Goal: Task Accomplishment & Management: Manage account settings

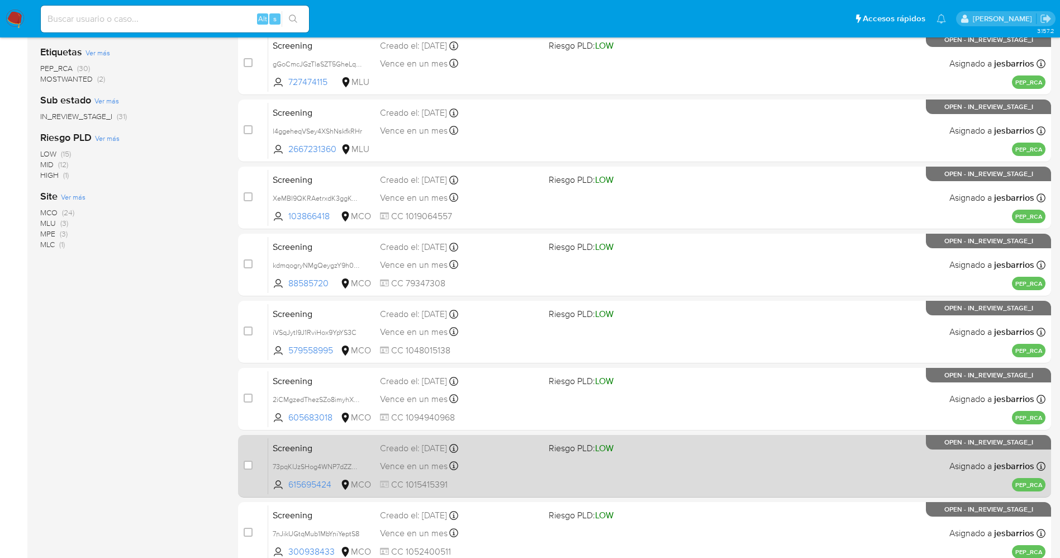
scroll to position [325, 0]
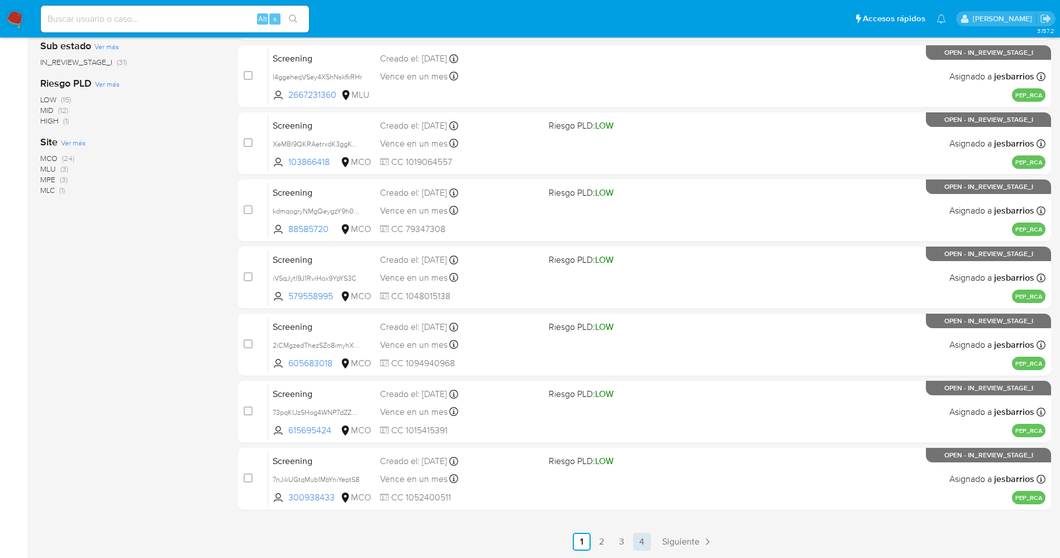
click at [636, 544] on link "4" at bounding box center [642, 541] width 18 height 18
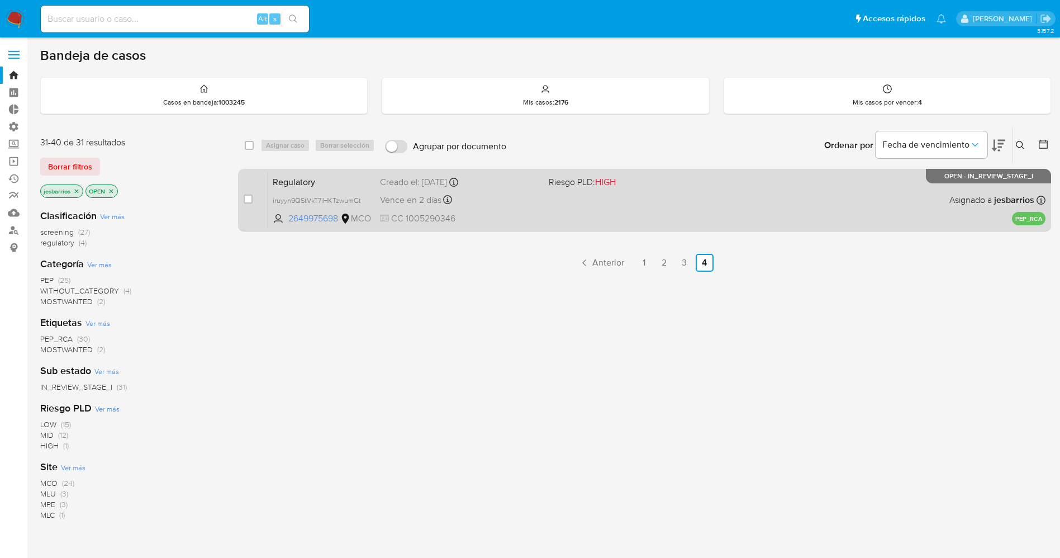
click at [545, 198] on div "Regulatory iruyyn9QStVkT7iHKTzwumGt 2649975698 MCO Riesgo PLD: HIGH Creado el: …" at bounding box center [656, 200] width 777 height 56
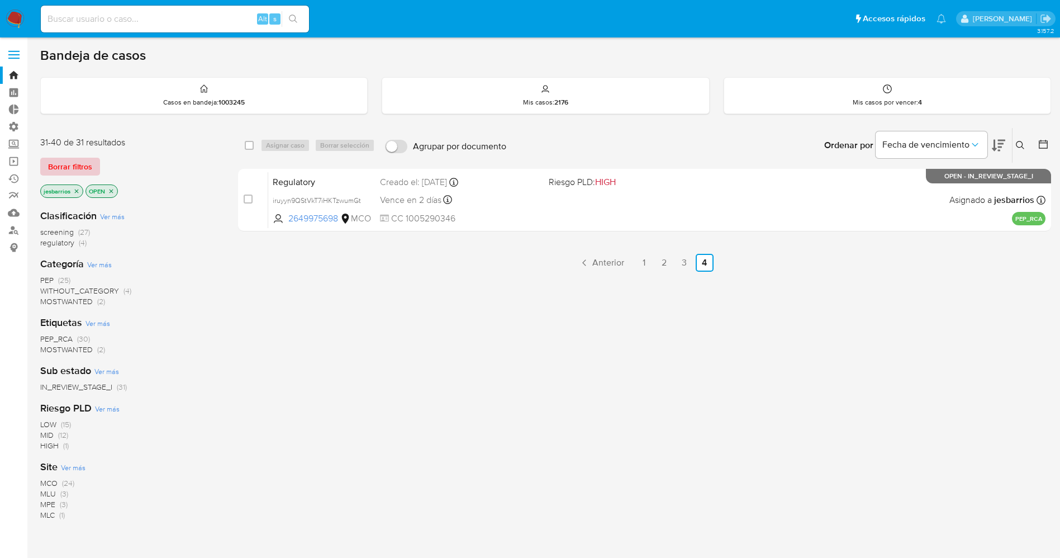
click at [82, 166] on span "Borrar filtros" at bounding box center [70, 167] width 44 height 16
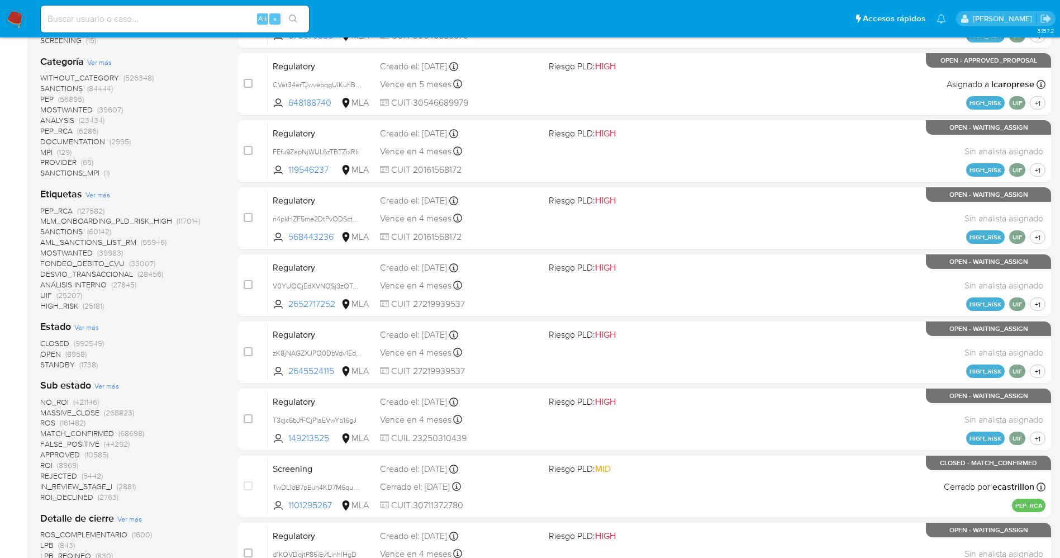
scroll to position [251, 0]
click at [65, 363] on span "STANDBY" at bounding box center [57, 363] width 35 height 11
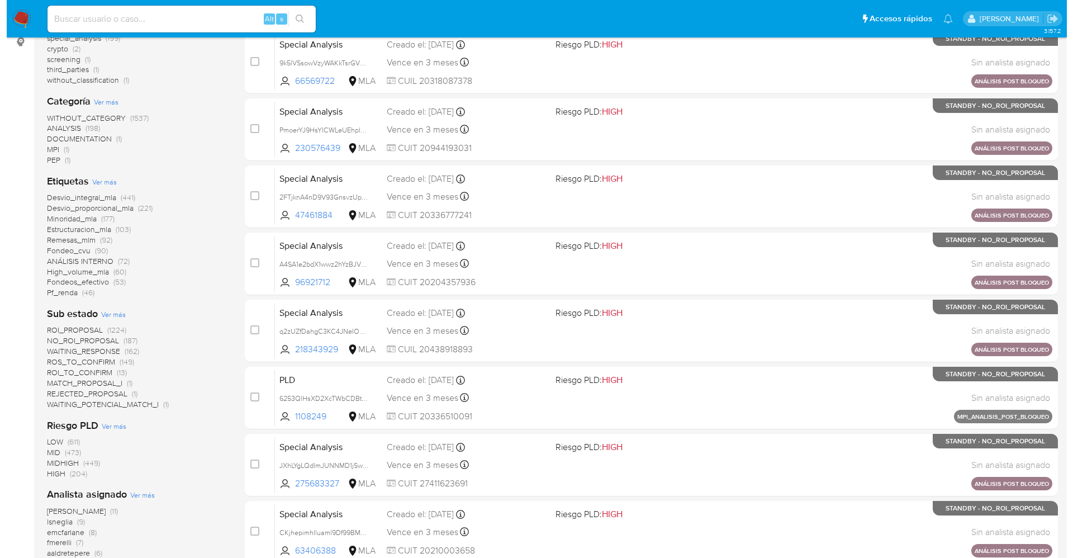
scroll to position [169, 0]
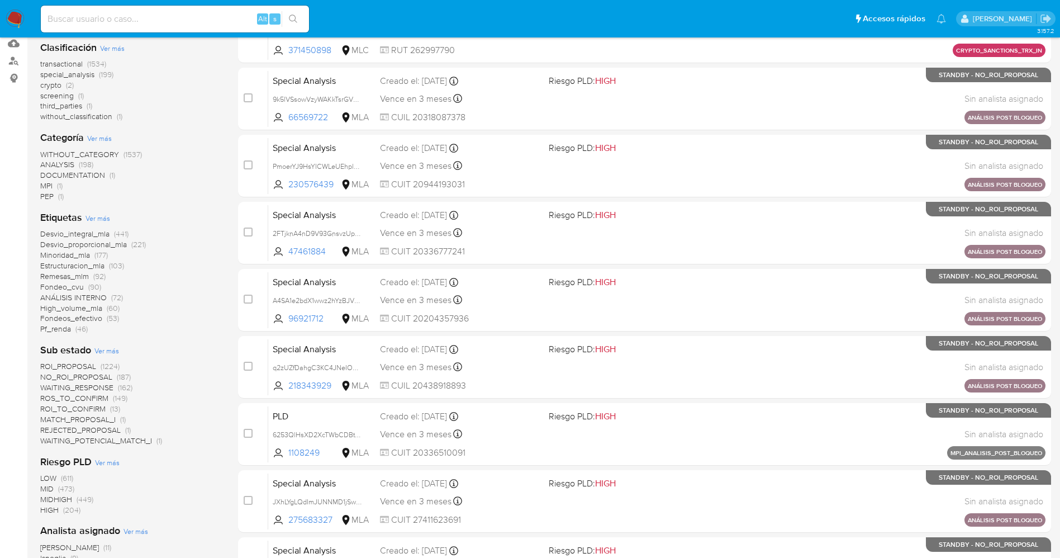
click at [94, 213] on span "Ver más" at bounding box center [97, 218] width 25 height 10
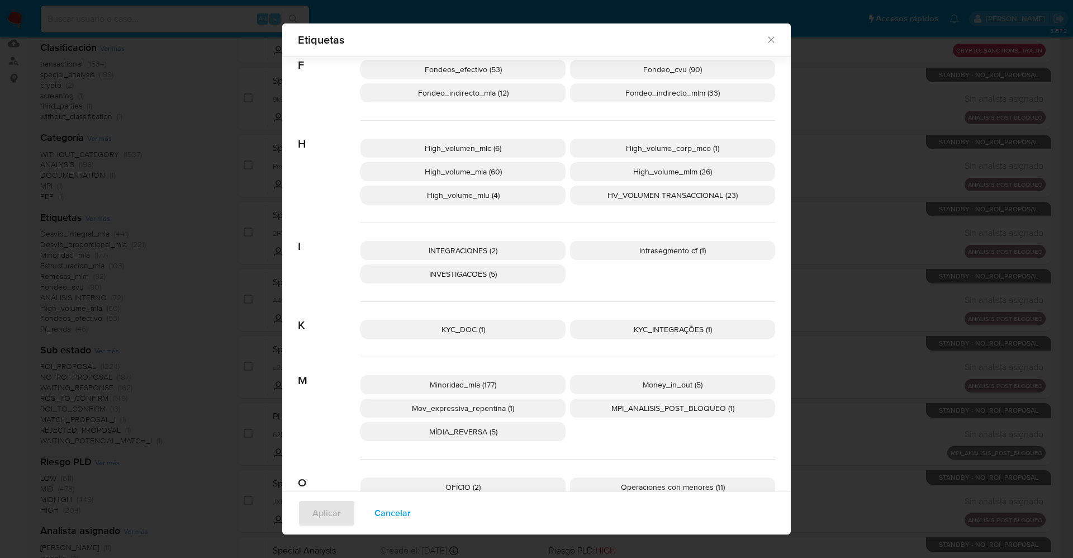
scroll to position [746, 0]
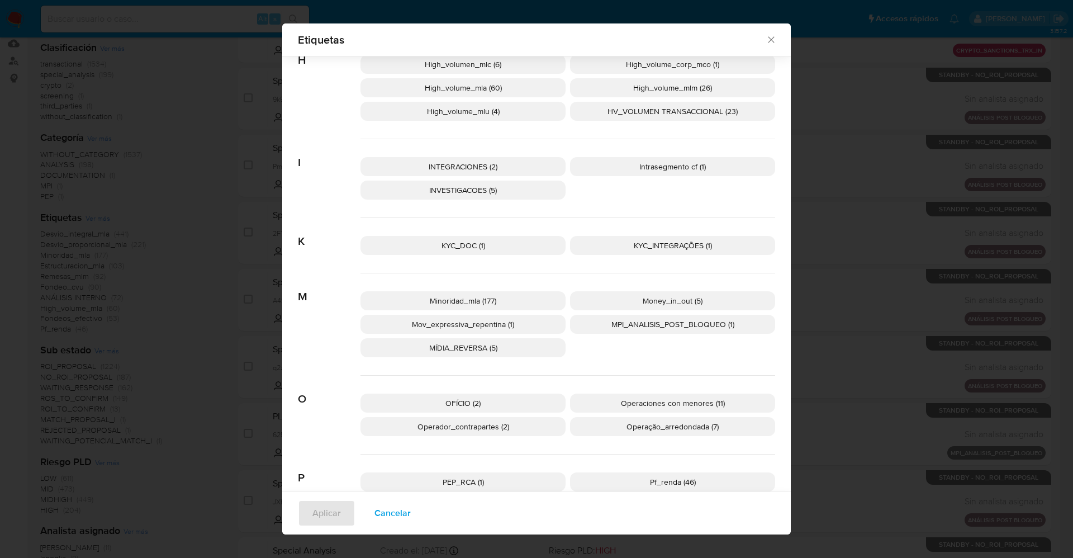
click at [388, 509] on span "Cancelar" at bounding box center [392, 513] width 36 height 25
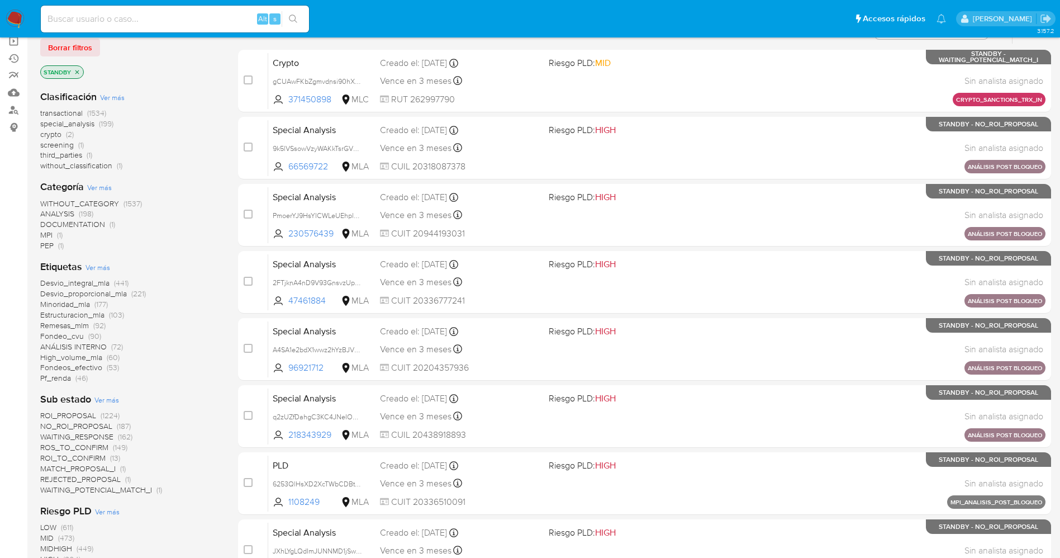
scroll to position [85, 0]
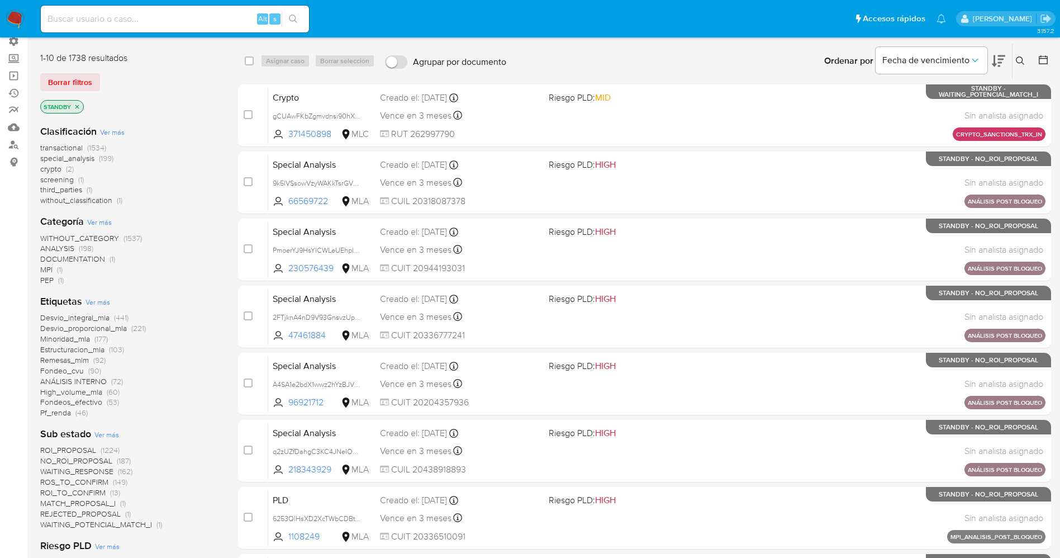
click at [77, 102] on p "STANDBY" at bounding box center [62, 107] width 42 height 12
click at [79, 103] on icon "close-filter" at bounding box center [77, 106] width 7 height 7
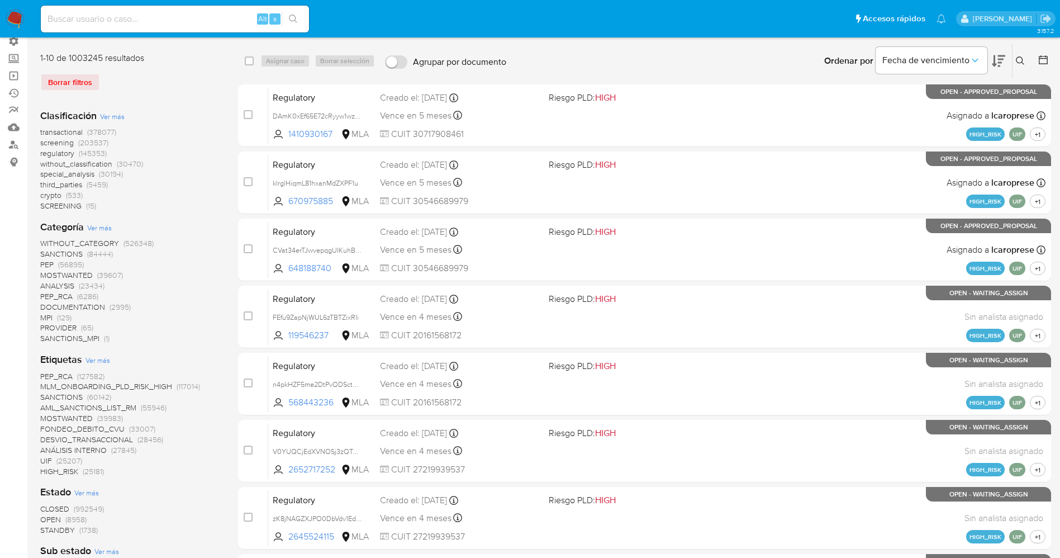
click at [72, 273] on span "MOSTWANTED" at bounding box center [66, 274] width 53 height 11
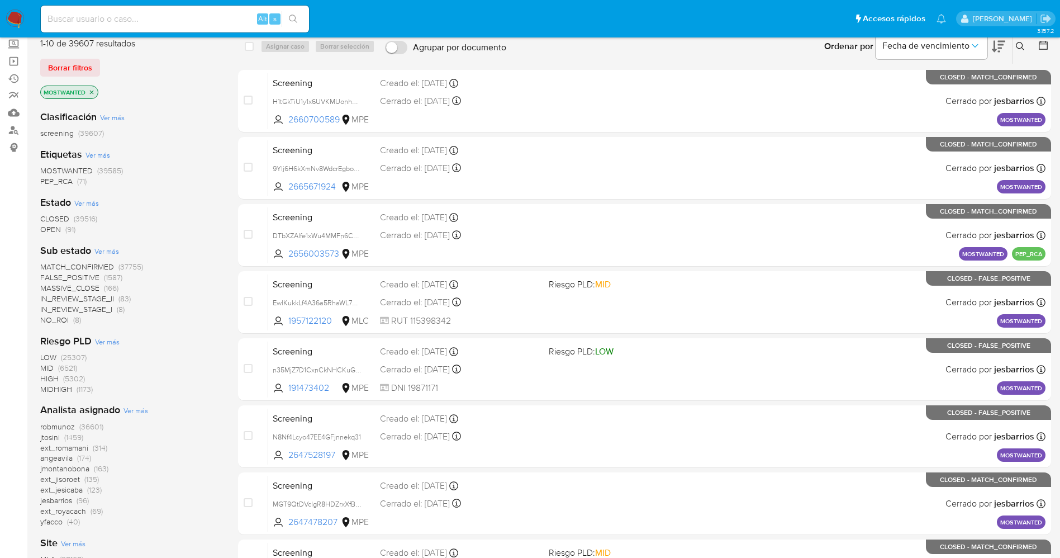
scroll to position [74, 0]
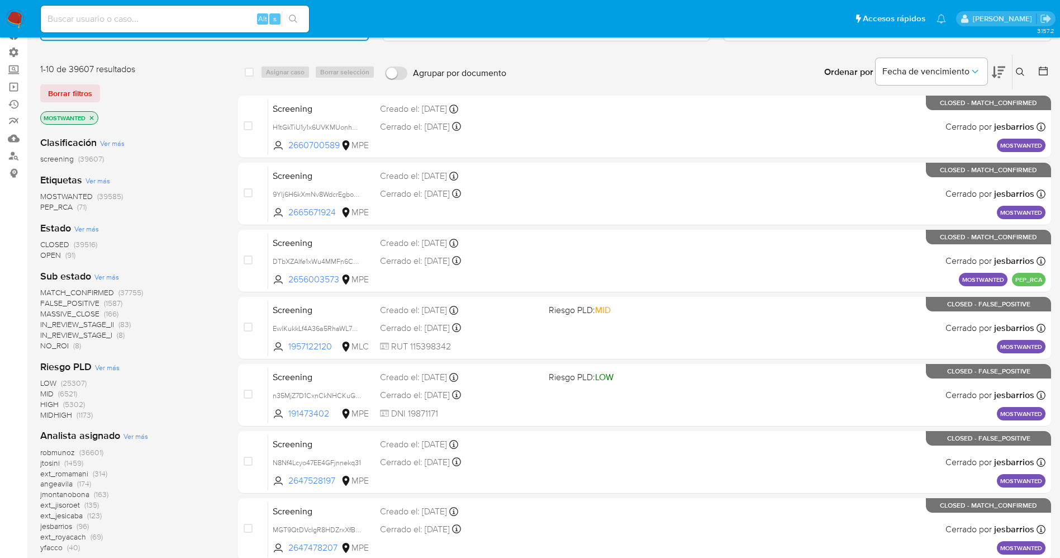
click at [46, 254] on span "OPEN" at bounding box center [50, 254] width 21 height 11
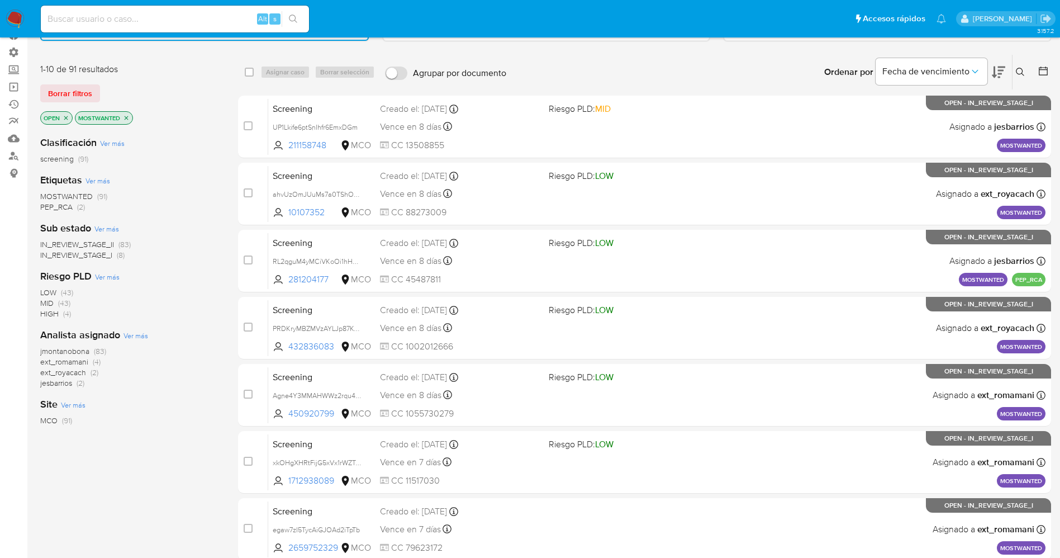
click at [77, 350] on span "jmontanobona" at bounding box center [64, 350] width 49 height 11
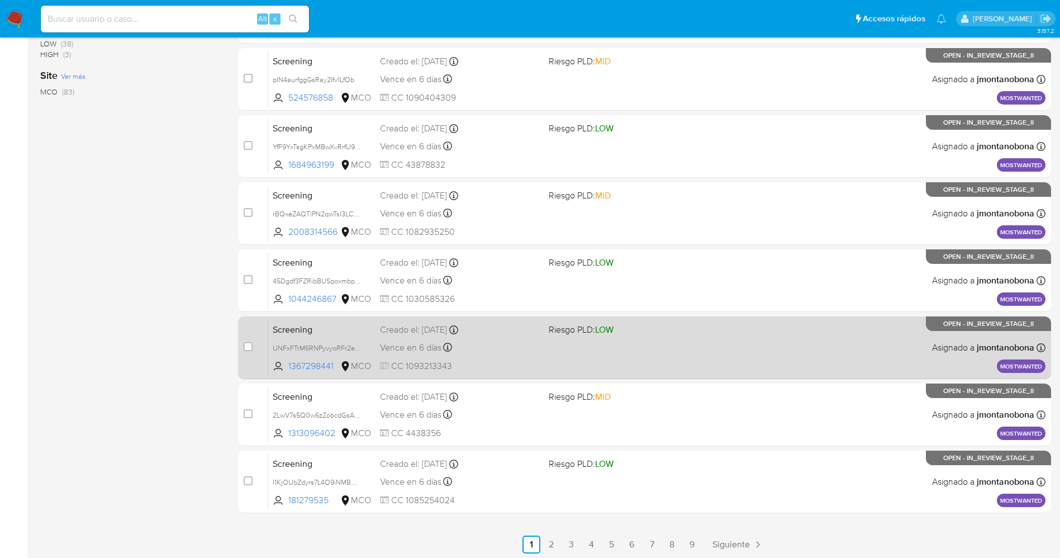
scroll to position [326, 0]
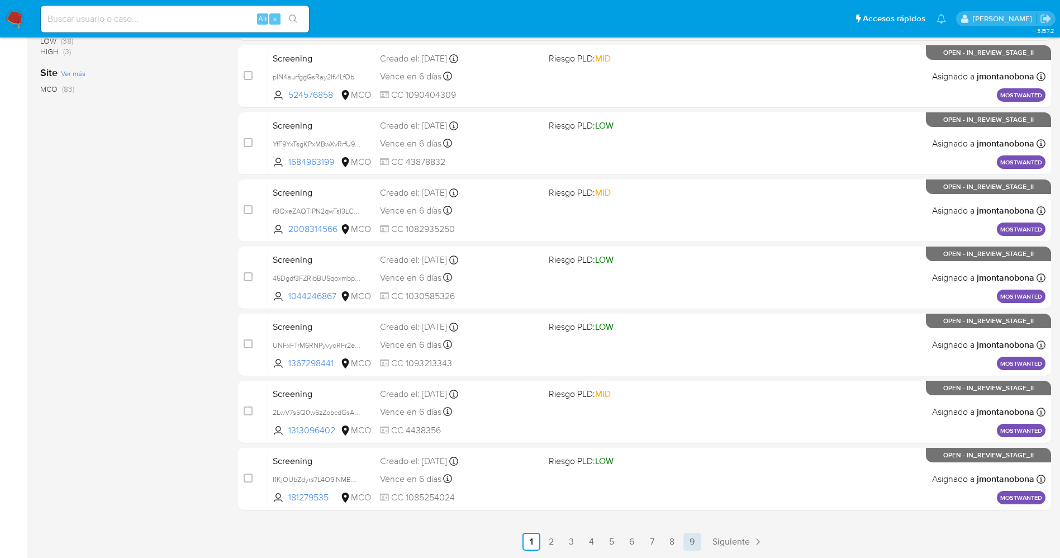
click at [699, 535] on link "9" at bounding box center [692, 541] width 18 height 18
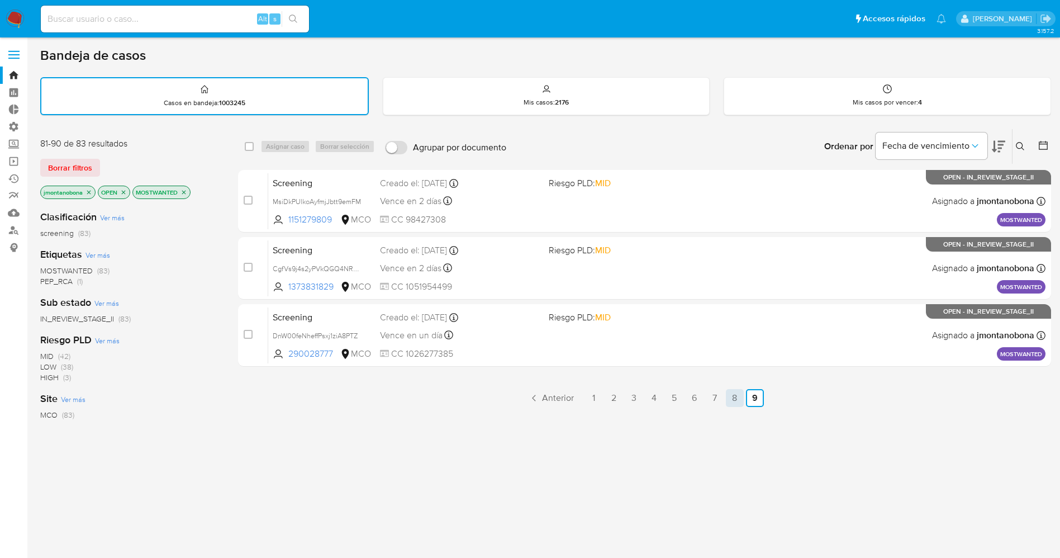
click at [728, 399] on link "8" at bounding box center [735, 398] width 18 height 18
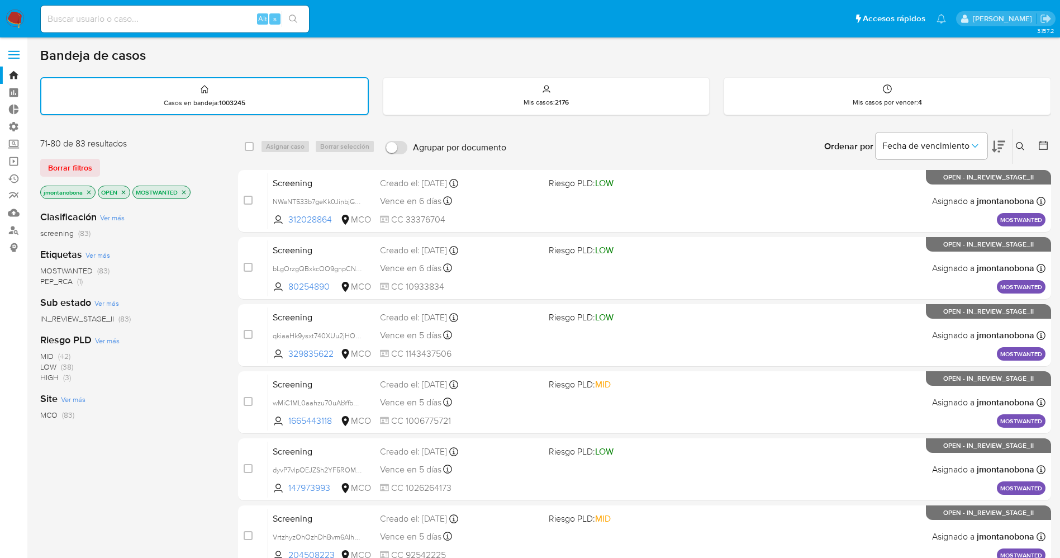
click at [13, 20] on img at bounding box center [15, 18] width 19 height 19
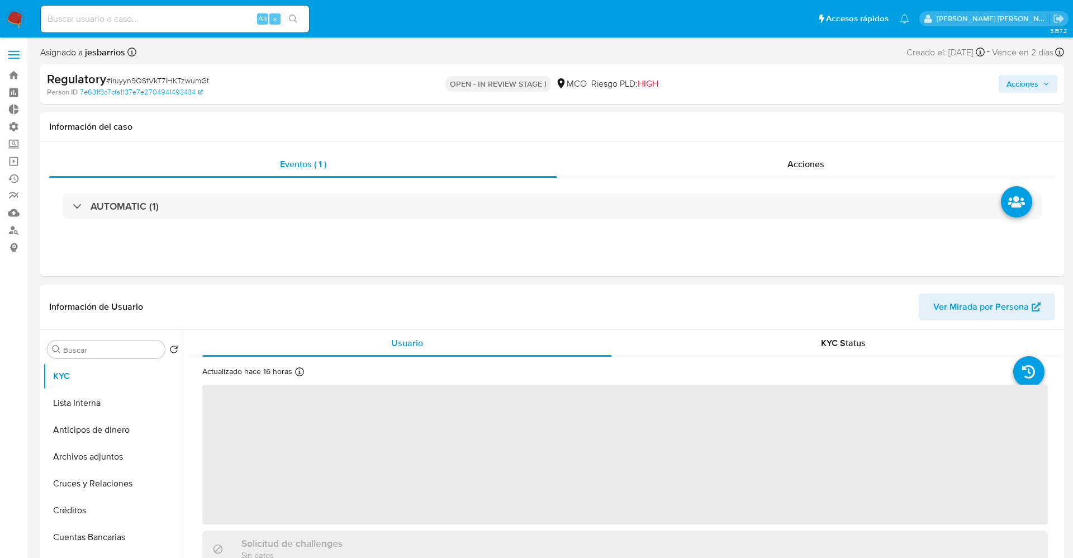
select select "10"
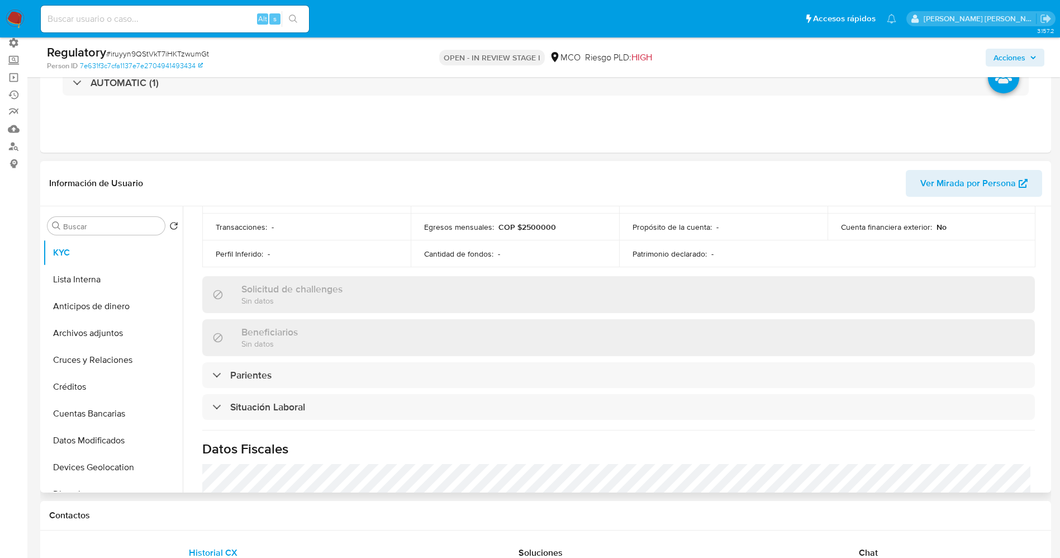
scroll to position [419, 0]
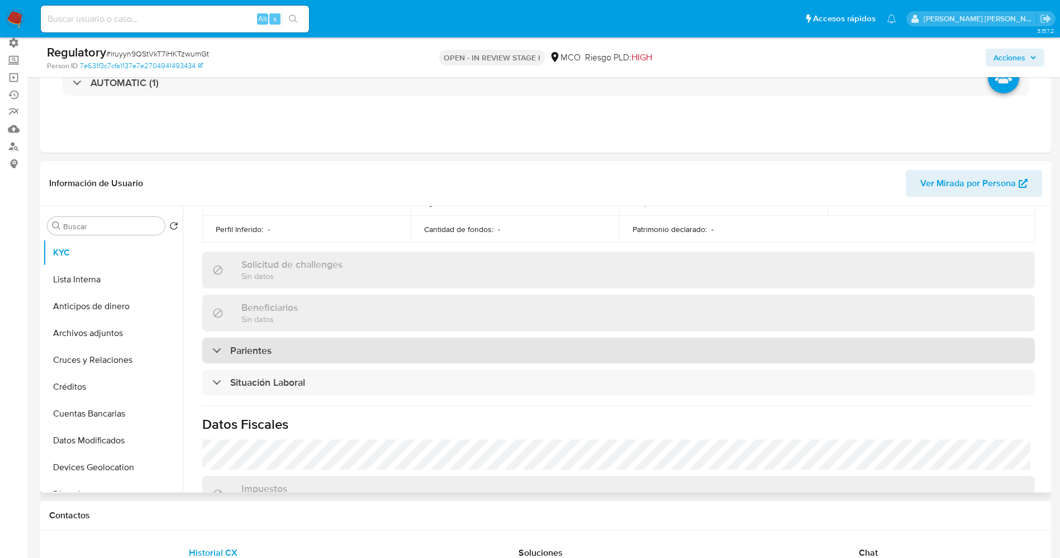
click at [298, 351] on div "Parientes" at bounding box center [618, 350] width 832 height 26
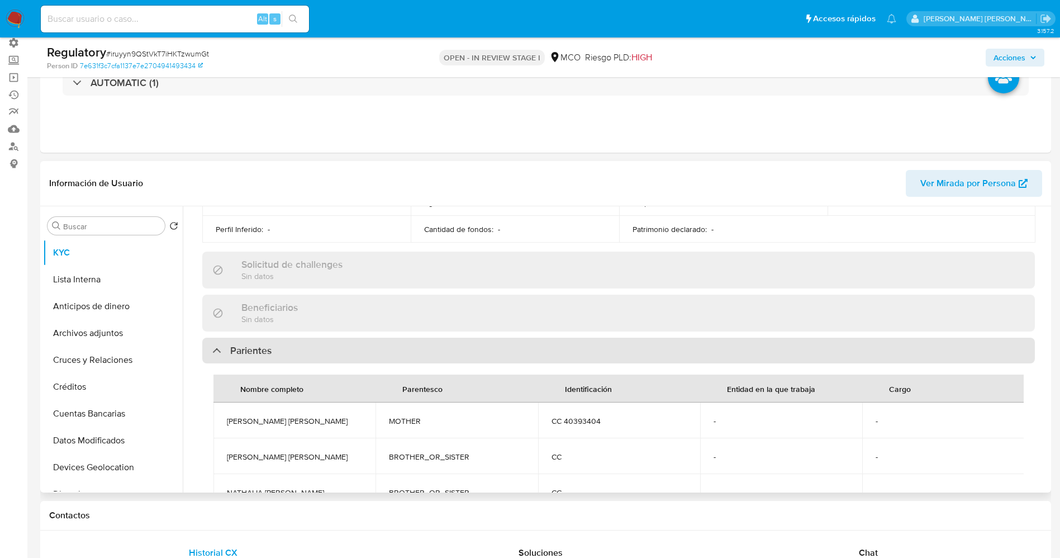
click at [298, 351] on div "Parientes" at bounding box center [618, 350] width 832 height 26
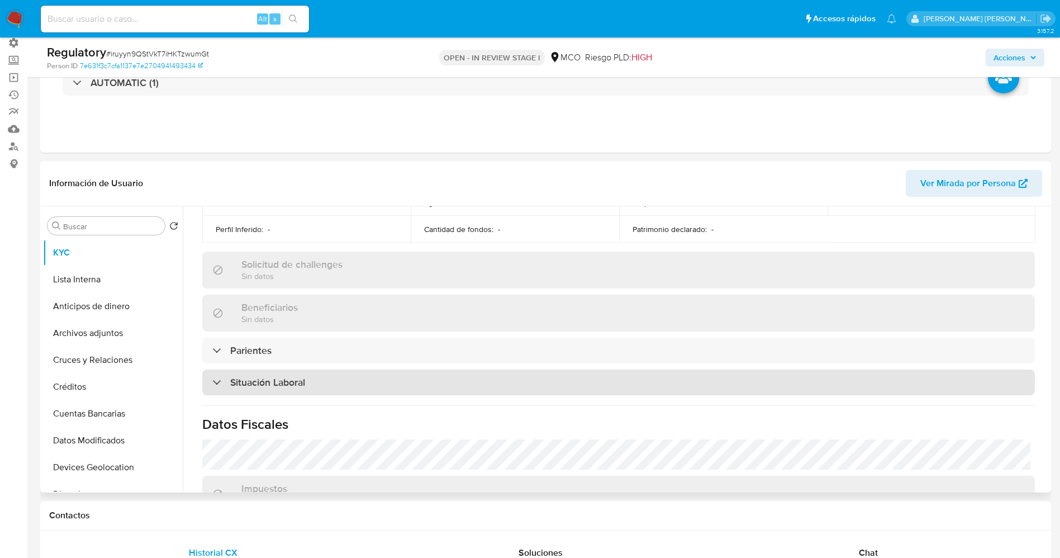
click at [297, 378] on h3 "Situación Laboral" at bounding box center [267, 382] width 75 height 12
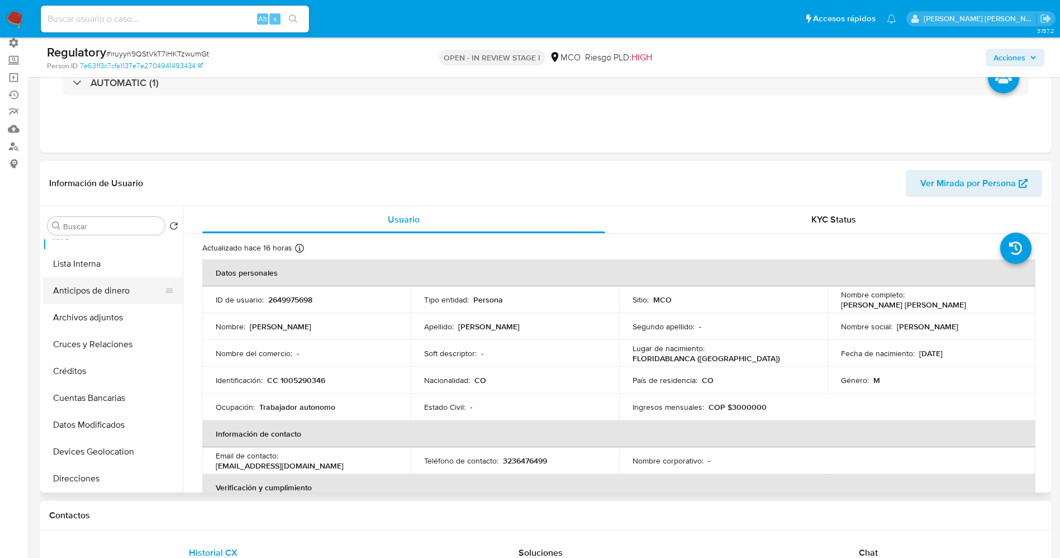
scroll to position [0, 0]
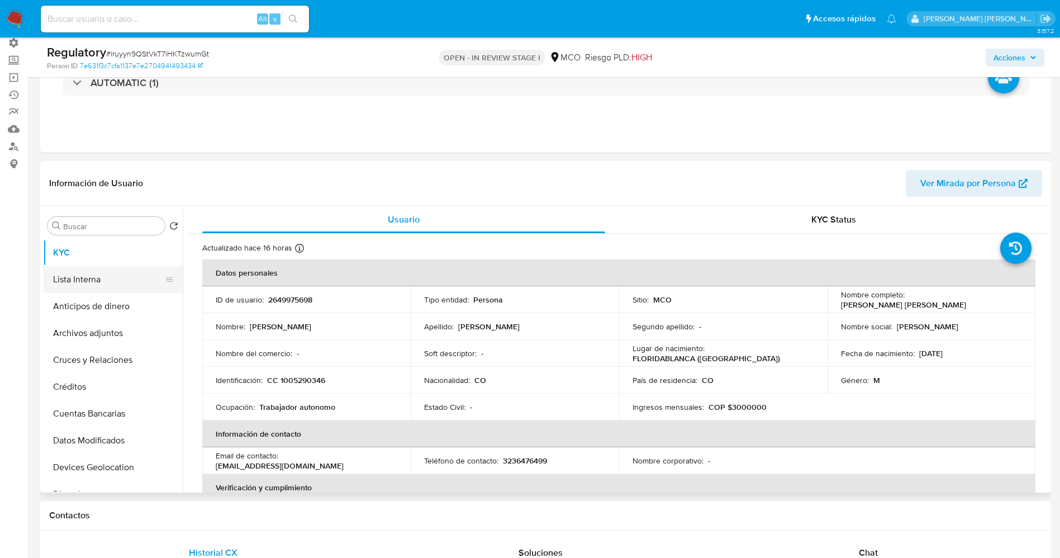
click at [95, 284] on button "Lista Interna" at bounding box center [108, 279] width 131 height 27
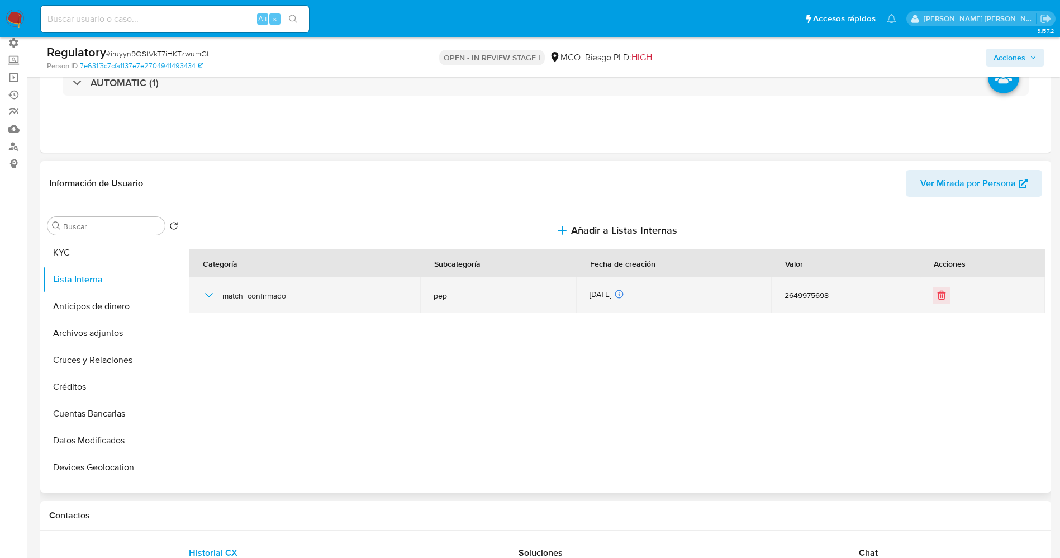
click at [209, 299] on icon "button" at bounding box center [208, 294] width 13 height 13
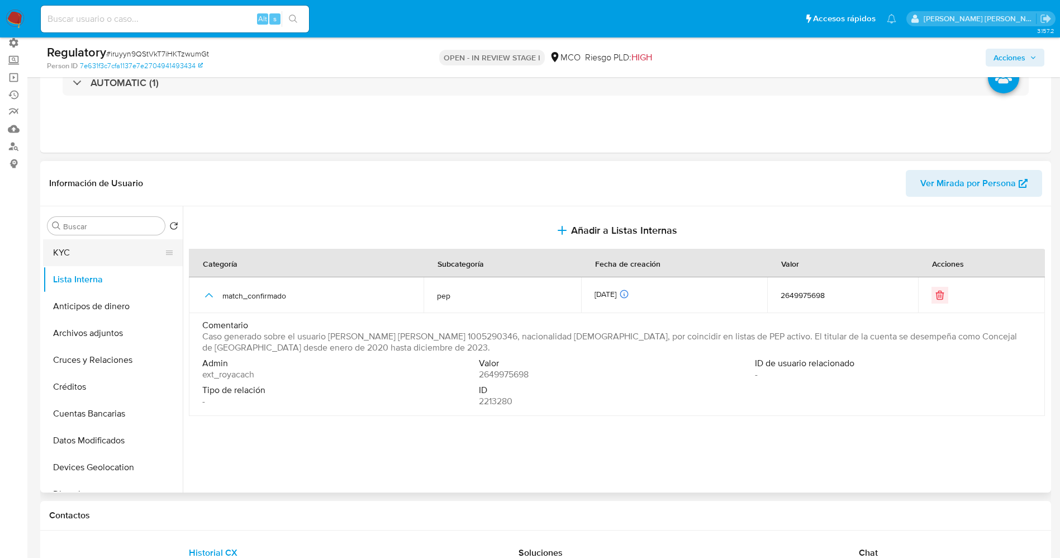
click at [73, 259] on button "KYC" at bounding box center [108, 252] width 131 height 27
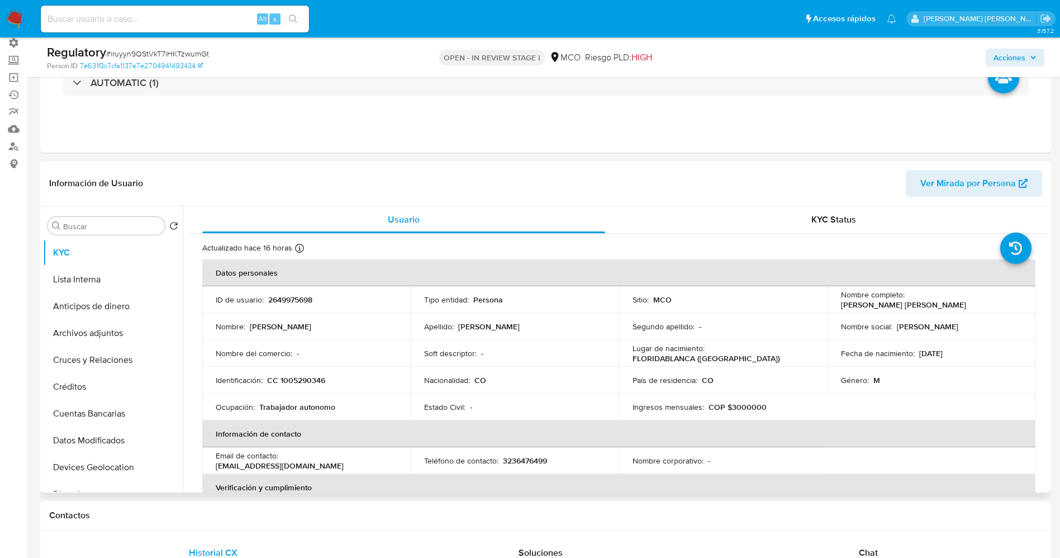
drag, startPoint x: 904, startPoint y: 295, endPoint x: 1007, endPoint y: 294, distance: 102.2
click at [966, 299] on p "Cesar Augusto Triana Martinez" at bounding box center [903, 304] width 125 height 10
drag, startPoint x: 906, startPoint y: 299, endPoint x: 1026, endPoint y: 297, distance: 120.1
click at [1026, 297] on td "Nombre completo : Cesar Augusto Triana Martinez" at bounding box center [931, 299] width 208 height 27
copy p "Cesar Augusto Triana Martinez"
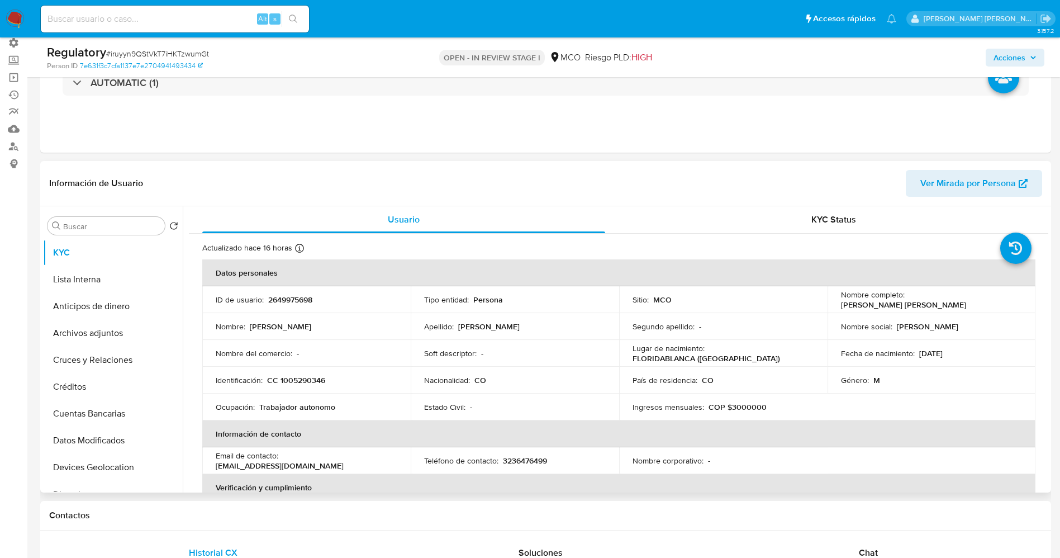
copy p "Cesar Augusto Triana Martinez"
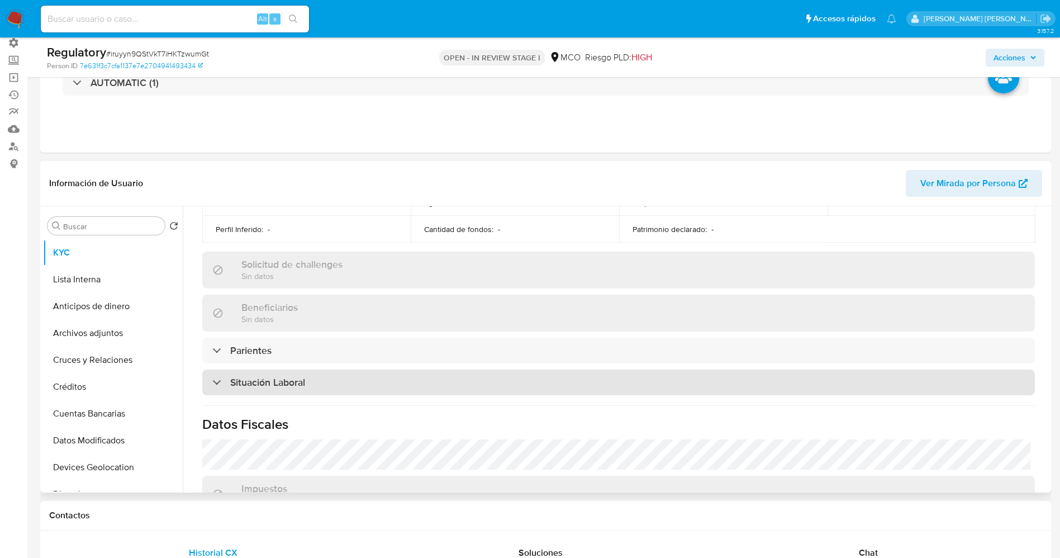
click at [288, 378] on h3 "Situación Laboral" at bounding box center [267, 382] width 75 height 12
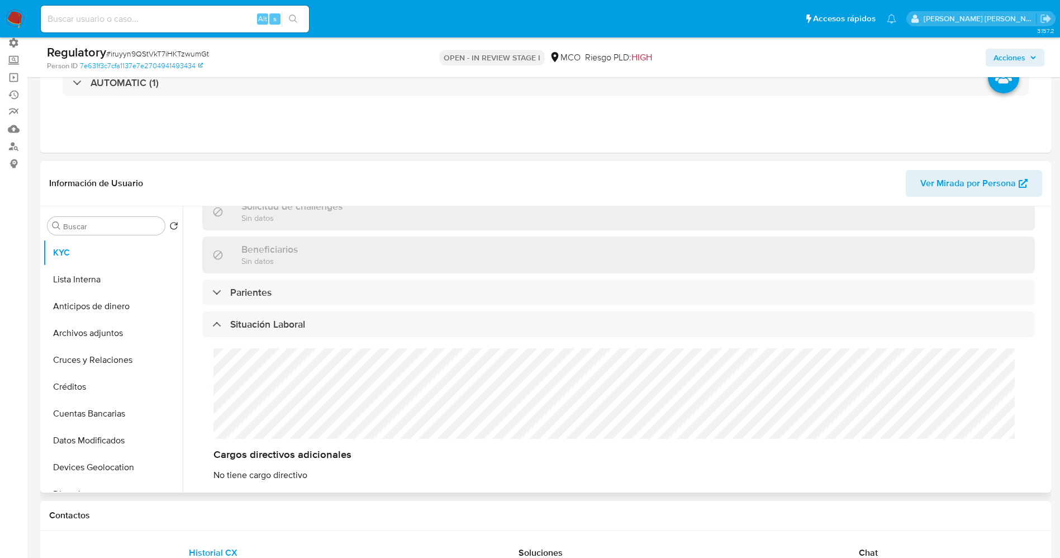
scroll to position [503, 0]
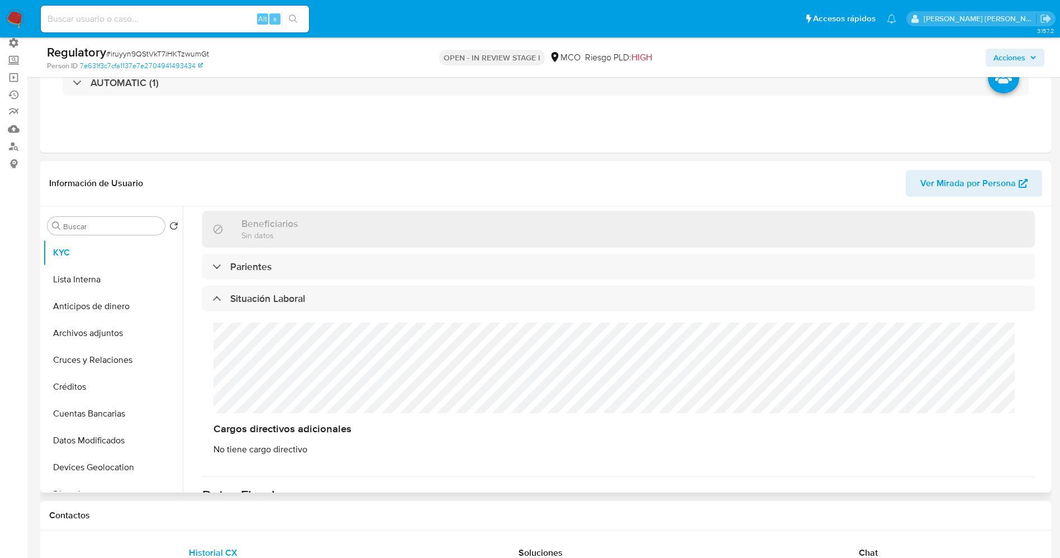
click at [265, 366] on div "Cargos directivos adicionales No tiene cargo directivo" at bounding box center [618, 388] width 832 height 155
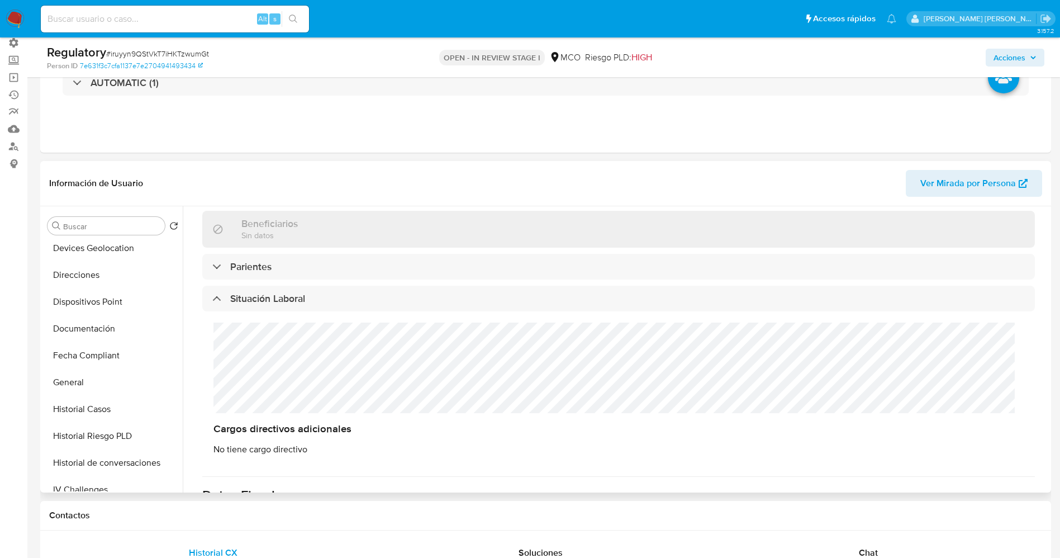
scroll to position [221, 0]
click at [263, 365] on div "Cargos directivos adicionales No tiene cargo directivo" at bounding box center [618, 388] width 832 height 155
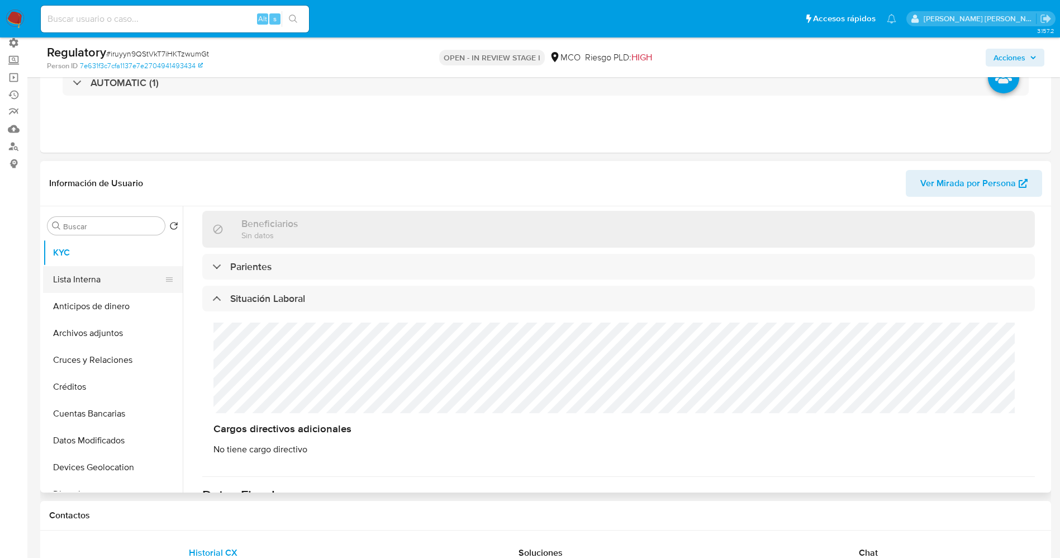
click at [99, 280] on button "Lista Interna" at bounding box center [108, 279] width 131 height 27
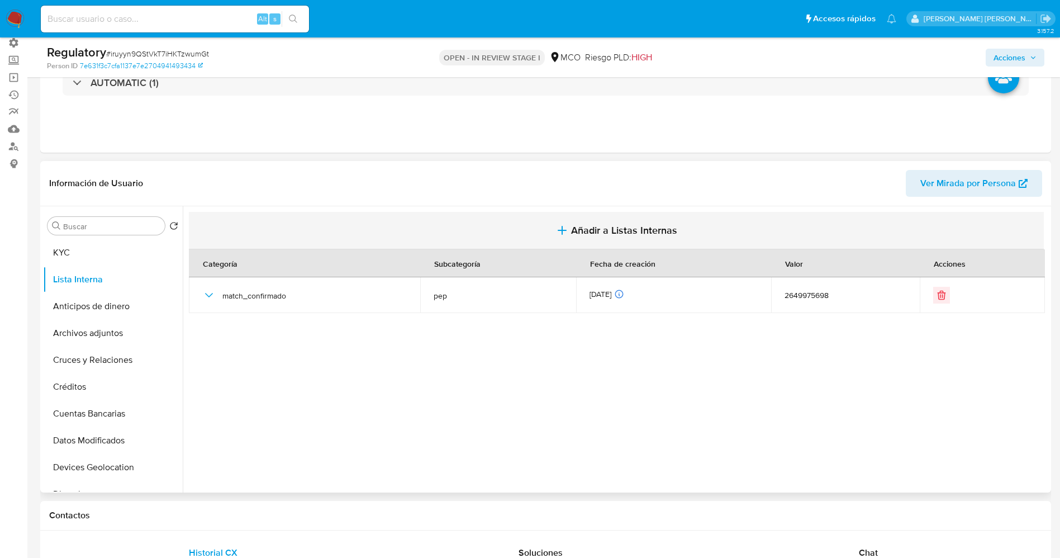
click at [543, 226] on button "Añadir a Listas Internas" at bounding box center [616, 230] width 855 height 37
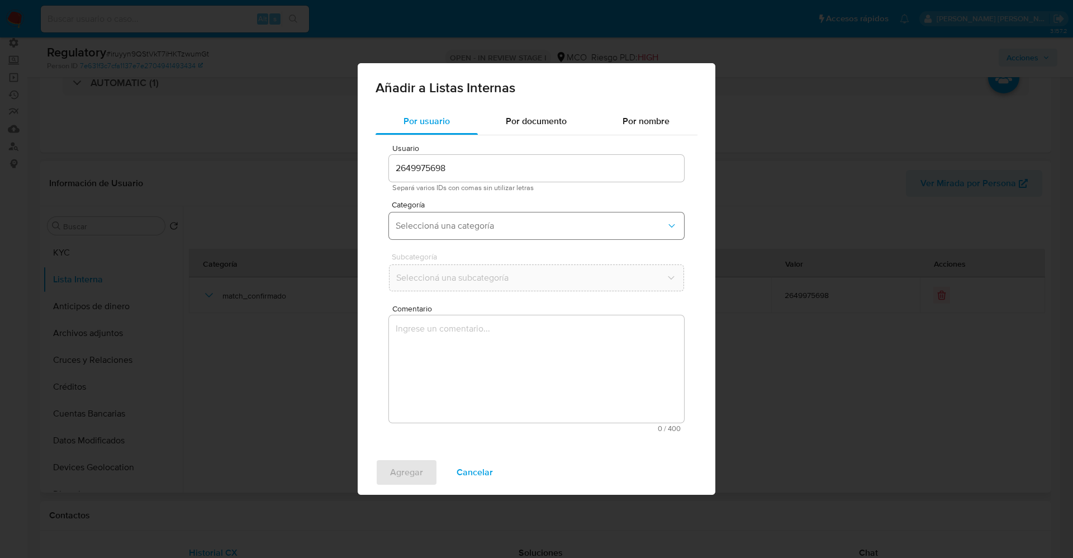
click at [521, 218] on button "Seleccioná una categoría" at bounding box center [536, 225] width 295 height 27
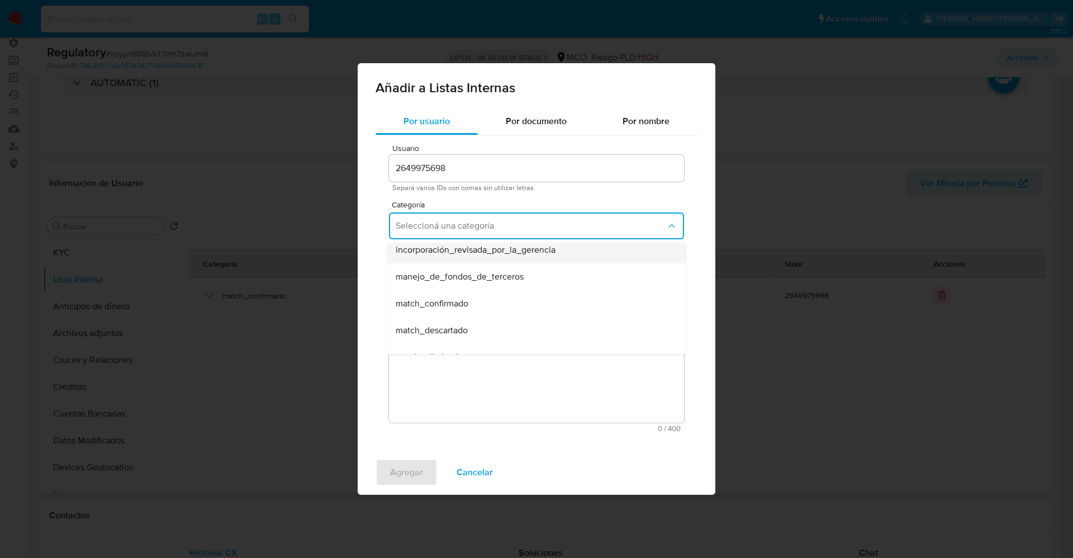
scroll to position [84, 0]
click at [460, 260] on div "match_confirmado" at bounding box center [533, 252] width 275 height 27
click at [461, 287] on button "Seleccioná una subcategoría" at bounding box center [536, 277] width 295 height 27
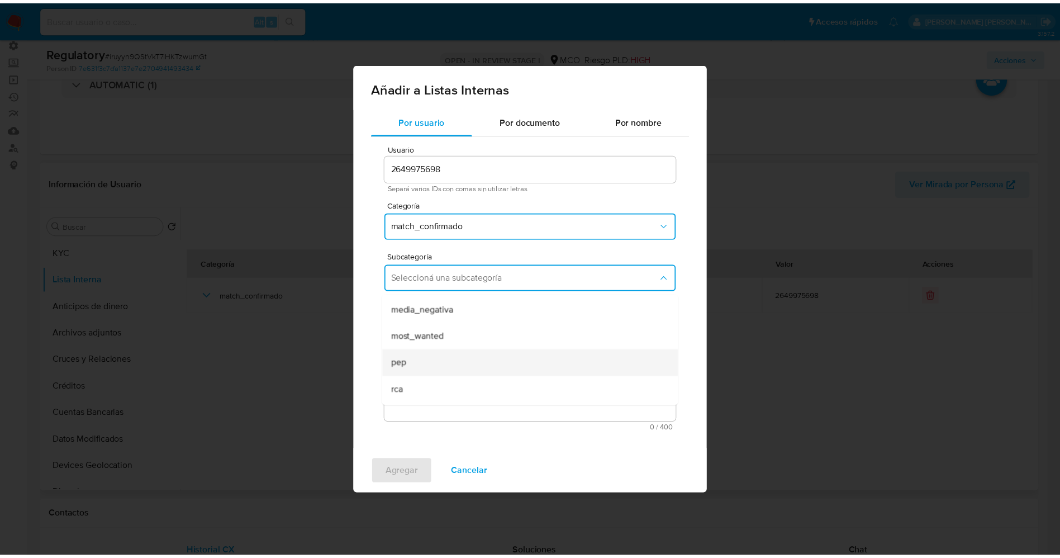
scroll to position [76, 0]
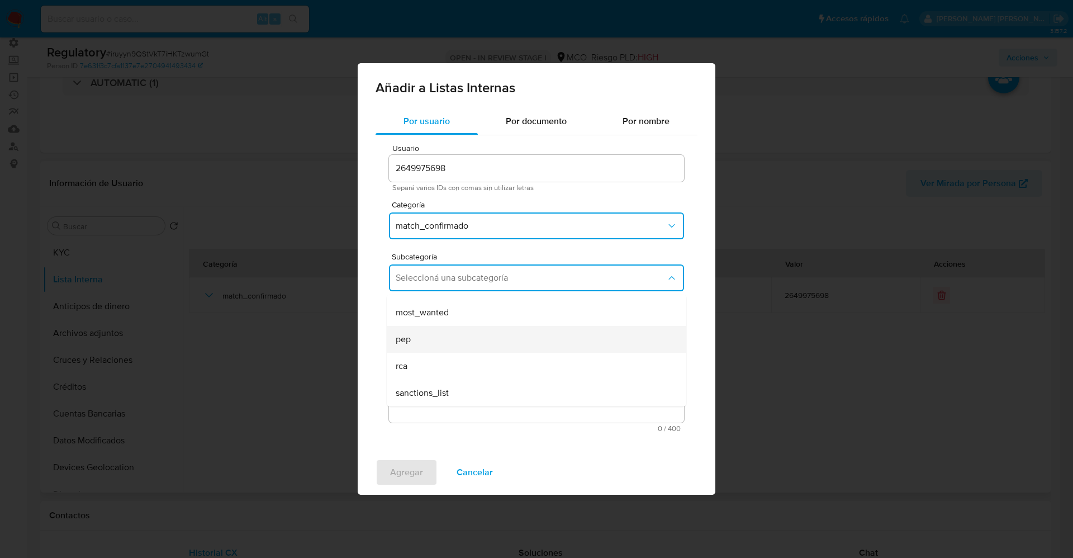
click at [444, 332] on div "pep" at bounding box center [533, 339] width 275 height 27
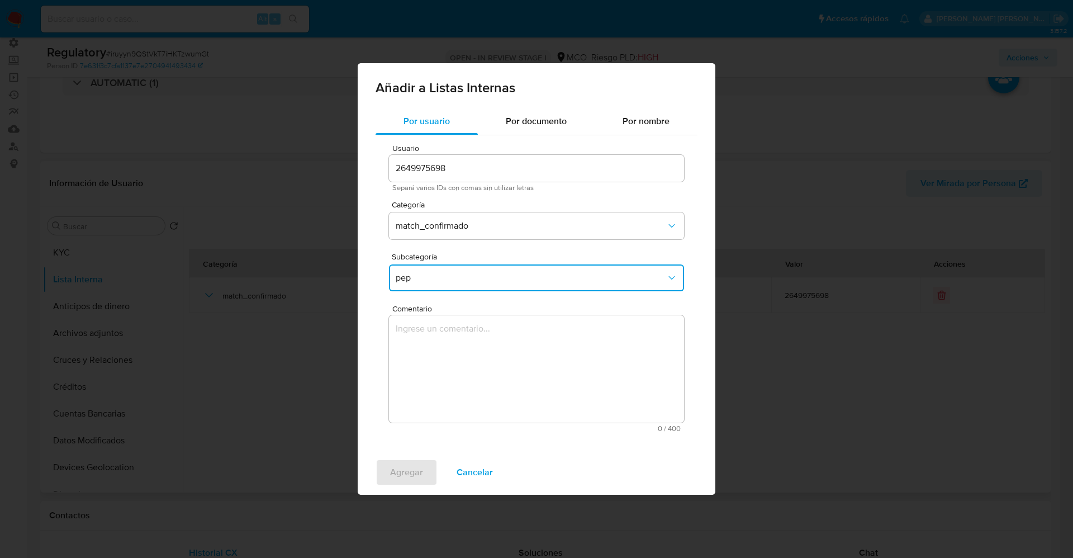
drag, startPoint x: 444, startPoint y: 332, endPoint x: 437, endPoint y: 330, distance: 6.4
click at [441, 332] on textarea "Comentario" at bounding box center [536, 368] width 295 height 107
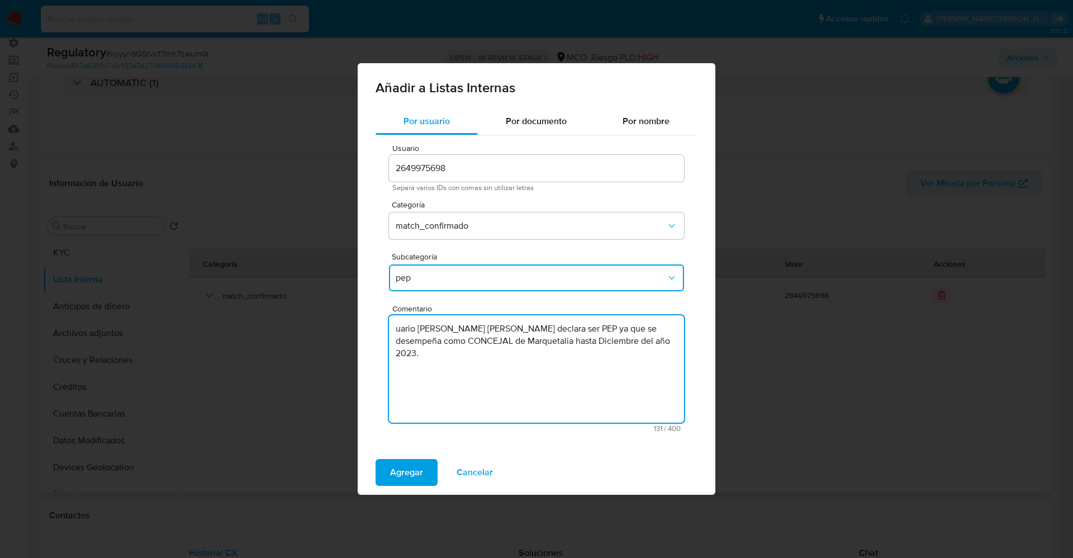
click at [394, 328] on textarea "uario Cesar Augusto Triana Martinez declara ser PEP ya que se desempeña como CO…" at bounding box center [536, 368] width 295 height 107
type textarea "Usuario Cesar Augusto Triana Martinez declara ser PEP ya que se desempeña como …"
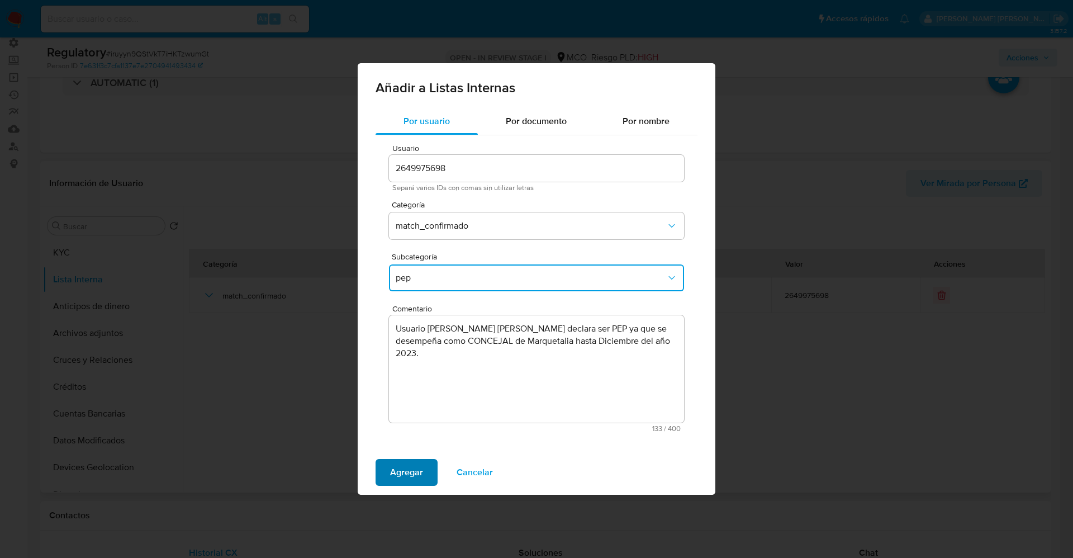
drag, startPoint x: 404, startPoint y: 471, endPoint x: 416, endPoint y: 409, distance: 62.7
click at [404, 470] on span "Agregar" at bounding box center [406, 472] width 33 height 25
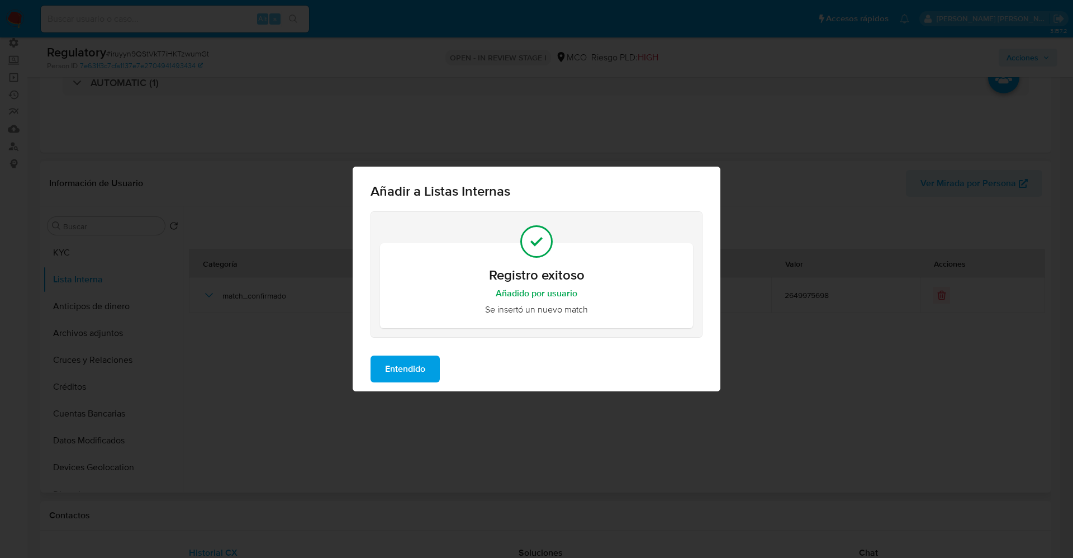
click at [417, 377] on span "Entendido" at bounding box center [405, 368] width 40 height 25
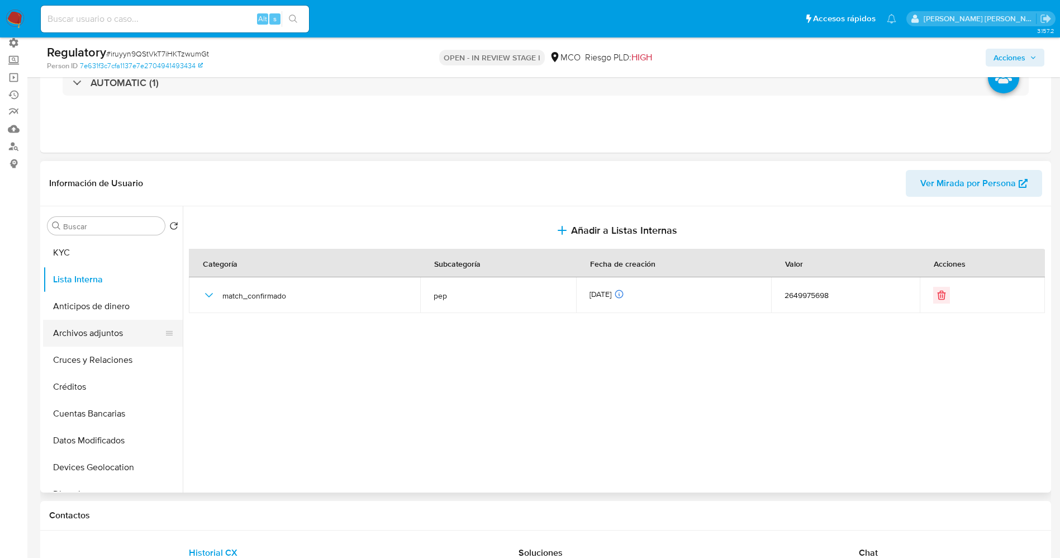
click at [76, 328] on button "Archivos adjuntos" at bounding box center [108, 333] width 131 height 27
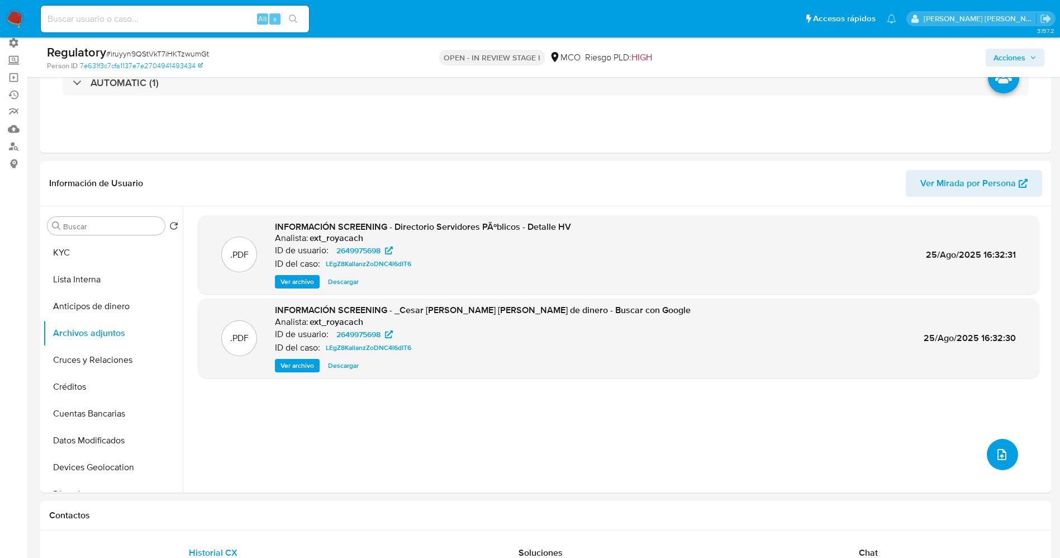
click at [997, 460] on icon "upload-file" at bounding box center [1001, 453] width 13 height 13
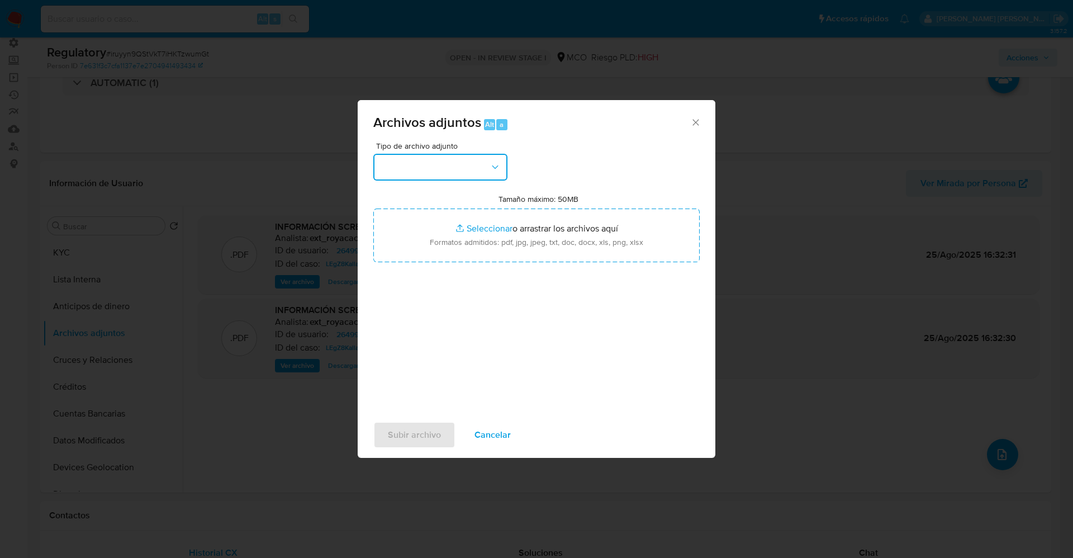
click at [445, 174] on button "button" at bounding box center [440, 167] width 134 height 27
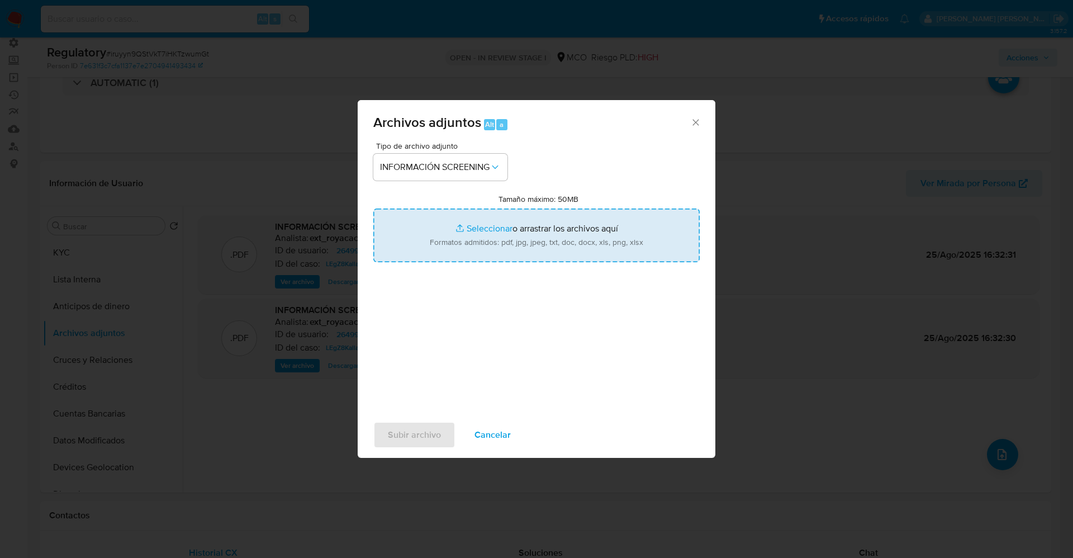
type input "C:\fakepath\CaseDossierReport_5jb6uakip3e11jzhxqqwaofik.pdf"
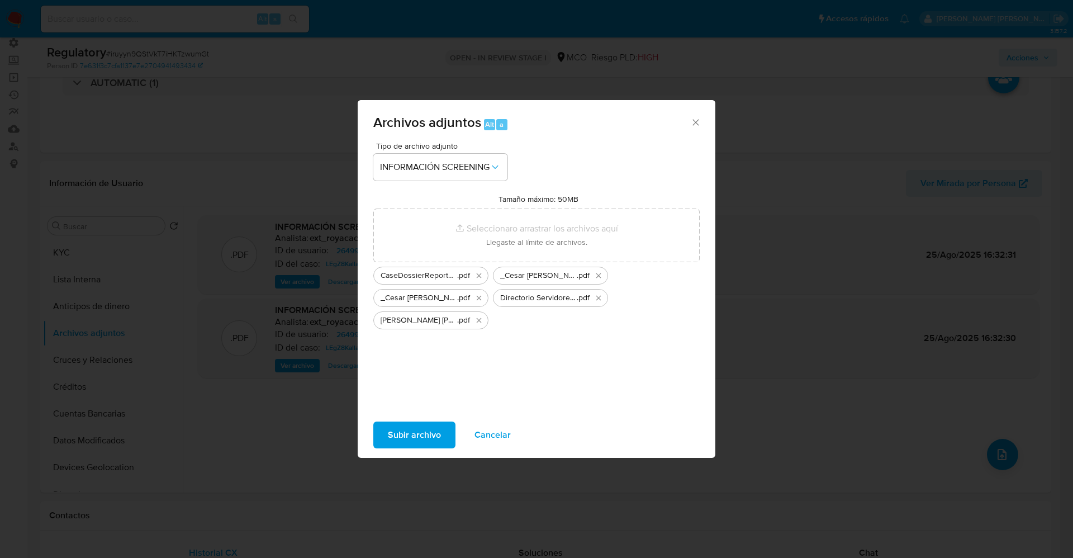
click at [425, 435] on span "Subir archivo" at bounding box center [414, 434] width 53 height 25
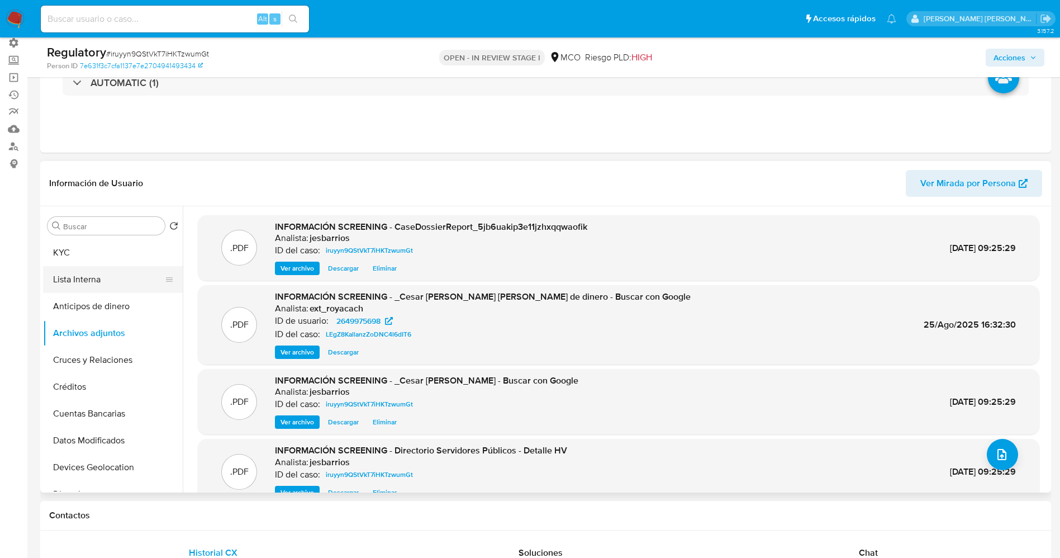
click at [83, 279] on button "Lista Interna" at bounding box center [108, 279] width 131 height 27
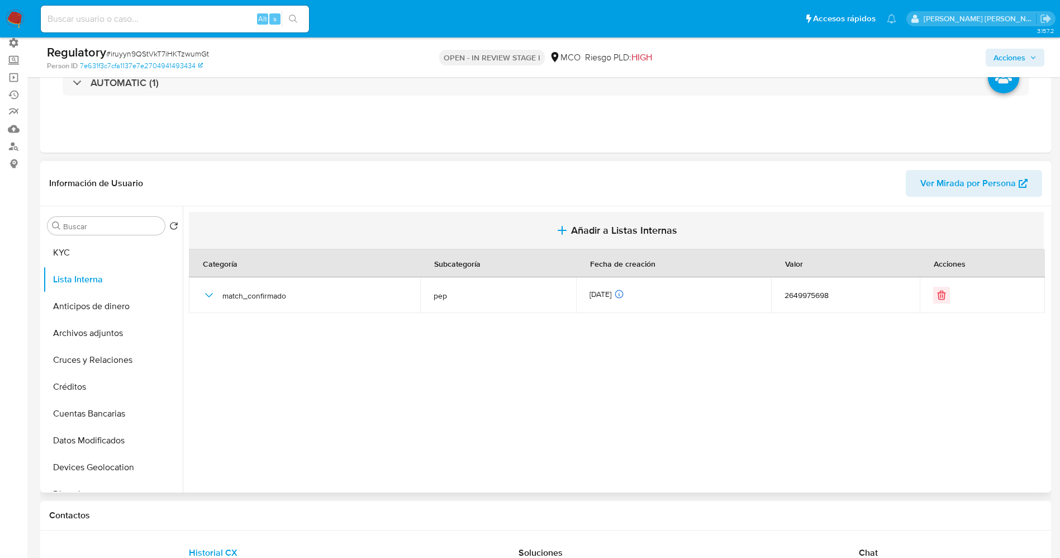
click at [555, 222] on button "Añadir a Listas Internas" at bounding box center [616, 230] width 855 height 37
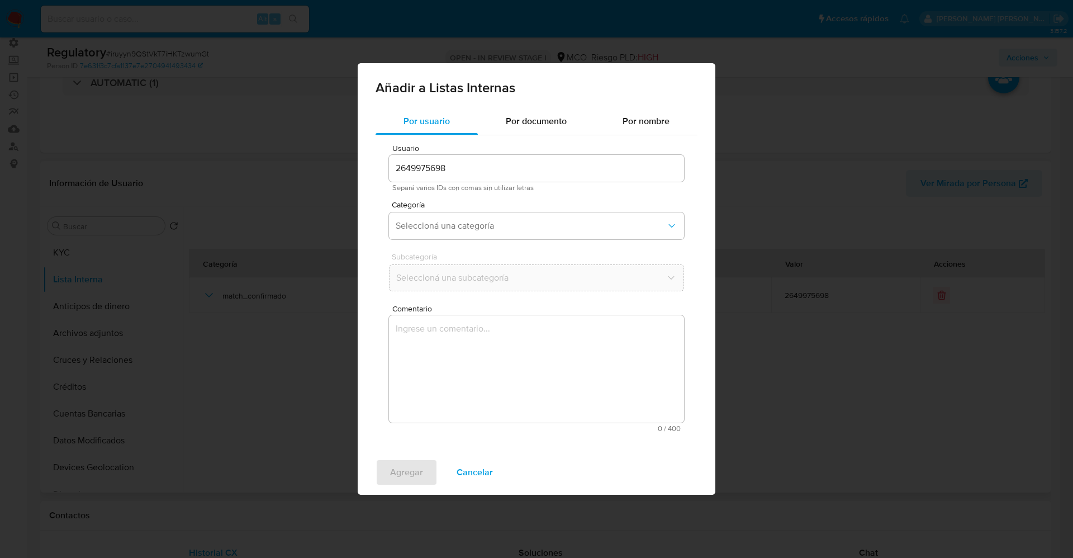
click at [294, 361] on div "Añadir a Listas Internas Por usuario Por documento Por nombre Usuario 264997569…" at bounding box center [536, 279] width 1073 height 558
drag, startPoint x: 94, startPoint y: 312, endPoint x: 84, endPoint y: 331, distance: 21.5
click at [93, 314] on div "Añadir a Listas Internas Por usuario Por documento Por nombre Usuario 264997569…" at bounding box center [536, 279] width 1073 height 558
drag, startPoint x: 470, startPoint y: 480, endPoint x: 170, endPoint y: 398, distance: 311.0
click at [469, 479] on span "Cancelar" at bounding box center [474, 472] width 36 height 25
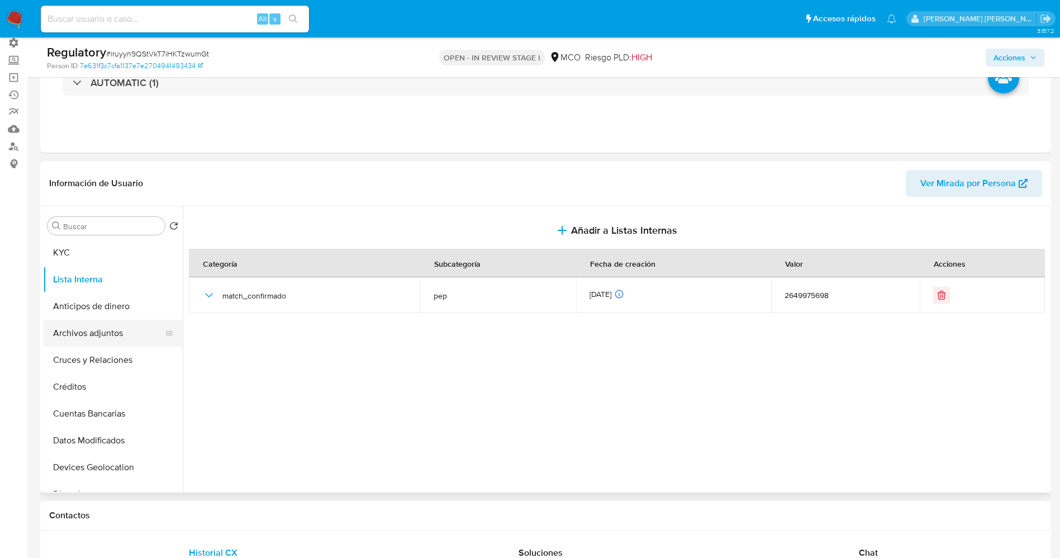
click at [119, 336] on button "Archivos adjuntos" at bounding box center [108, 333] width 131 height 27
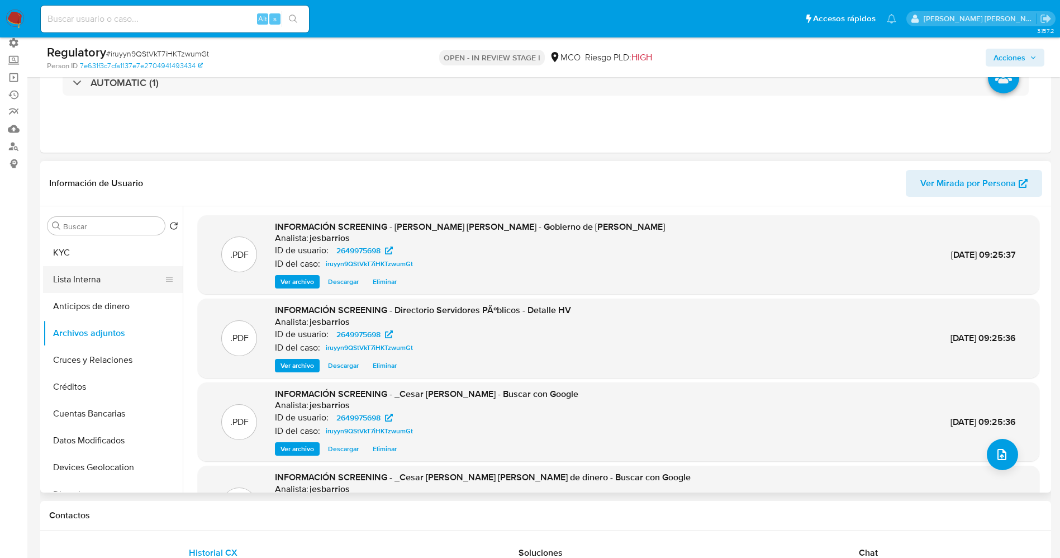
click at [93, 277] on button "Lista Interna" at bounding box center [108, 279] width 131 height 27
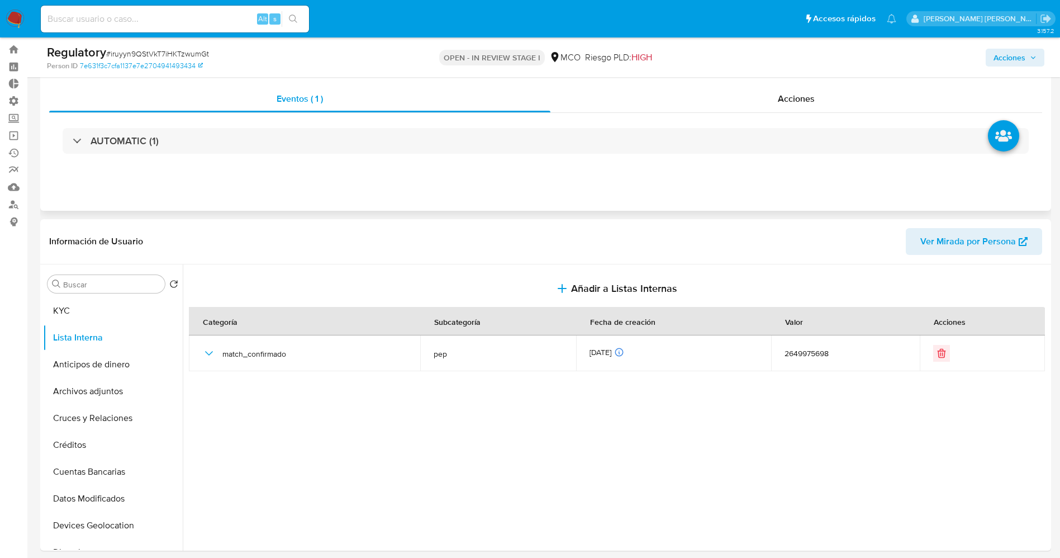
scroll to position [0, 0]
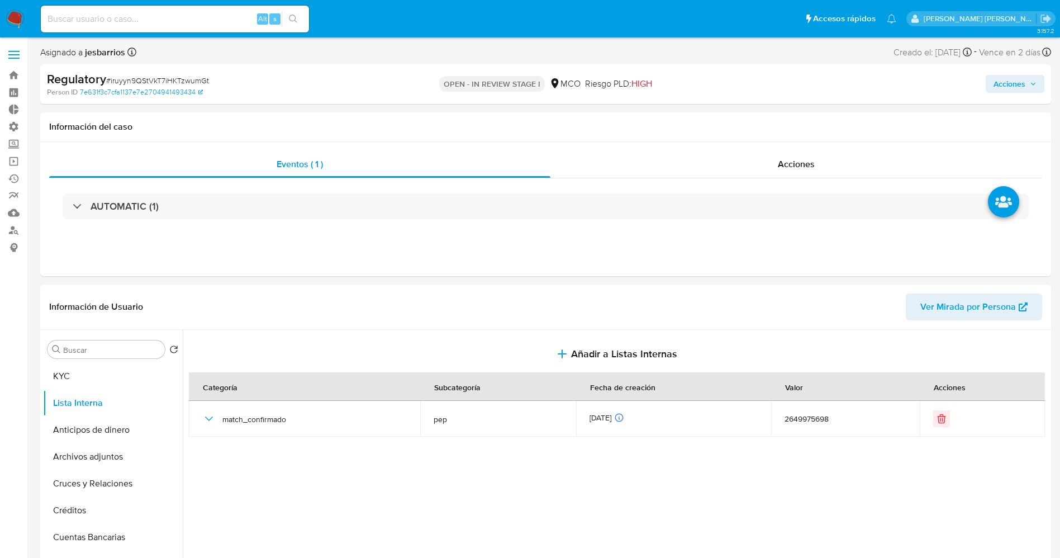
click at [1004, 77] on span "Acciones" at bounding box center [1009, 84] width 32 height 18
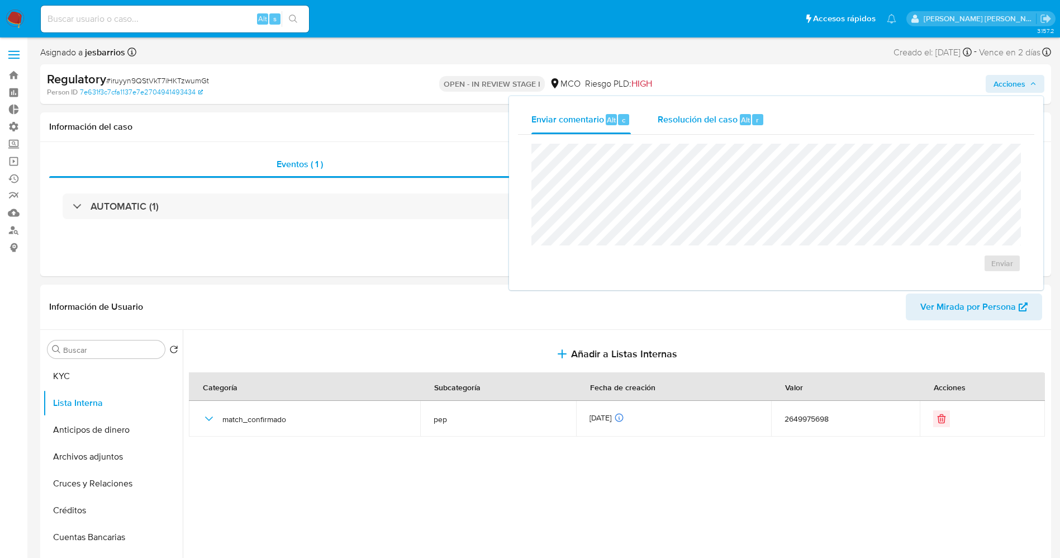
click at [687, 122] on span "Resolución del caso" at bounding box center [698, 119] width 80 height 13
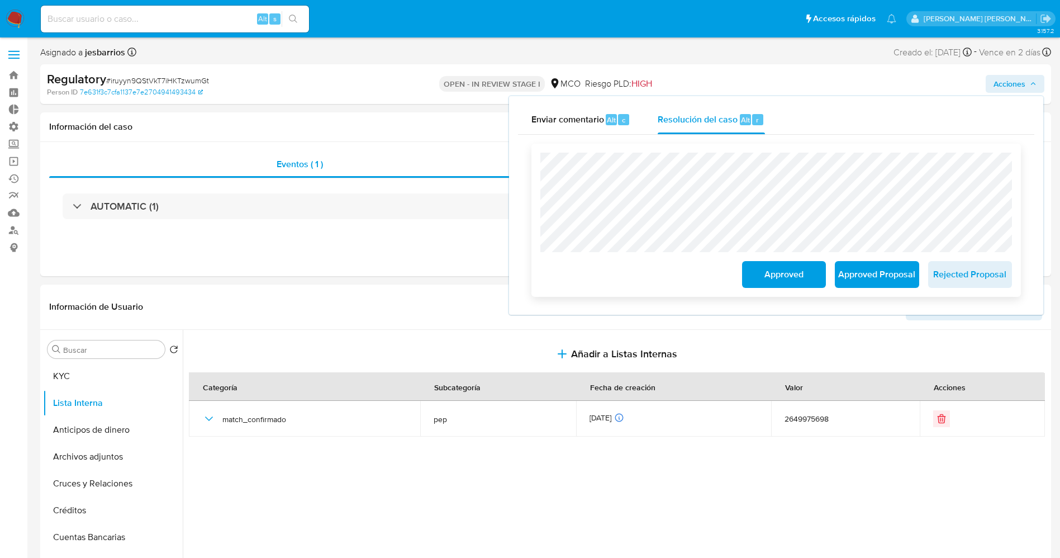
click at [870, 280] on span "Approved Proposal" at bounding box center [876, 274] width 55 height 25
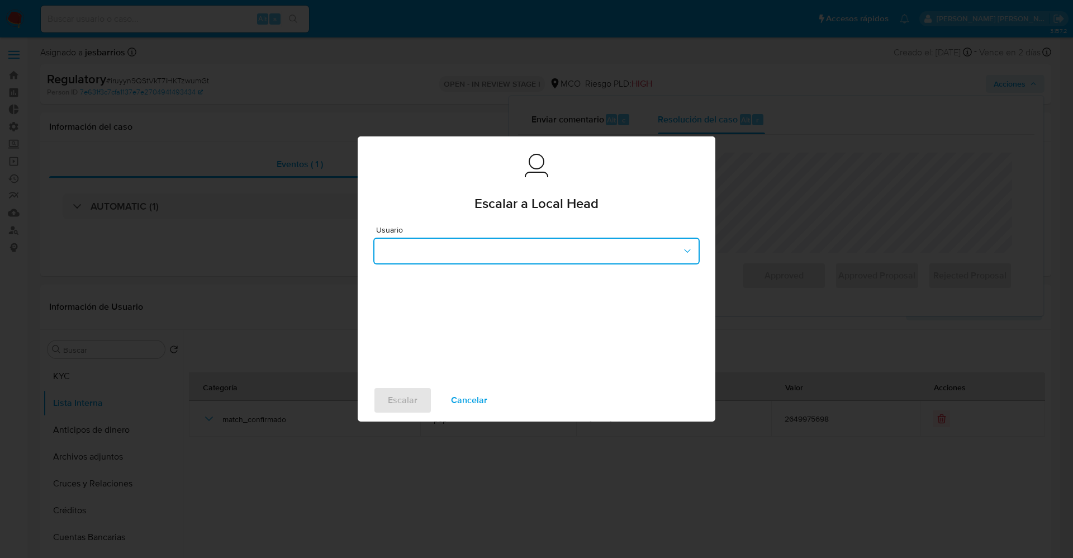
click at [479, 247] on button "button" at bounding box center [536, 250] width 326 height 27
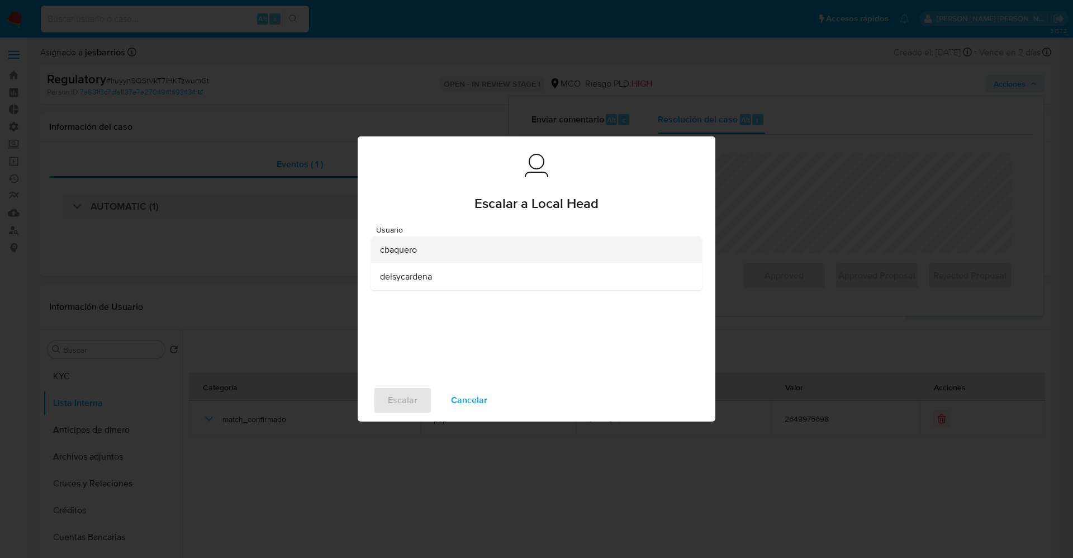
click at [415, 242] on div "cbaquero" at bounding box center [533, 249] width 306 height 27
click at [412, 391] on span "Escalar" at bounding box center [403, 400] width 30 height 25
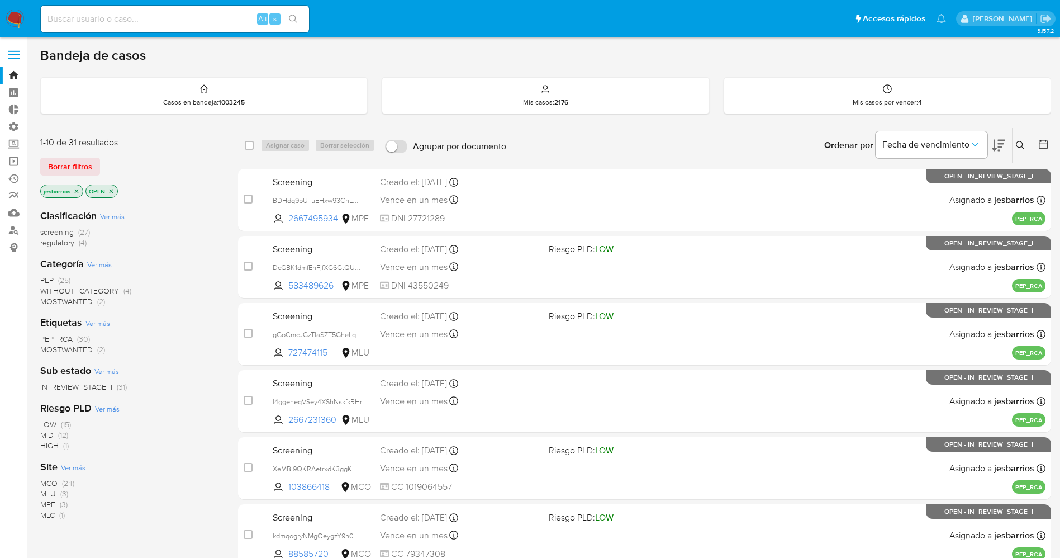
click at [8, 19] on img at bounding box center [15, 18] width 19 height 19
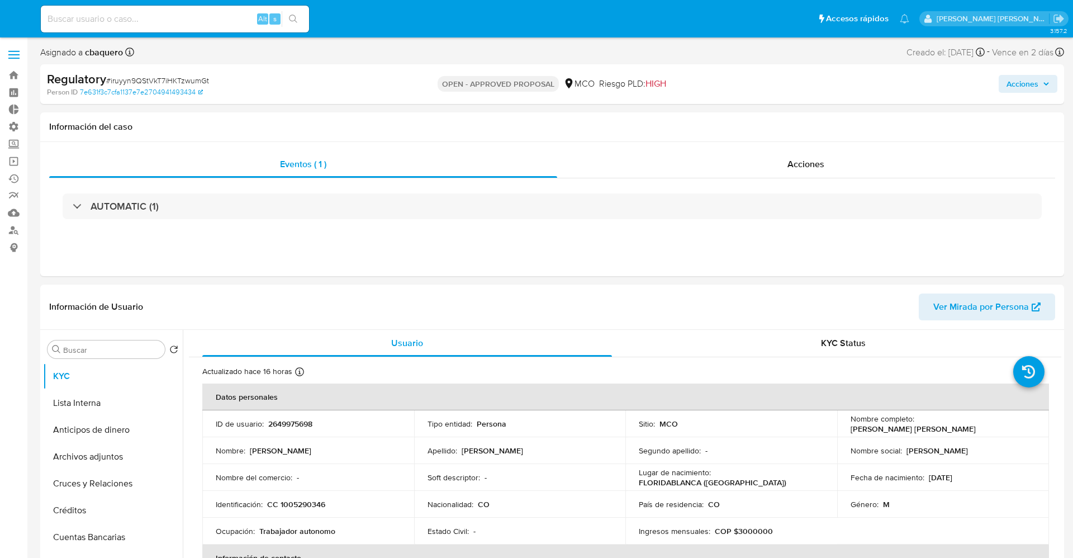
select select "10"
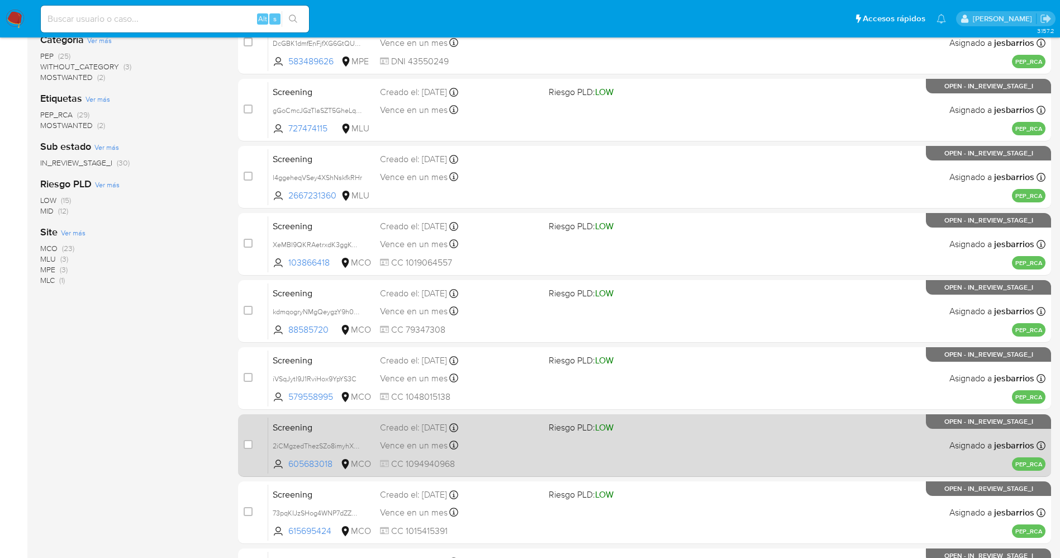
scroll to position [325, 0]
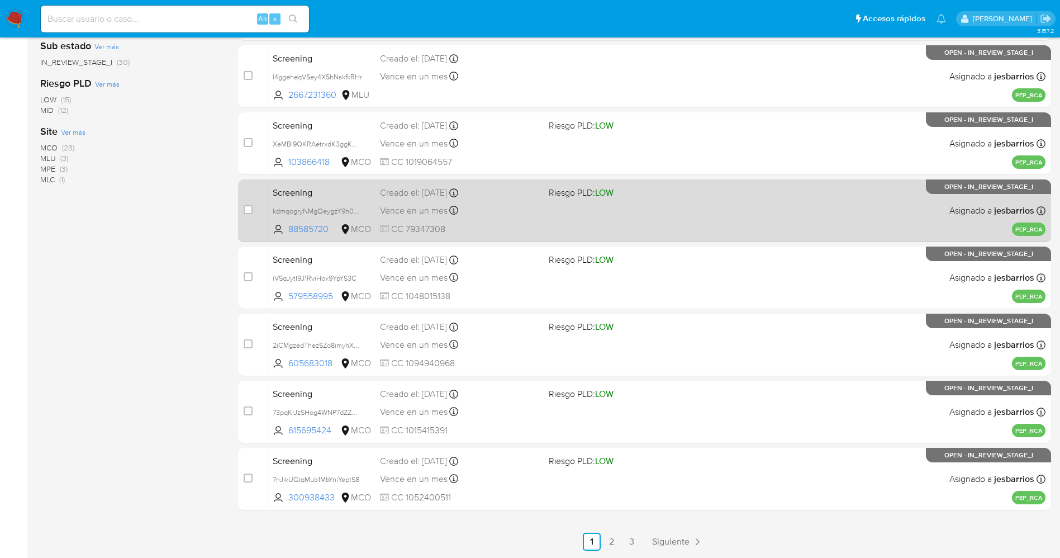
click at [634, 540] on link "3" at bounding box center [632, 541] width 18 height 18
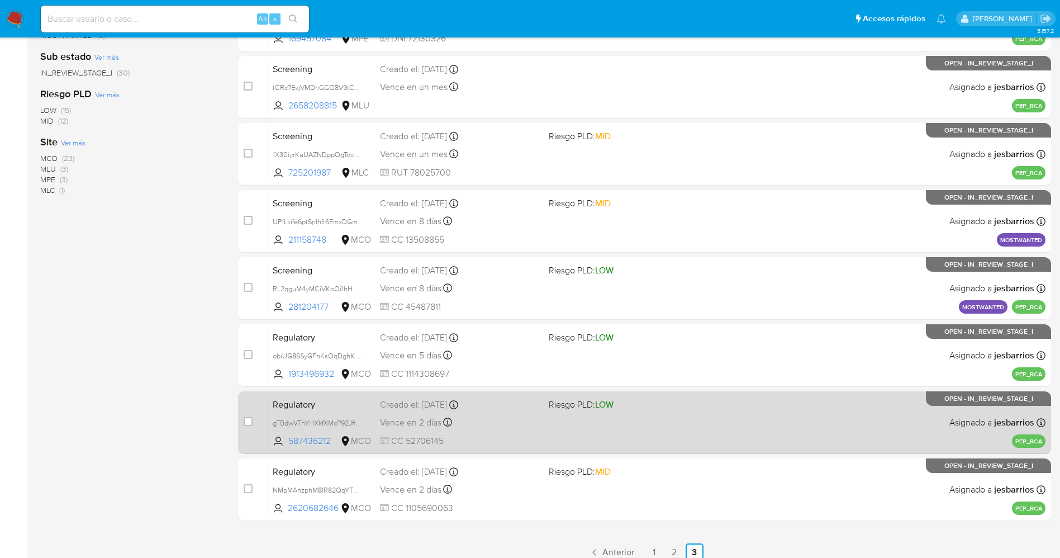
scroll to position [325, 0]
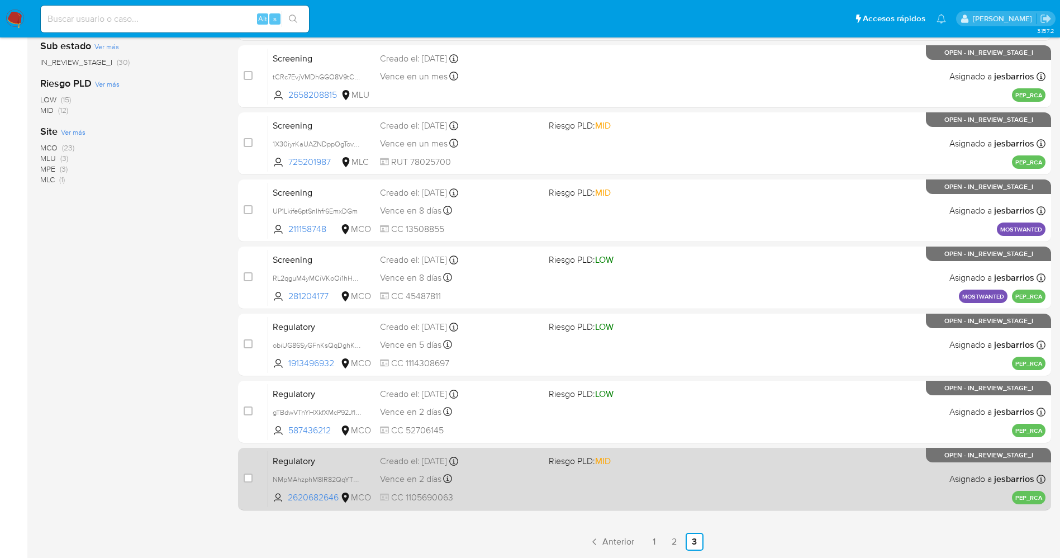
click at [620, 493] on div "Regulatory NMpMAhzphM8IR82QqYThgfnf 2620682646 MCO Riesgo PLD: MID Creado el: 0…" at bounding box center [656, 478] width 777 height 56
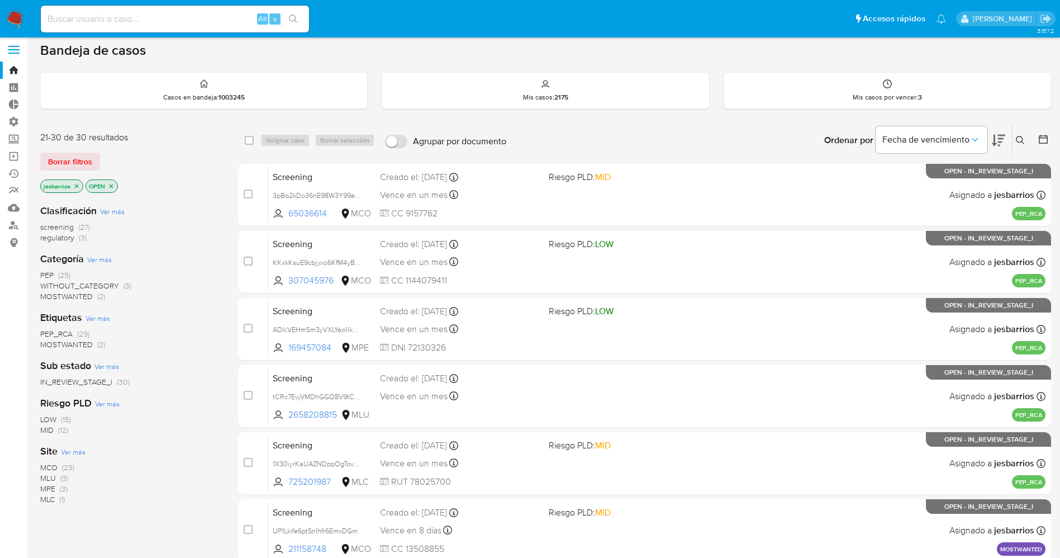
scroll to position [0, 0]
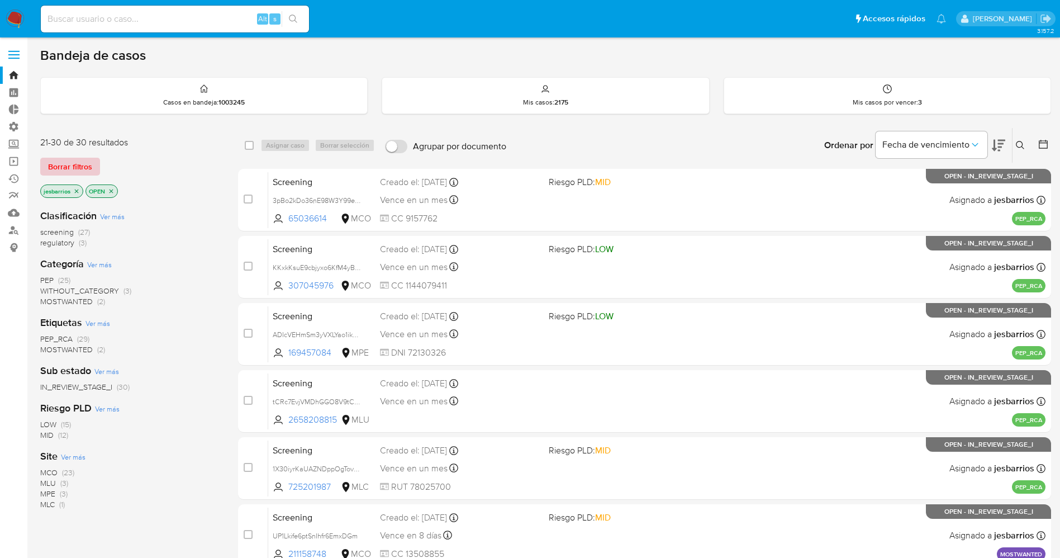
click at [79, 169] on span "Borrar filtros" at bounding box center [70, 167] width 44 height 16
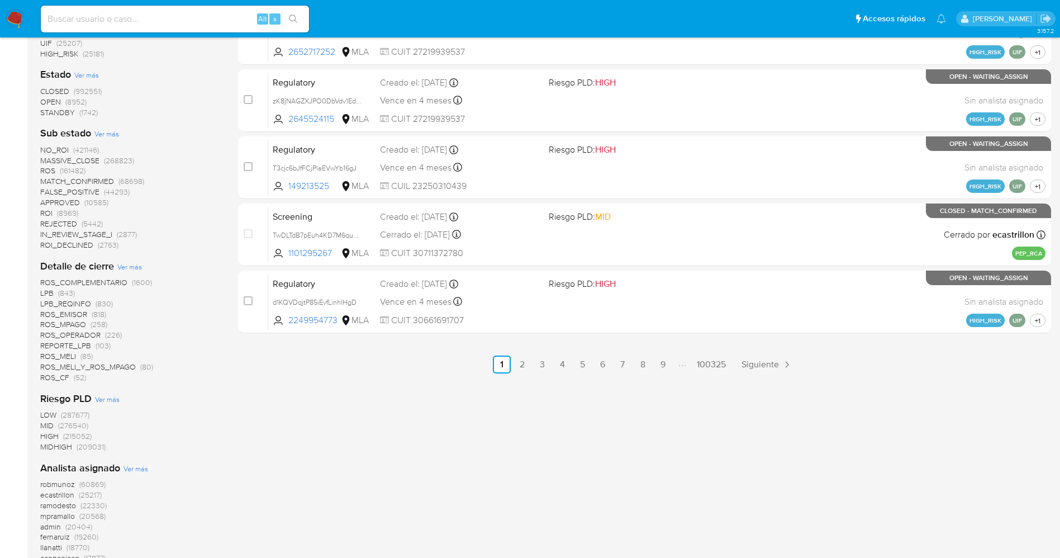
scroll to position [335, 0]
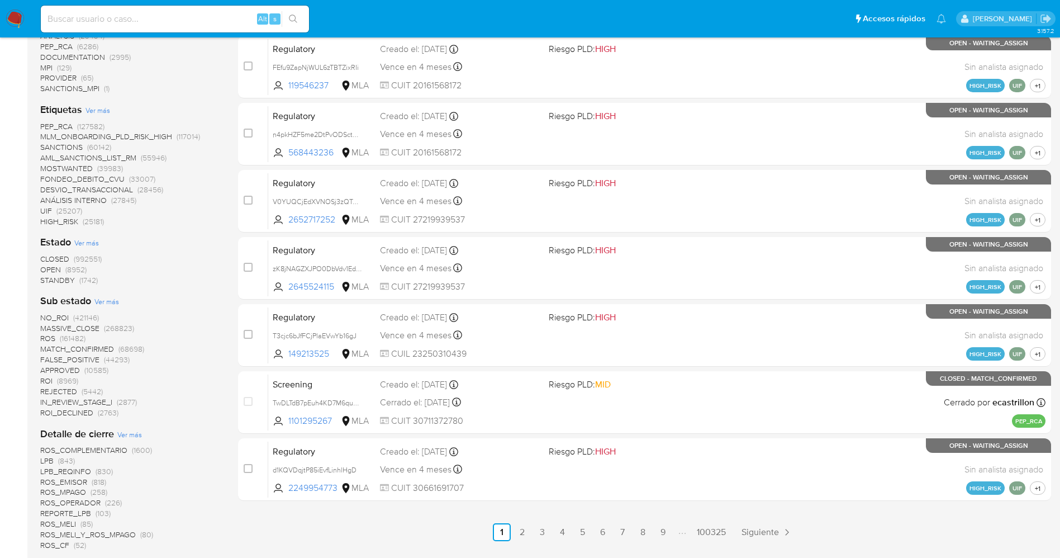
click at [64, 275] on span "STANDBY" at bounding box center [57, 279] width 35 height 11
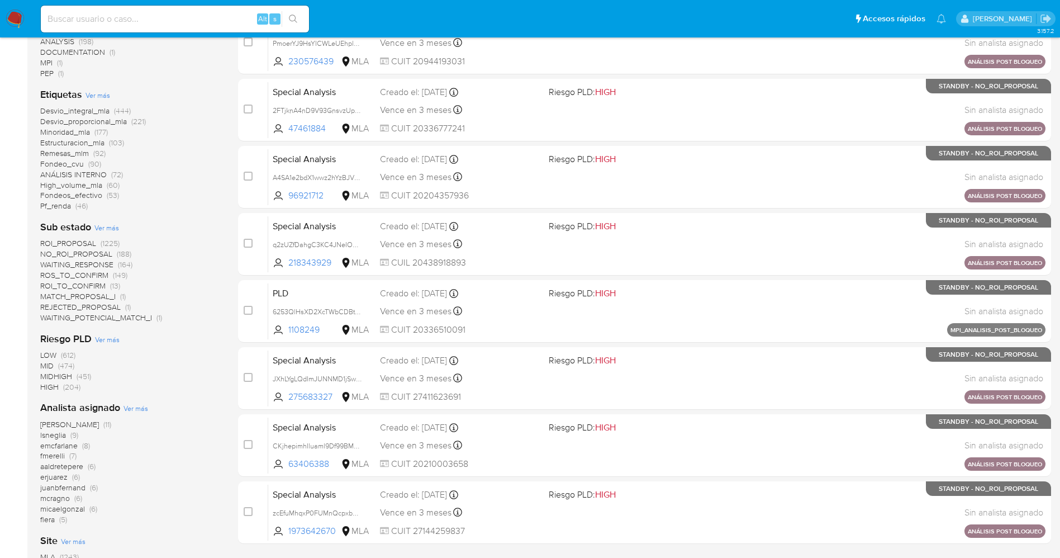
scroll to position [335, 0]
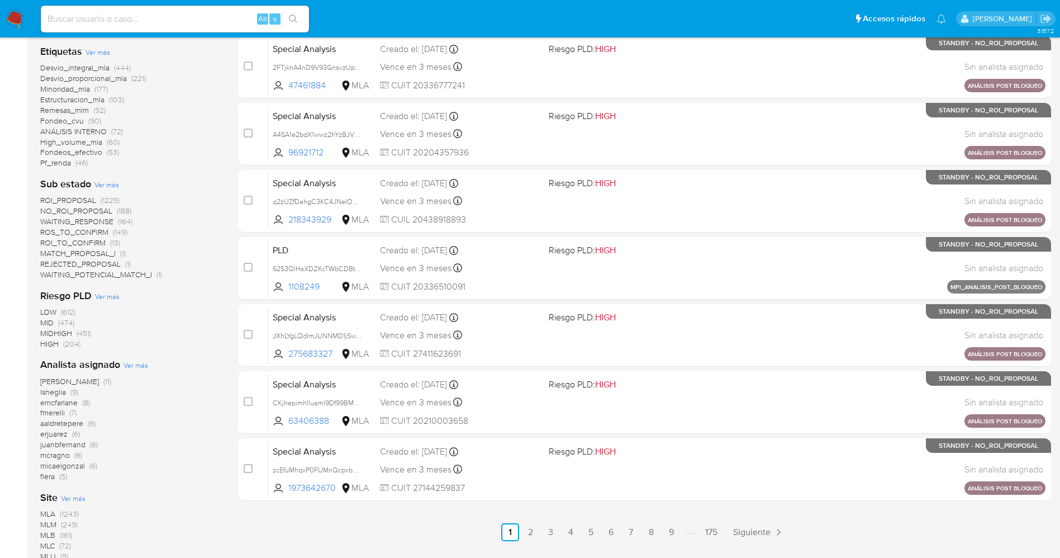
click at [130, 274] on span "WAITING_POTENCIAL_MATCH_I" at bounding box center [96, 274] width 112 height 11
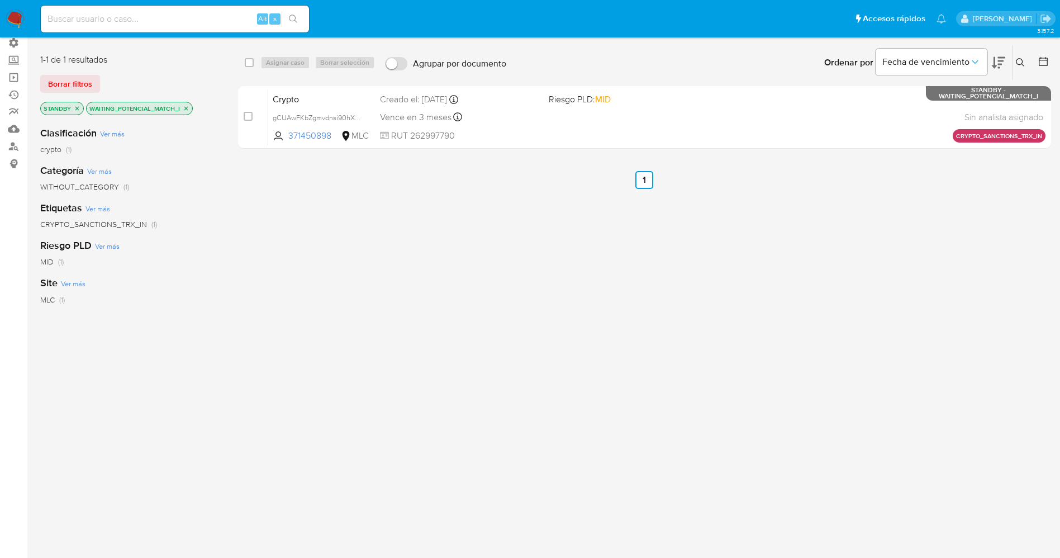
scroll to position [84, 0]
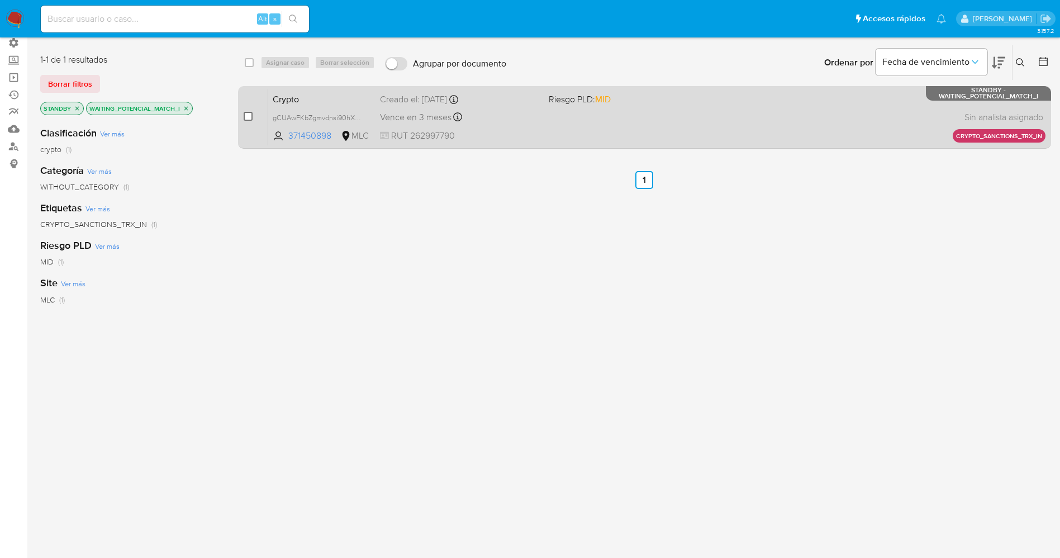
click at [247, 116] on input "checkbox" at bounding box center [248, 116] width 9 height 9
checkbox input "true"
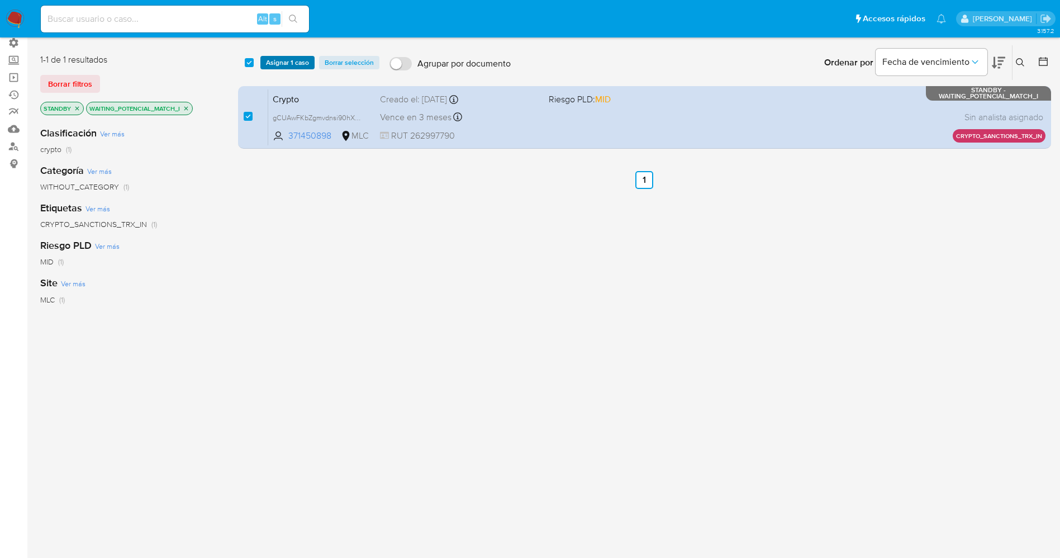
click at [281, 62] on span "Asignar 1 caso" at bounding box center [287, 62] width 43 height 11
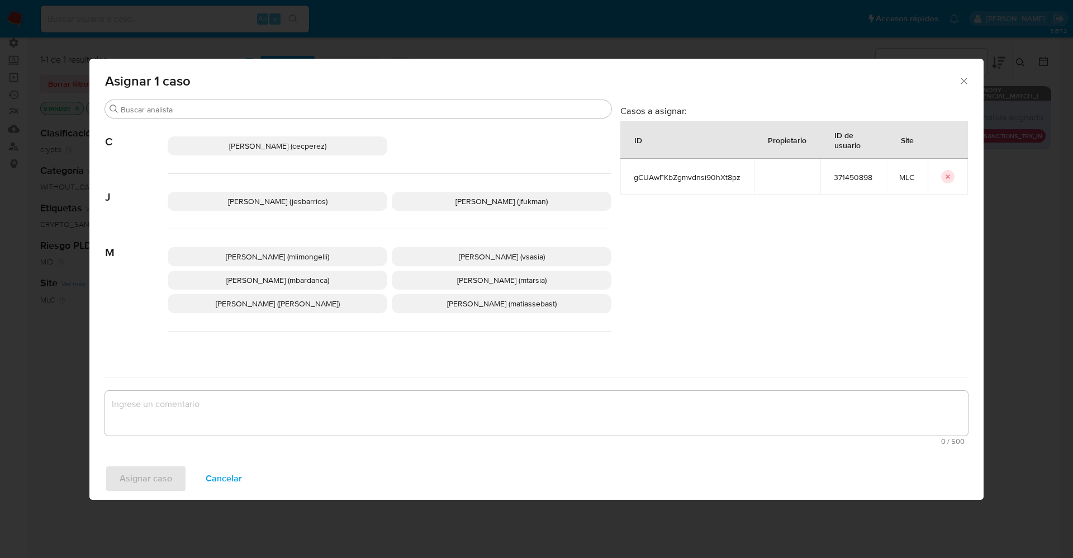
click at [264, 207] on p "Jesica Iris Barrios Leita (jesbarrios)" at bounding box center [278, 201] width 220 height 19
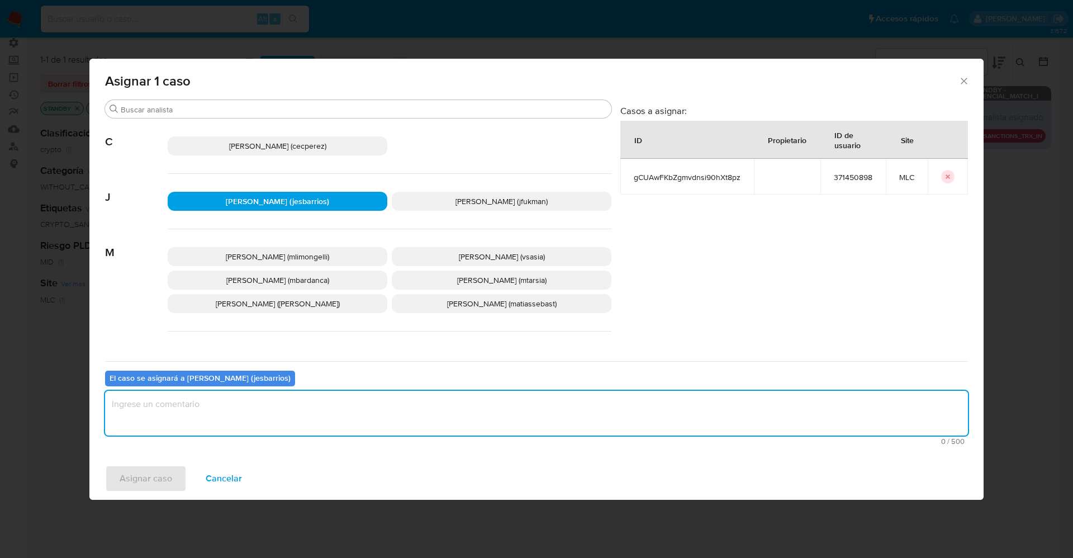
click at [283, 398] on textarea "assign-modal" at bounding box center [536, 412] width 863 height 45
type textarea "Analisis"
click at [144, 480] on span "Asignar caso" at bounding box center [146, 478] width 53 height 25
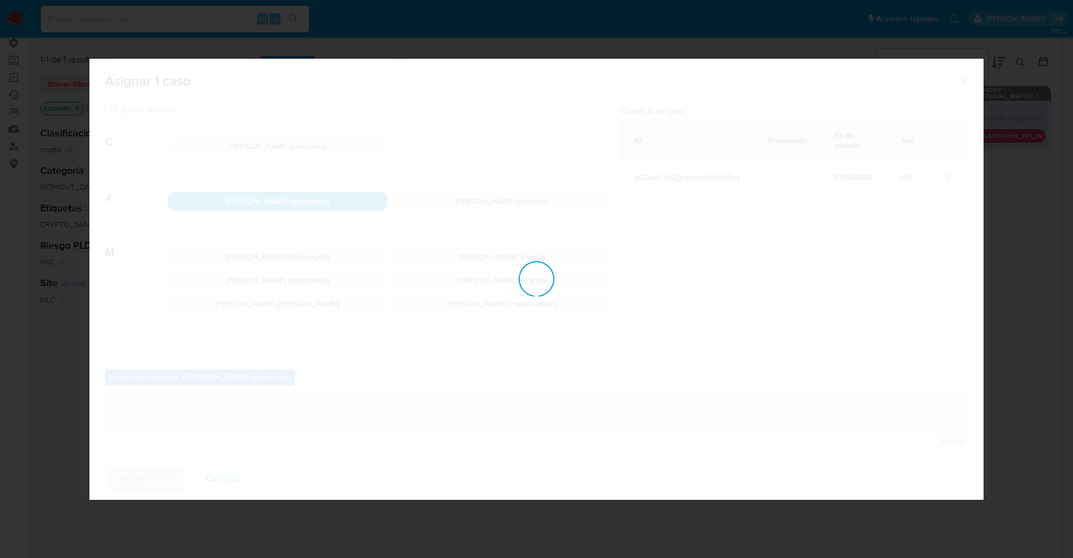
checkbox input "false"
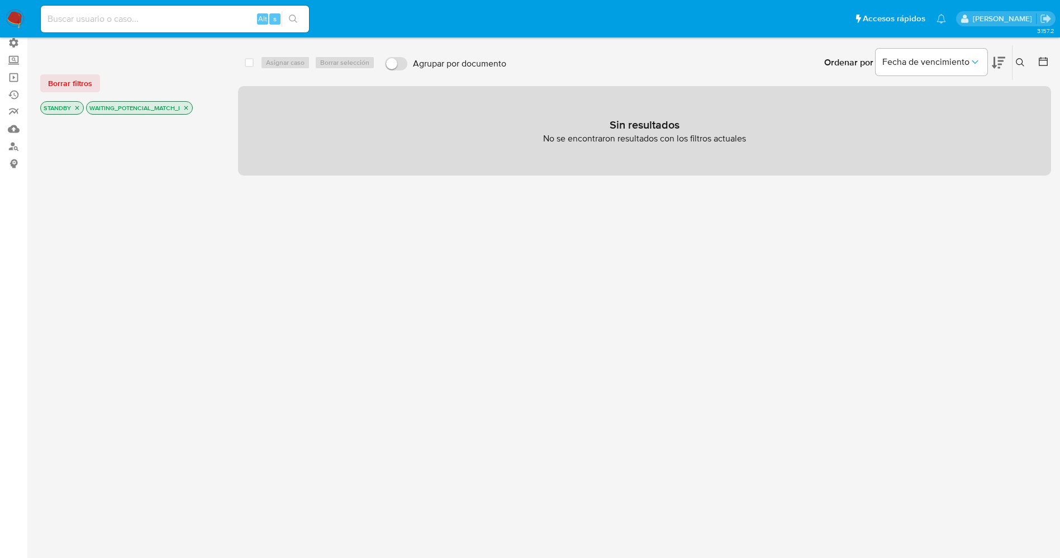
click at [16, 17] on img at bounding box center [15, 18] width 19 height 19
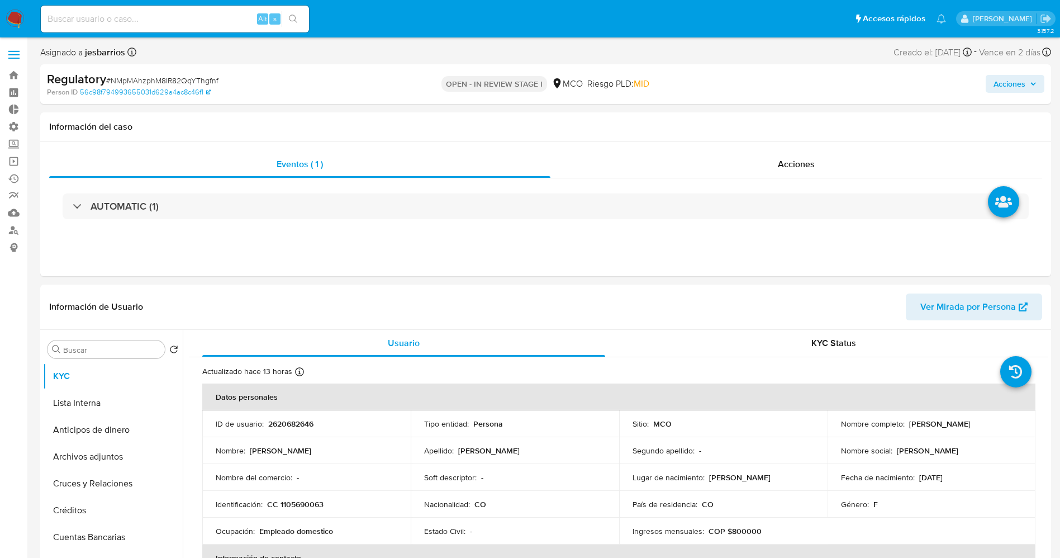
select select "10"
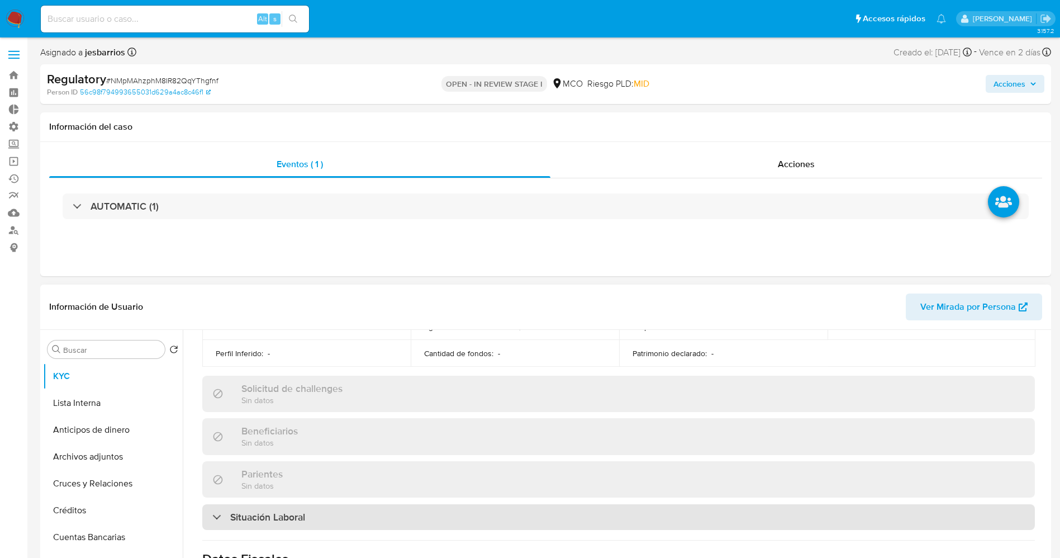
click at [295, 515] on h3 "Situación Laboral" at bounding box center [267, 517] width 75 height 12
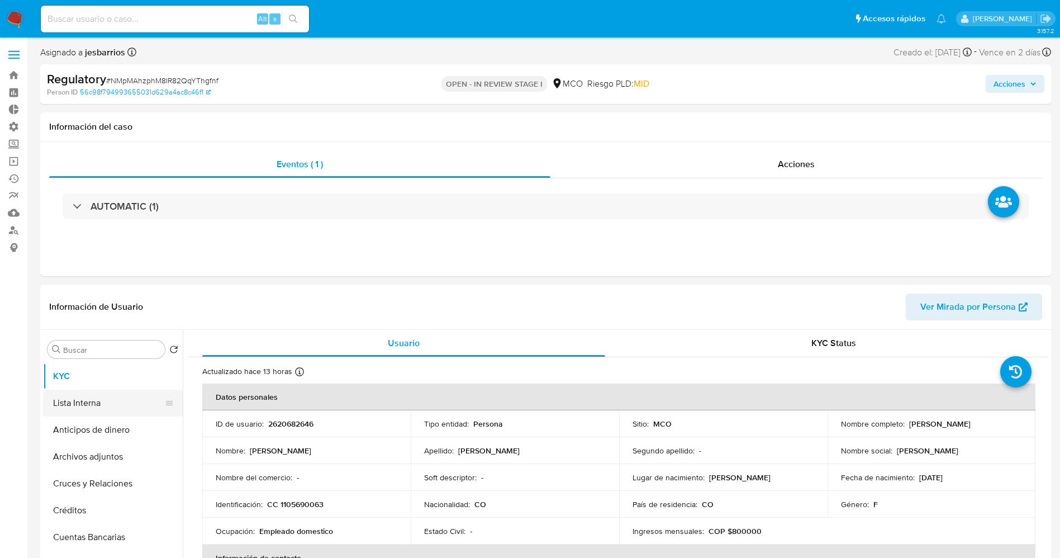
click at [95, 407] on button "Lista Interna" at bounding box center [108, 402] width 131 height 27
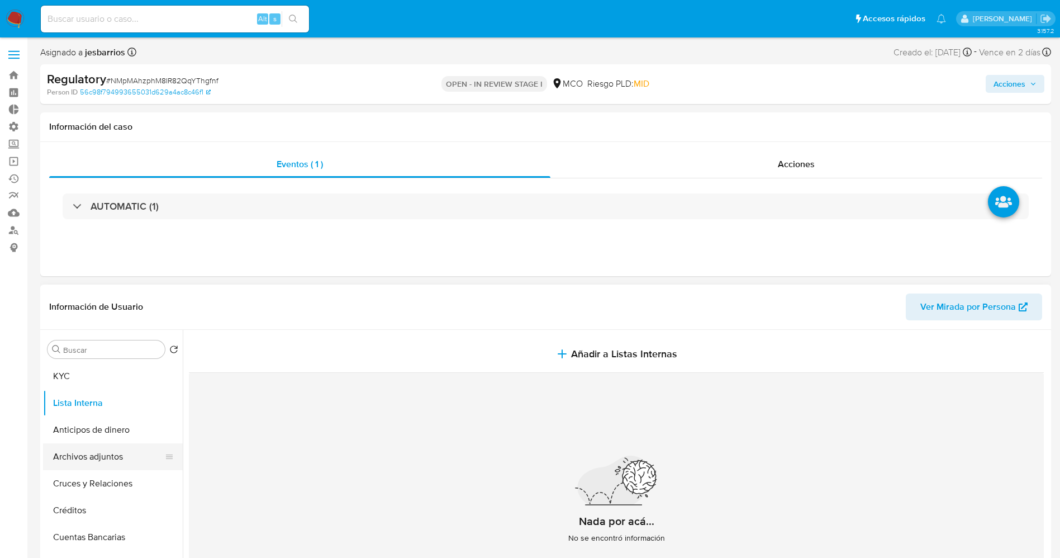
click at [108, 455] on button "Archivos adjuntos" at bounding box center [108, 456] width 131 height 27
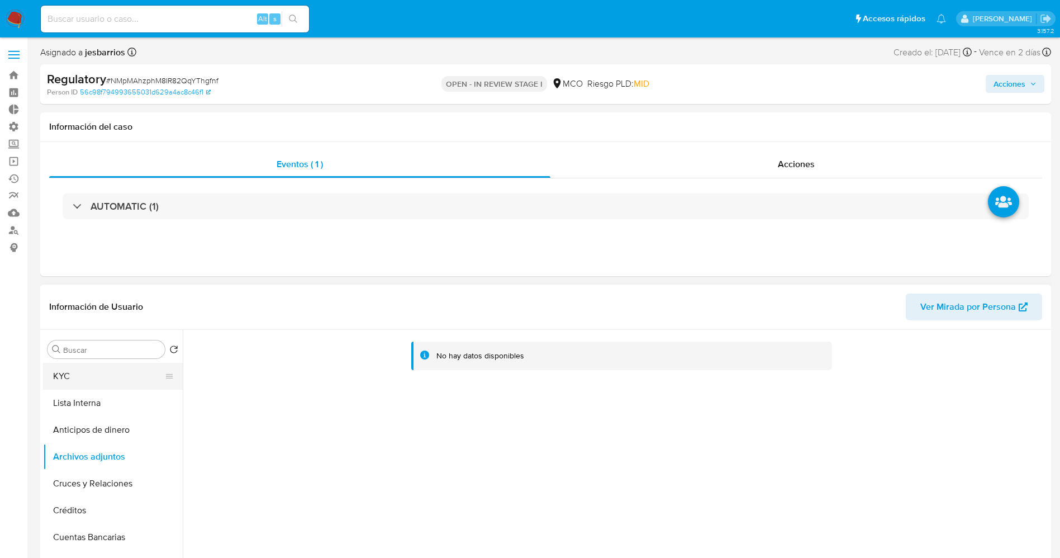
click at [104, 372] on button "KYC" at bounding box center [108, 376] width 131 height 27
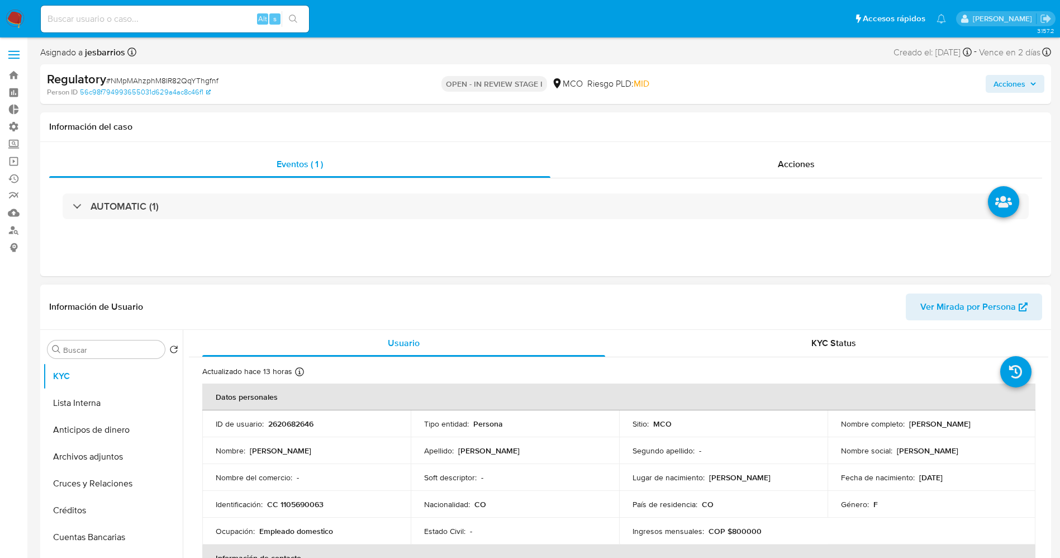
drag, startPoint x: 837, startPoint y: 432, endPoint x: 961, endPoint y: 428, distance: 124.1
click at [965, 425] on div "Nombre completo : [PERSON_NAME]" at bounding box center [932, 423] width 182 height 10
copy p "[PERSON_NAME]"
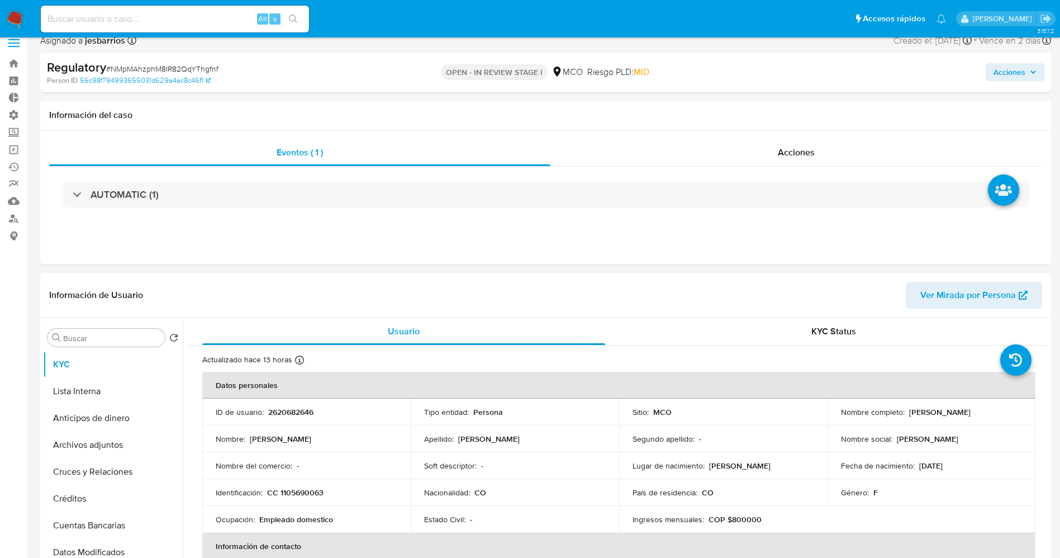
scroll to position [84, 0]
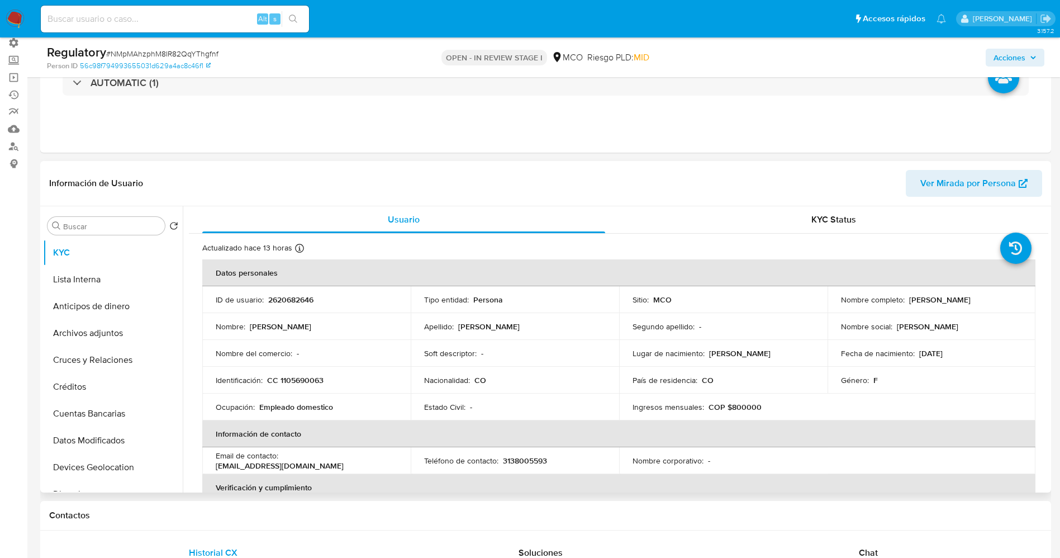
copy p "[PERSON_NAME]"
drag, startPoint x: 274, startPoint y: 377, endPoint x: 331, endPoint y: 378, distance: 56.4
click at [331, 378] on div "Identificación : CC 1105690063" at bounding box center [307, 380] width 182 height 10
copy p "C 1105690063"
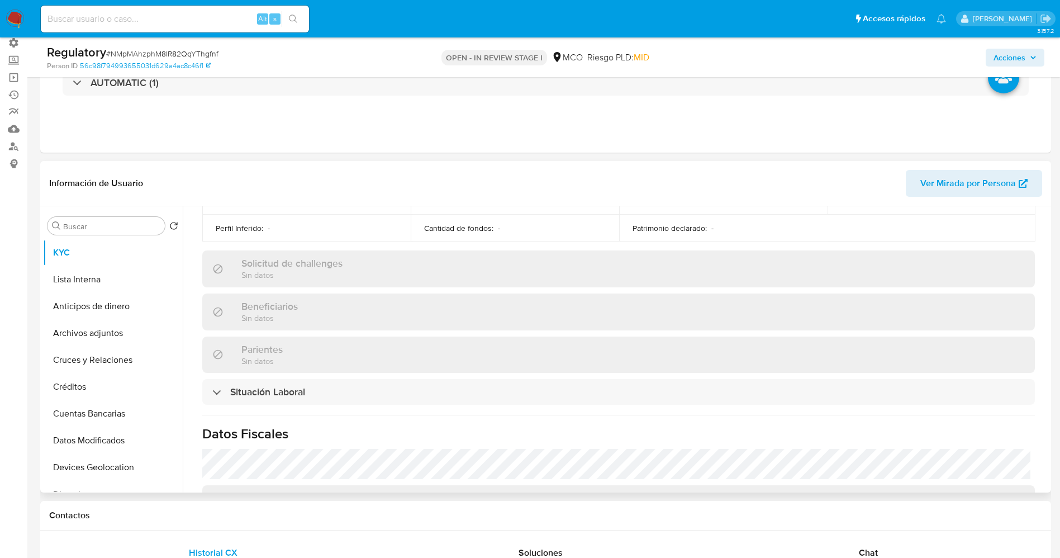
scroll to position [503, 0]
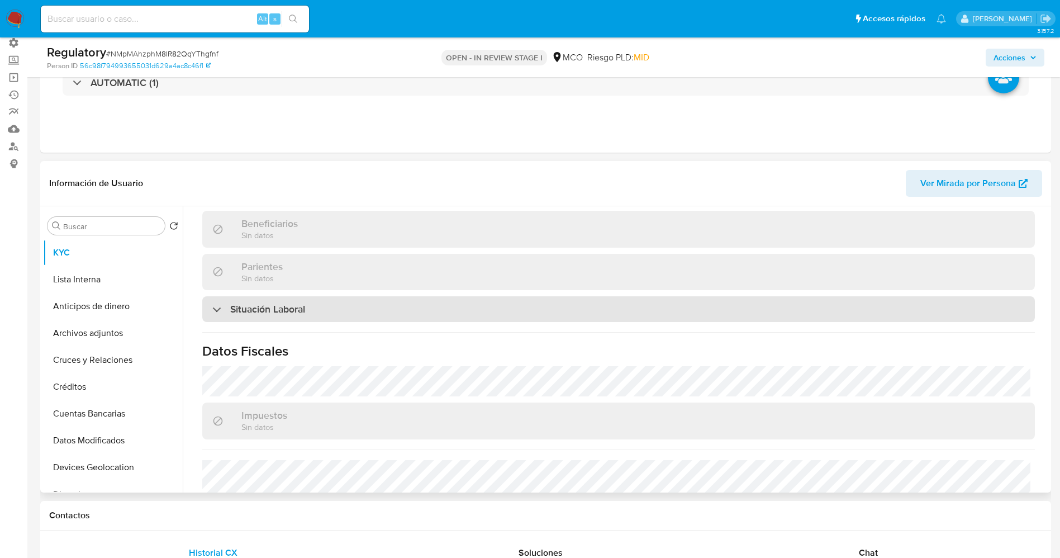
click at [303, 315] on h3 "Situación Laboral" at bounding box center [267, 309] width 75 height 12
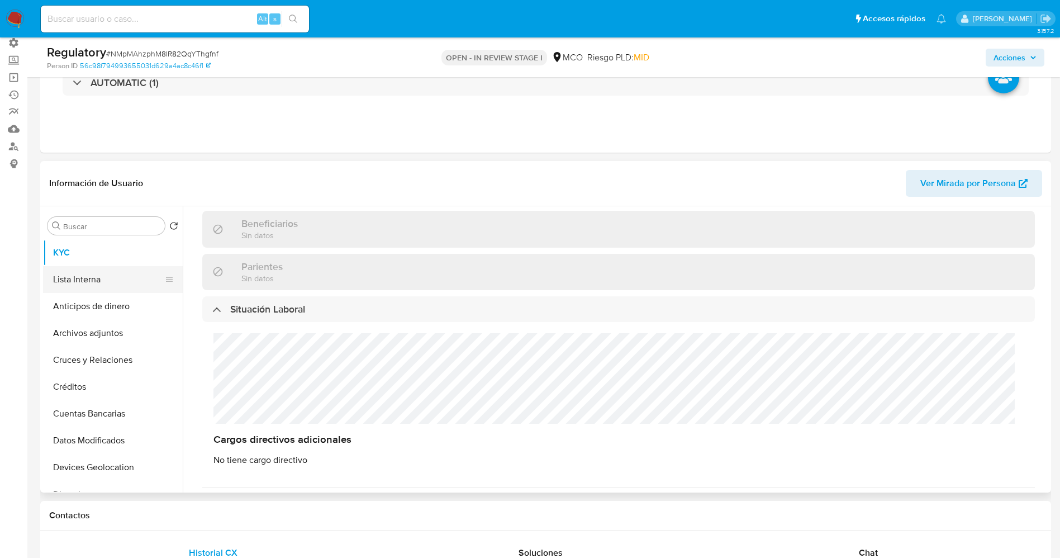
click at [89, 282] on button "Lista Interna" at bounding box center [108, 279] width 131 height 27
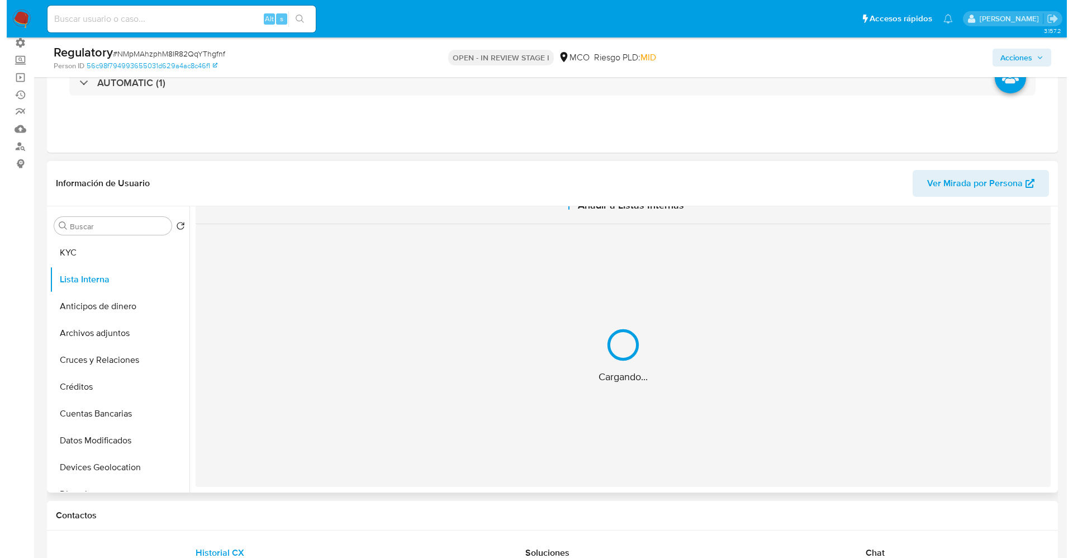
scroll to position [0, 0]
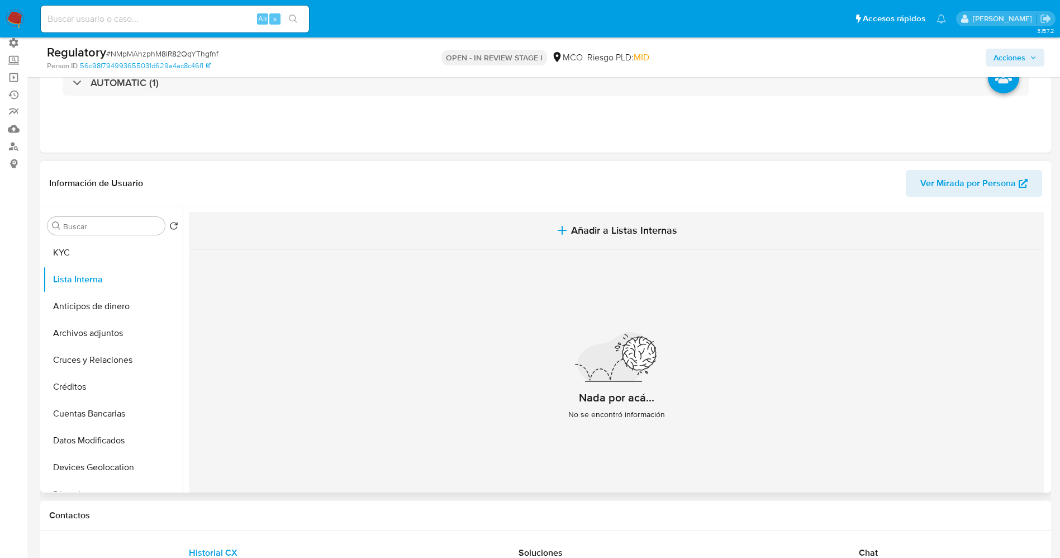
click at [535, 221] on button "Añadir a Listas Internas" at bounding box center [616, 230] width 855 height 37
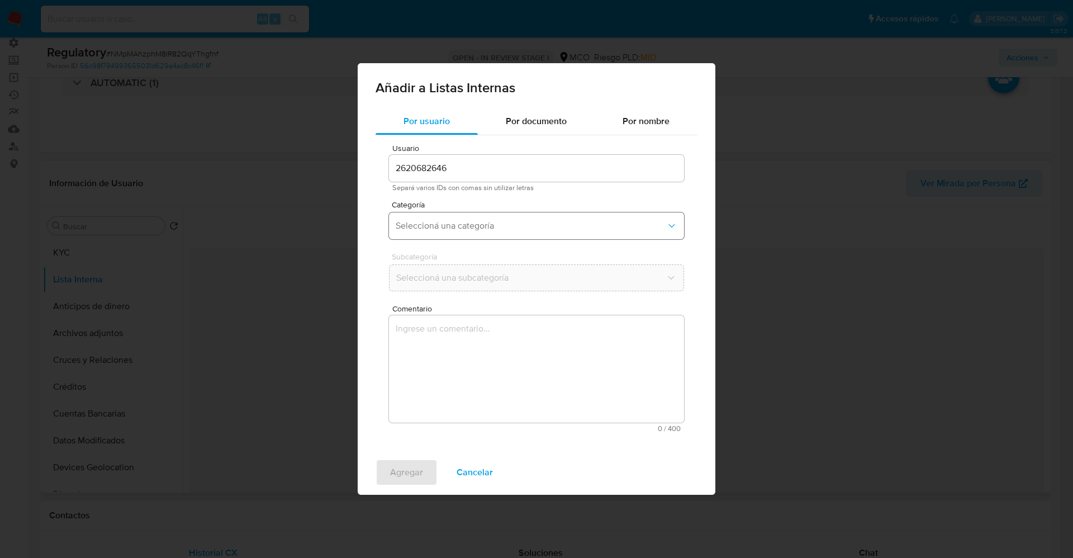
click at [428, 229] on span "Seleccioná una categoría" at bounding box center [531, 225] width 270 height 11
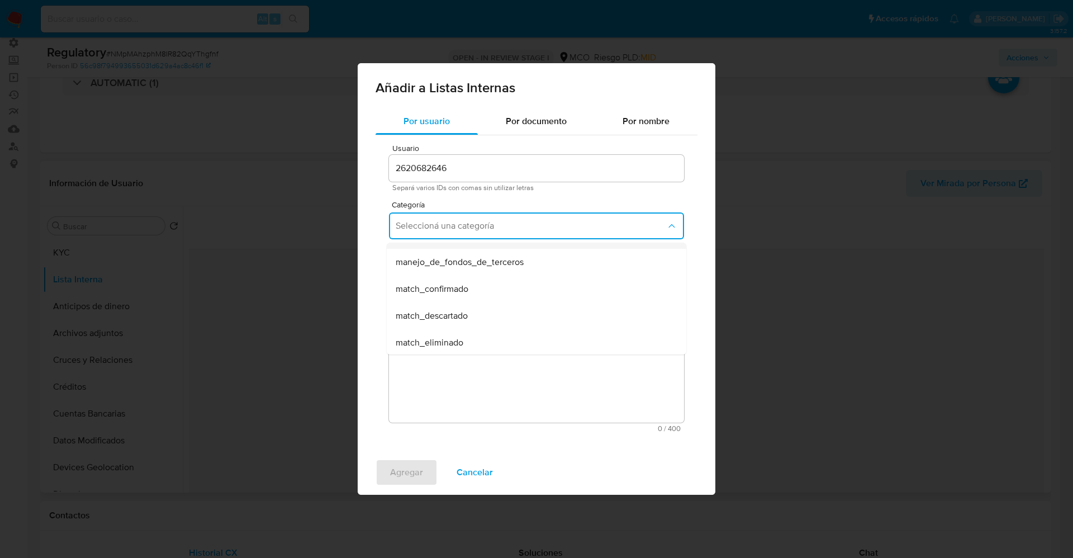
scroll to position [84, 0]
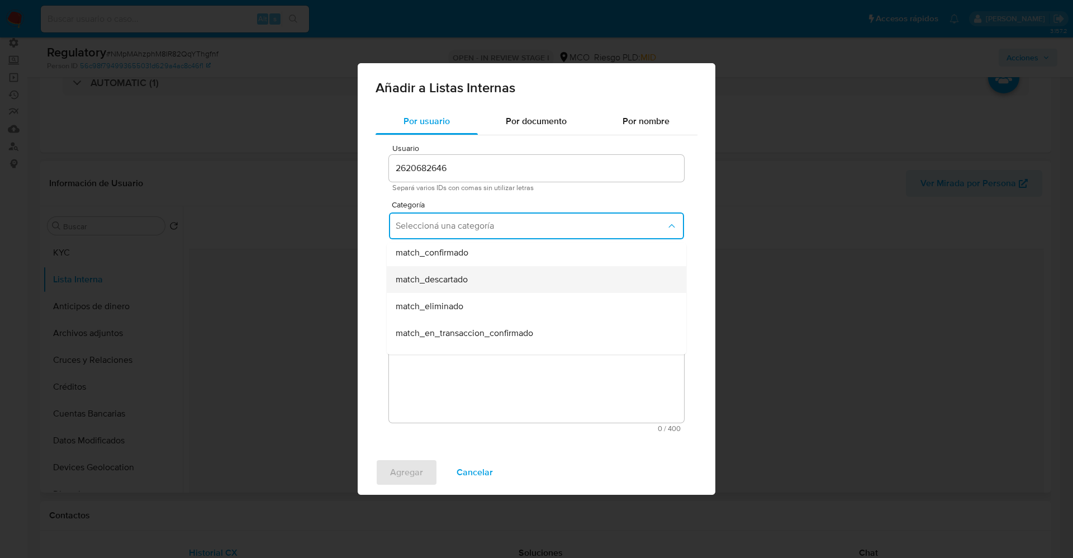
click at [437, 275] on span "match_descartado" at bounding box center [432, 279] width 72 height 11
click at [455, 260] on div "Subcategoría Seleccioná una subcategoría" at bounding box center [536, 274] width 295 height 43
click at [453, 274] on span "Seleccioná una subcategoría" at bounding box center [531, 277] width 270 height 11
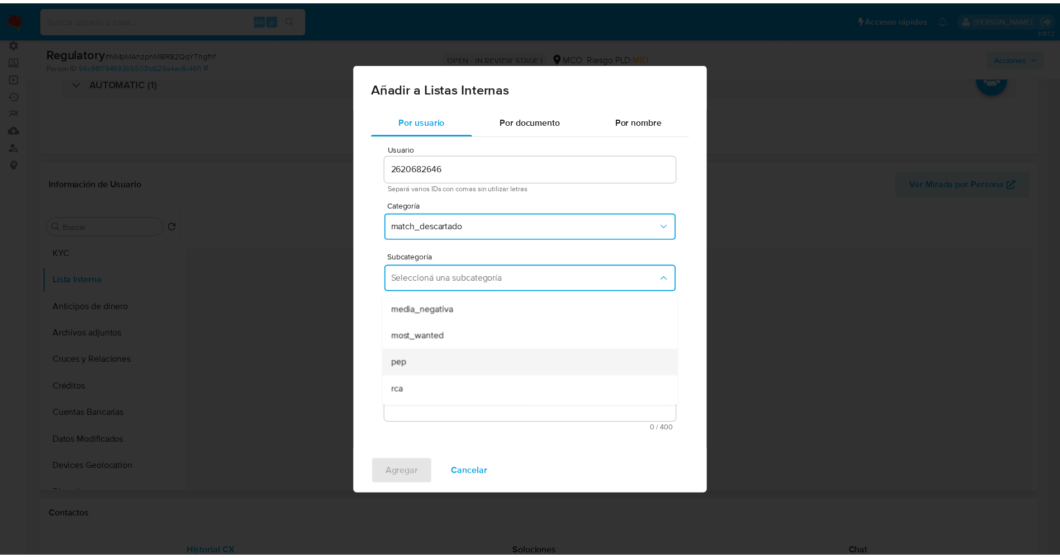
scroll to position [76, 0]
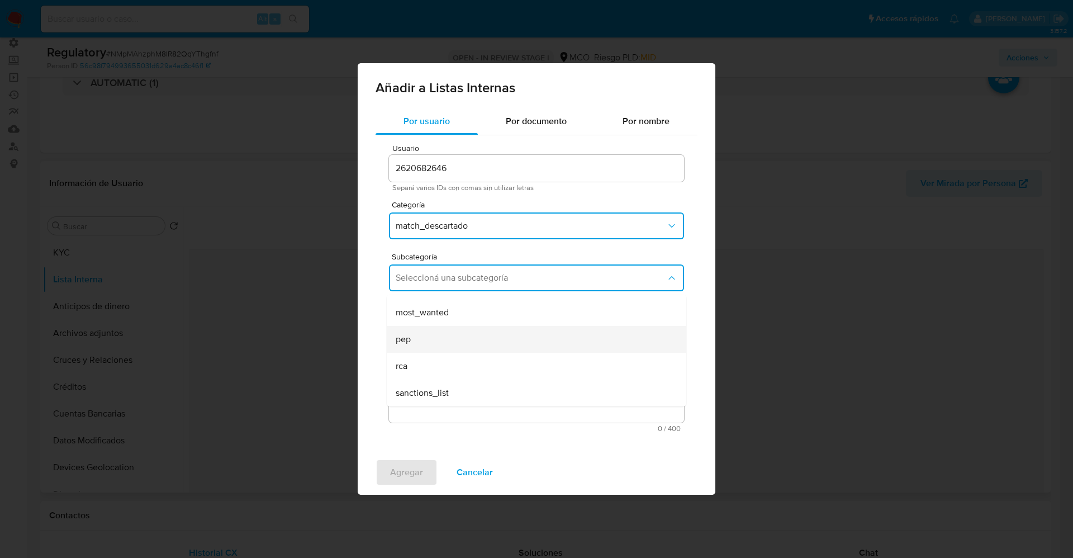
click at [424, 337] on div "pep" at bounding box center [533, 339] width 275 height 27
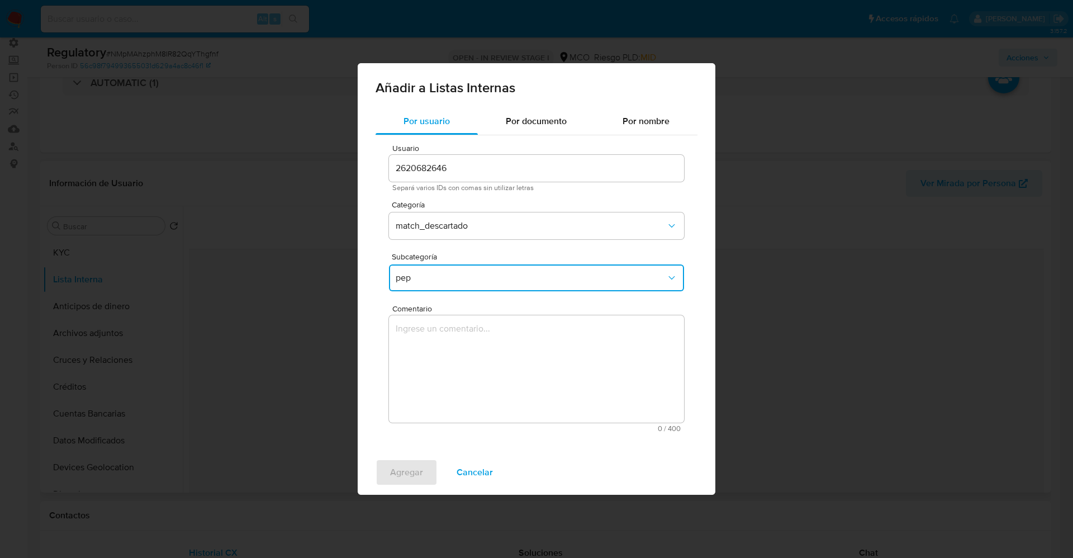
click at [423, 338] on textarea "Comentario" at bounding box center [536, 368] width 295 height 107
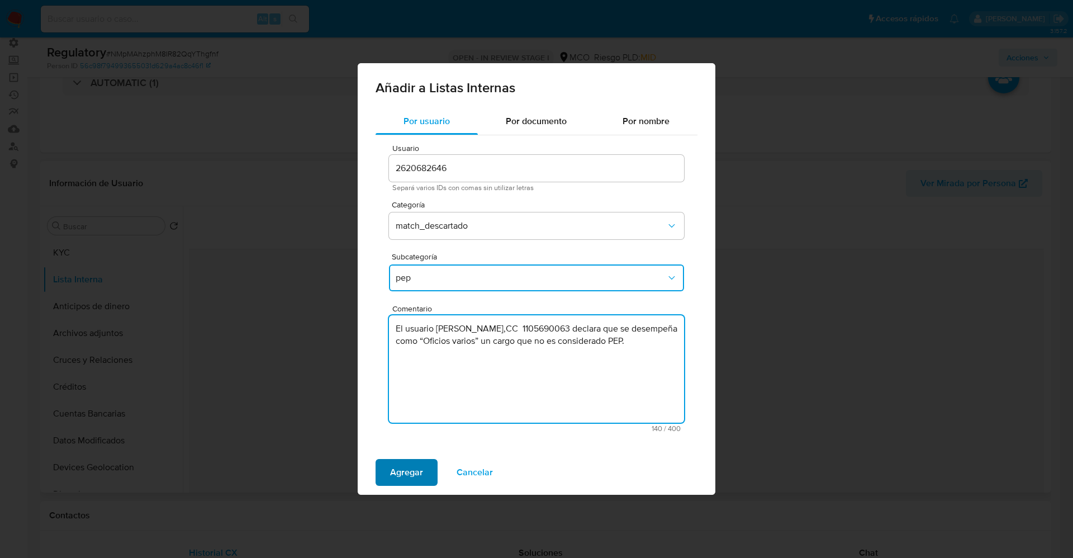
type textarea "El usuario Jennifer Maria Barcenas Molina,CC 1105690063 declara que se desempeñ…"
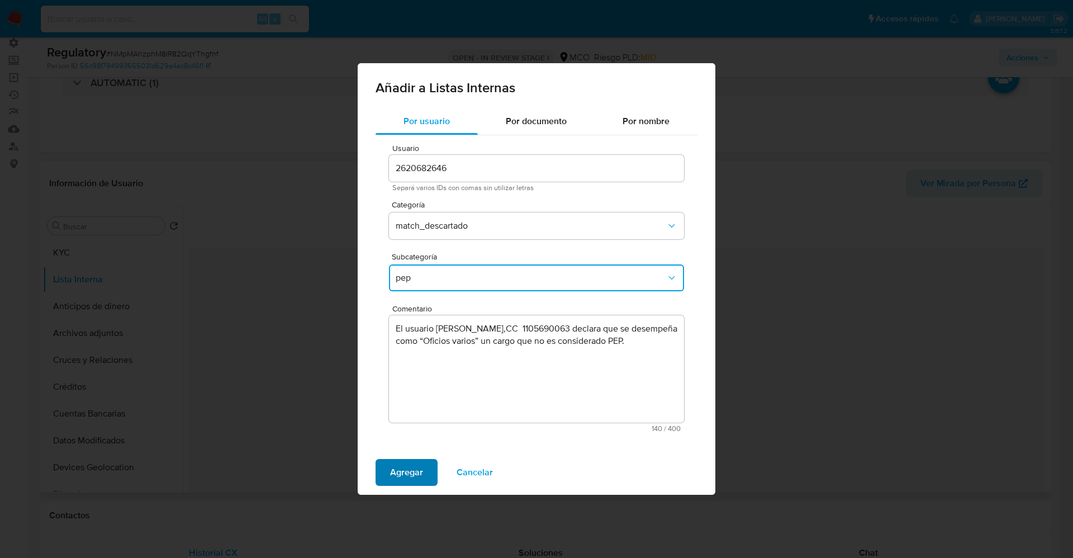
click at [408, 468] on span "Agregar" at bounding box center [406, 472] width 33 height 25
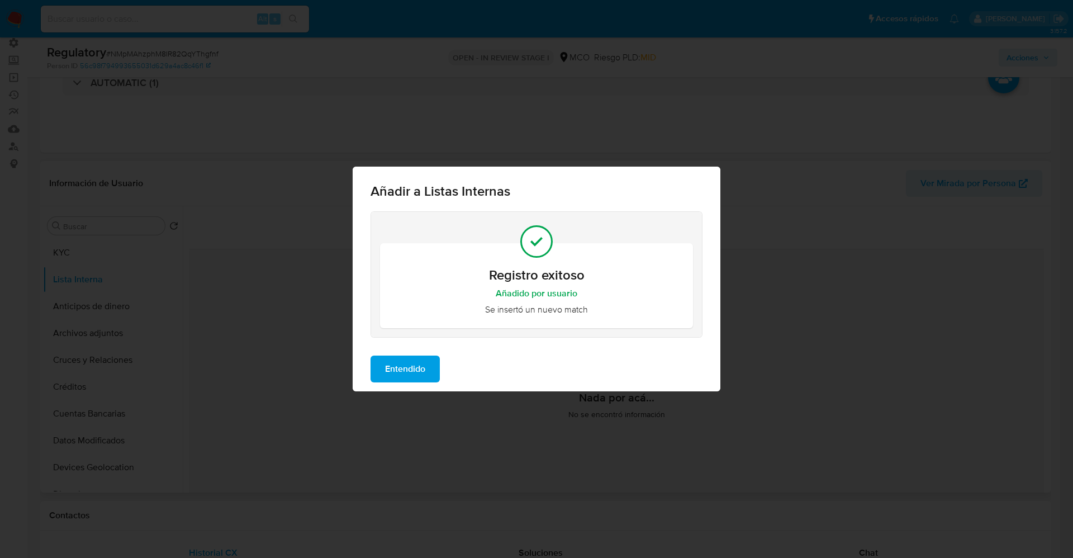
click at [413, 377] on span "Entendido" at bounding box center [405, 368] width 40 height 25
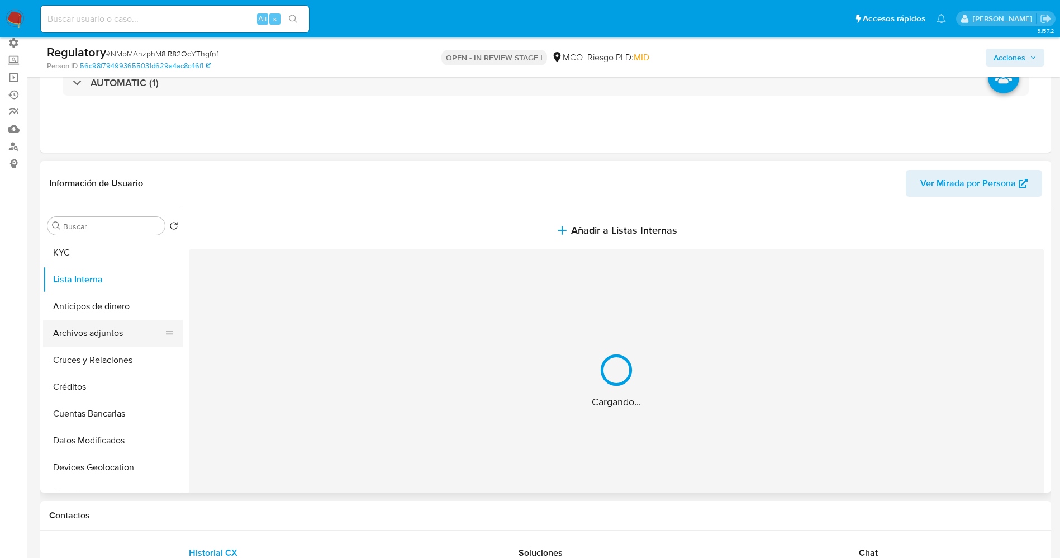
click at [92, 333] on button "Archivos adjuntos" at bounding box center [108, 333] width 131 height 27
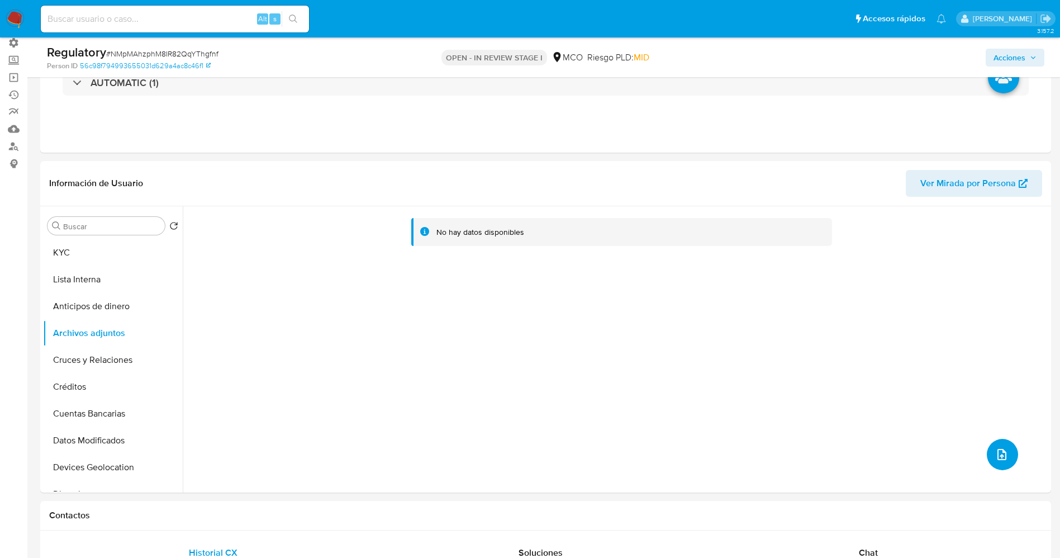
click at [995, 449] on icon "upload-file" at bounding box center [1001, 453] width 13 height 13
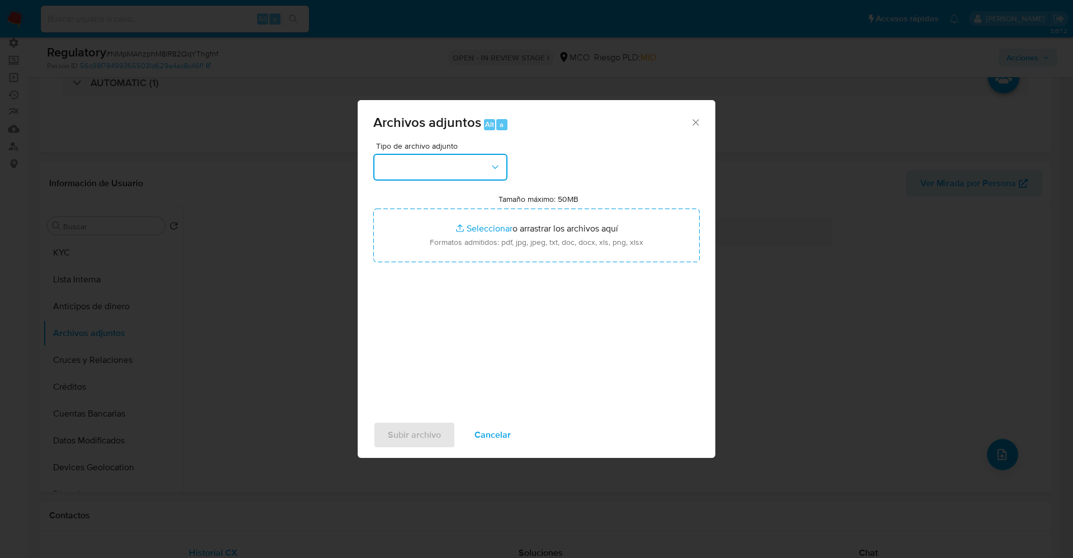
click at [470, 176] on button "button" at bounding box center [440, 167] width 134 height 27
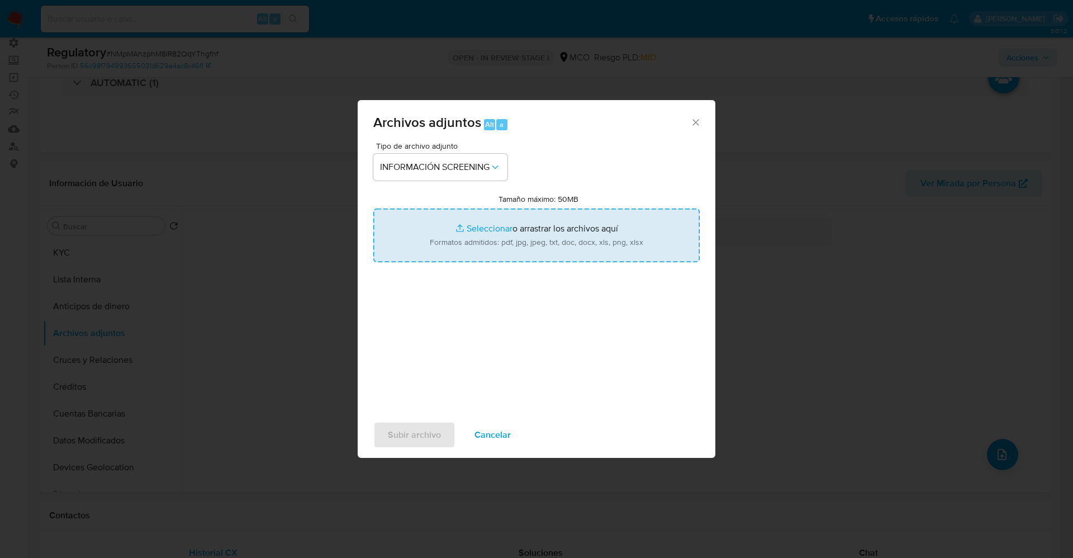
type input "C:\fakepath\_Jennifer Maria Barcenas Molina_ lavado de dinero - Buscar con Goog…"
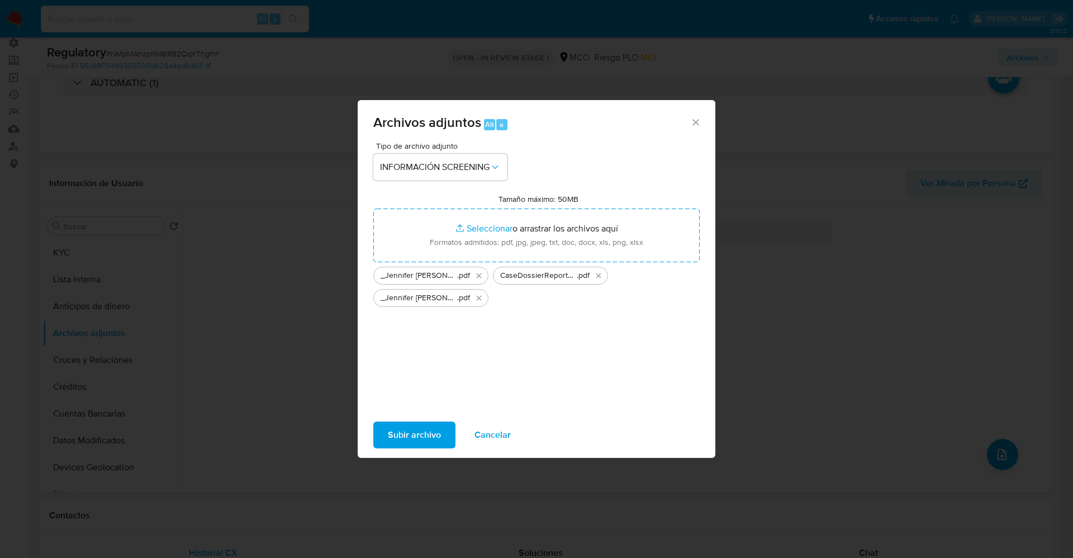
click at [432, 437] on span "Subir archivo" at bounding box center [414, 434] width 53 height 25
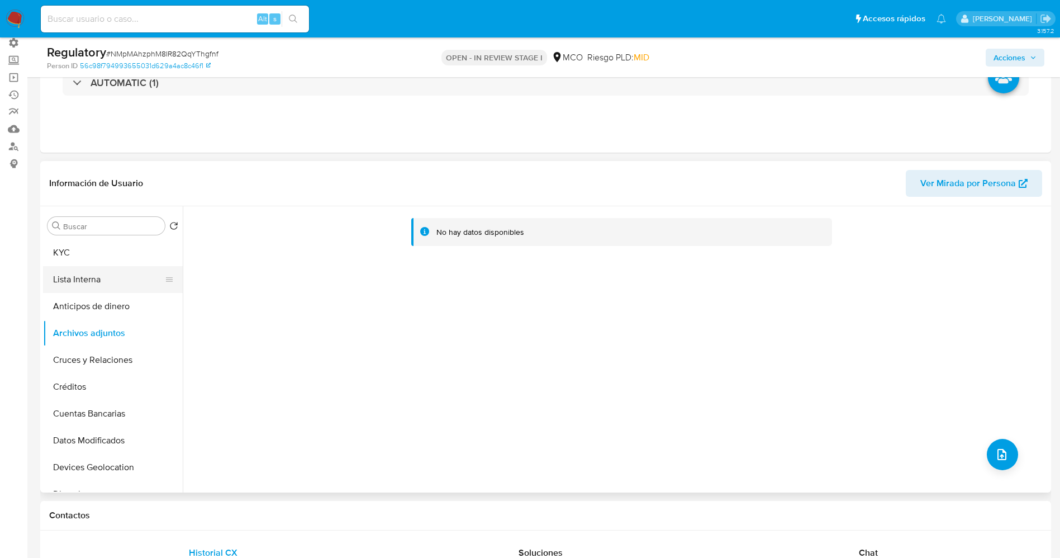
click at [87, 271] on button "Lista Interna" at bounding box center [108, 279] width 131 height 27
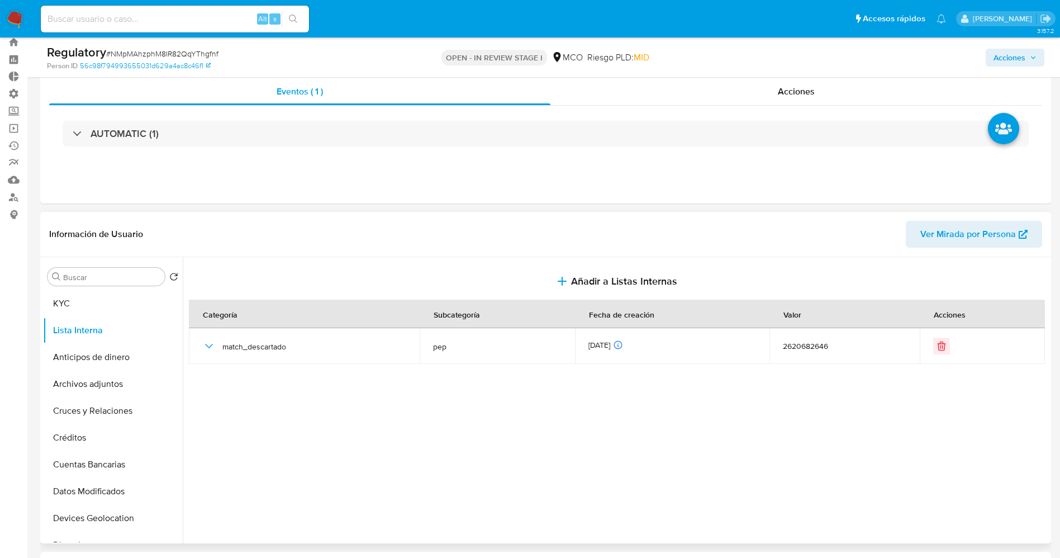
scroll to position [0, 0]
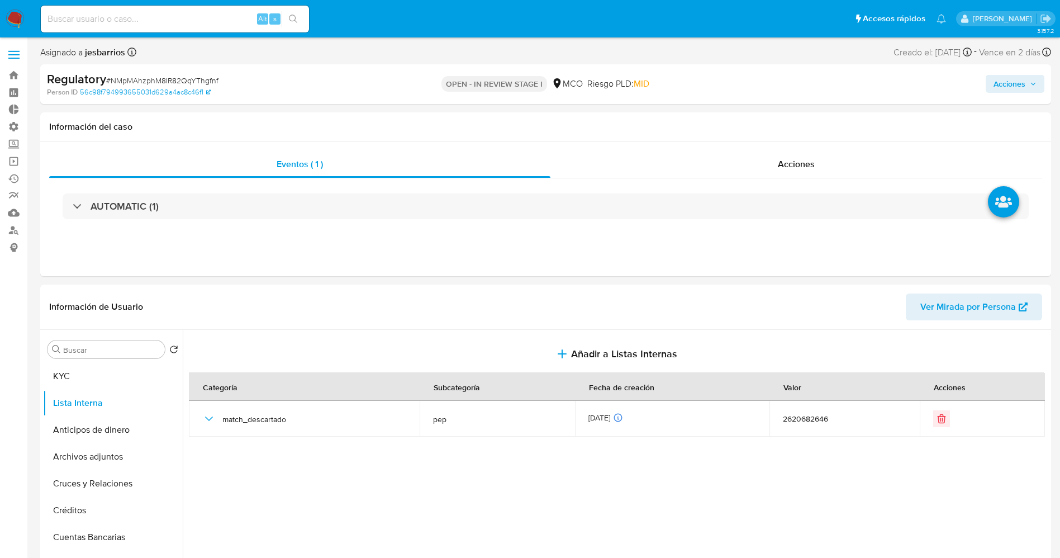
click at [1016, 88] on span "Acciones" at bounding box center [1009, 84] width 32 height 18
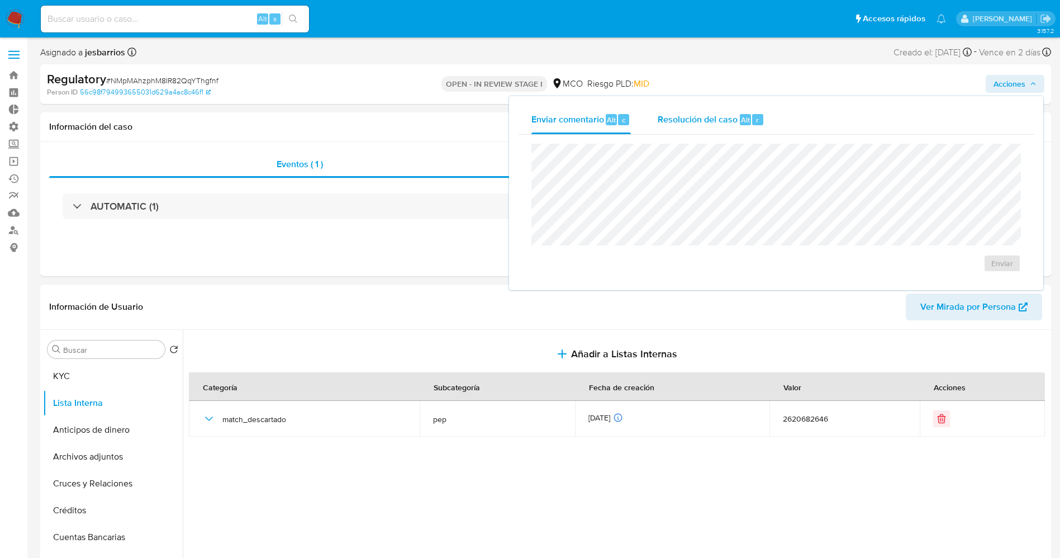
click at [727, 122] on span "Resolución del caso" at bounding box center [698, 119] width 80 height 13
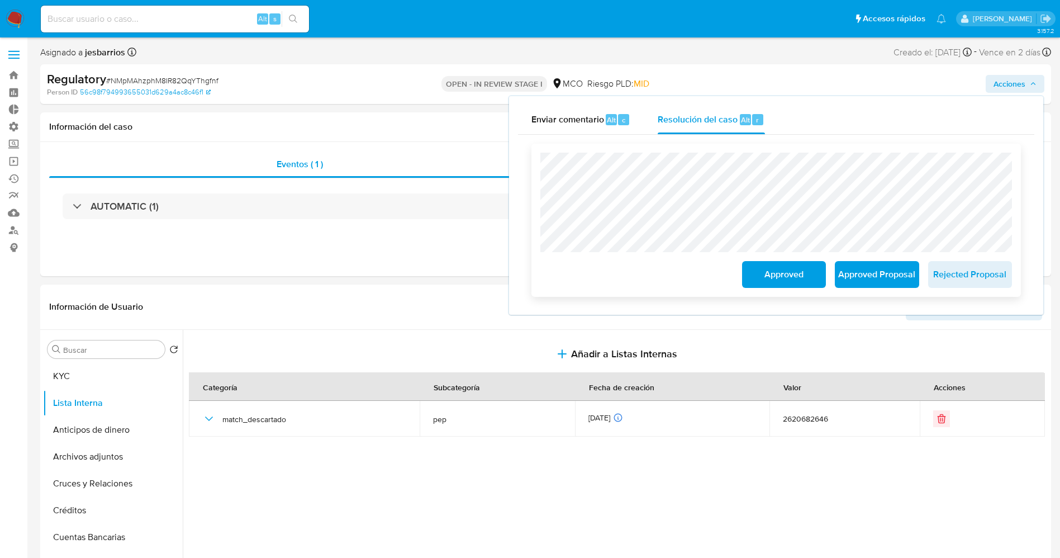
click at [789, 275] on span "Approved" at bounding box center [783, 274] width 55 height 25
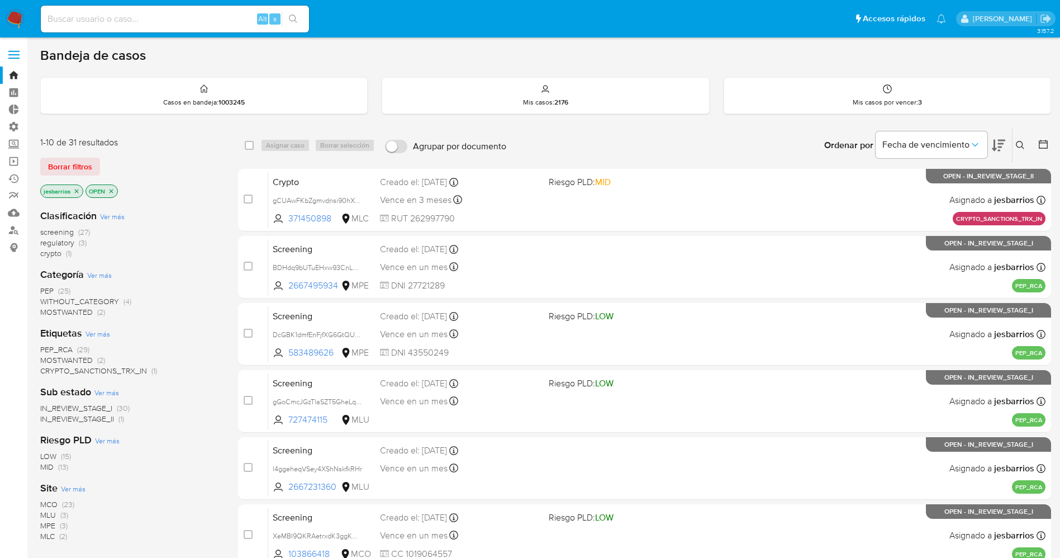
click at [13, 21] on img at bounding box center [15, 18] width 19 height 19
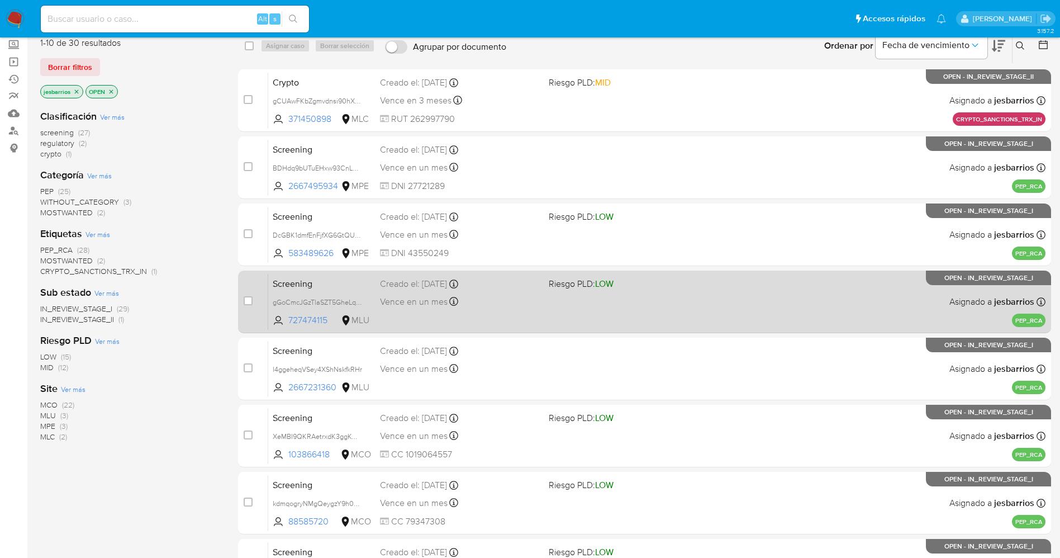
scroll to position [325, 0]
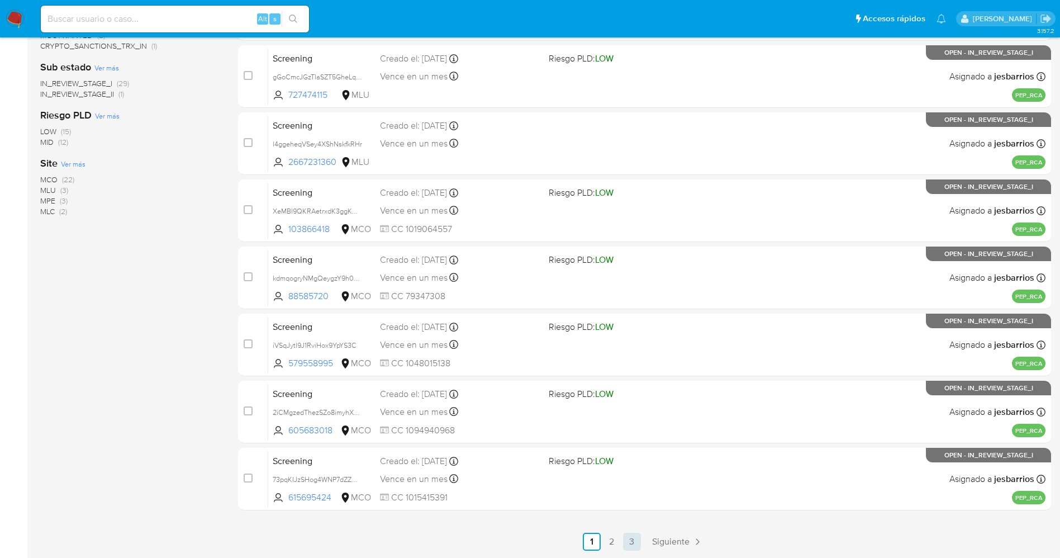
click at [633, 542] on link "3" at bounding box center [632, 541] width 18 height 18
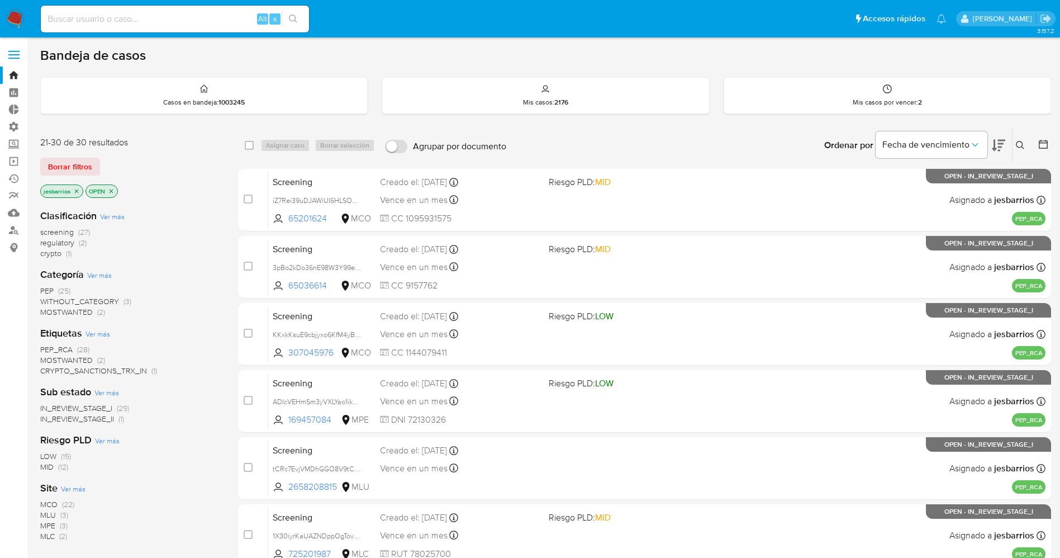
scroll to position [325, 0]
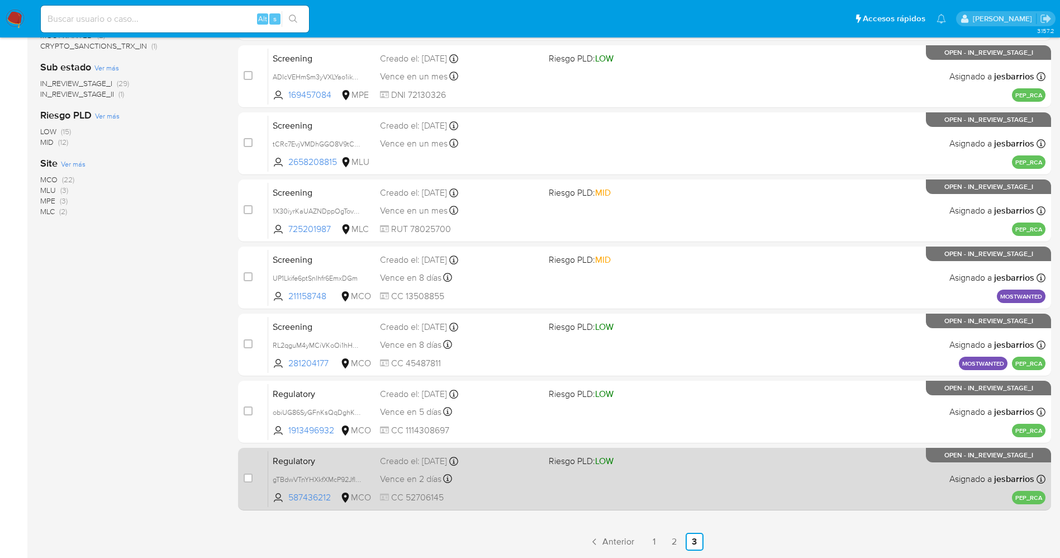
click at [563, 484] on div "Regulatory gTBdwVTnYHXkfXMcP92Jfl0p 587436212 MCO Riesgo PLD: LOW Creado el: 02…" at bounding box center [656, 478] width 777 height 56
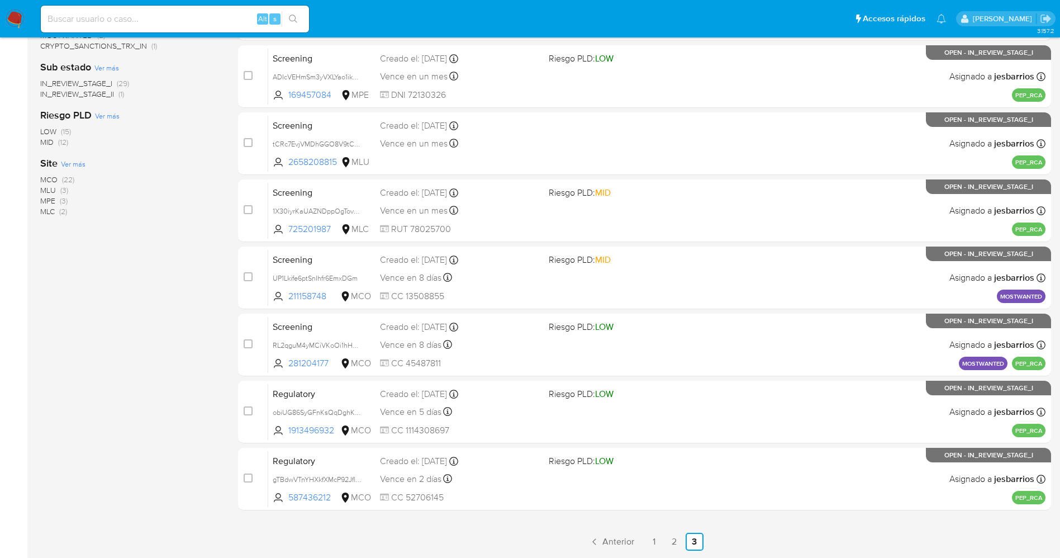
click at [18, 18] on img at bounding box center [15, 18] width 19 height 19
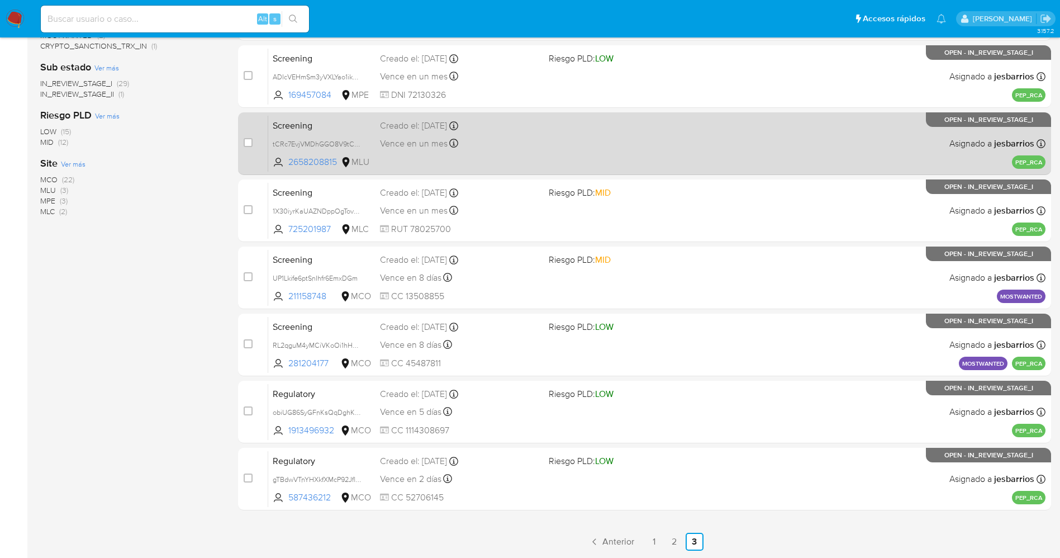
scroll to position [0, 0]
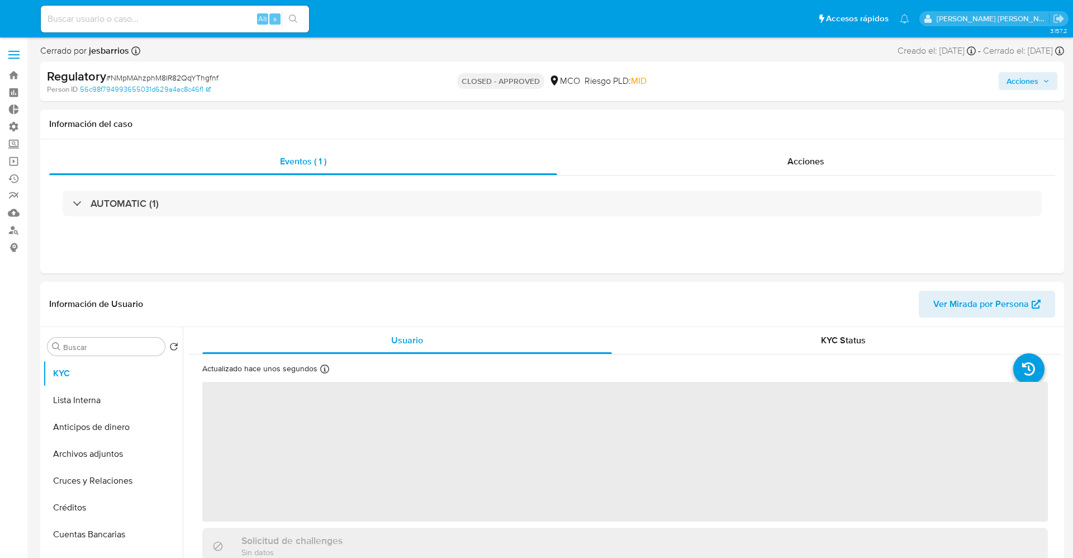
select select "10"
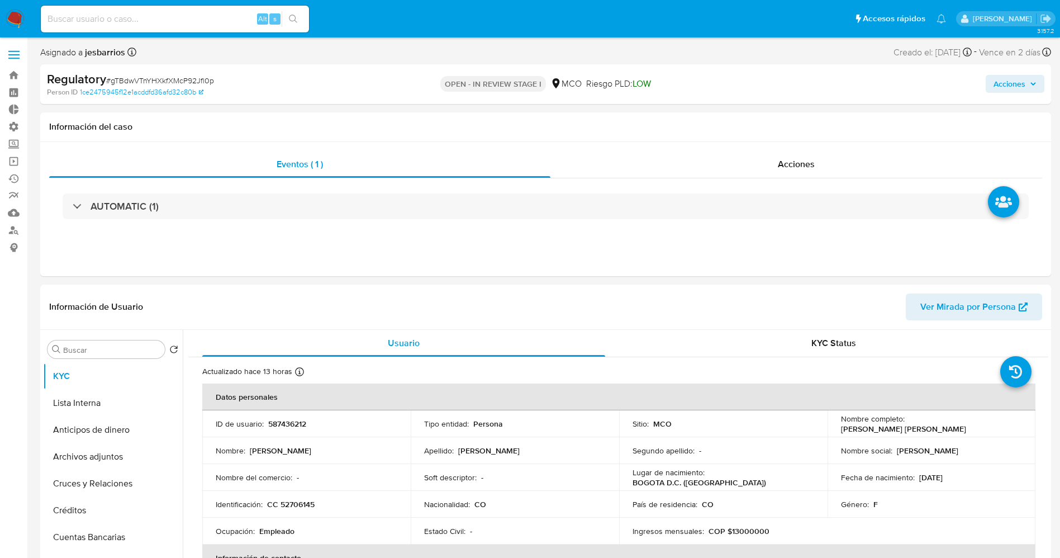
select select "10"
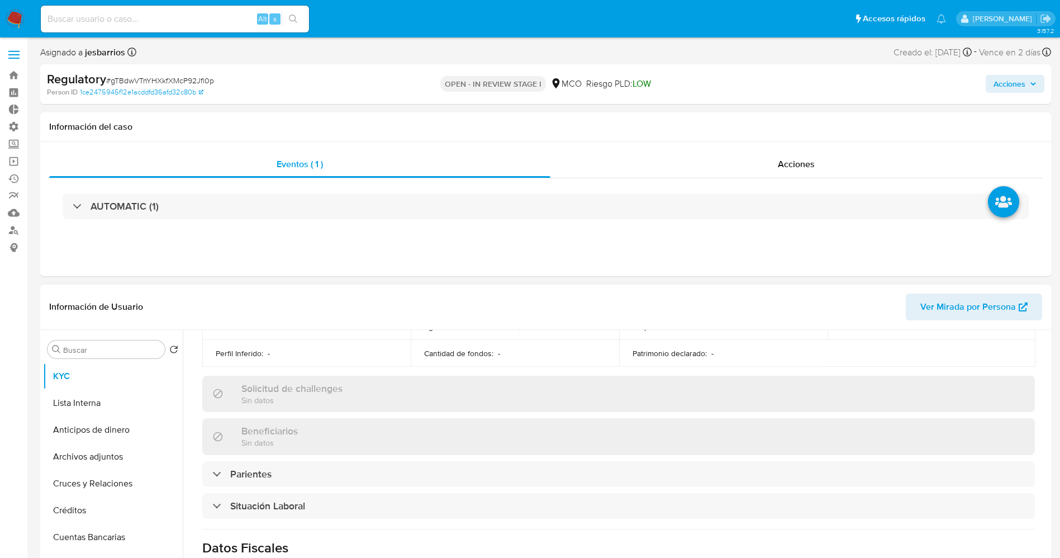
scroll to position [503, 0]
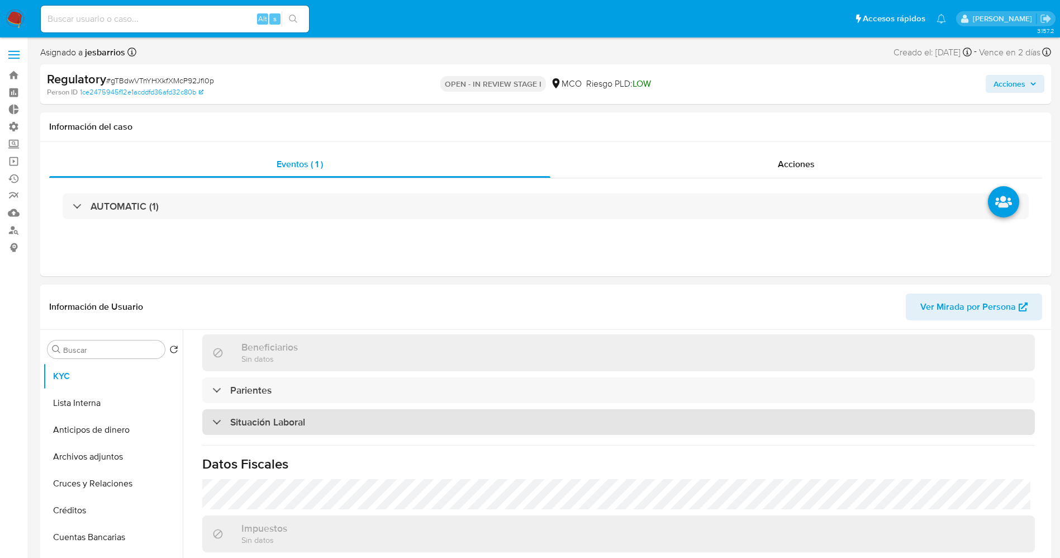
click at [341, 413] on div "Situación Laboral" at bounding box center [618, 422] width 832 height 26
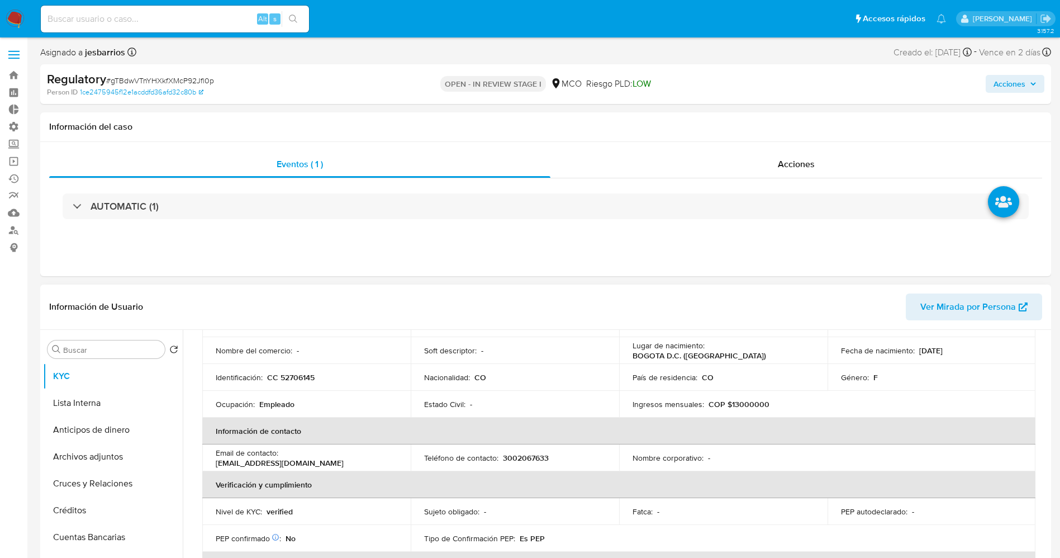
scroll to position [0, 0]
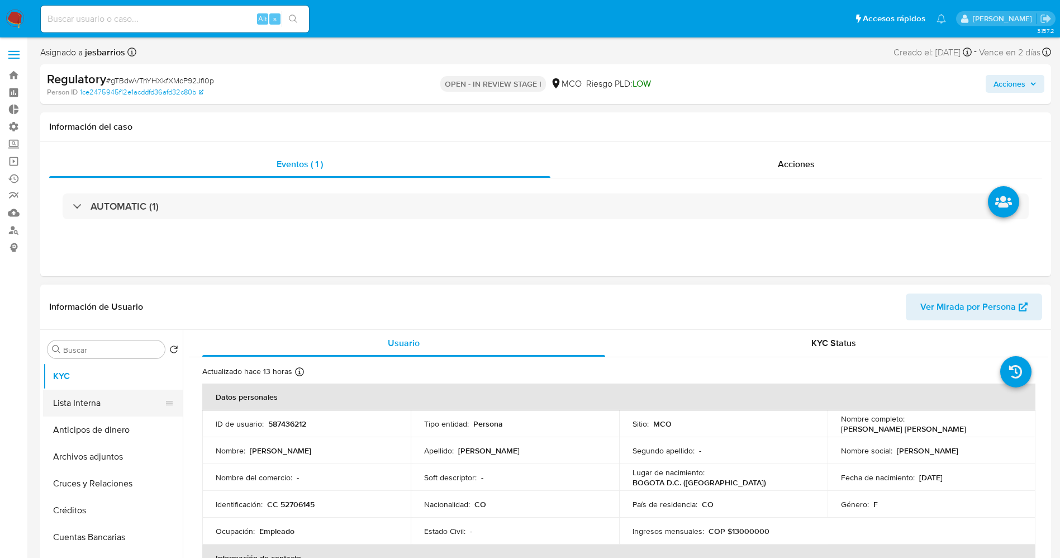
click at [102, 392] on button "Lista Interna" at bounding box center [108, 402] width 131 height 27
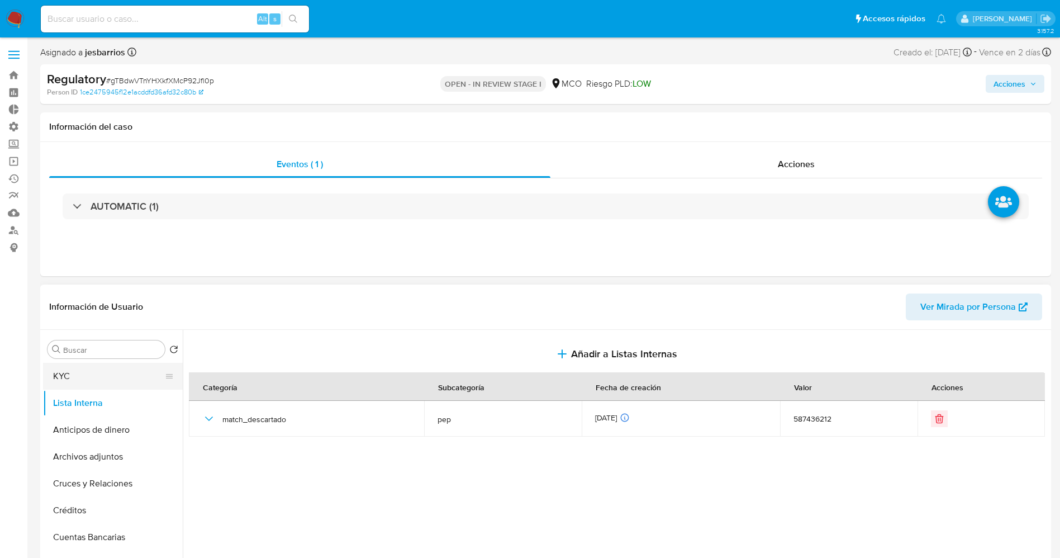
click at [68, 379] on button "KYC" at bounding box center [108, 376] width 131 height 27
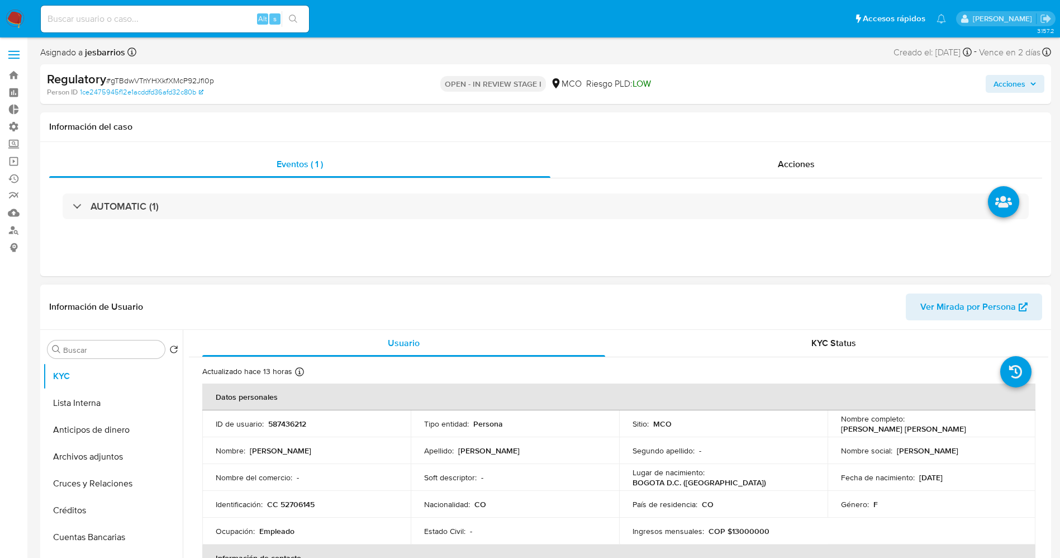
drag, startPoint x: 837, startPoint y: 431, endPoint x: 951, endPoint y: 428, distance: 114.5
click at [957, 427] on div "Nombre completo : Fonseca Centeno Zulma Yanira" at bounding box center [932, 423] width 182 height 20
copy p "[PERSON_NAME] [PERSON_NAME]"
click at [939, 428] on p "Fonseca Centeno Zulma Yanira" at bounding box center [903, 428] width 125 height 10
click at [898, 430] on p "Fonseca Centeno Zulma Yanira" at bounding box center [903, 428] width 125 height 10
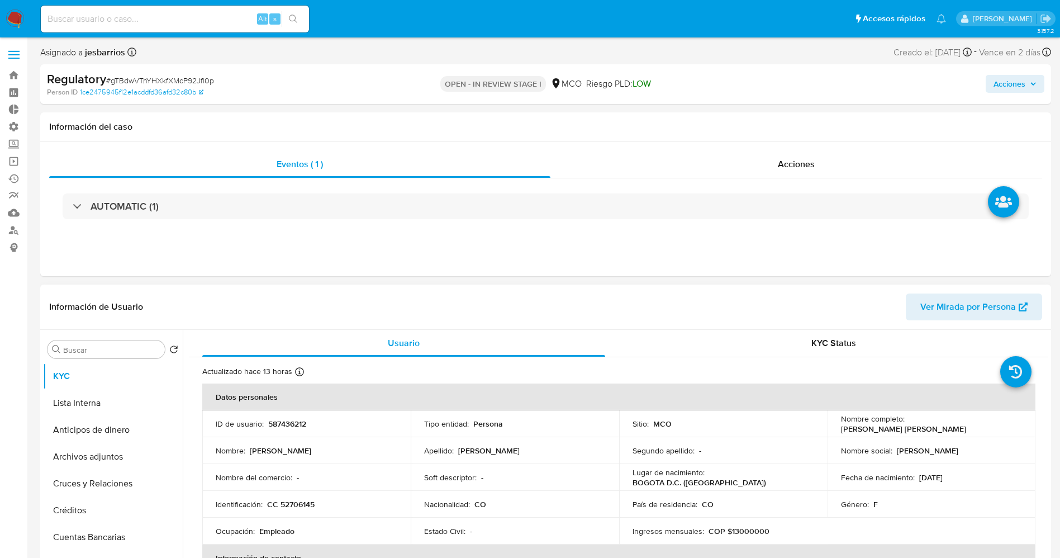
click at [991, 423] on div "Nombre completo : Fonseca Centeno Zulma Yanira" at bounding box center [932, 423] width 182 height 20
drag, startPoint x: 900, startPoint y: 430, endPoint x: 965, endPoint y: 430, distance: 64.8
click at [965, 430] on div "Nombre completo : Fonseca Centeno Zulma Yanira" at bounding box center [932, 423] width 182 height 20
copy p "Zulma Yanira"
drag, startPoint x: 890, startPoint y: 430, endPoint x: 847, endPoint y: 427, distance: 43.7
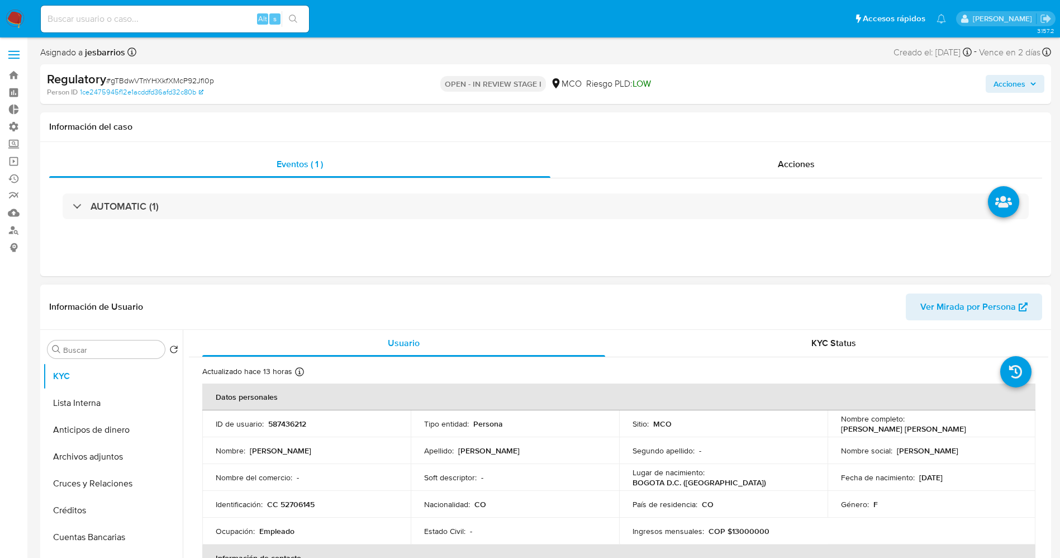
click at [890, 430] on p "Fonseca Centeno Zulma Yanira" at bounding box center [903, 428] width 125 height 10
drag, startPoint x: 839, startPoint y: 428, endPoint x: 898, endPoint y: 427, distance: 58.7
click at [898, 427] on p "Fonseca Centeno Zulma Yanira" at bounding box center [903, 428] width 125 height 10
copy p "Fonseca Centeno"
click at [903, 437] on td "Nombre social : Fonseca Centeno" at bounding box center [931, 450] width 208 height 27
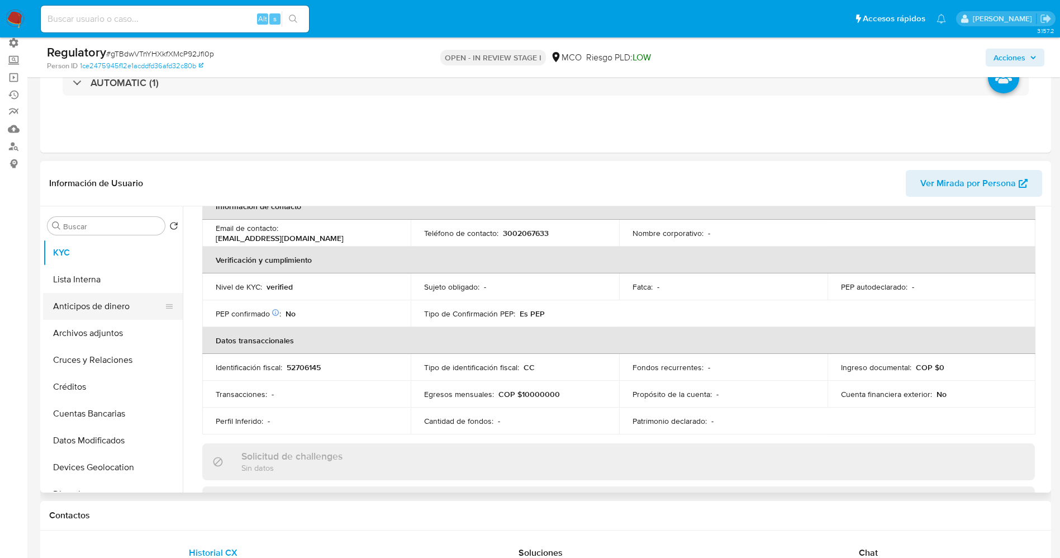
scroll to position [168, 0]
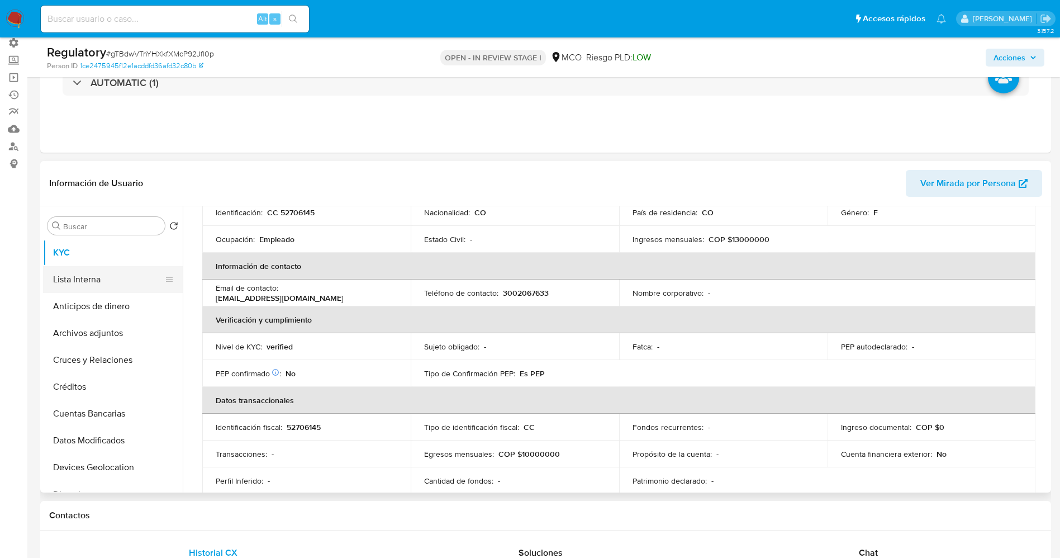
click at [73, 282] on button "Lista Interna" at bounding box center [108, 279] width 131 height 27
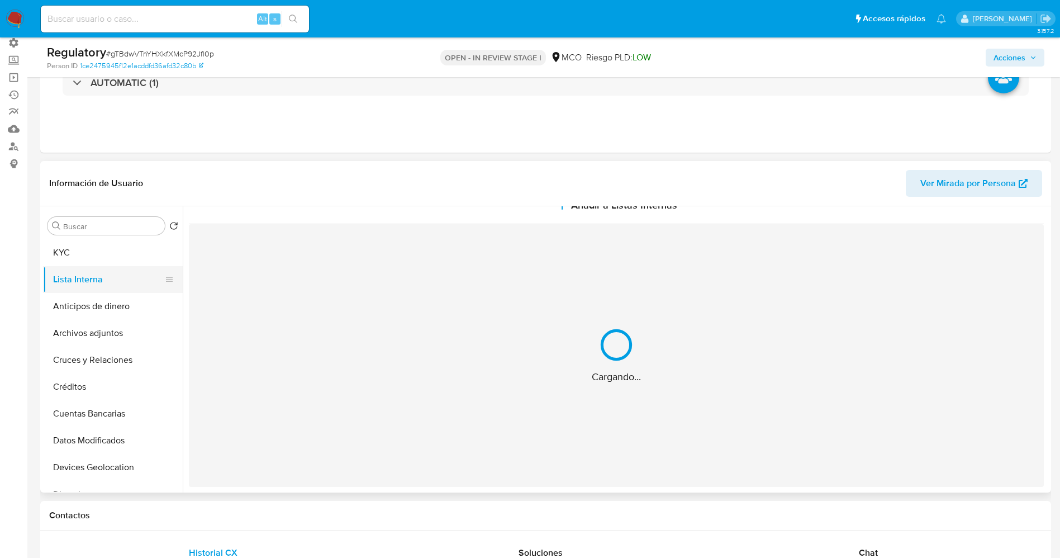
scroll to position [0, 0]
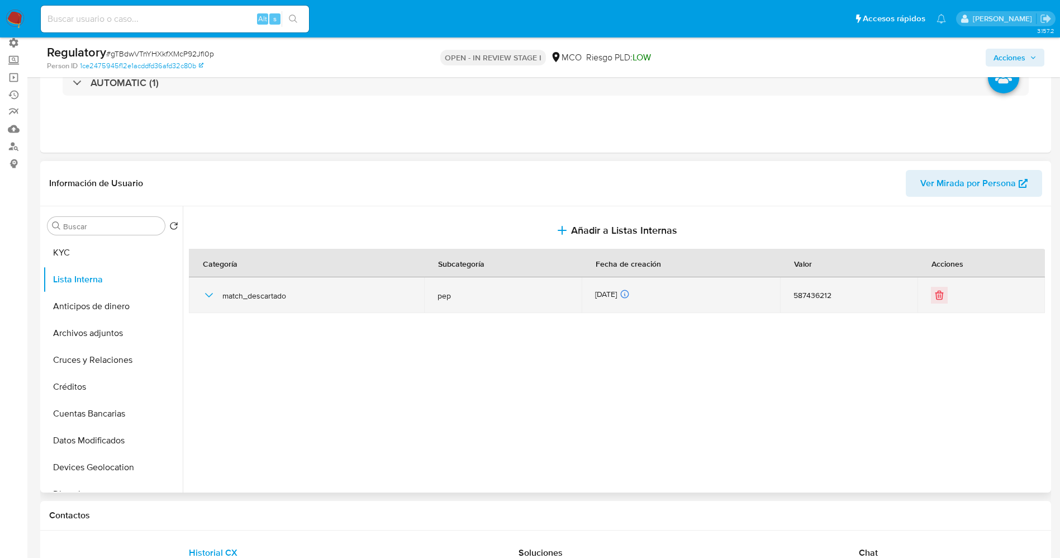
click at [207, 294] on icon "button" at bounding box center [209, 295] width 8 height 4
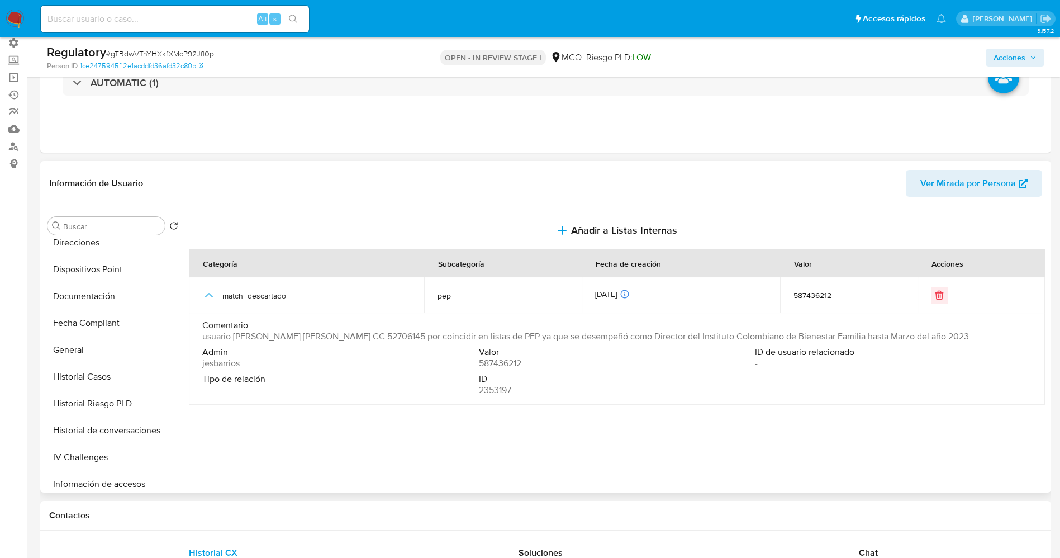
scroll to position [335, 0]
click at [84, 294] on button "Historial Casos" at bounding box center [108, 292] width 131 height 27
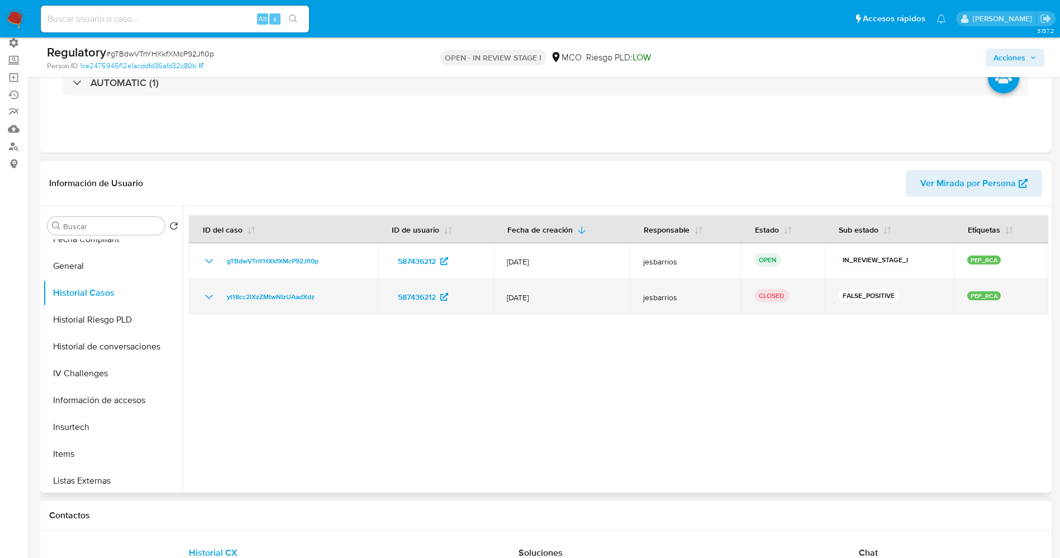
click at [208, 295] on icon "Mostrar/Ocultar" at bounding box center [208, 296] width 13 height 13
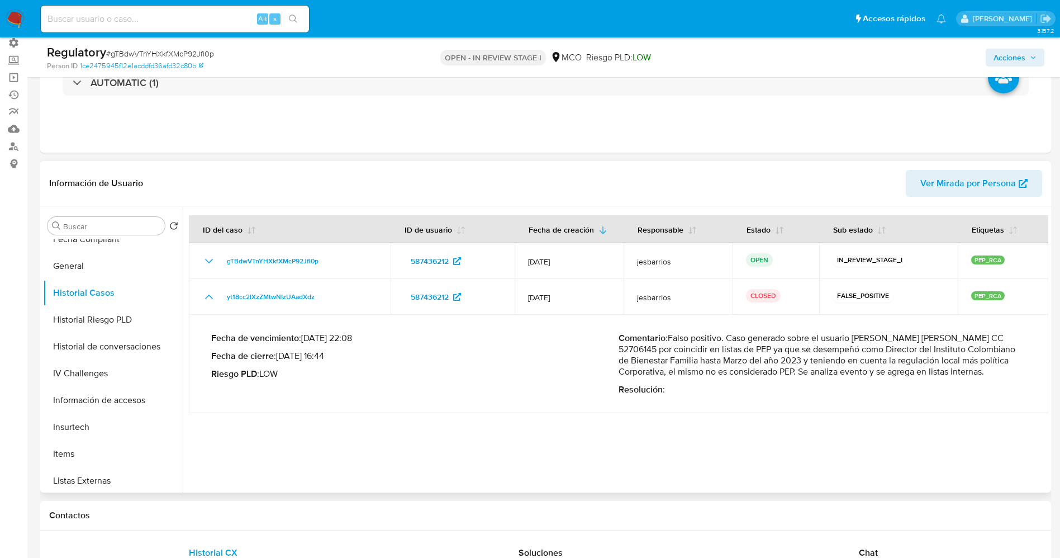
drag, startPoint x: 666, startPoint y: 338, endPoint x: 1001, endPoint y: 377, distance: 336.9
click at [1001, 377] on div "Comentario : Falso positivo. Caso generado sobre el usuario Fonseca Centeno Zul…" at bounding box center [821, 363] width 407 height 63
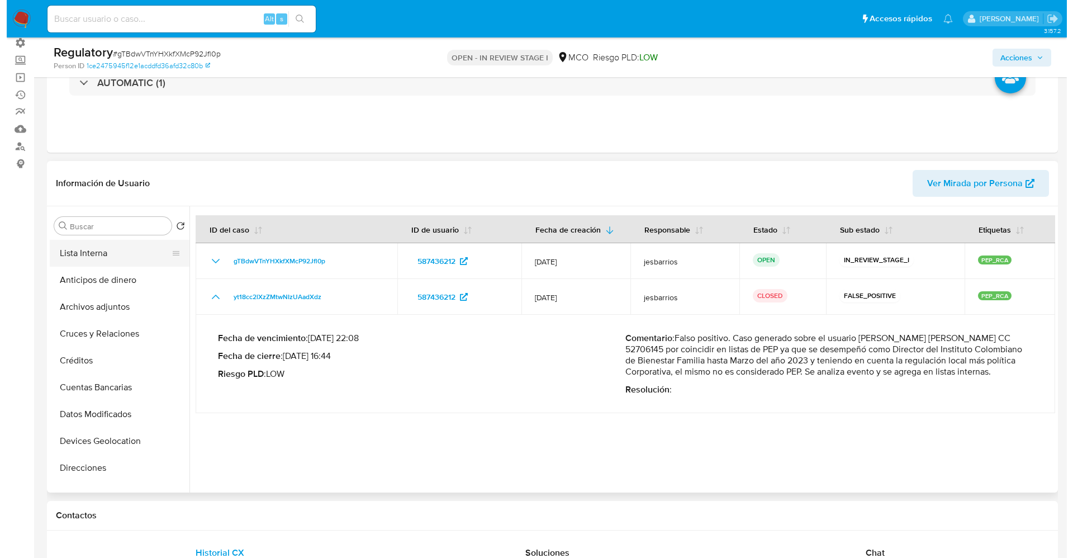
scroll to position [0, 0]
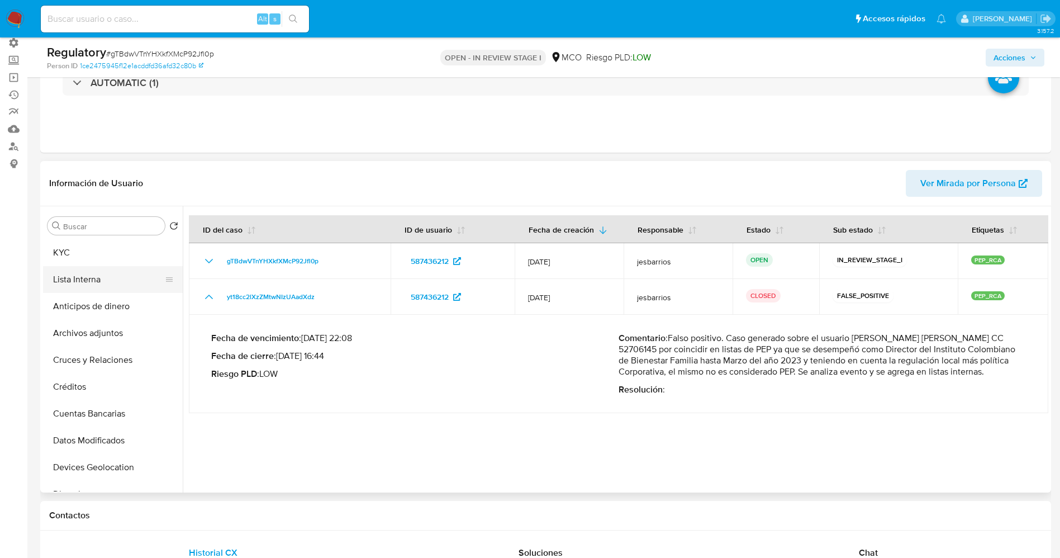
click at [80, 272] on button "Lista Interna" at bounding box center [108, 279] width 131 height 27
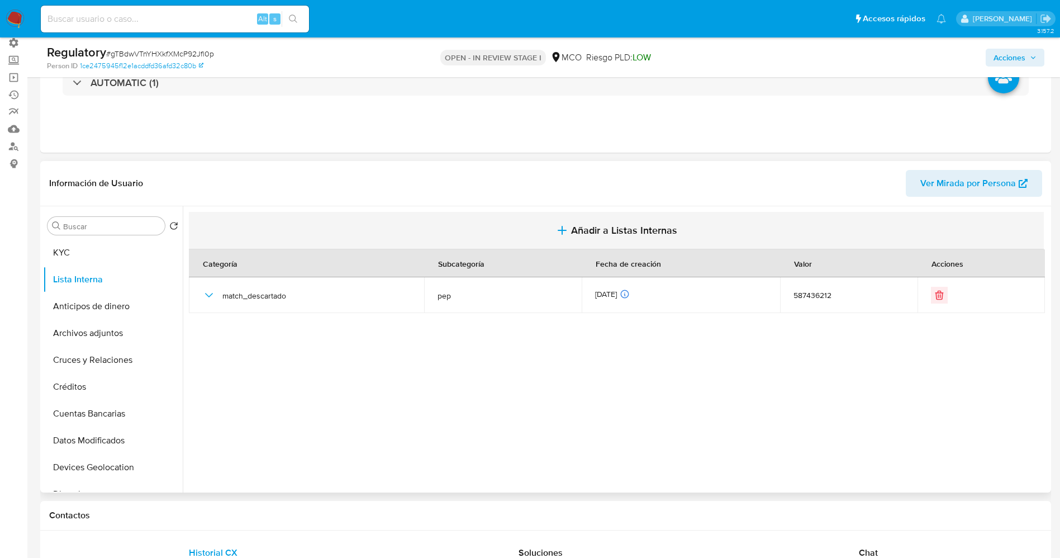
click at [589, 240] on button "Añadir a Listas Internas" at bounding box center [616, 230] width 855 height 37
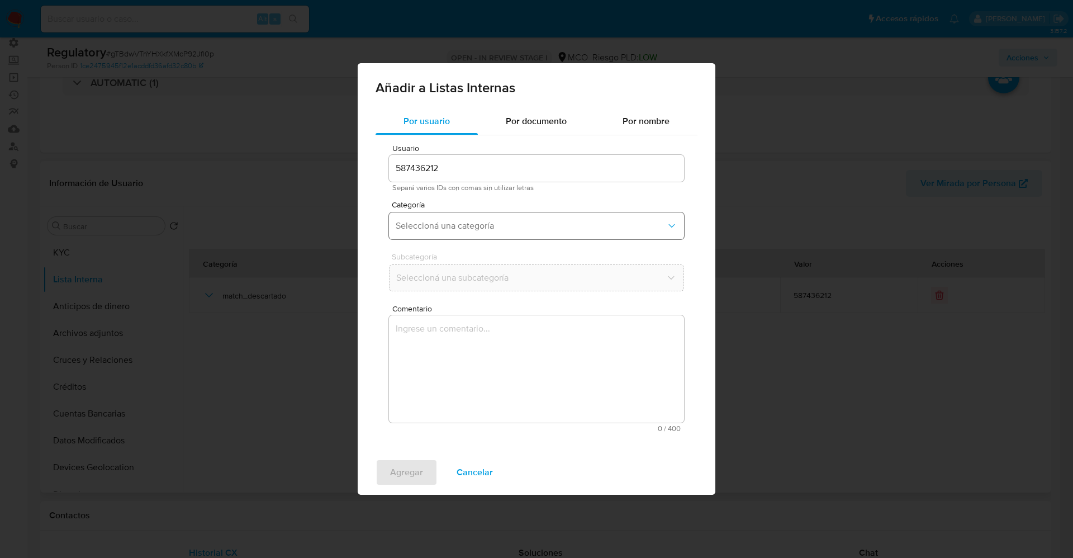
click at [470, 227] on span "Seleccioná una categoría" at bounding box center [531, 225] width 270 height 11
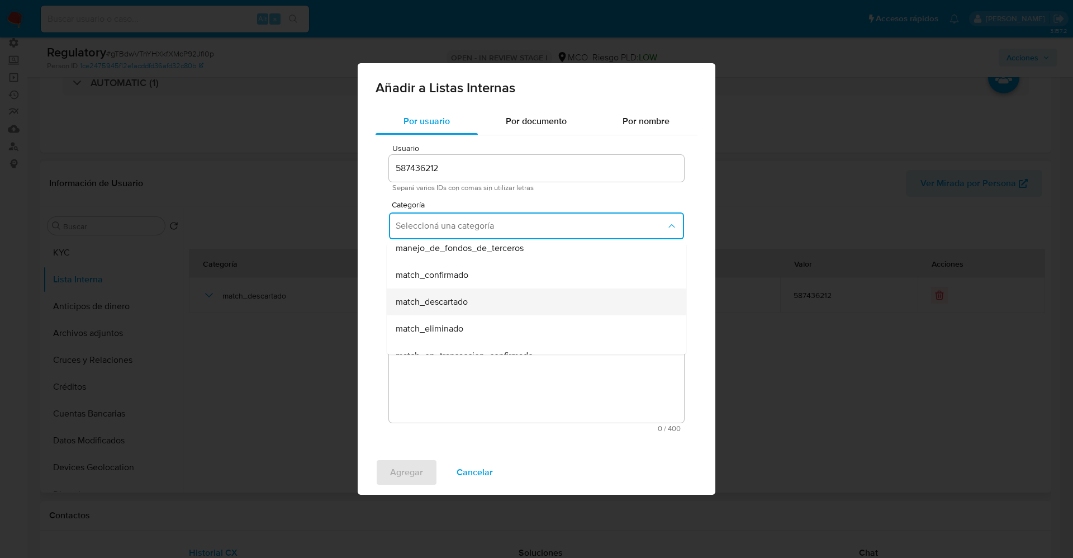
scroll to position [84, 0]
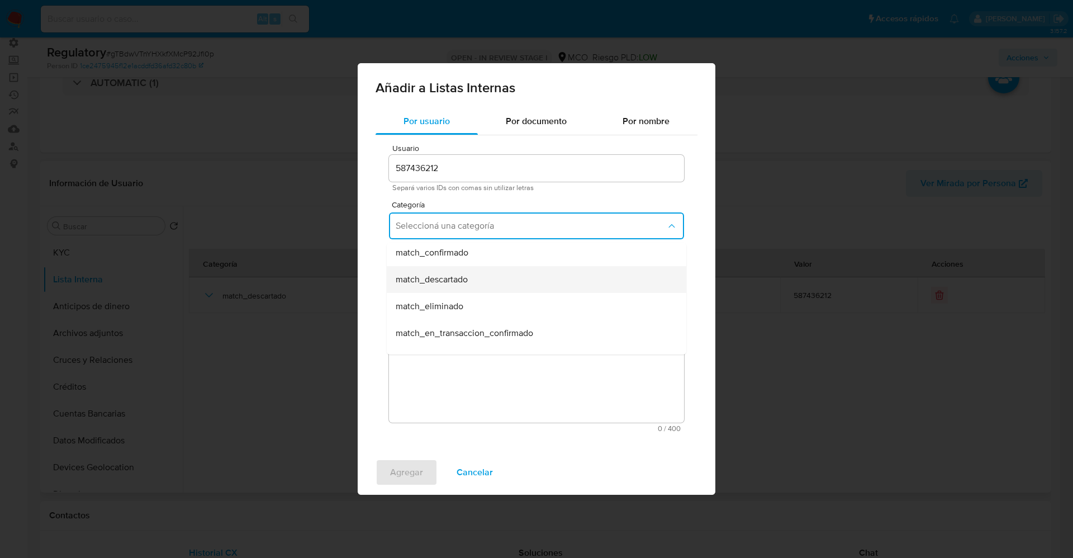
click at [468, 282] on span "match_descartado" at bounding box center [432, 279] width 72 height 11
click at [471, 273] on span "Seleccioná una subcategoría" at bounding box center [531, 277] width 270 height 11
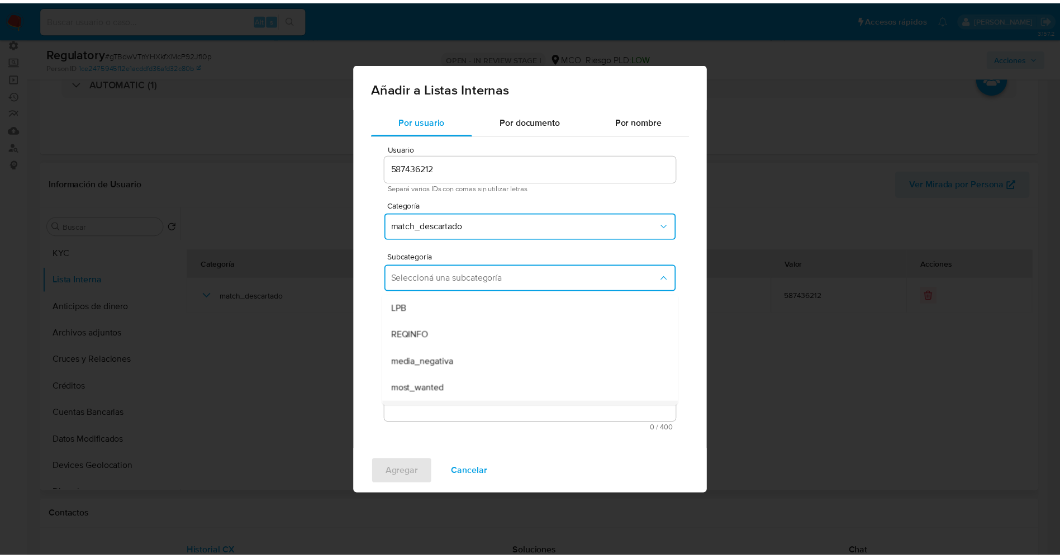
scroll to position [76, 0]
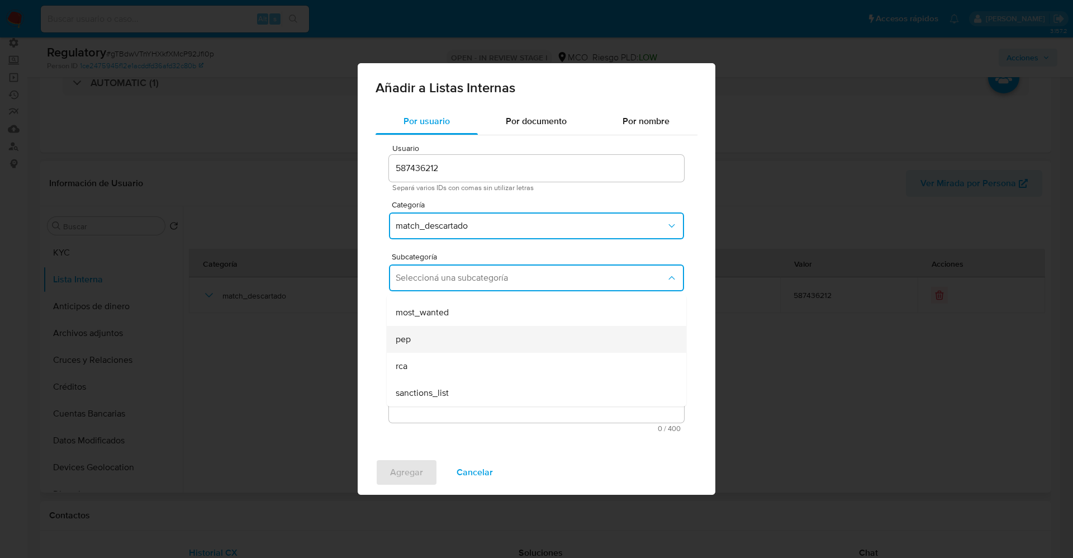
click at [441, 336] on div "pep" at bounding box center [533, 339] width 275 height 27
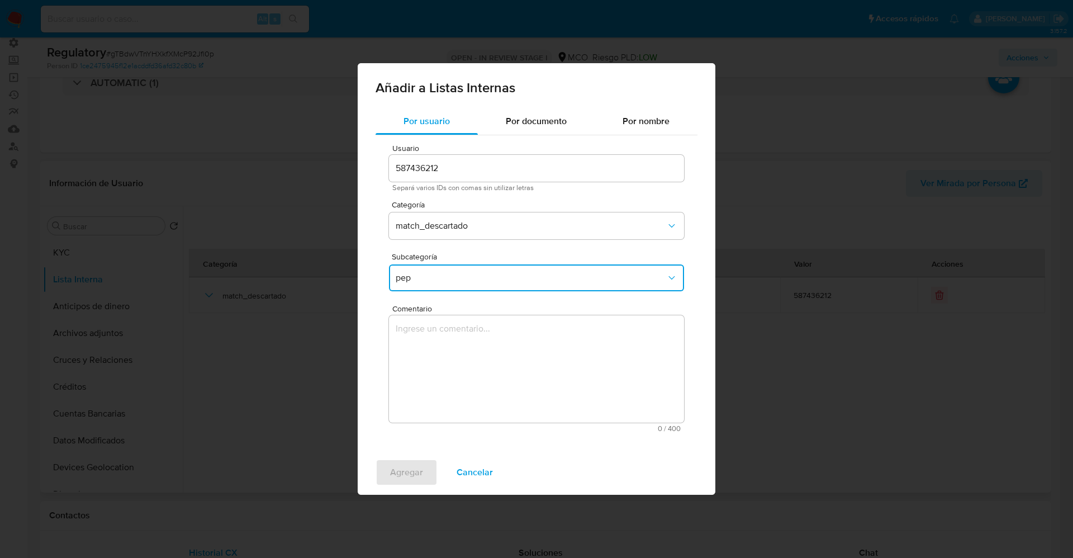
click at [441, 336] on textarea "Comentario" at bounding box center [536, 368] width 295 height 107
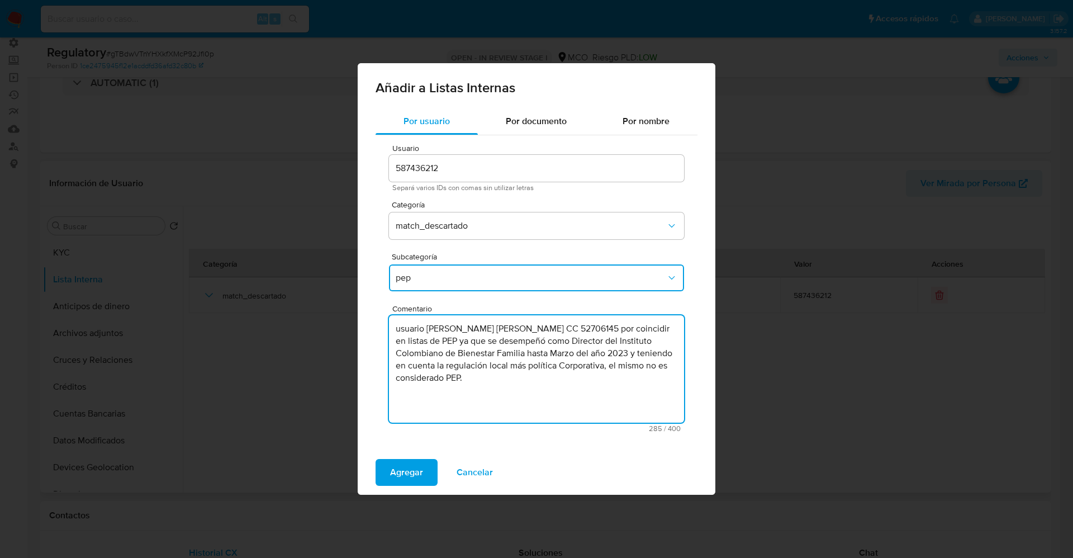
click at [403, 328] on textarea "usuario Fonseca Centeno Zulma Yanira CC 52706145 por coincidir en listas de PEP…" at bounding box center [536, 368] width 295 height 107
type textarea "Usuario Fonseca Centeno Zulma Yanira CC 52706145 por coincidir en listas de PEP…"
click at [417, 470] on span "Agregar" at bounding box center [406, 472] width 33 height 25
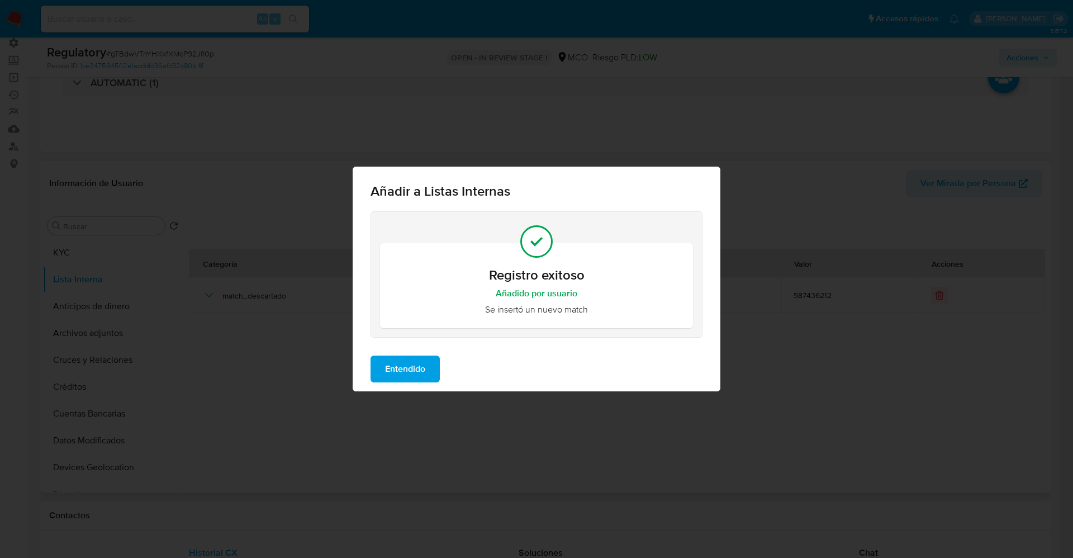
click at [402, 368] on span "Entendido" at bounding box center [405, 368] width 40 height 25
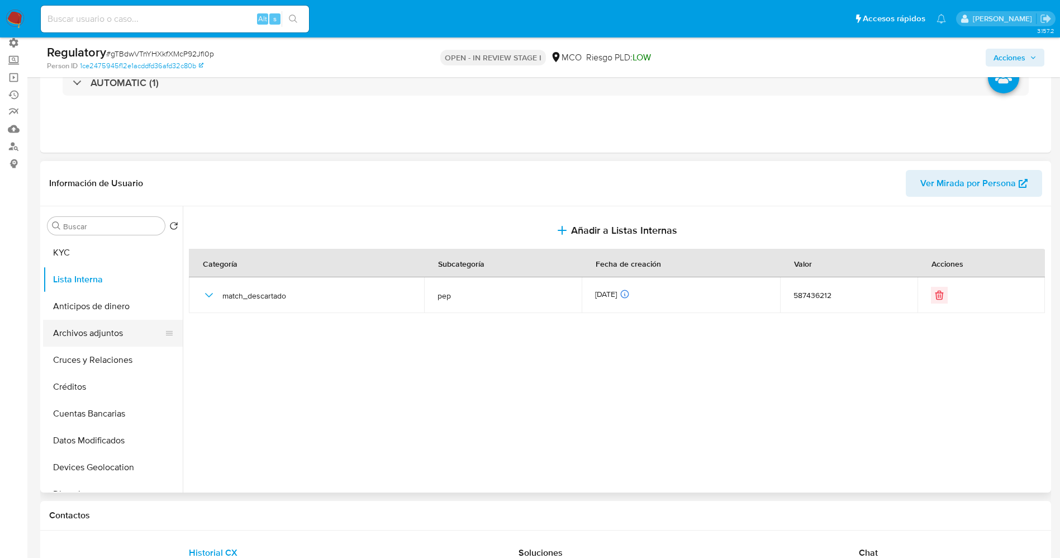
click at [85, 335] on button "Archivos adjuntos" at bounding box center [108, 333] width 131 height 27
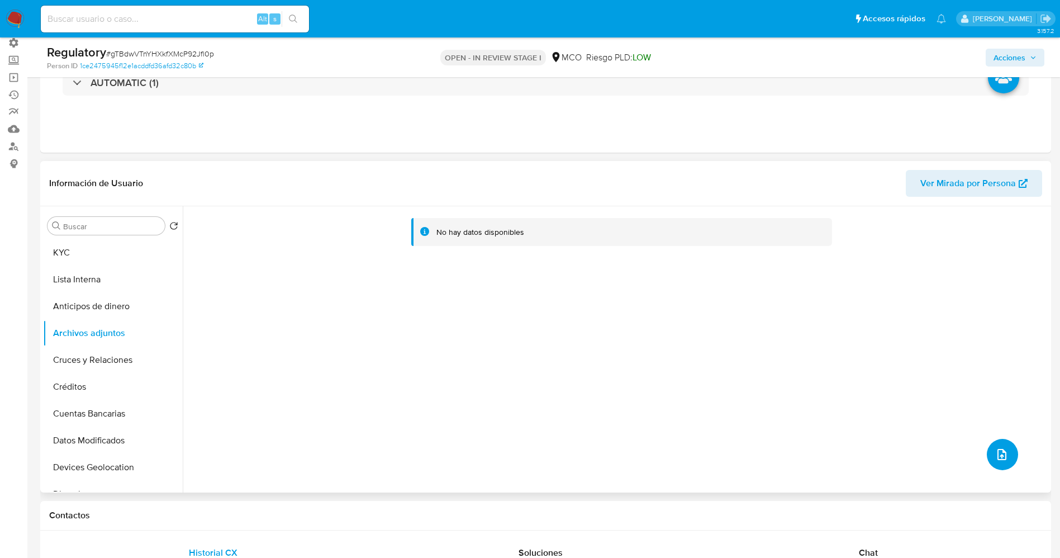
click at [1004, 445] on button "upload-file" at bounding box center [1002, 454] width 31 height 31
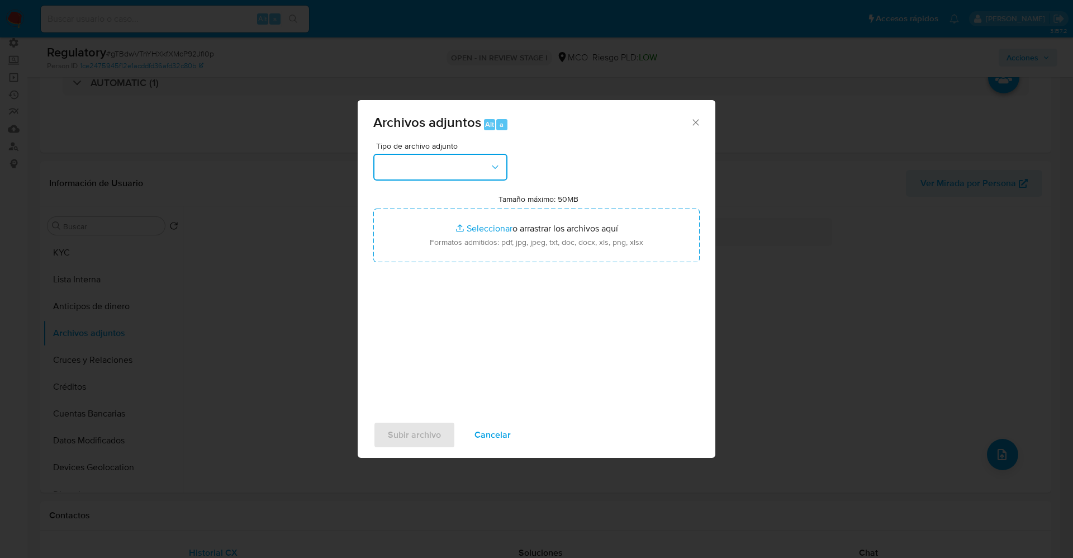
click at [425, 157] on button "button" at bounding box center [440, 167] width 134 height 27
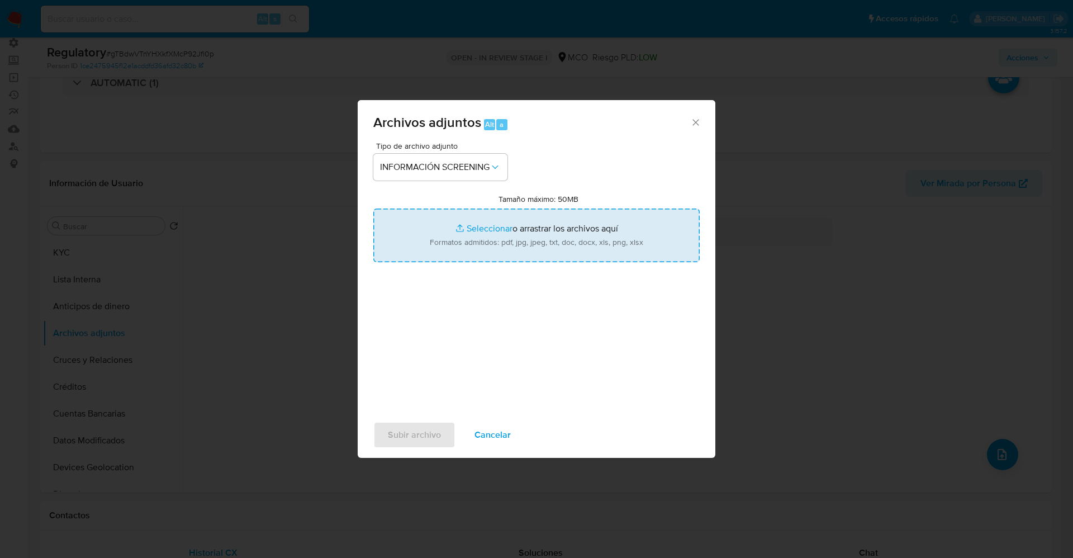
type input "C:\fakepath\_Zulma Yanira Fonseca Centeno_ lavado de dinero - Buscar con Google…"
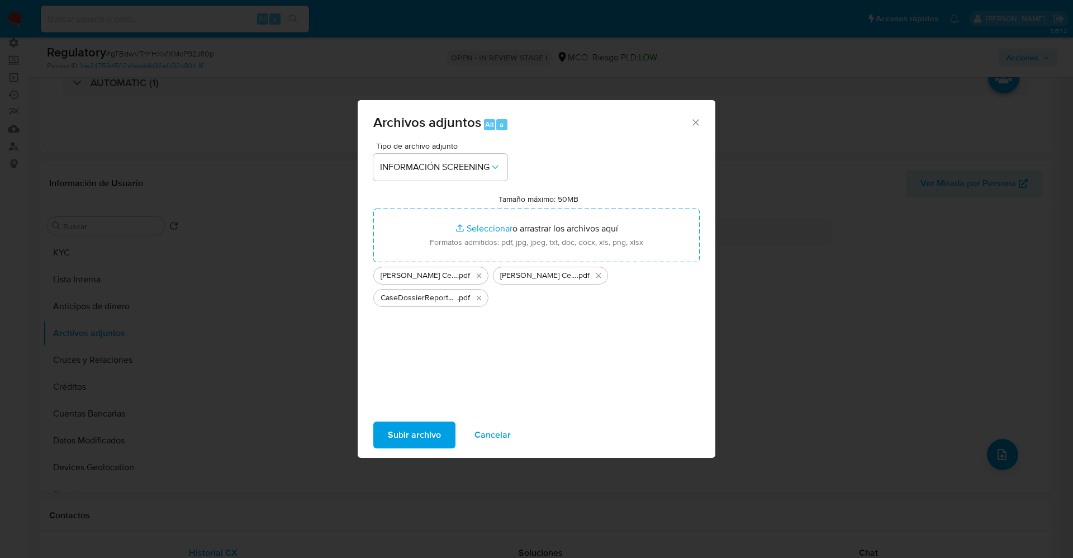
click at [410, 441] on span "Subir archivo" at bounding box center [414, 434] width 53 height 25
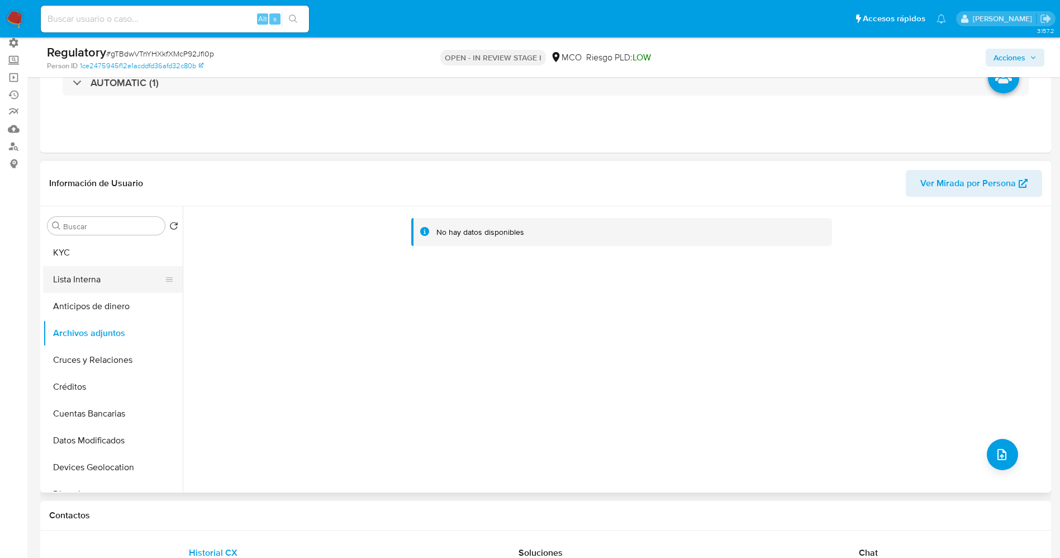
click at [70, 283] on button "Lista Interna" at bounding box center [108, 279] width 131 height 27
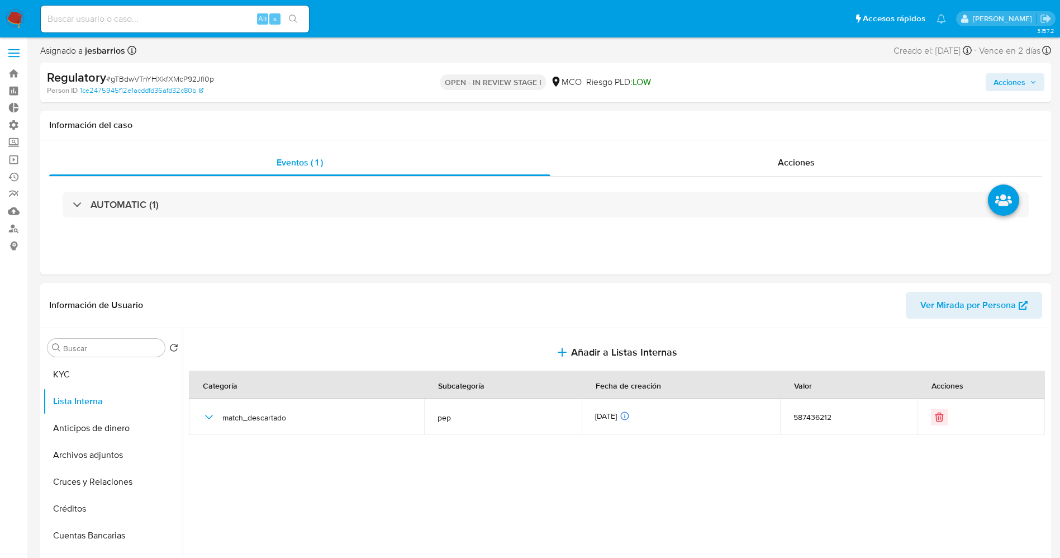
scroll to position [0, 0]
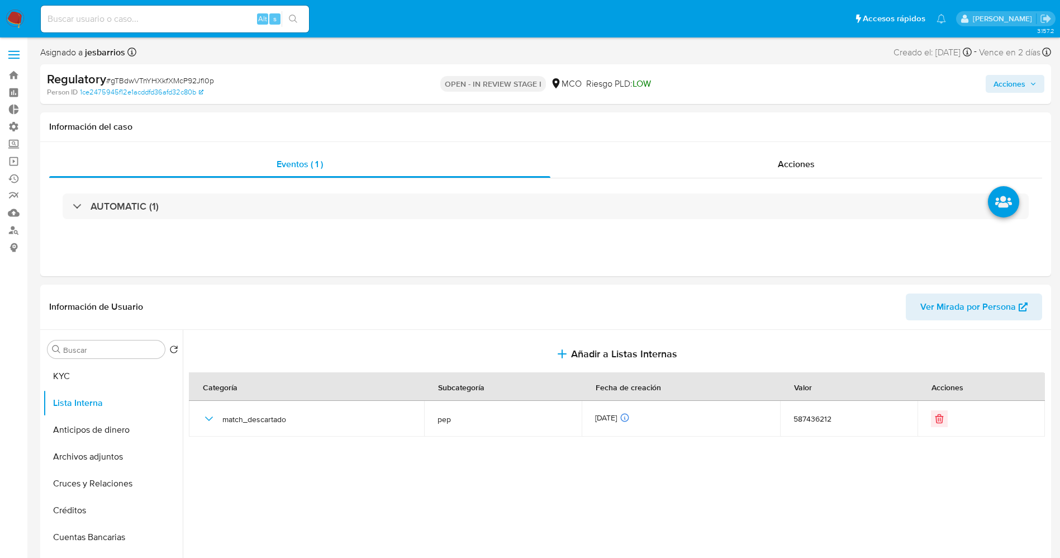
click at [1008, 73] on div "Acciones" at bounding box center [880, 84] width 330 height 26
click at [1001, 77] on span "Acciones" at bounding box center [1009, 84] width 32 height 18
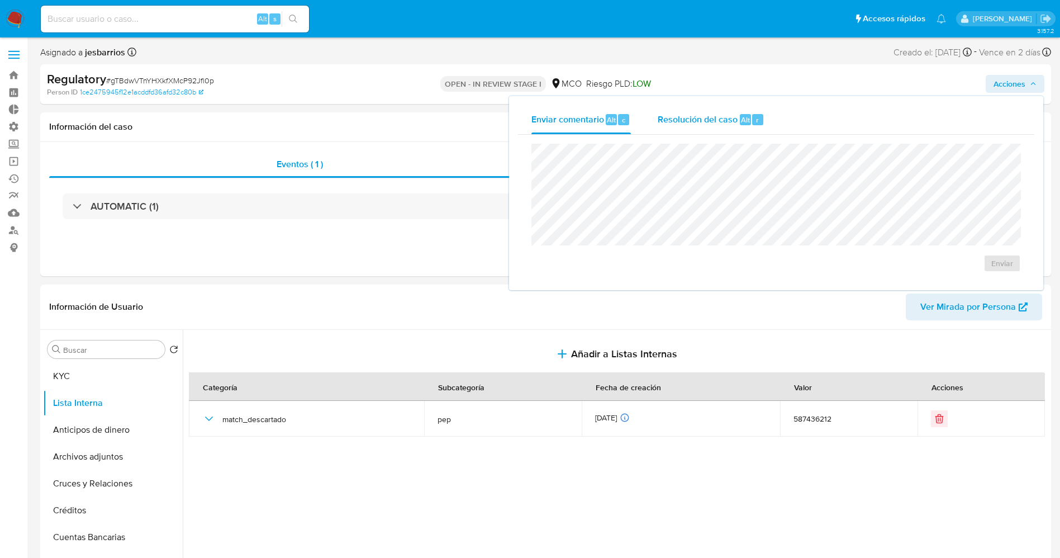
click at [699, 117] on span "Resolución del caso" at bounding box center [698, 119] width 80 height 13
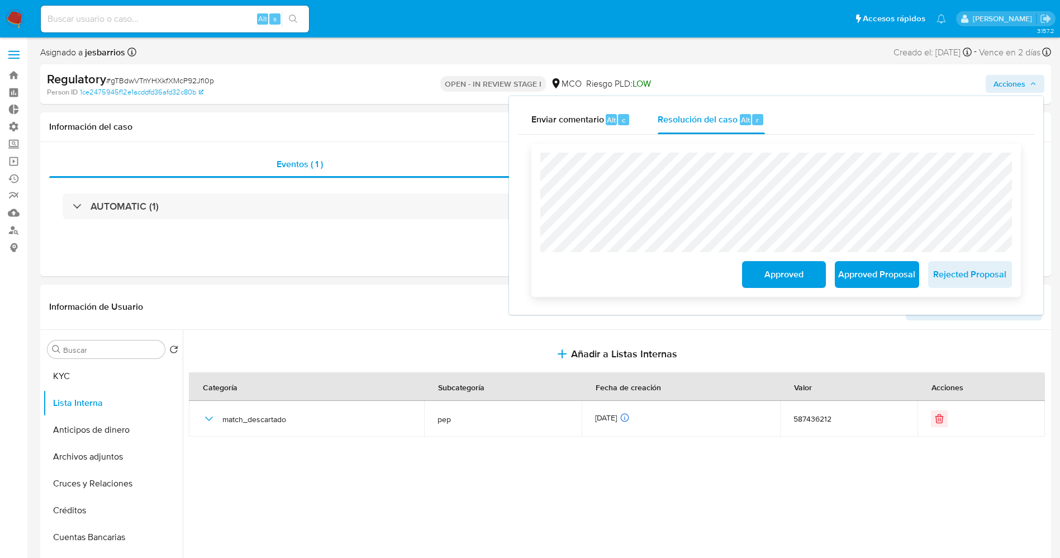
click at [768, 274] on span "Approved" at bounding box center [783, 274] width 55 height 25
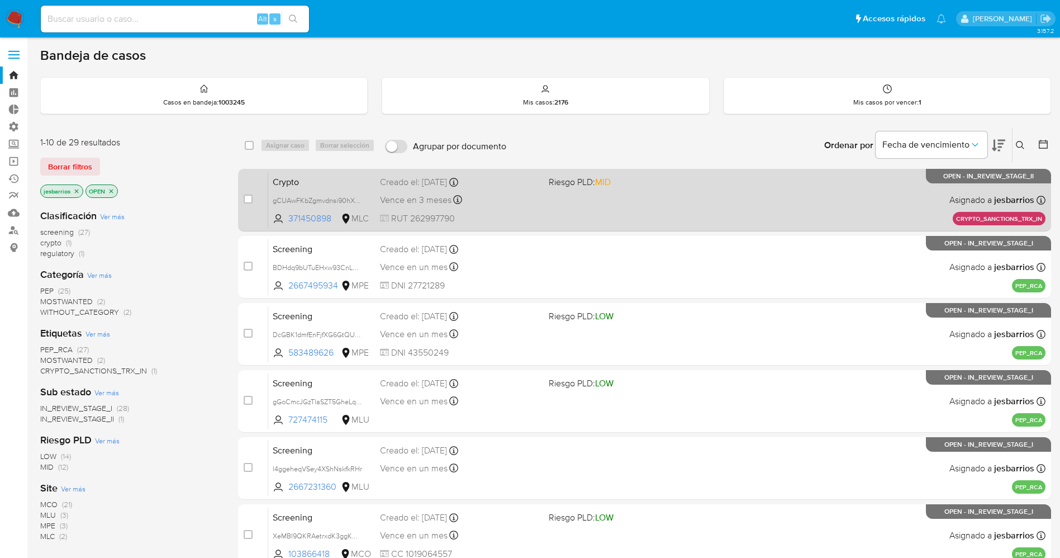
click at [566, 208] on div "Crypto gCUAwFKbZgmvdnsi90hXt8pz 371450898 MLC Riesgo PLD: MID Creado el: [DATE]…" at bounding box center [656, 200] width 777 height 56
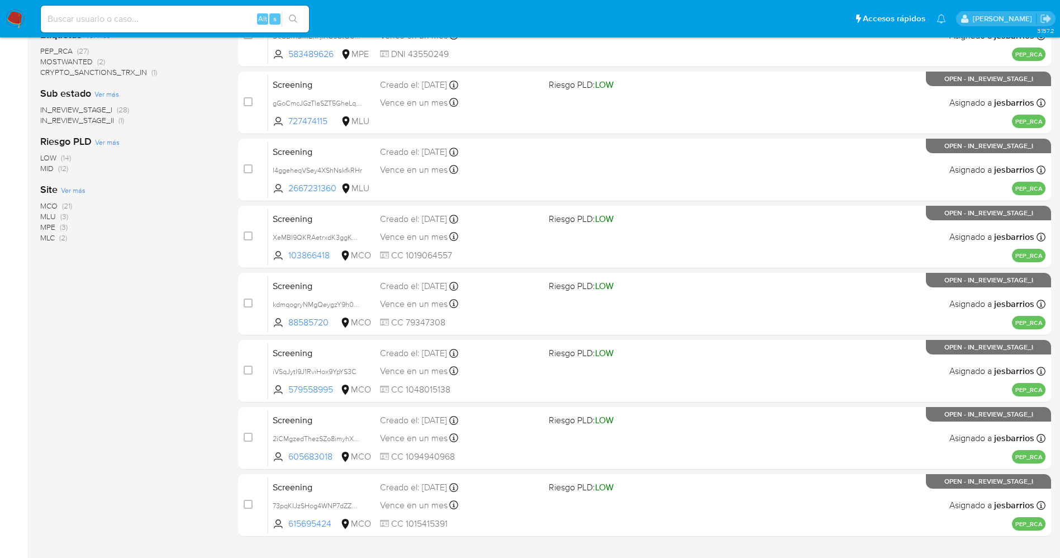
scroll to position [325, 0]
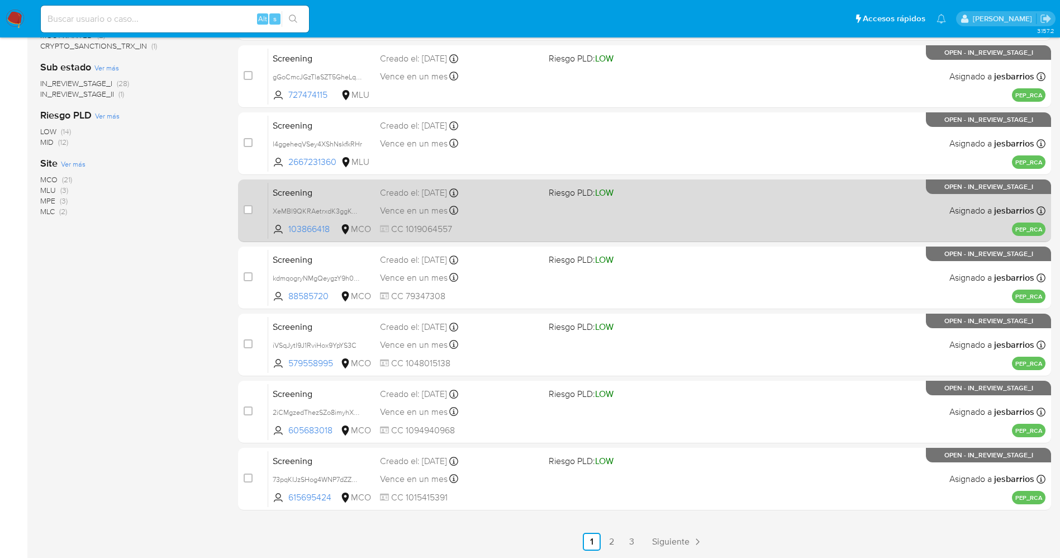
click at [630, 535] on link "3" at bounding box center [632, 541] width 18 height 18
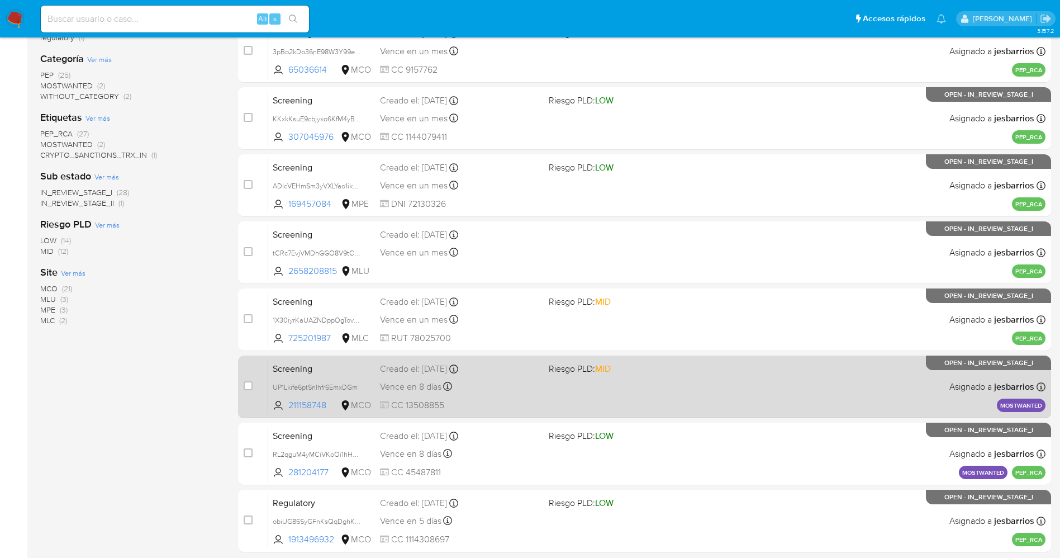
scroll to position [258, 0]
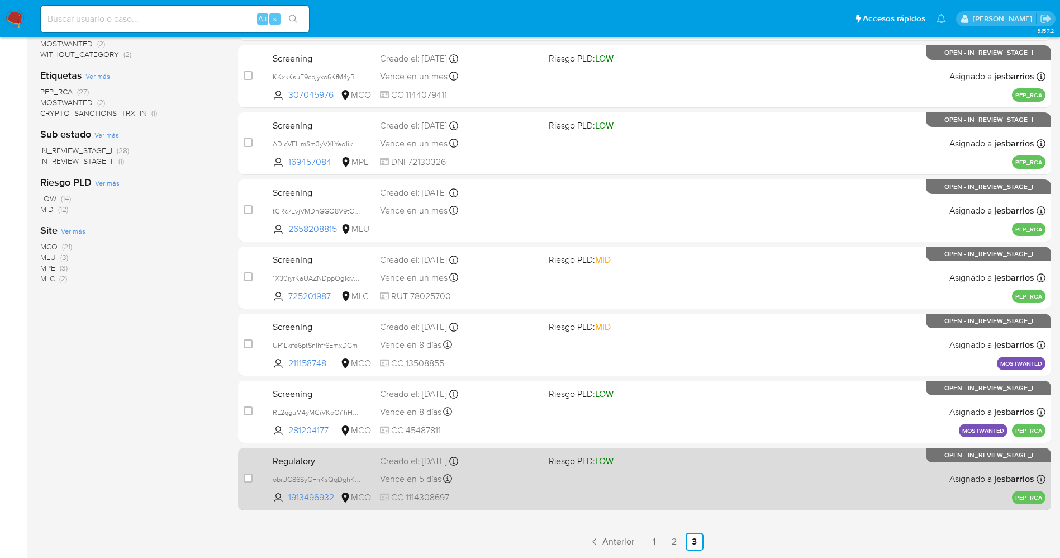
click at [662, 492] on div "Regulatory obiUG86SyGFnKsQqDghKpdqJ 1913496932 MCO Riesgo PLD: LOW Creado el: […" at bounding box center [656, 478] width 777 height 56
click at [631, 493] on div "Regulatory obiUG86SyGFnKsQqDghKpdqJ 1913496932 MCO Riesgo PLD: LOW Creado el: […" at bounding box center [656, 478] width 777 height 56
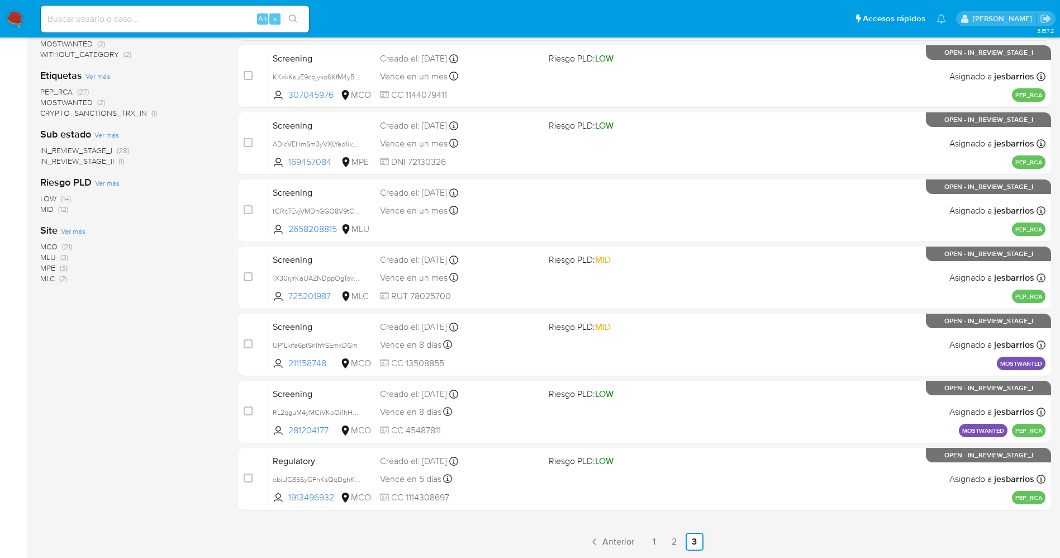
click at [11, 12] on img at bounding box center [15, 18] width 19 height 19
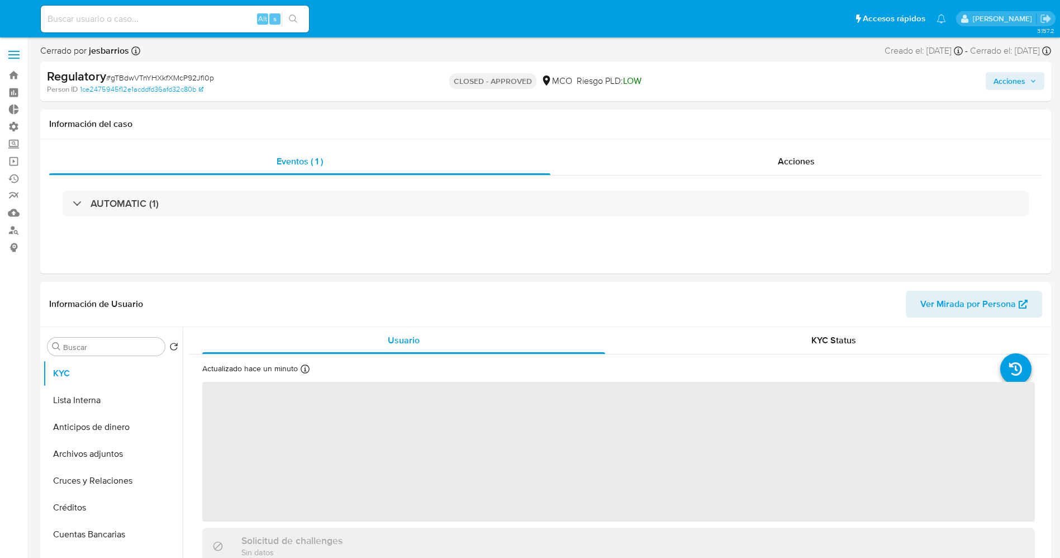
select select "10"
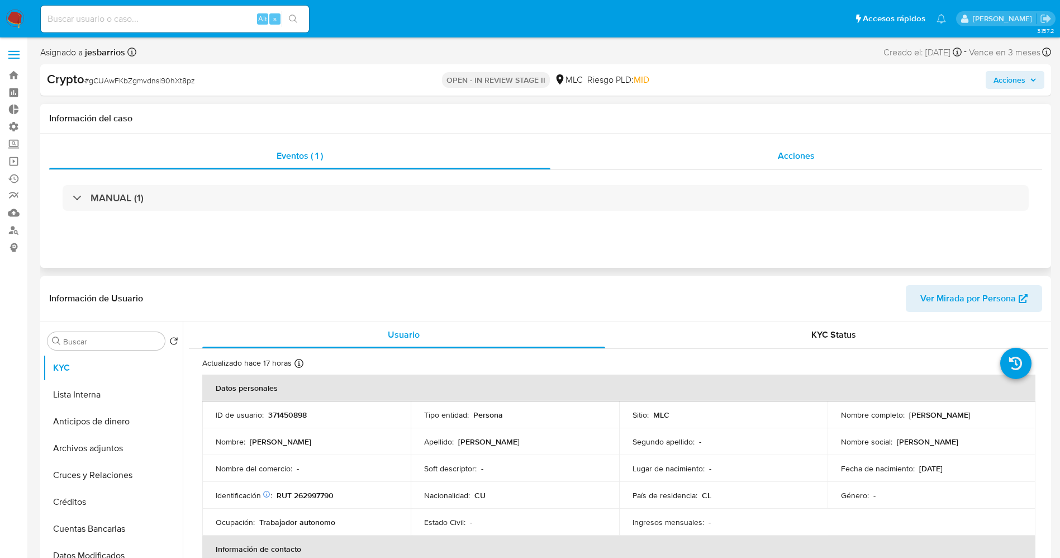
select select "10"
click at [774, 160] on div "Acciones" at bounding box center [796, 155] width 492 height 27
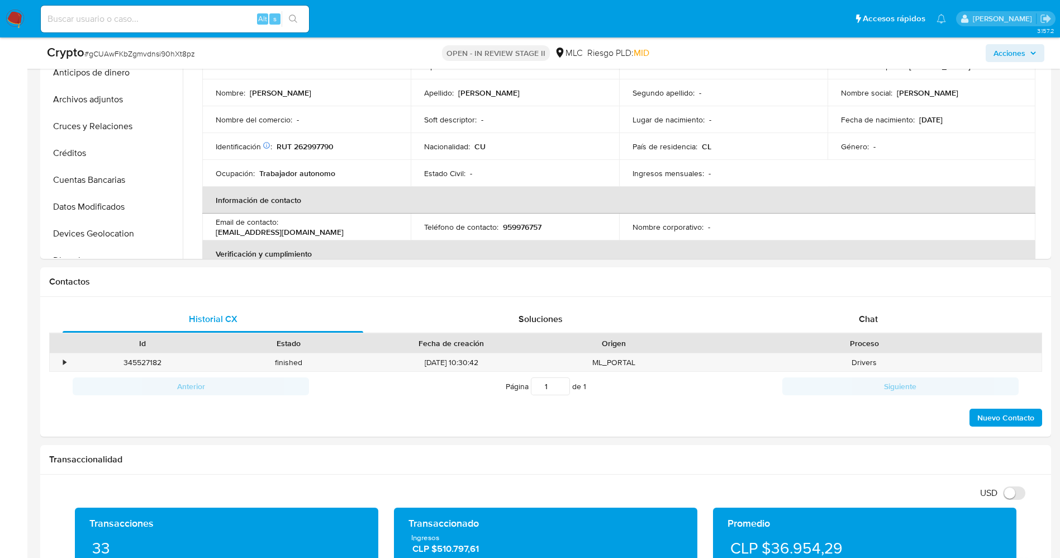
scroll to position [670, 0]
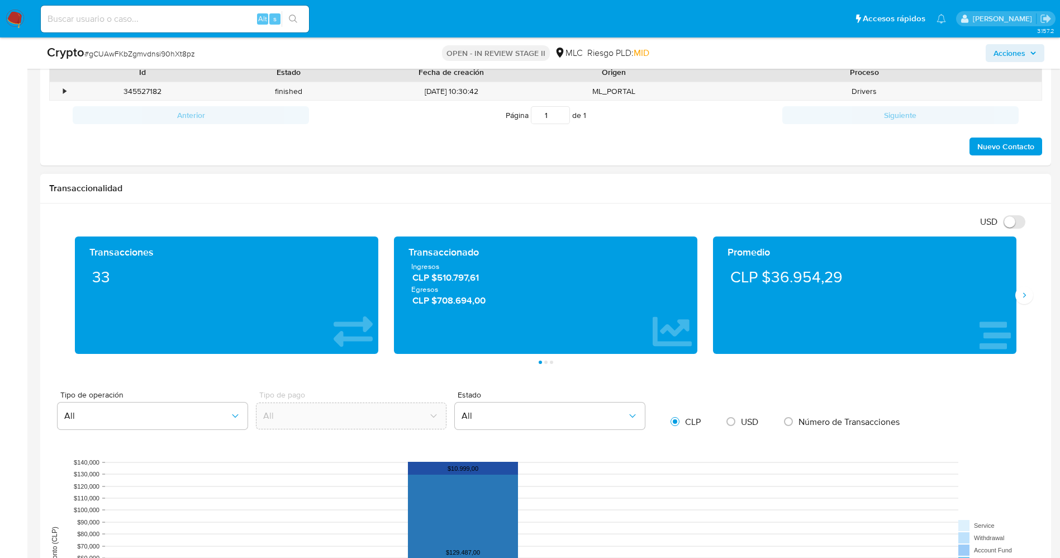
click at [1025, 304] on div "Transacciones 33 Transaccionado Ingresos CLP $510.797,61 Egresos CLP $708.694,0…" at bounding box center [545, 299] width 993 height 127
click at [1022, 290] on icon "Siguiente" at bounding box center [1024, 294] width 9 height 9
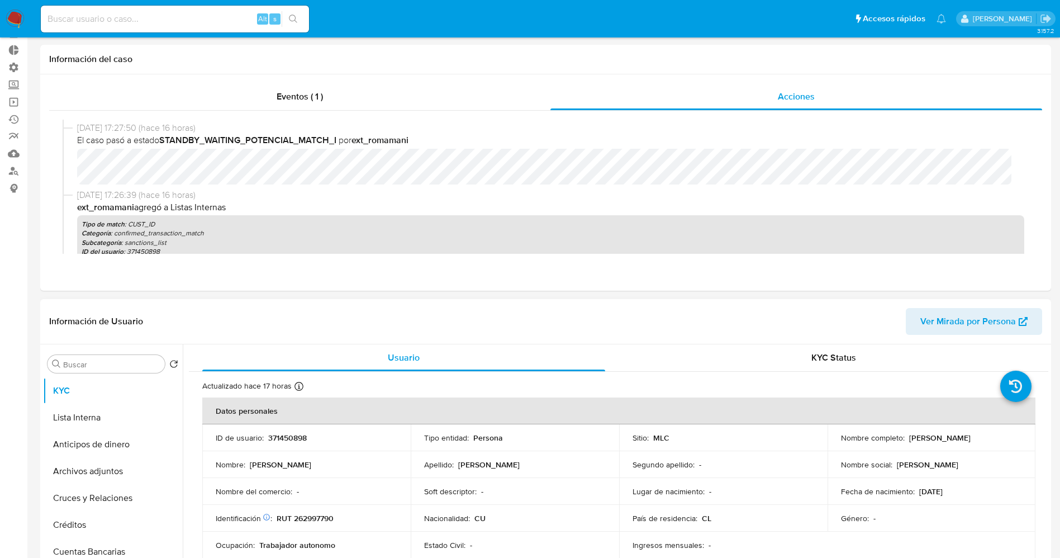
scroll to position [0, 0]
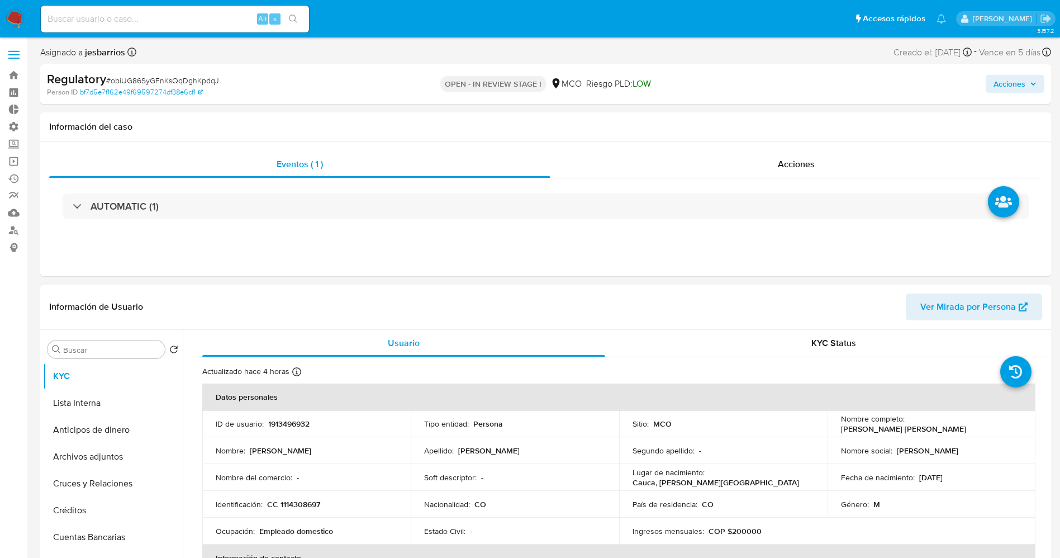
select select "10"
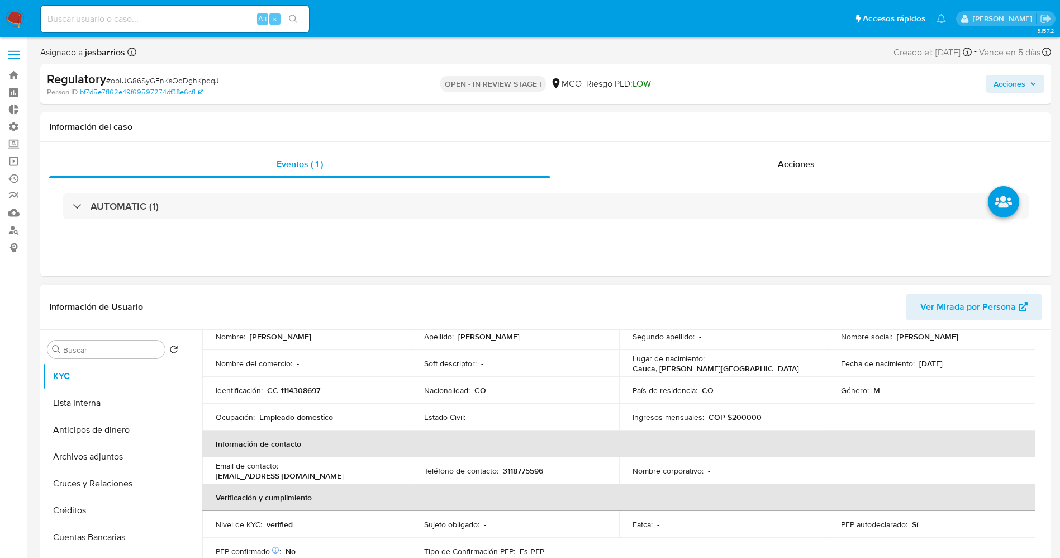
scroll to position [168, 0]
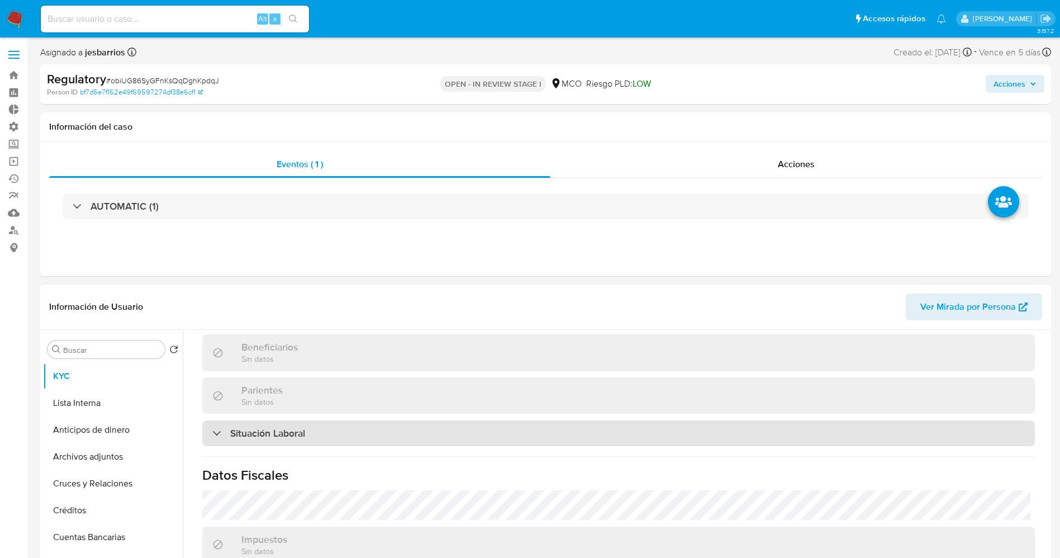
click at [313, 430] on div "Situación Laboral" at bounding box center [618, 433] width 832 height 26
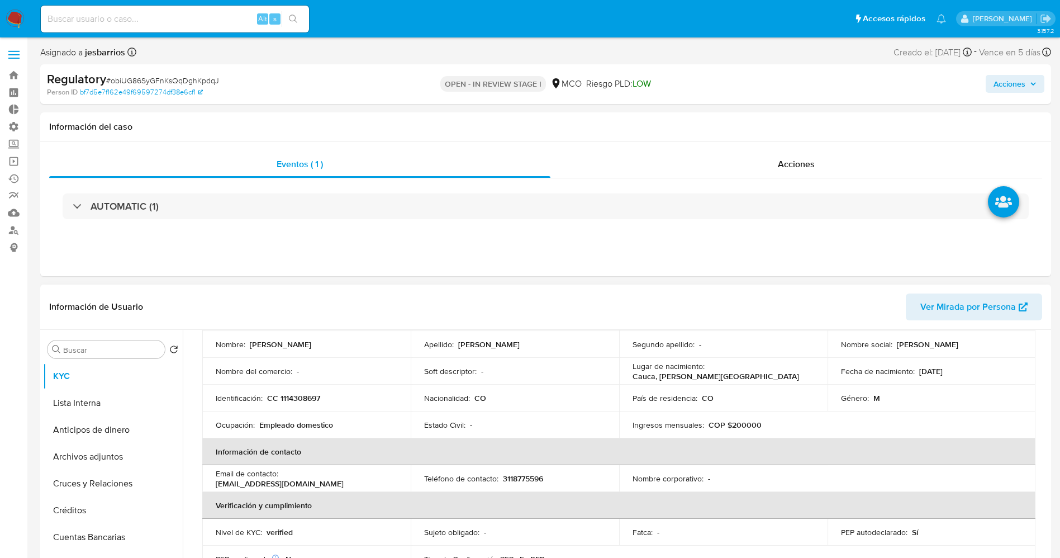
scroll to position [0, 0]
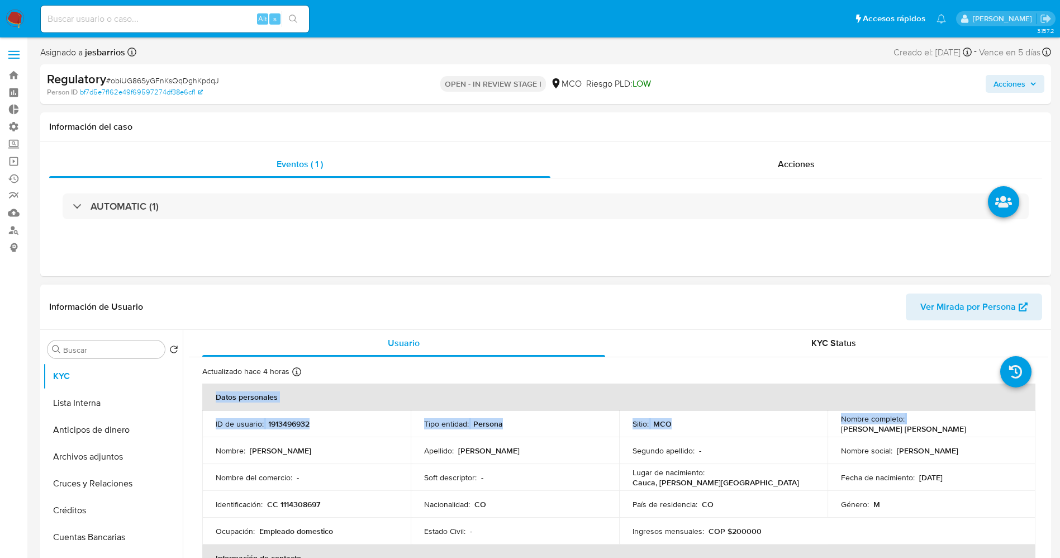
drag, startPoint x: 903, startPoint y: 426, endPoint x: 1040, endPoint y: 425, distance: 137.4
click at [966, 428] on p "Giraldo Ramirez Andres Felipe" at bounding box center [903, 428] width 125 height 10
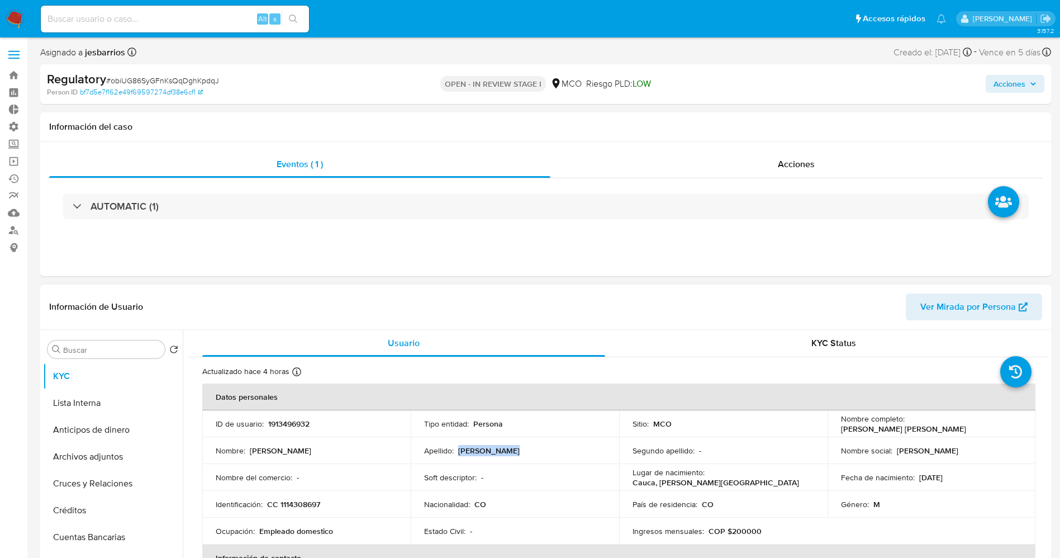
drag, startPoint x: 459, startPoint y: 451, endPoint x: 521, endPoint y: 455, distance: 62.1
click at [521, 455] on div "Apellido : Andres Felipe" at bounding box center [515, 450] width 182 height 10
copy p "Andres Felipe"
drag, startPoint x: 264, startPoint y: 449, endPoint x: 319, endPoint y: 449, distance: 54.7
click at [319, 449] on div "Nombre : Giraldo Ramirez" at bounding box center [307, 450] width 182 height 10
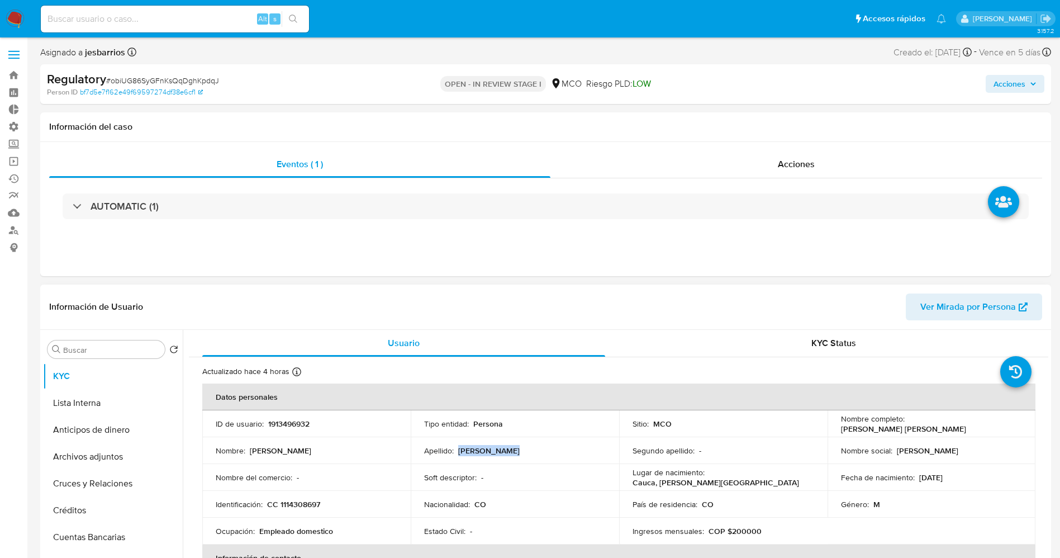
copy div "Giraldo Ramirez"
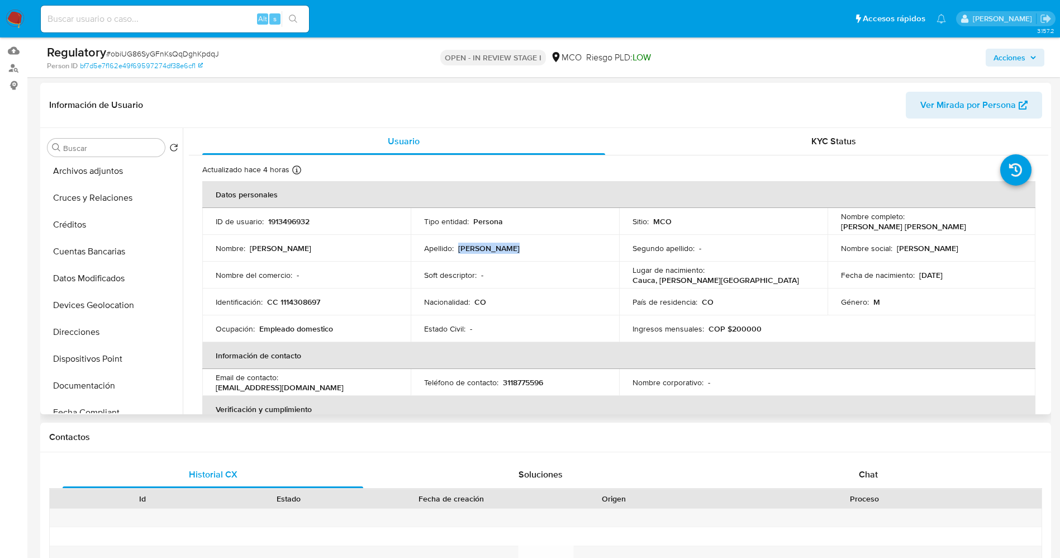
scroll to position [168, 0]
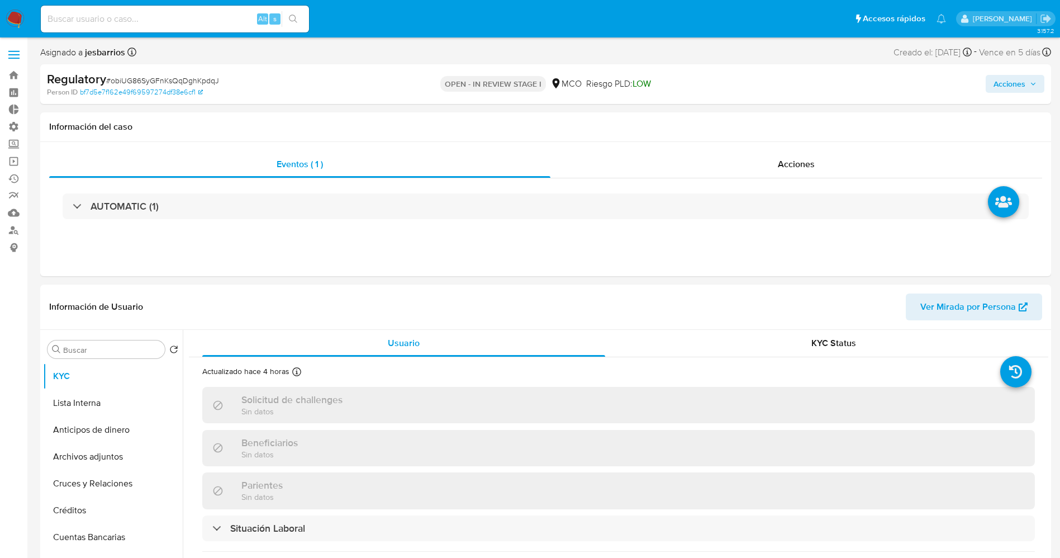
select select "10"
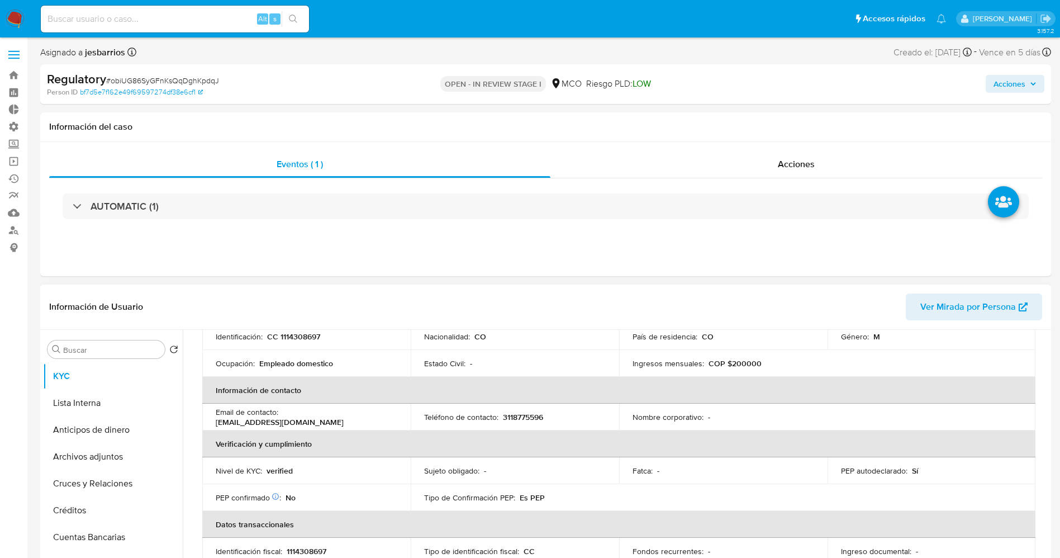
scroll to position [84, 0]
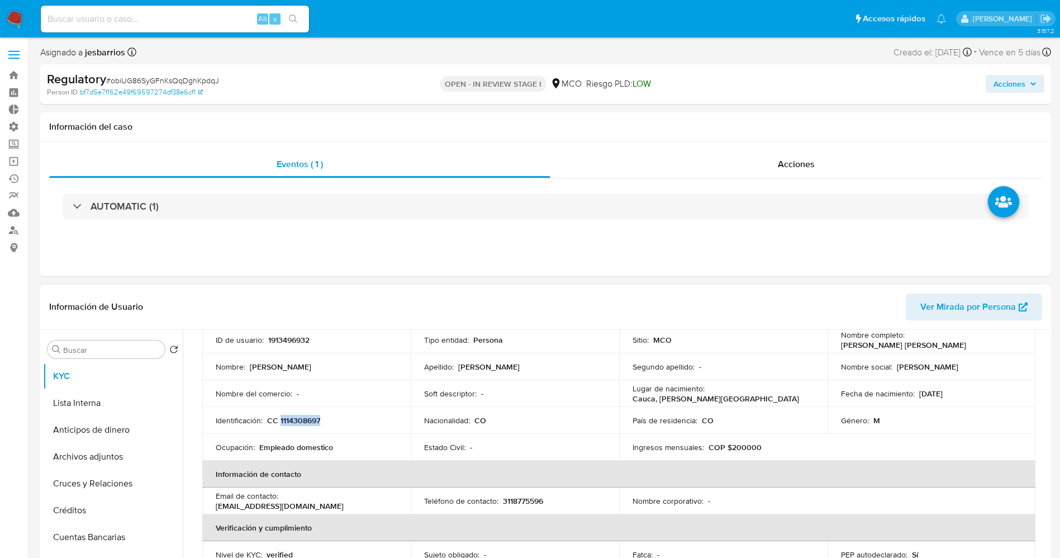
drag, startPoint x: 279, startPoint y: 421, endPoint x: 308, endPoint y: 418, distance: 29.1
click at [332, 418] on div "Identificación : CC 1114308697" at bounding box center [307, 420] width 182 height 10
copy p "1114308697"
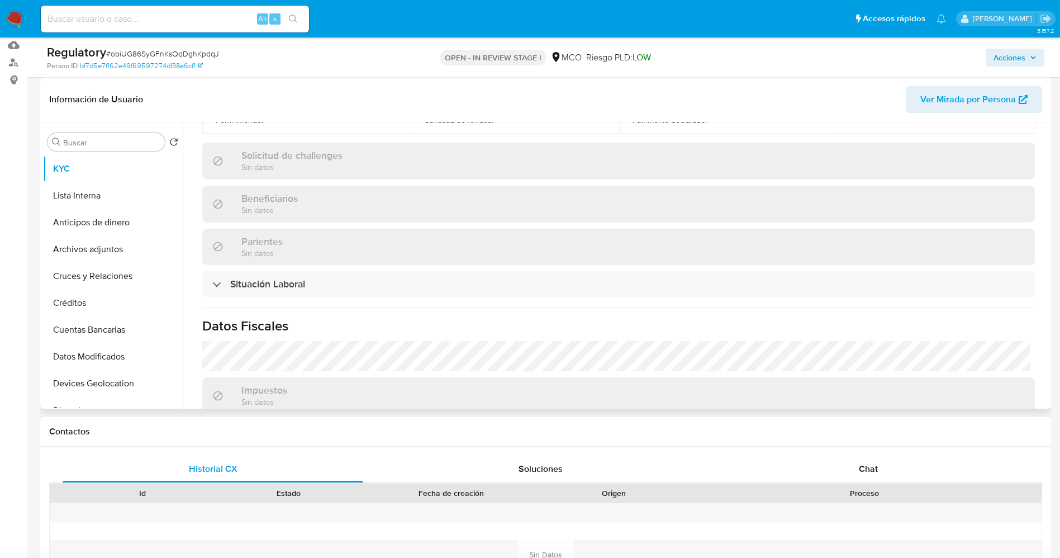
scroll to position [419, 0]
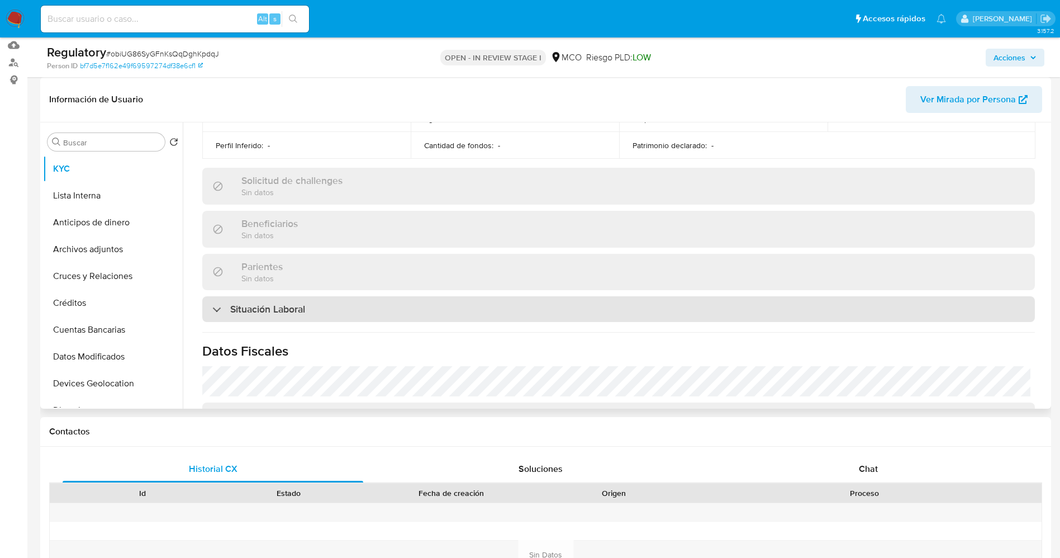
click at [271, 301] on div "Situación Laboral" at bounding box center [618, 309] width 832 height 26
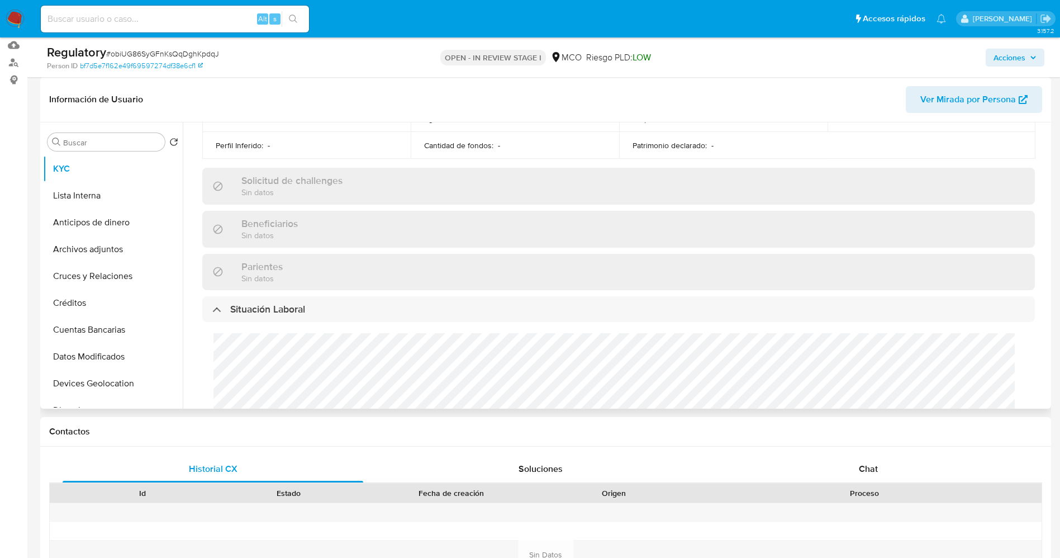
scroll to position [1, 0]
click at [299, 378] on div "Cargos directivos adicionales No tiene cargo directivo" at bounding box center [618, 399] width 832 height 155
click at [74, 198] on button "Lista Interna" at bounding box center [108, 195] width 131 height 27
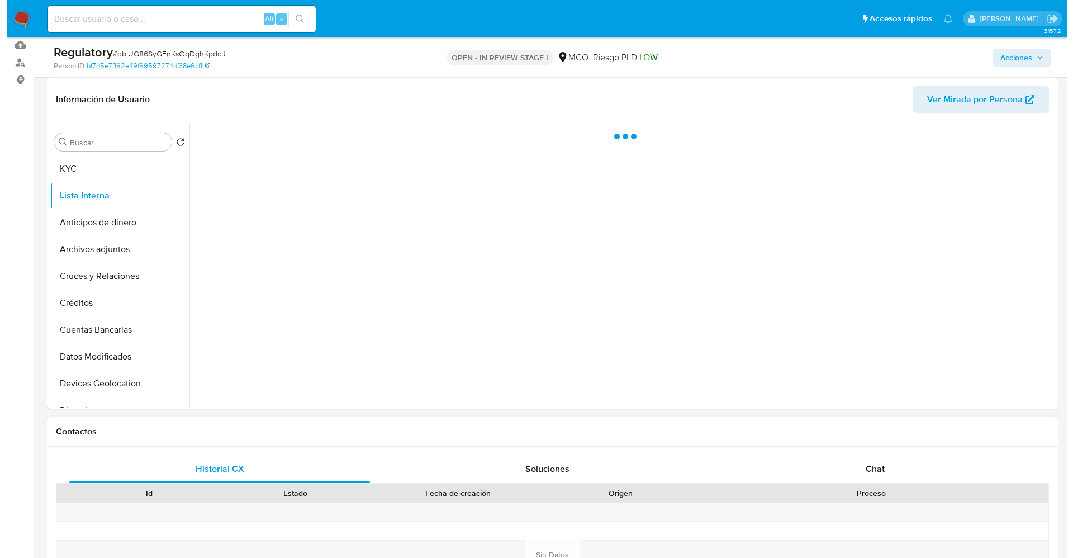
scroll to position [0, 0]
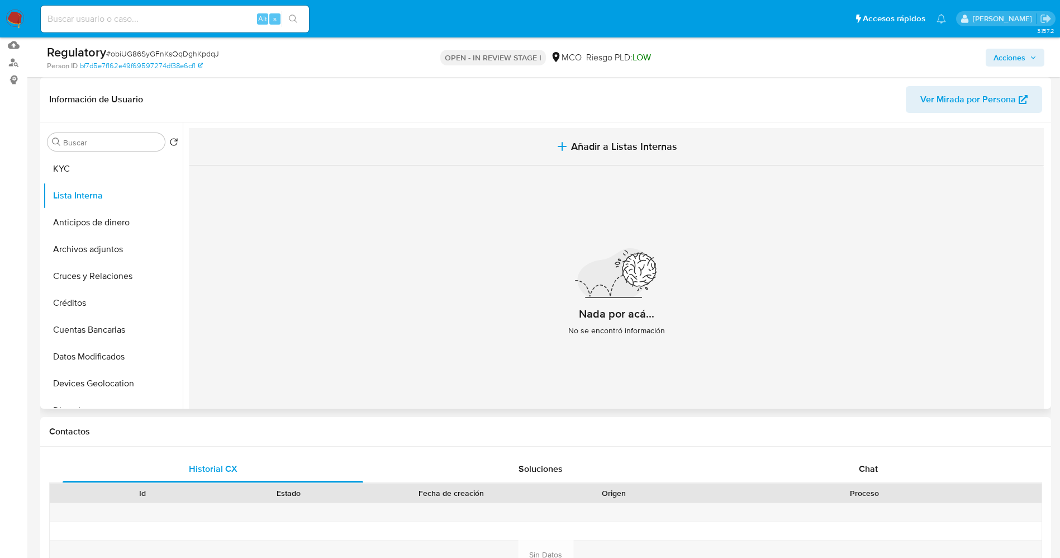
click at [574, 129] on button "Añadir a Listas Internas" at bounding box center [616, 146] width 855 height 37
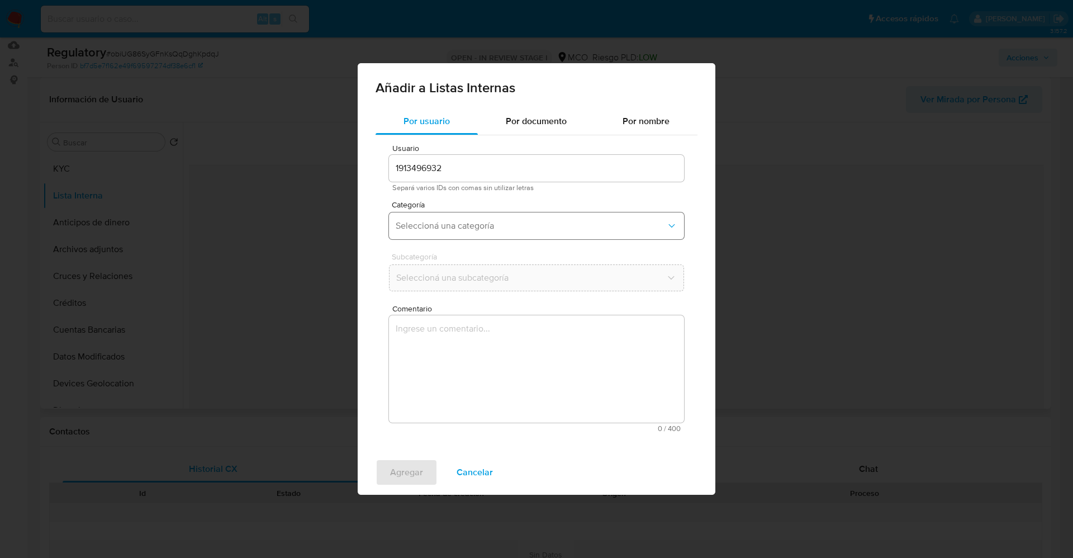
click at [480, 227] on span "Seleccioná una categoría" at bounding box center [531, 225] width 270 height 11
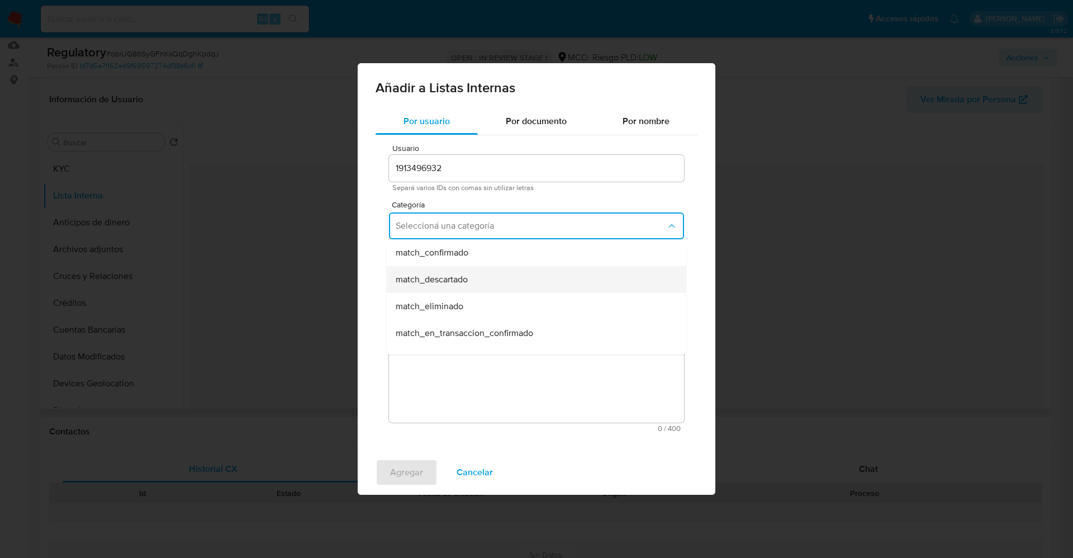
click at [469, 272] on div "match_descartado" at bounding box center [533, 279] width 275 height 27
click at [469, 272] on span "Seleccioná una subcategoría" at bounding box center [531, 277] width 270 height 11
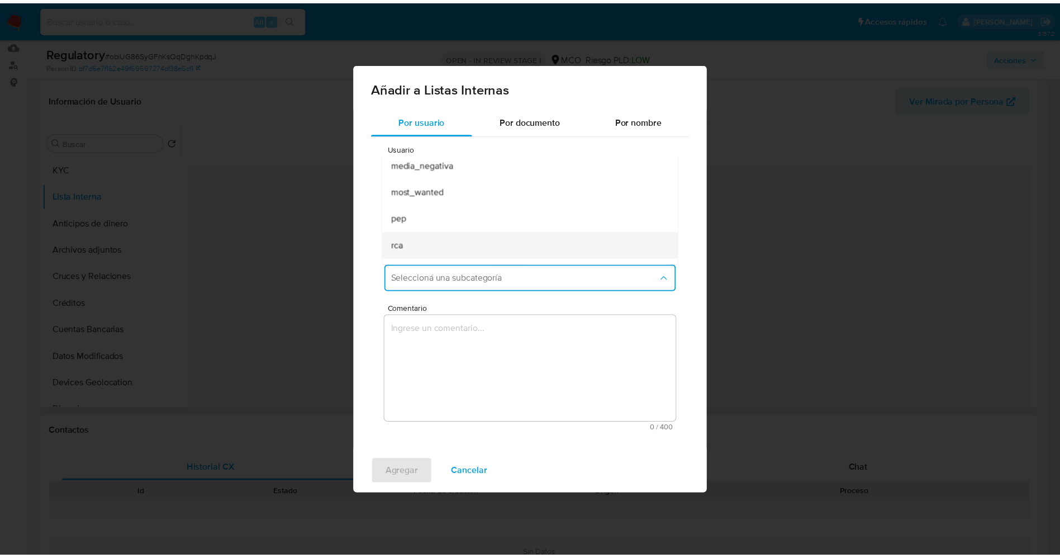
scroll to position [76, 0]
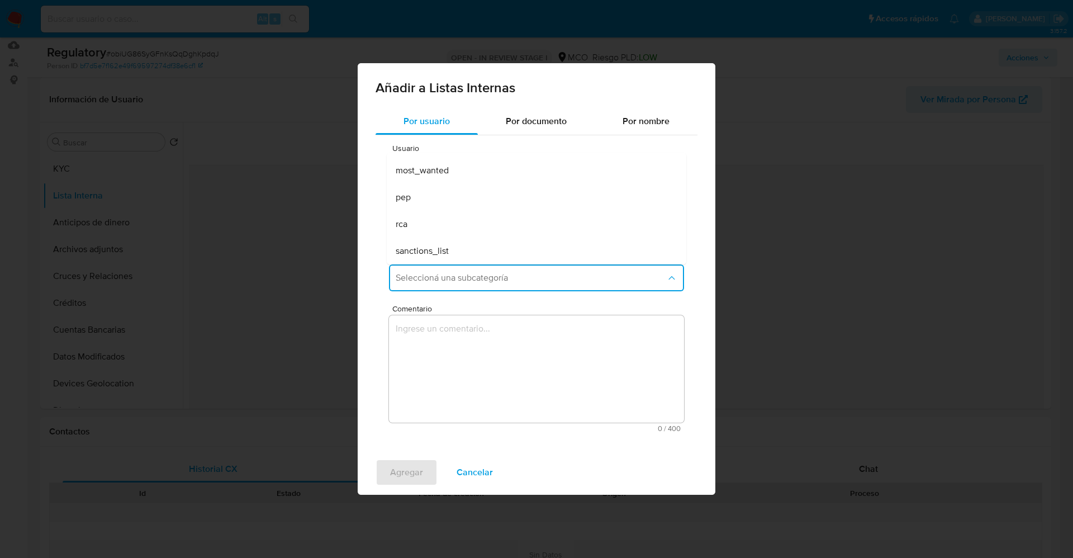
click at [444, 202] on div "pep" at bounding box center [533, 197] width 275 height 27
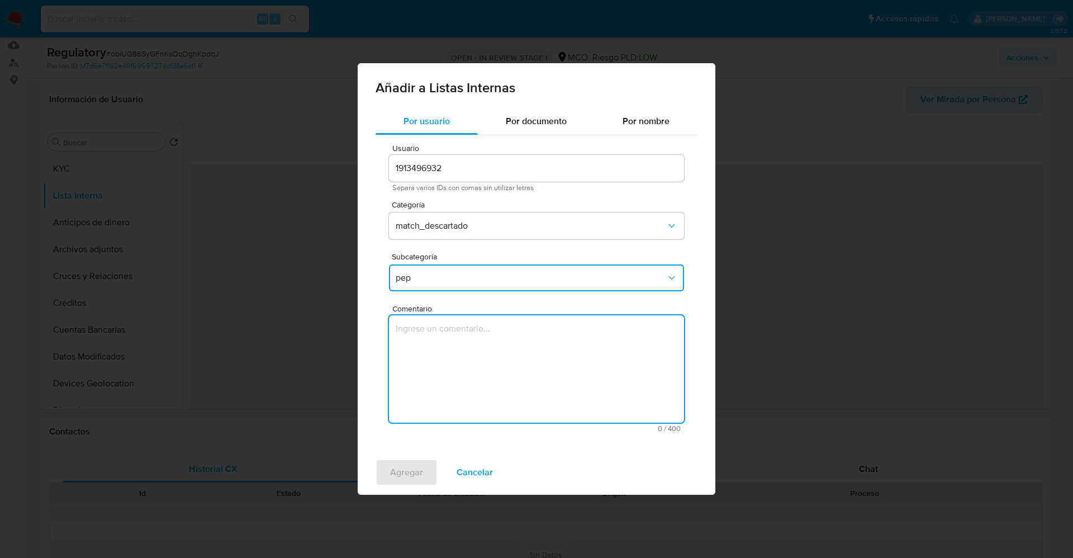
click at [441, 358] on textarea "Comentario" at bounding box center [536, 368] width 295 height 107
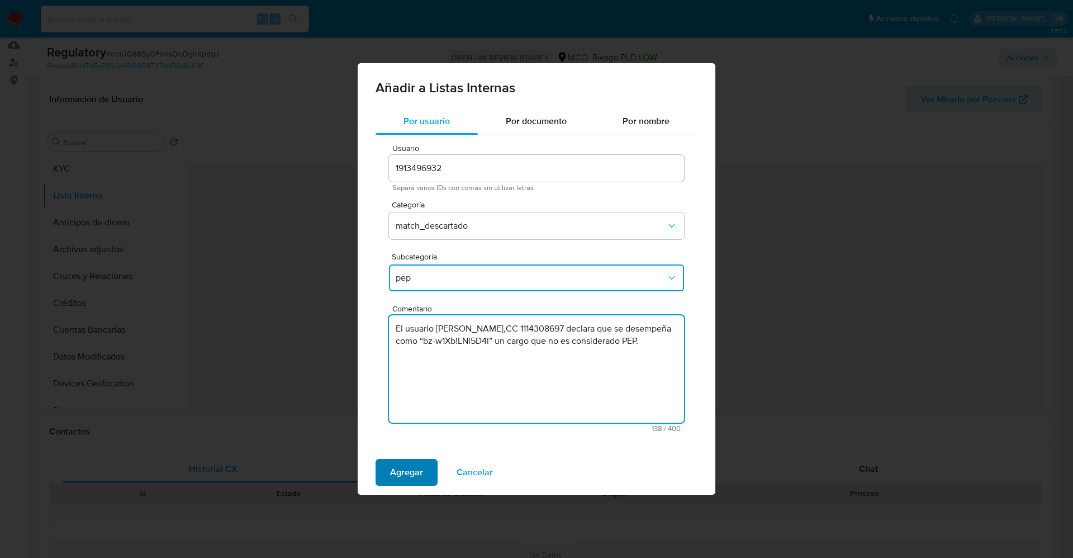
type textarea "El usuario Andres Felipe Giraldo Ramirez,CC 1114308697 declara que se desempeña…"
click at [409, 466] on span "Agregar" at bounding box center [406, 472] width 33 height 25
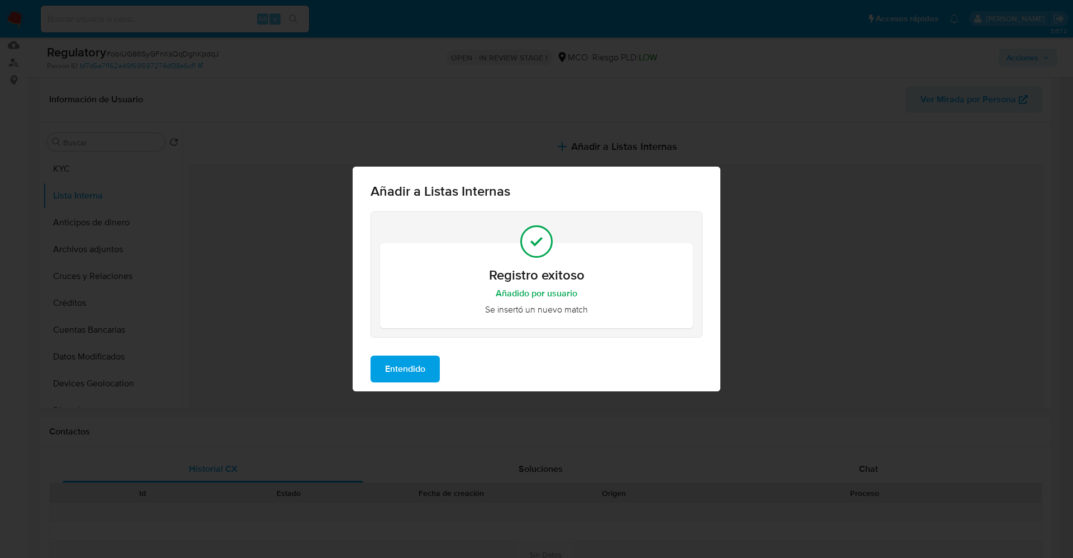
click at [405, 366] on span "Entendido" at bounding box center [405, 368] width 40 height 25
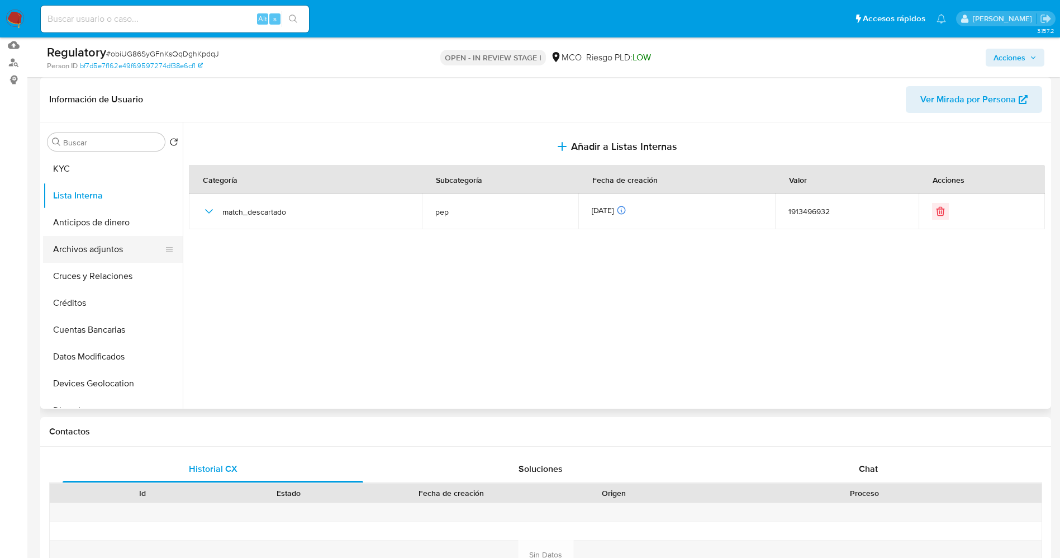
click at [97, 242] on button "Archivos adjuntos" at bounding box center [108, 249] width 131 height 27
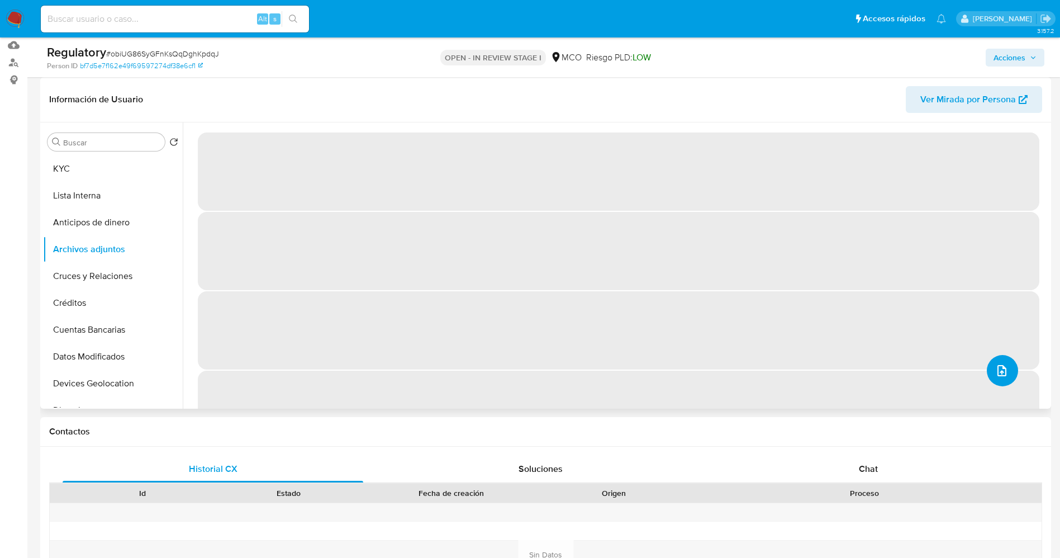
click at [995, 365] on icon "upload-file" at bounding box center [1001, 370] width 13 height 13
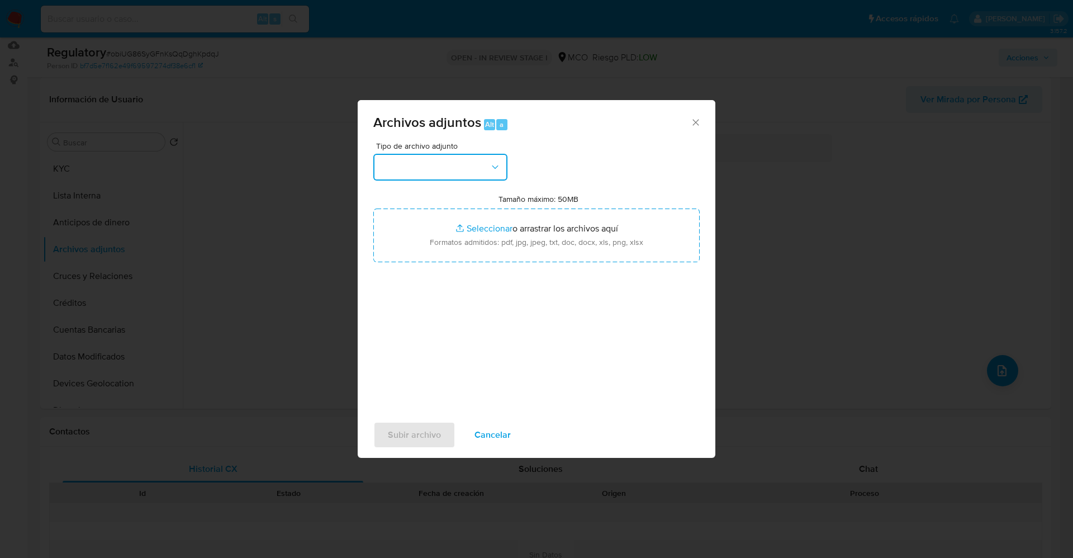
click at [477, 175] on button "button" at bounding box center [440, 167] width 134 height 27
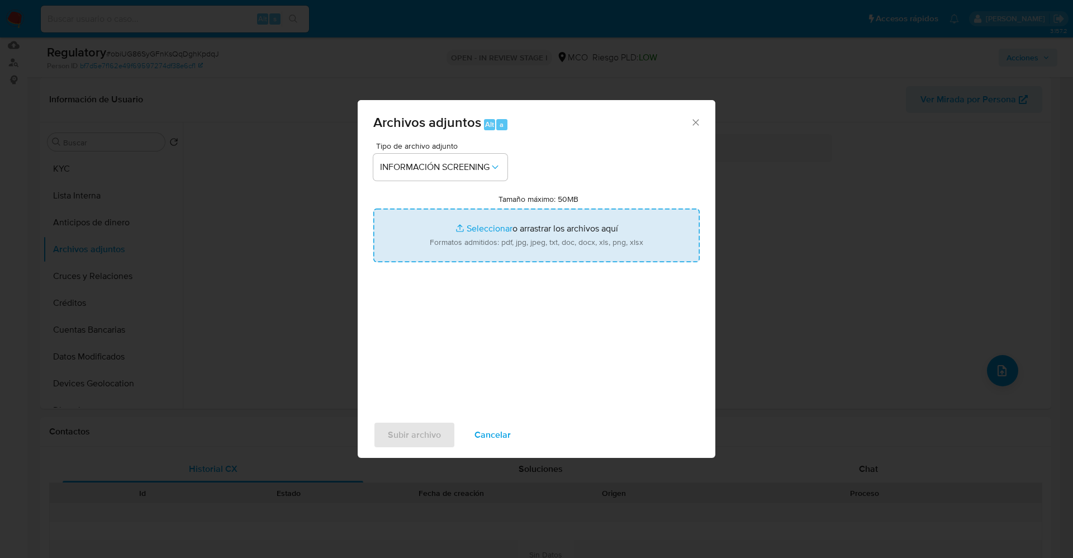
type input "C:\fakepath\CaseDossierReport_5jb7brzdmlho1jzhzkoih6jvw.pdf"
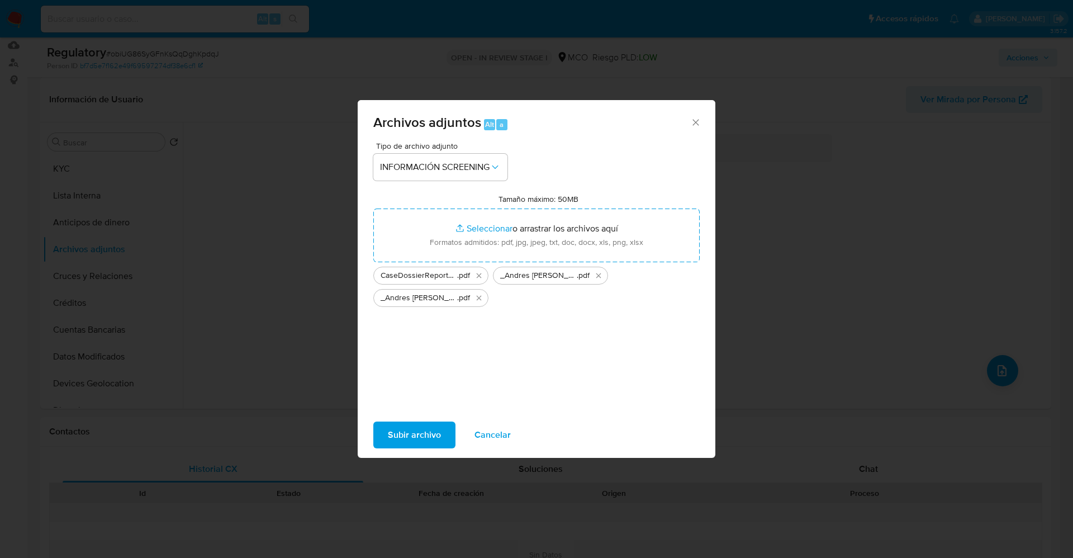
click at [448, 430] on button "Subir archivo" at bounding box center [414, 434] width 82 height 27
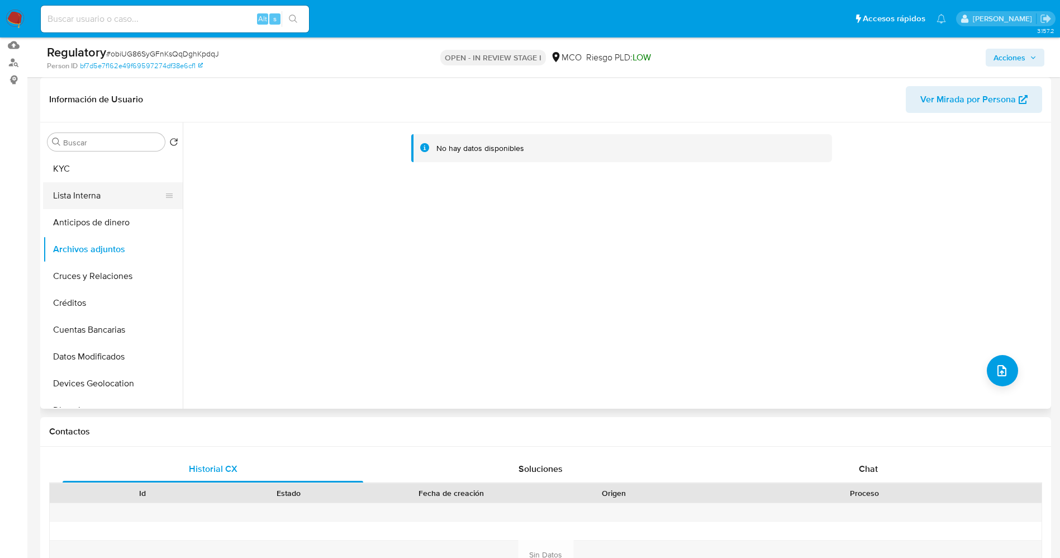
click at [98, 189] on button "Lista Interna" at bounding box center [108, 195] width 131 height 27
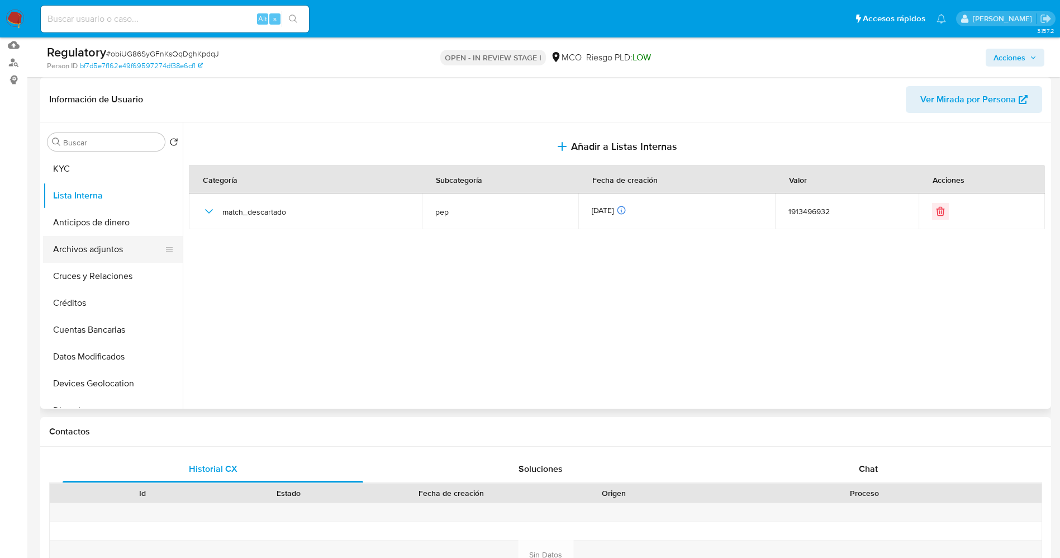
click at [80, 251] on button "Archivos adjuntos" at bounding box center [108, 249] width 131 height 27
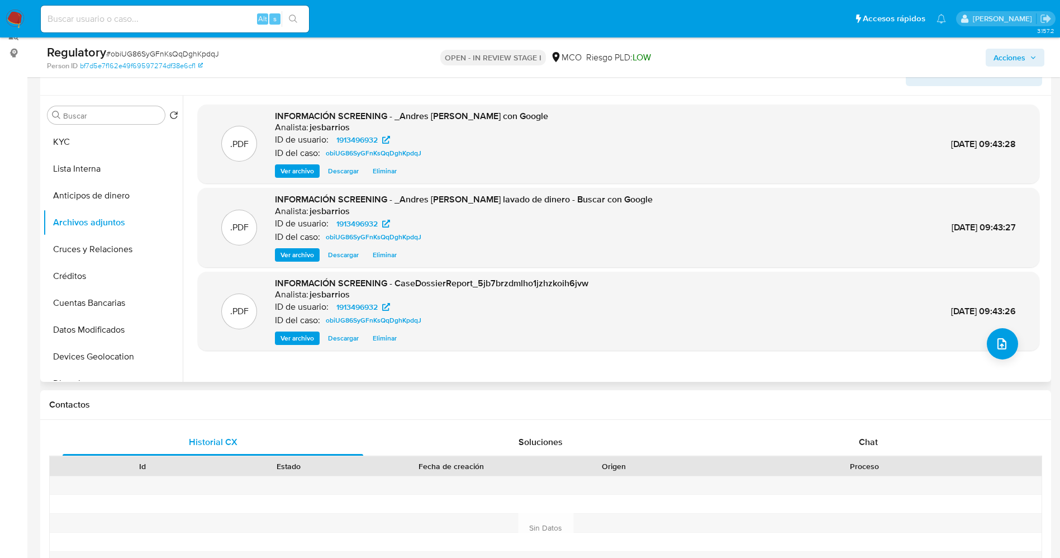
scroll to position [168, 0]
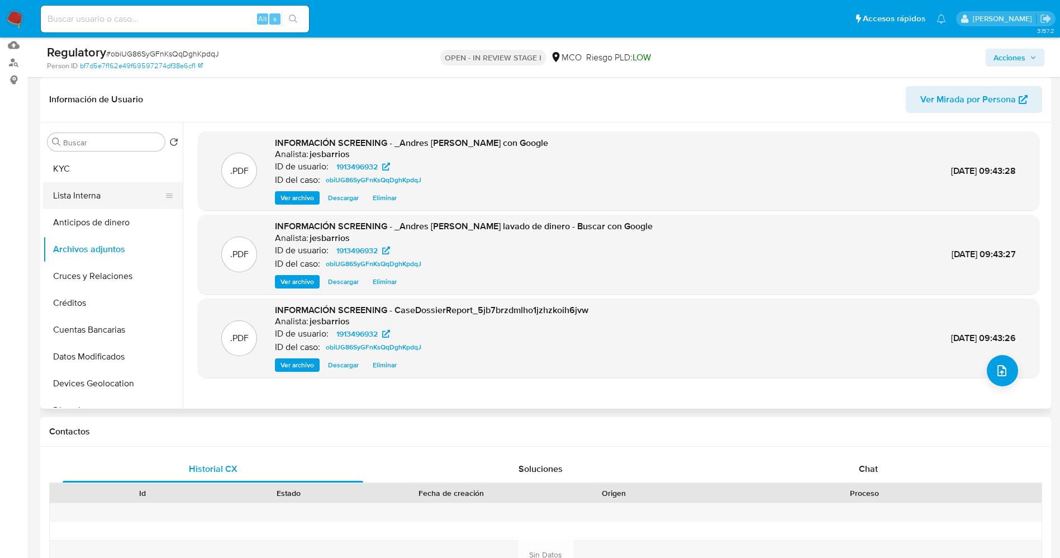
click at [112, 198] on button "Lista Interna" at bounding box center [108, 195] width 131 height 27
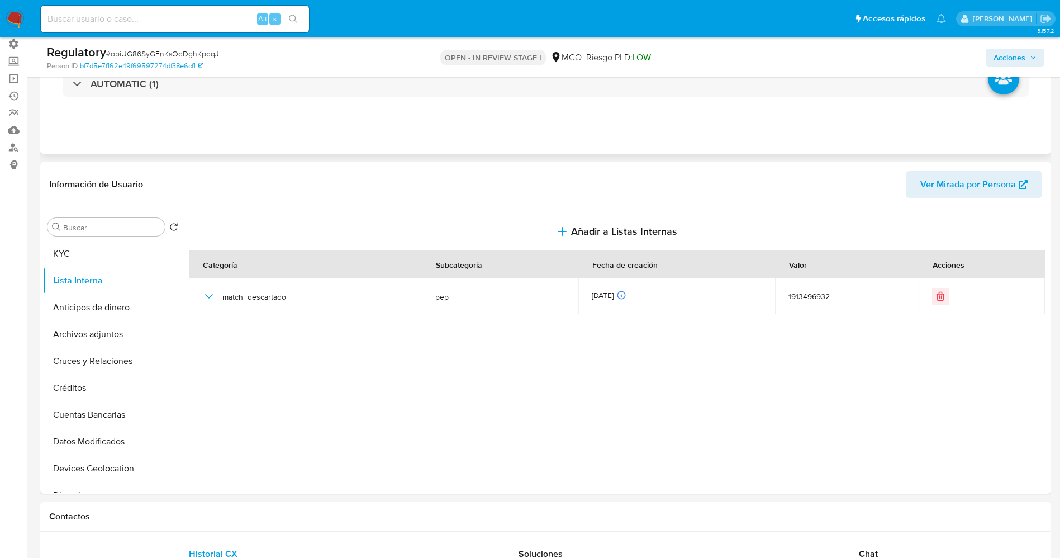
scroll to position [0, 0]
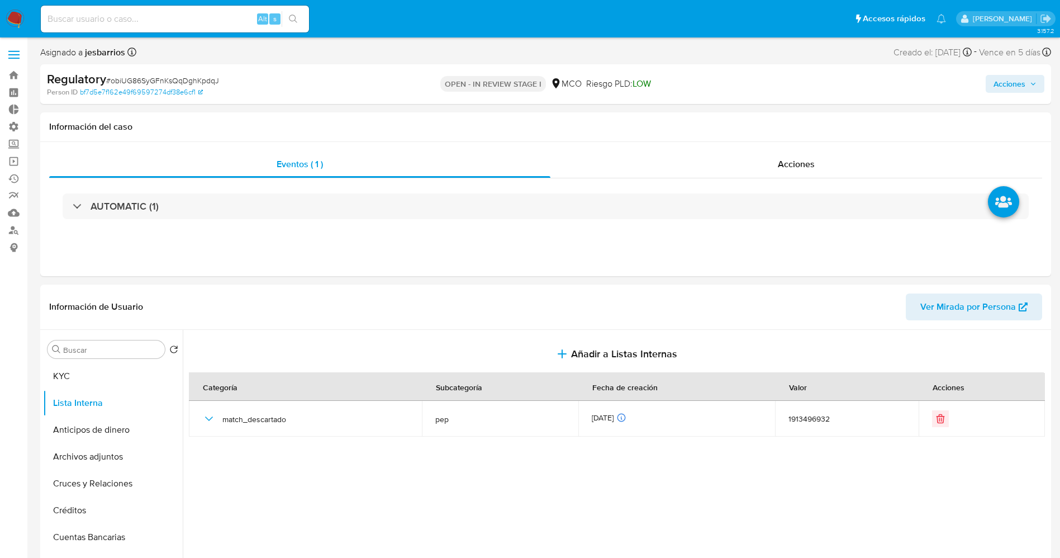
click at [998, 84] on span "Acciones" at bounding box center [1009, 84] width 32 height 18
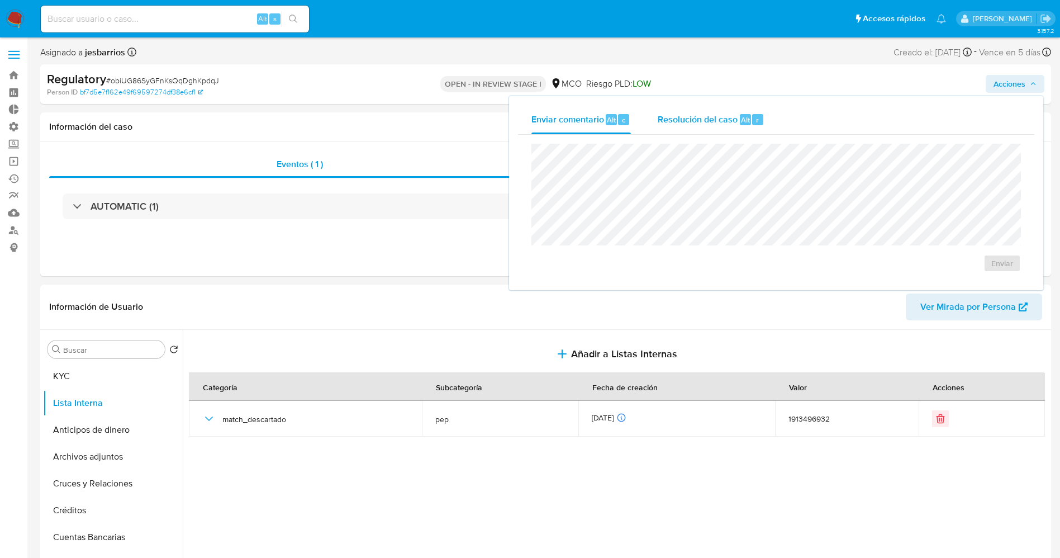
click at [687, 122] on span "Resolución del caso" at bounding box center [698, 119] width 80 height 13
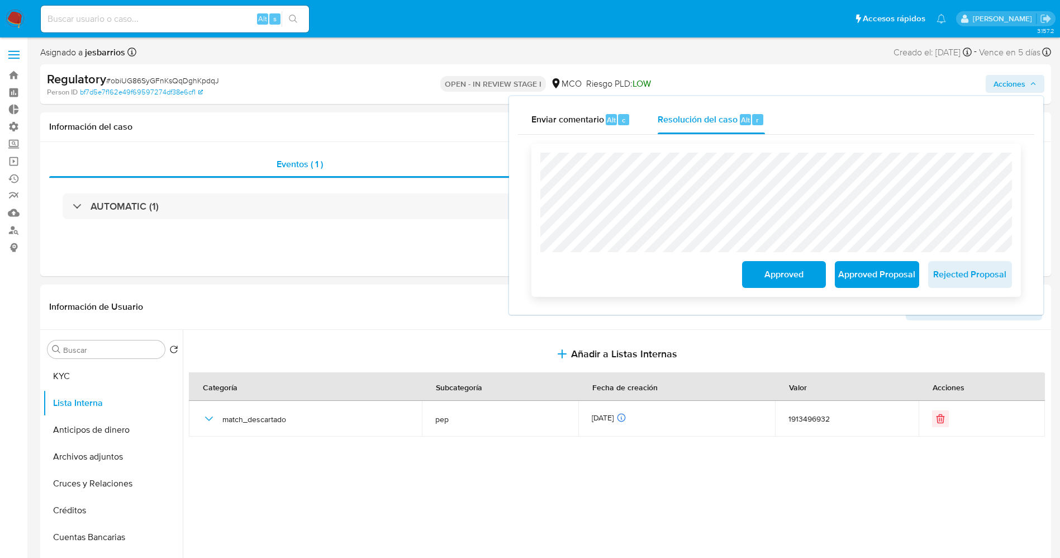
click at [766, 271] on span "Approved" at bounding box center [783, 274] width 55 height 25
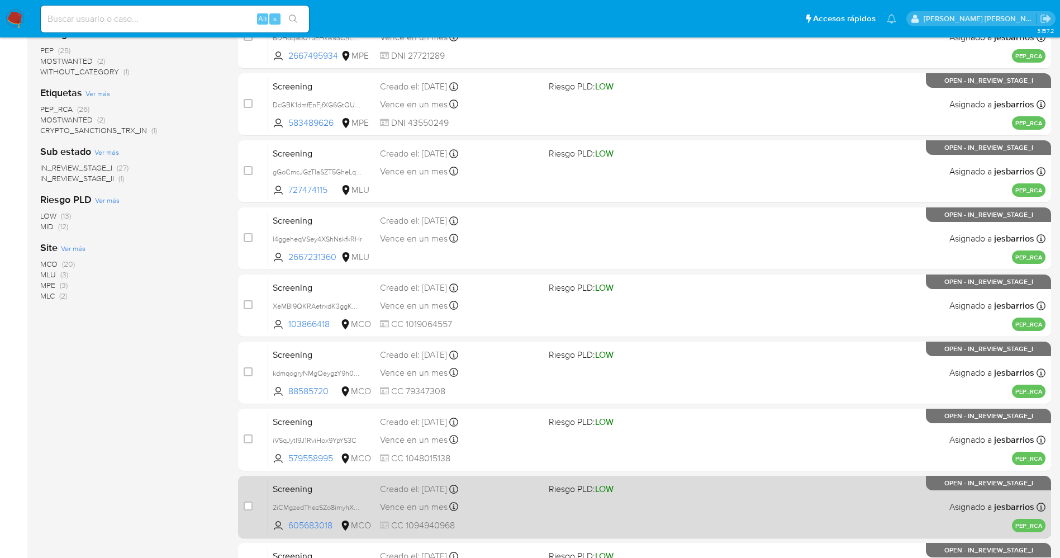
scroll to position [325, 0]
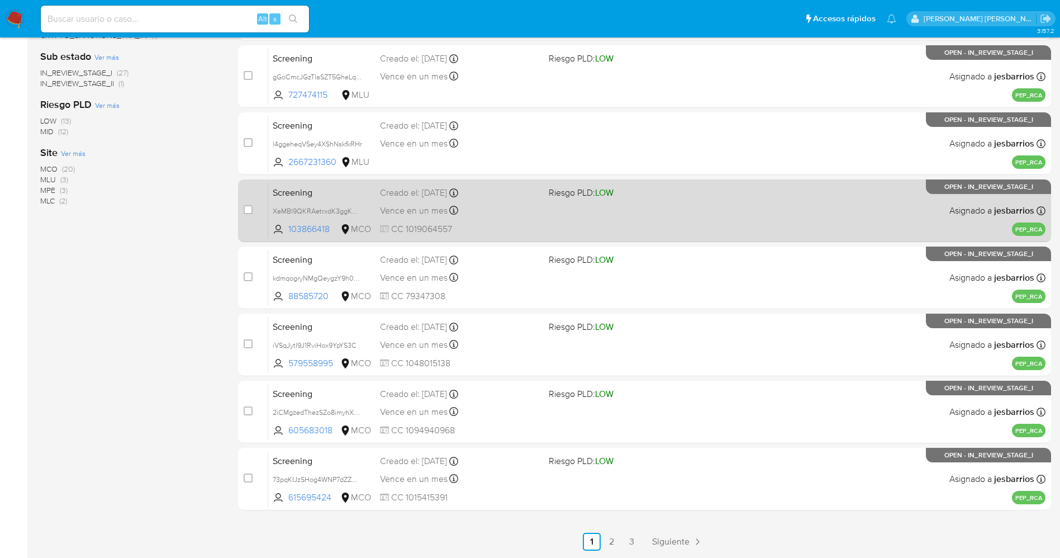
click at [619, 541] on link "2" at bounding box center [612, 541] width 18 height 18
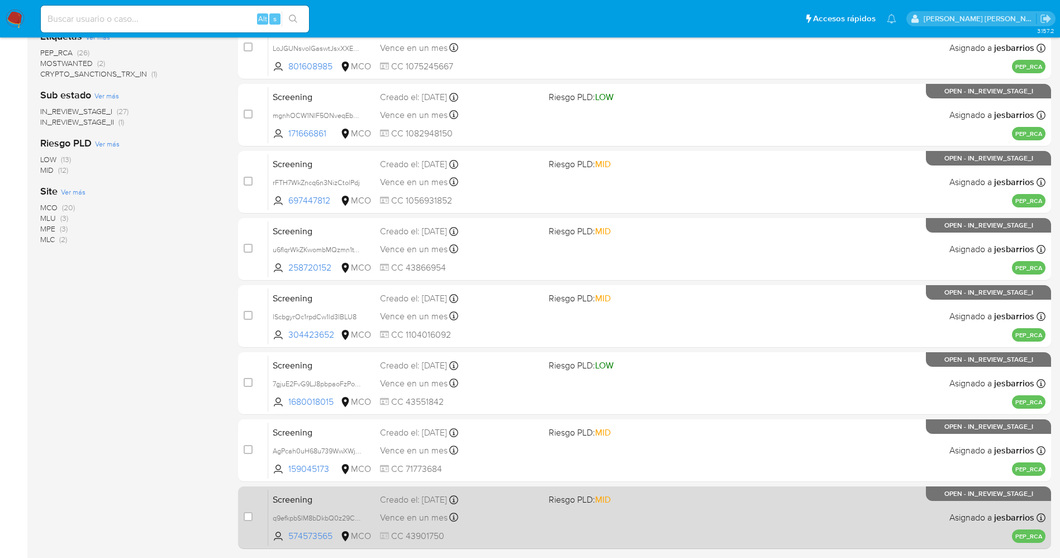
scroll to position [325, 0]
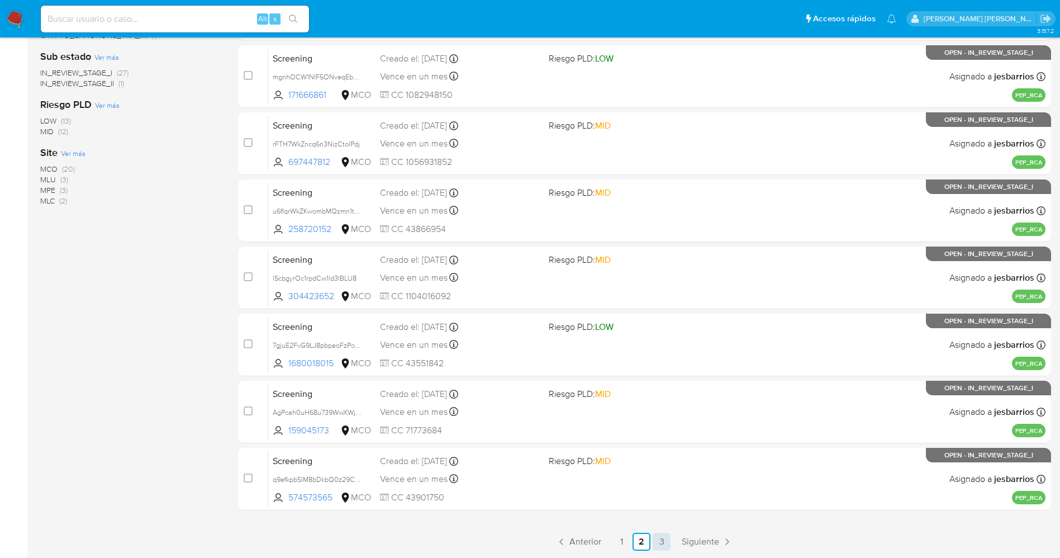
click at [656, 545] on link "3" at bounding box center [661, 541] width 18 height 18
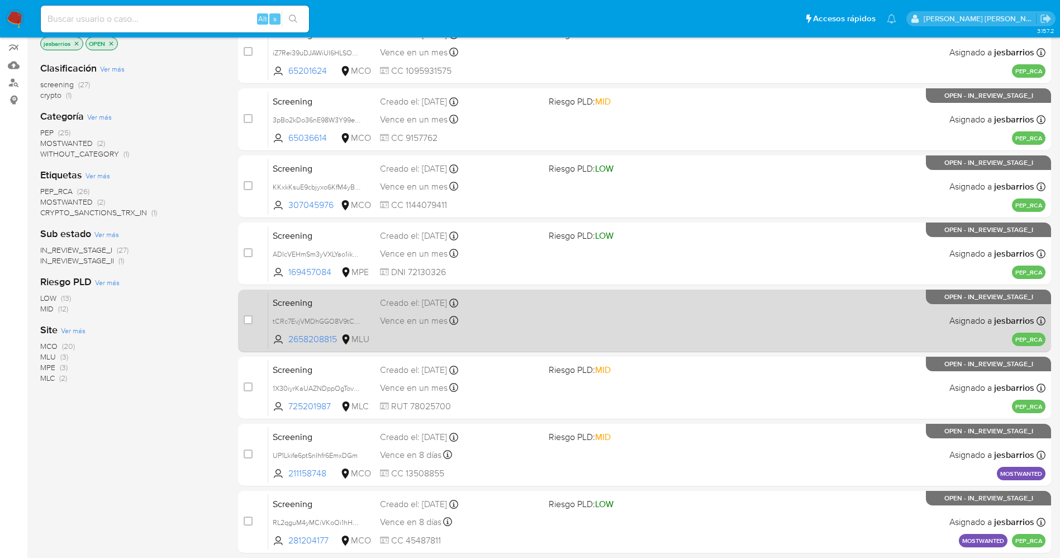
scroll to position [190, 0]
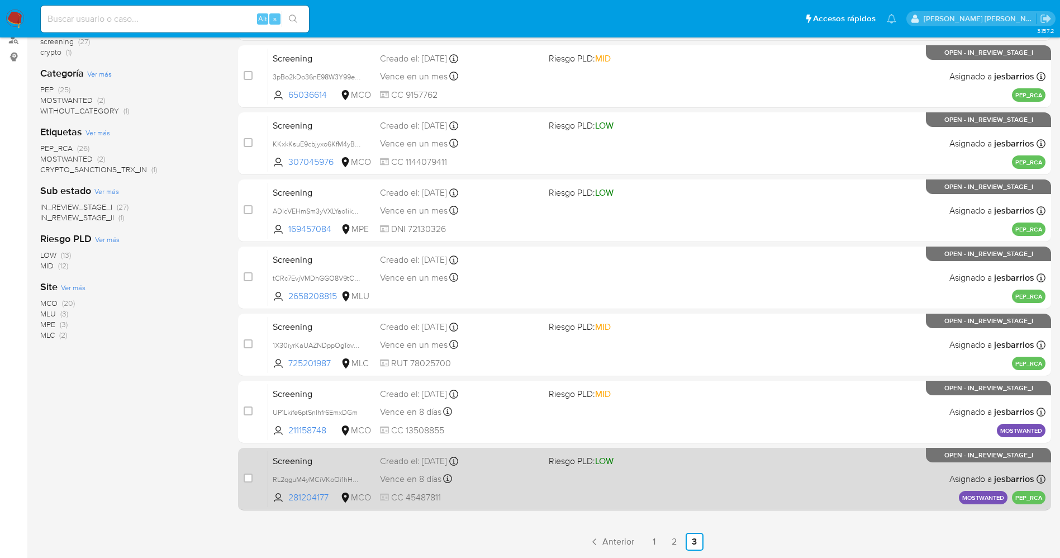
click at [541, 483] on div "Screening RL2qguM4yMCiVKoOi1hHelU9 281204177 MCO Riesgo PLD: LOW Creado el: 03/…" at bounding box center [656, 478] width 777 height 56
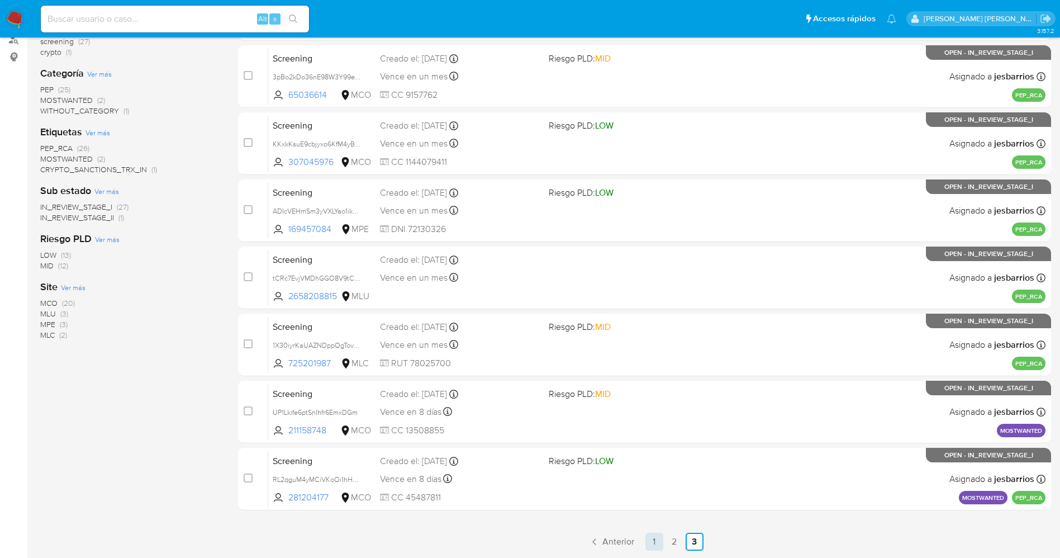
click at [660, 540] on link "1" at bounding box center [654, 541] width 18 height 18
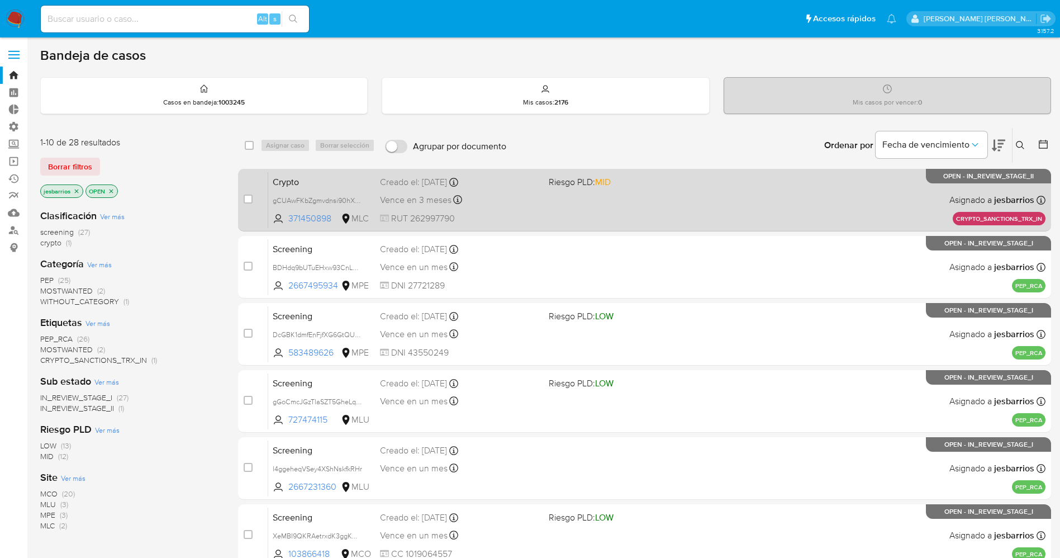
click at [638, 213] on div "Crypto gCUAwFKbZgmvdnsi90hXt8pz 371450898 MLC Riesgo PLD: MID Creado el: 02/09/…" at bounding box center [656, 200] width 777 height 56
click at [625, 209] on div "Crypto gCUAwFKbZgmvdnsi90hXt8pz 371450898 MLC Riesgo PLD: MID Creado el: 02/09/…" at bounding box center [656, 200] width 777 height 56
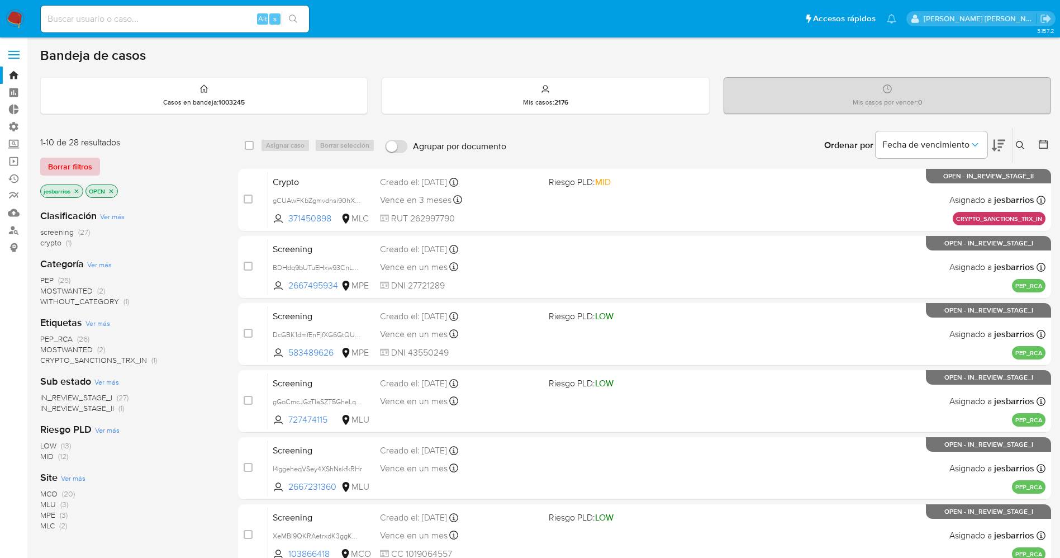
click at [76, 163] on span "Borrar filtros" at bounding box center [70, 167] width 44 height 16
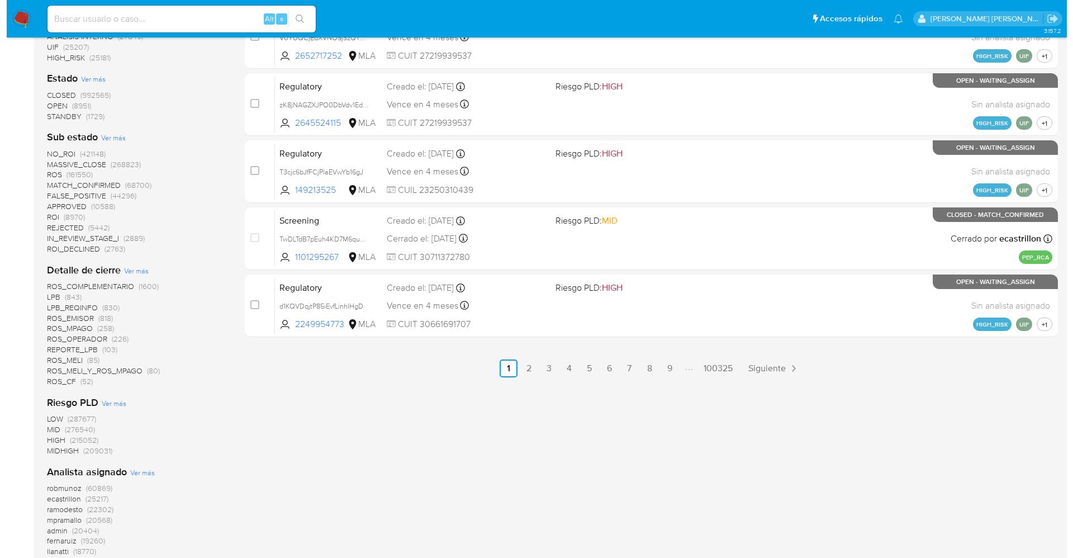
scroll to position [670, 0]
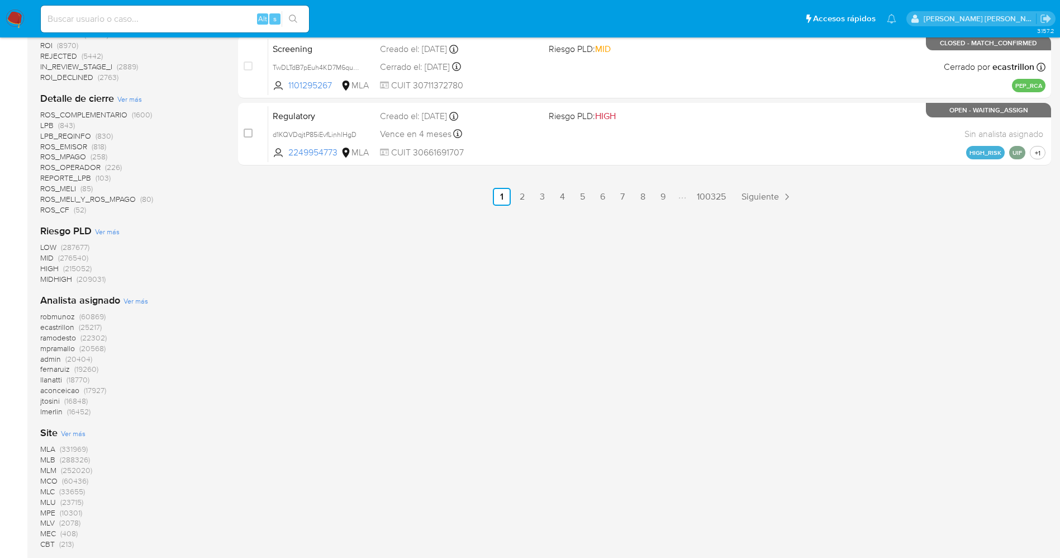
click at [123, 301] on span "Ver más" at bounding box center [135, 301] width 25 height 10
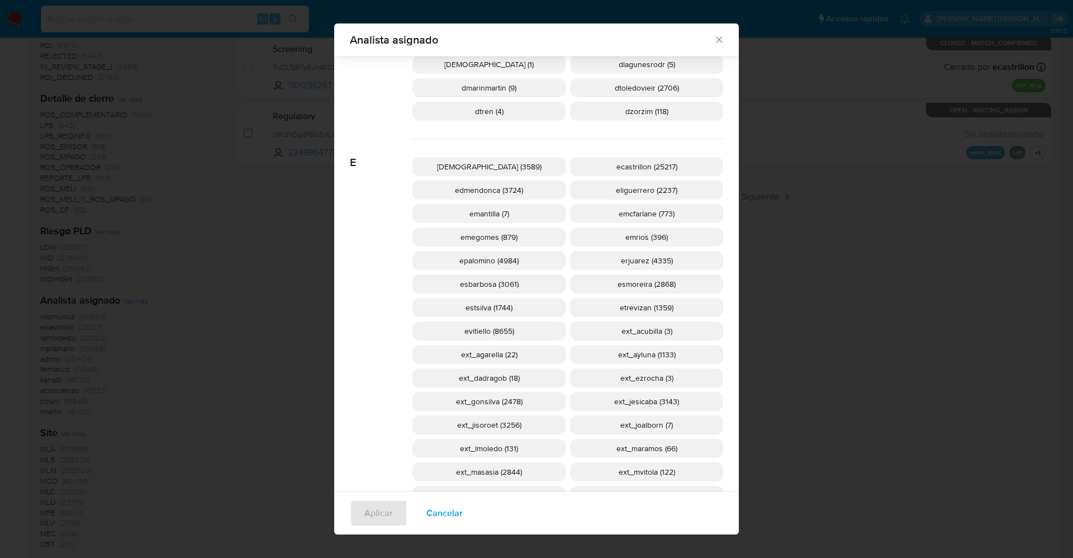
scroll to position [913, 0]
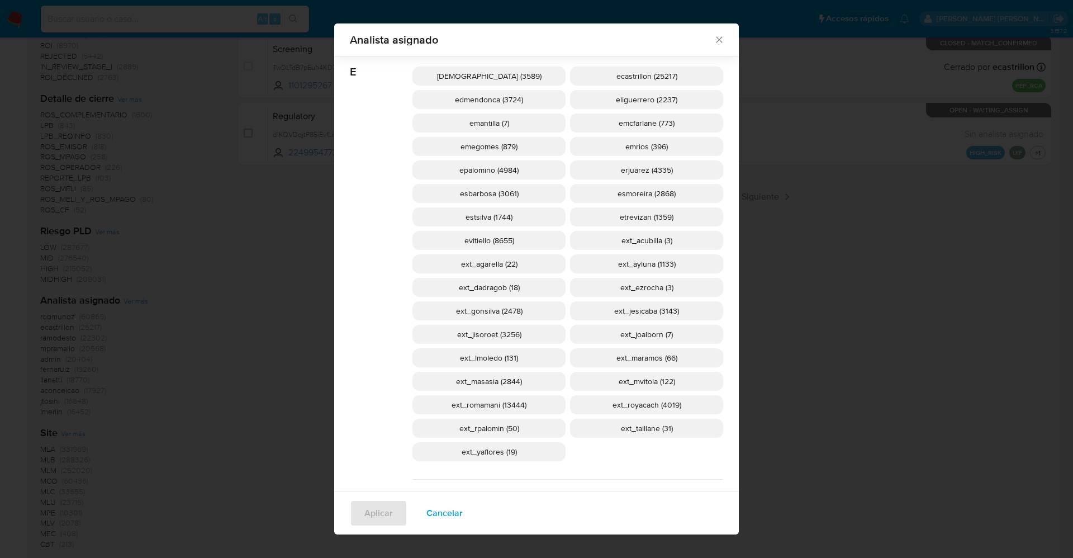
click at [536, 409] on p "ext_romamani (13444)" at bounding box center [488, 404] width 153 height 19
click at [367, 514] on span "Aplicar" at bounding box center [378, 513] width 28 height 25
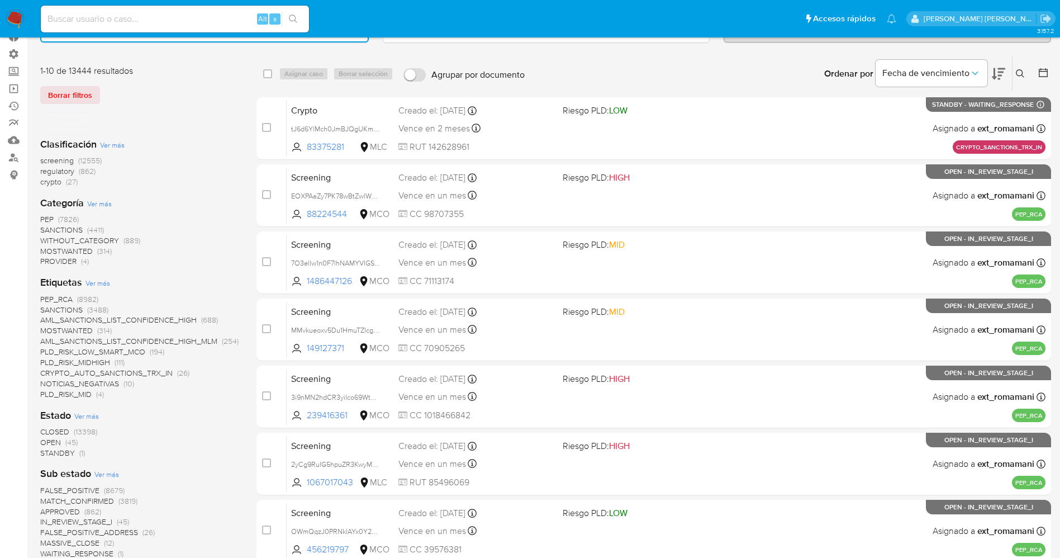
scroll to position [168, 0]
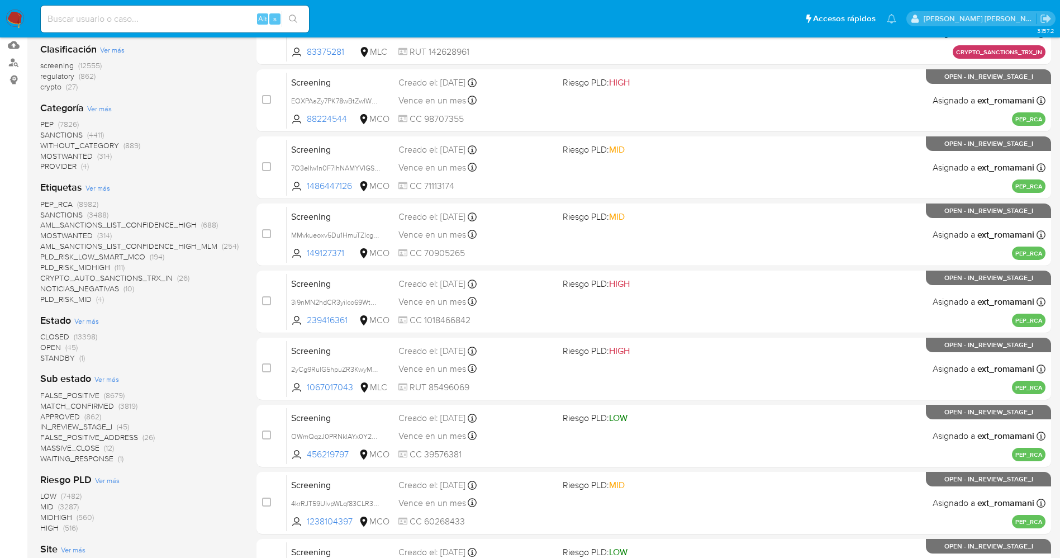
click at [58, 347] on span "OPEN" at bounding box center [50, 346] width 21 height 11
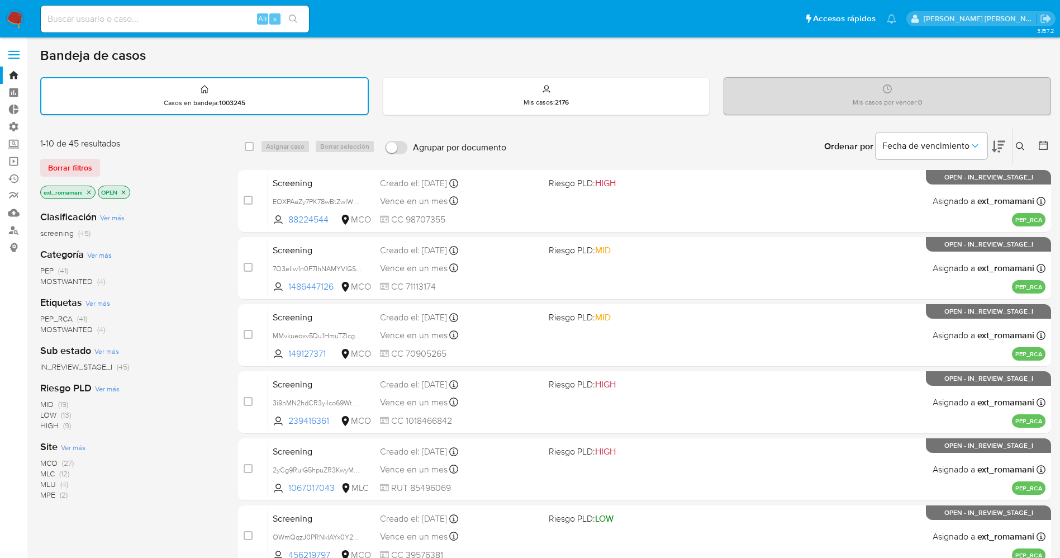
click at [123, 194] on icon "close-filter" at bounding box center [123, 192] width 7 height 7
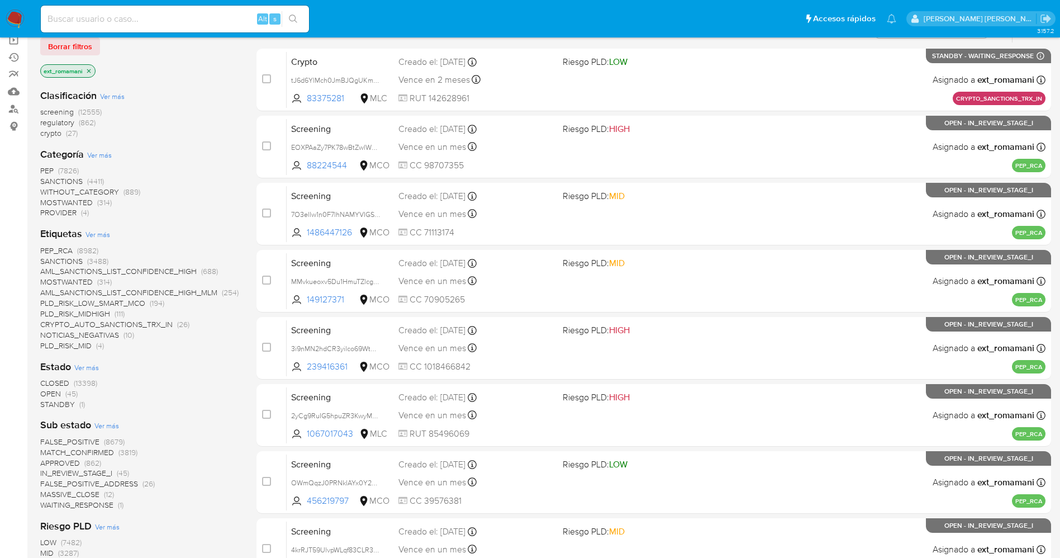
click at [65, 359] on div "Clasificación Ver más screening (12555) regulatory (862) crypto (27) Categoría …" at bounding box center [139, 396] width 198 height 632
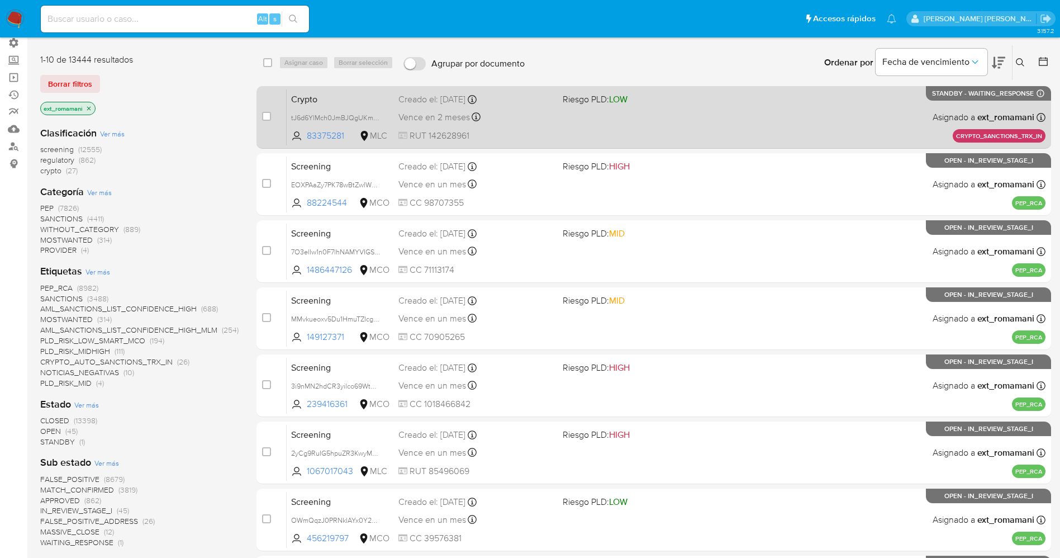
click at [678, 122] on div "Crypto tJ6d6YlMch0JmBJQgUKmsqAA 83375281 MLC Riesgo PLD: LOW Creado el: 14/08/2…" at bounding box center [666, 117] width 759 height 56
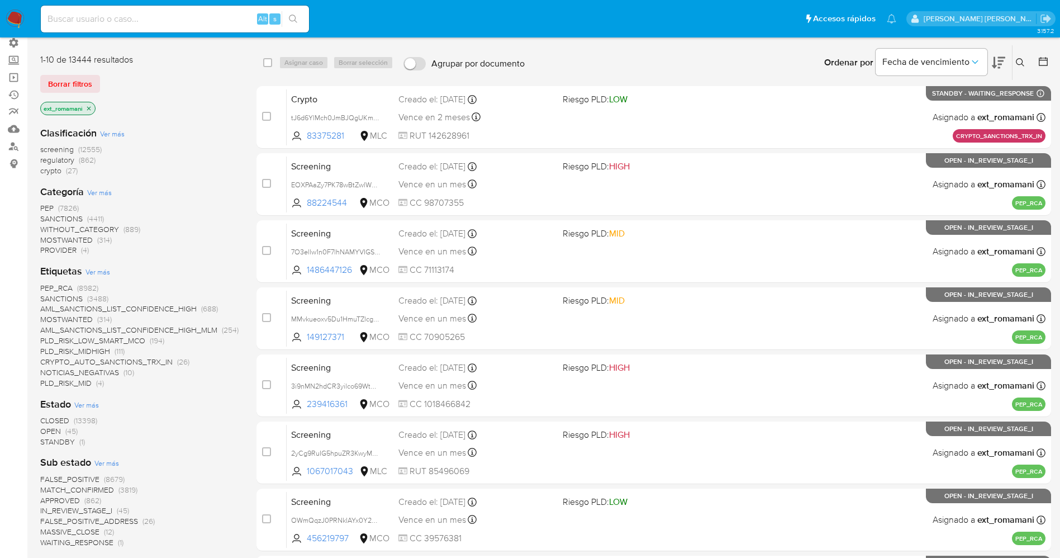
click at [15, 18] on img at bounding box center [15, 18] width 19 height 19
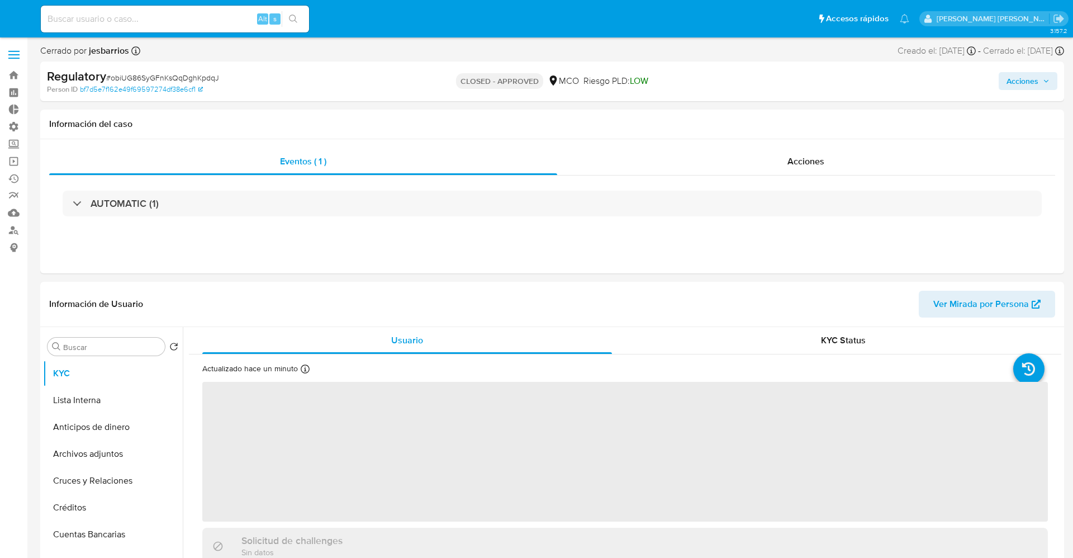
select select "10"
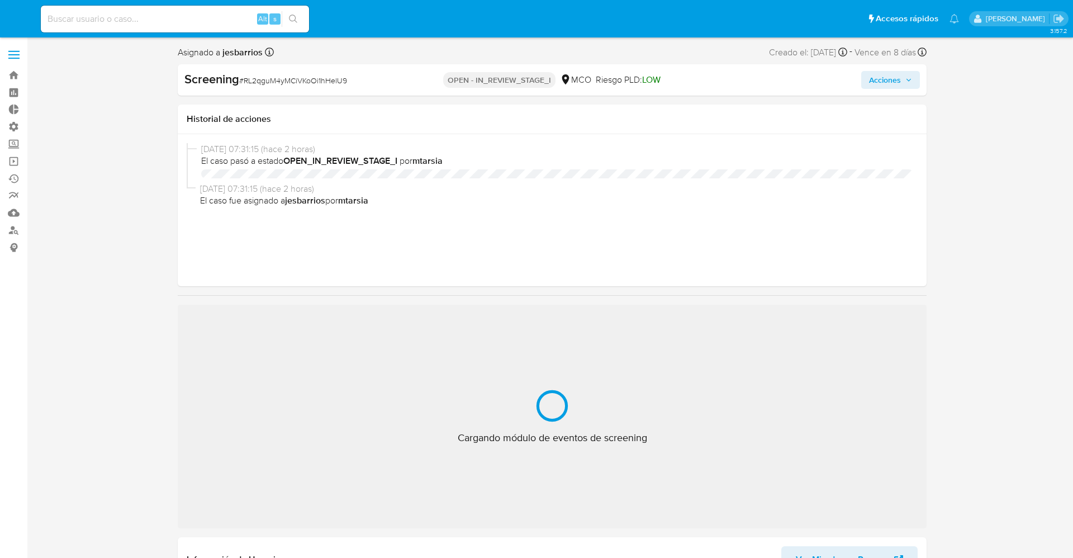
select select "10"
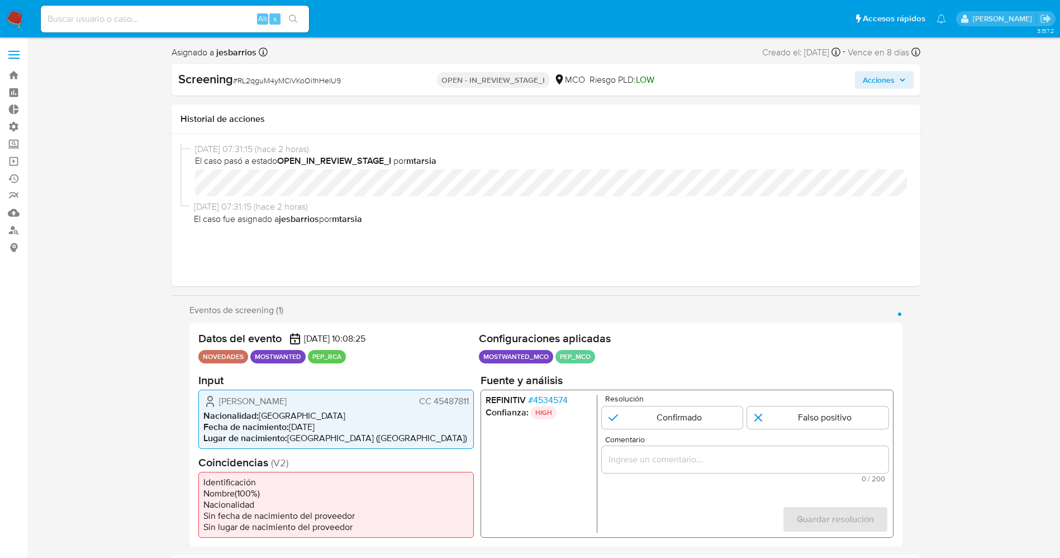
click at [551, 401] on span "# 4534574" at bounding box center [547, 399] width 40 height 11
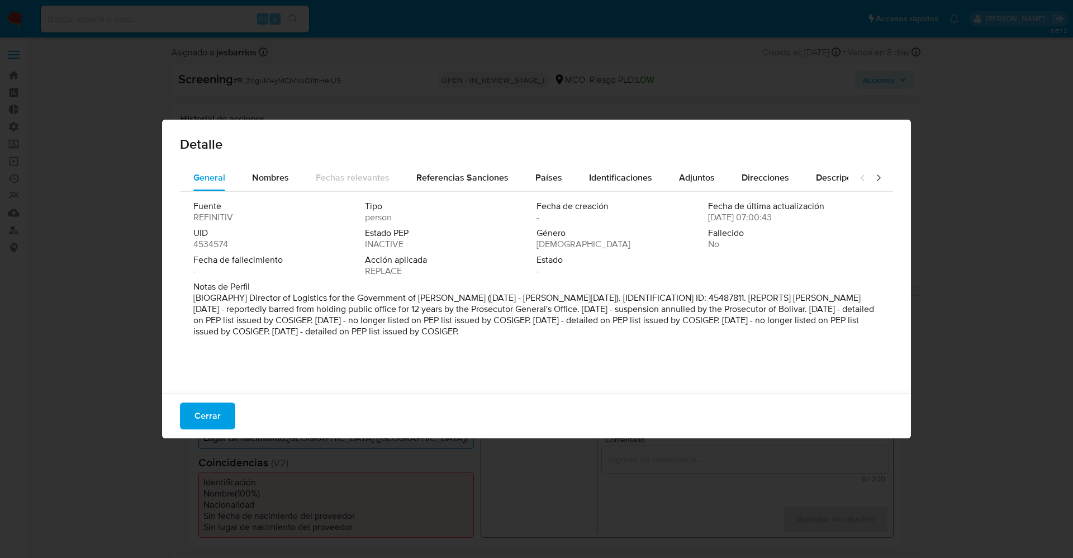
drag, startPoint x: 250, startPoint y: 296, endPoint x: 446, endPoint y: 331, distance: 199.2
click at [560, 375] on div "Fuente REFINITIV Tipo person Fecha de creación - Fecha de última actualización …" at bounding box center [536, 290] width 713 height 196
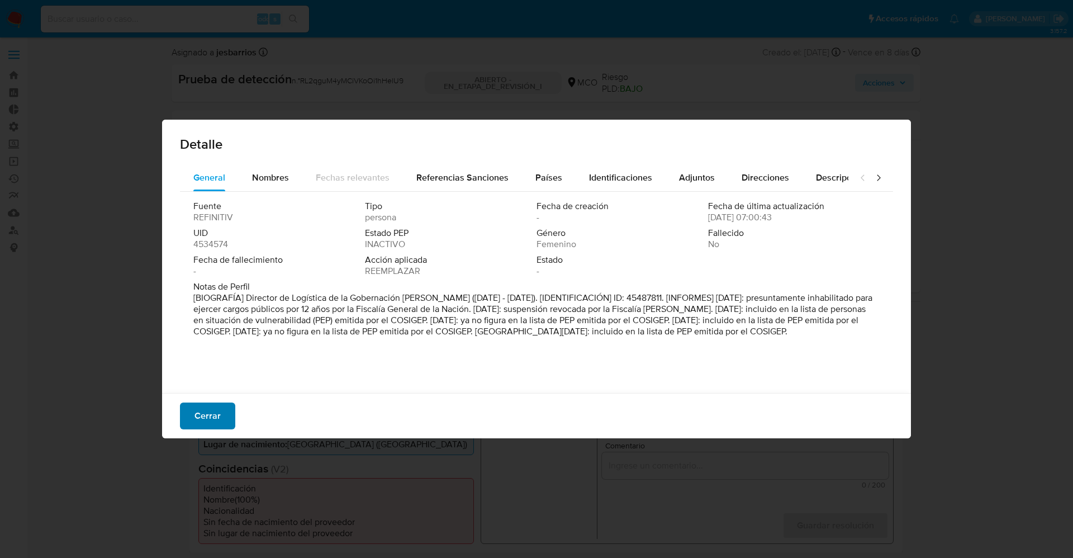
click at [197, 413] on span "Cerrar" at bounding box center [207, 415] width 26 height 25
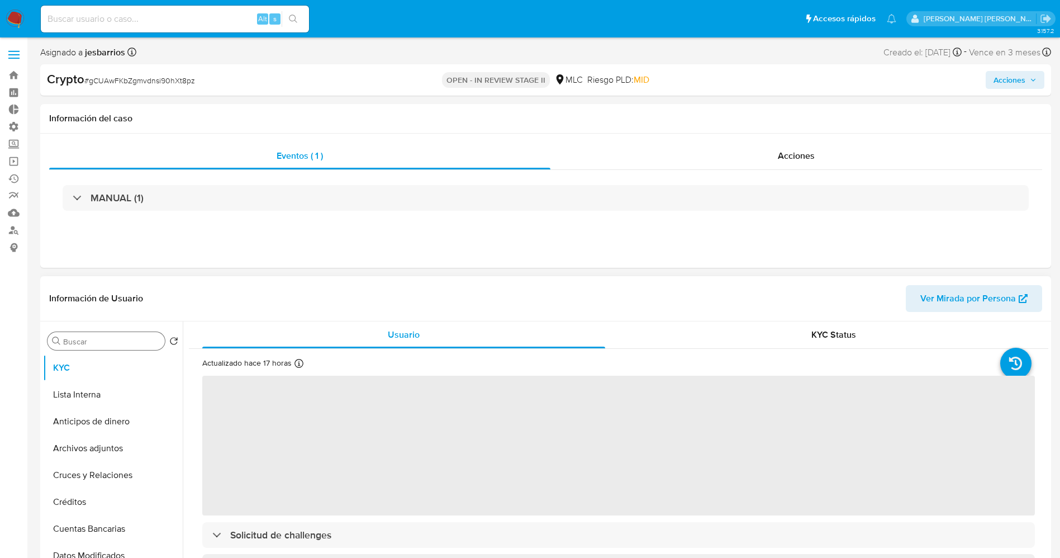
scroll to position [503, 0]
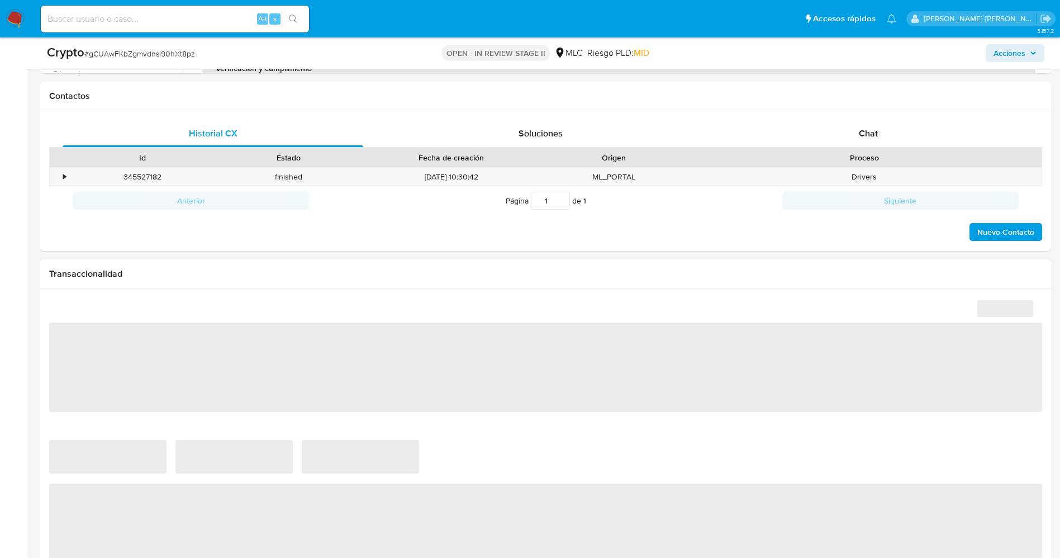
select select "10"
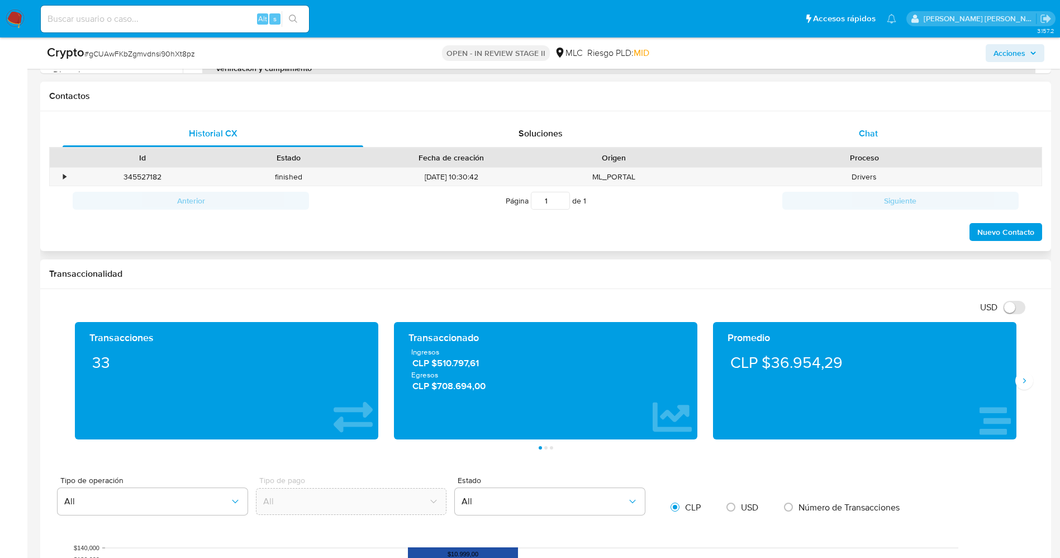
click at [854, 146] on div "Chat" at bounding box center [868, 133] width 301 height 27
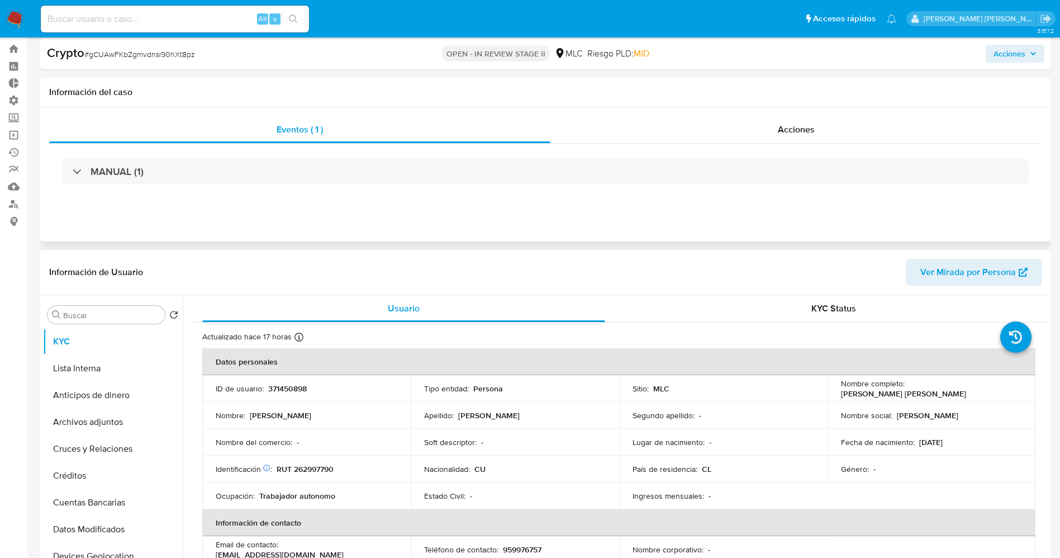
scroll to position [0, 0]
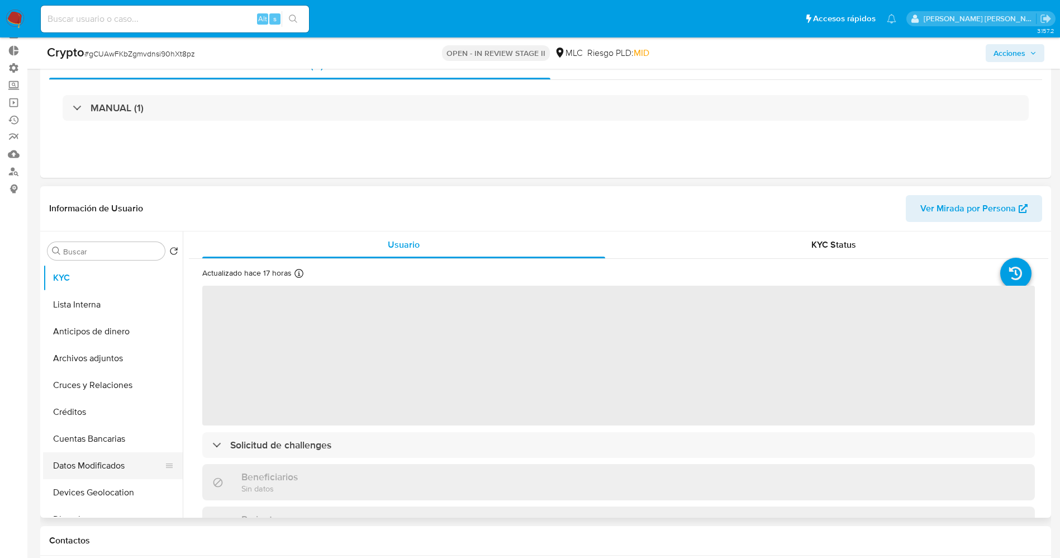
scroll to position [168, 0]
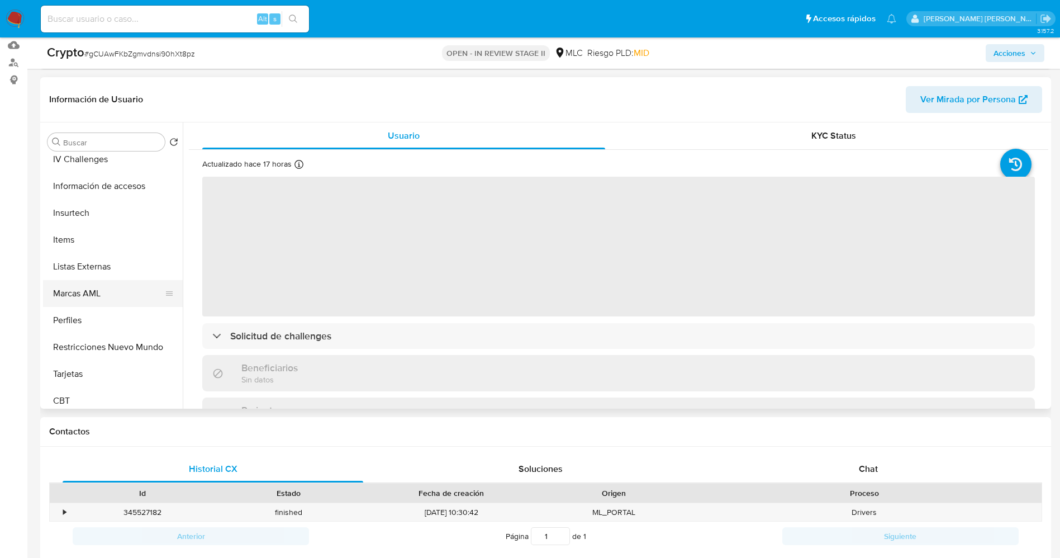
select select "10"
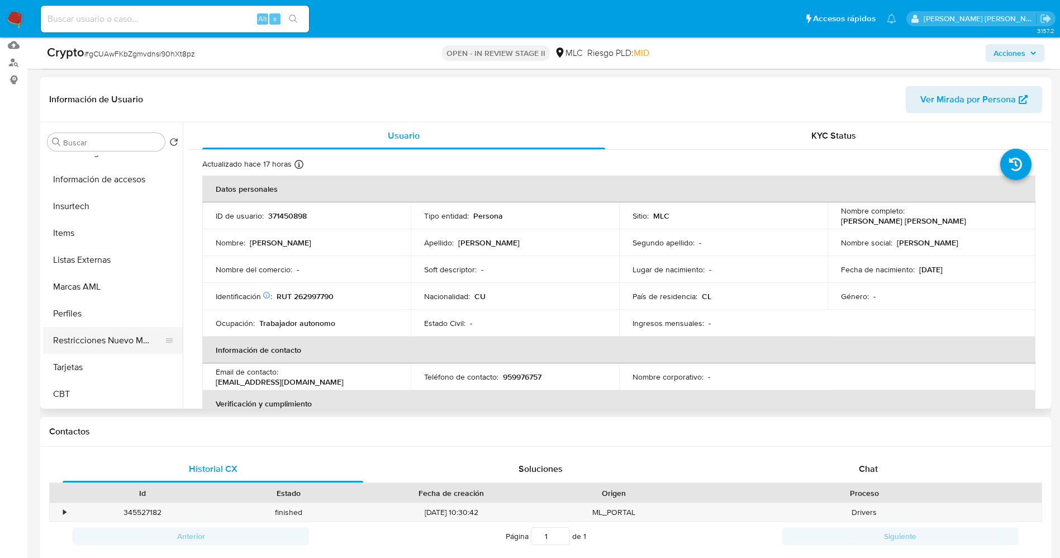
click at [111, 343] on button "Restricciones Nuevo Mundo" at bounding box center [108, 340] width 131 height 27
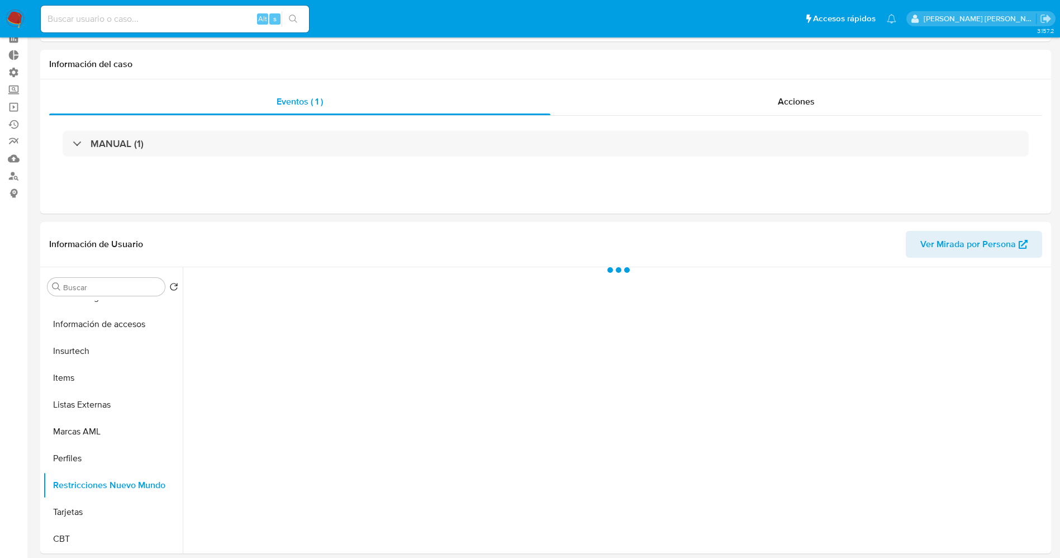
scroll to position [0, 0]
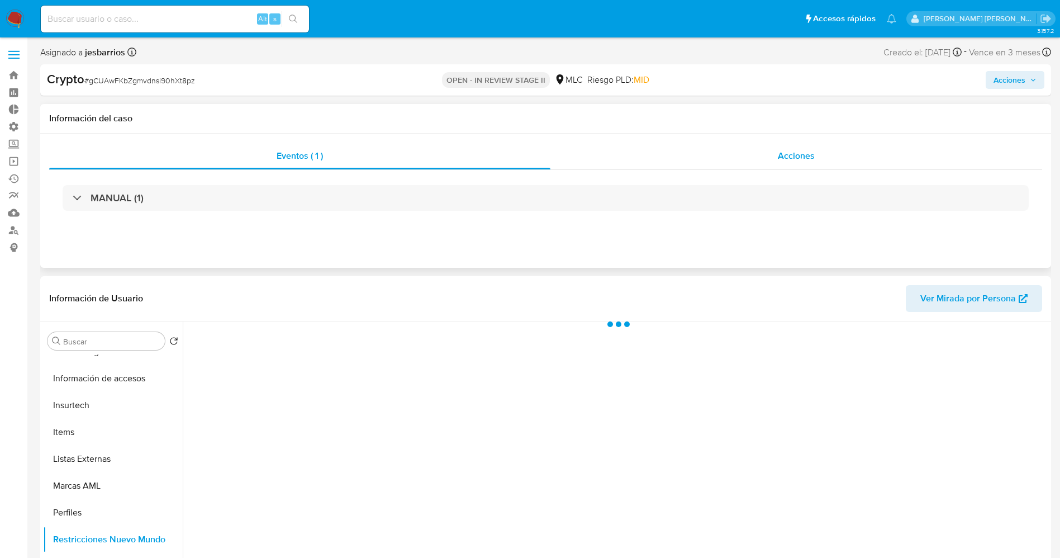
click at [807, 154] on span "Acciones" at bounding box center [796, 155] width 37 height 13
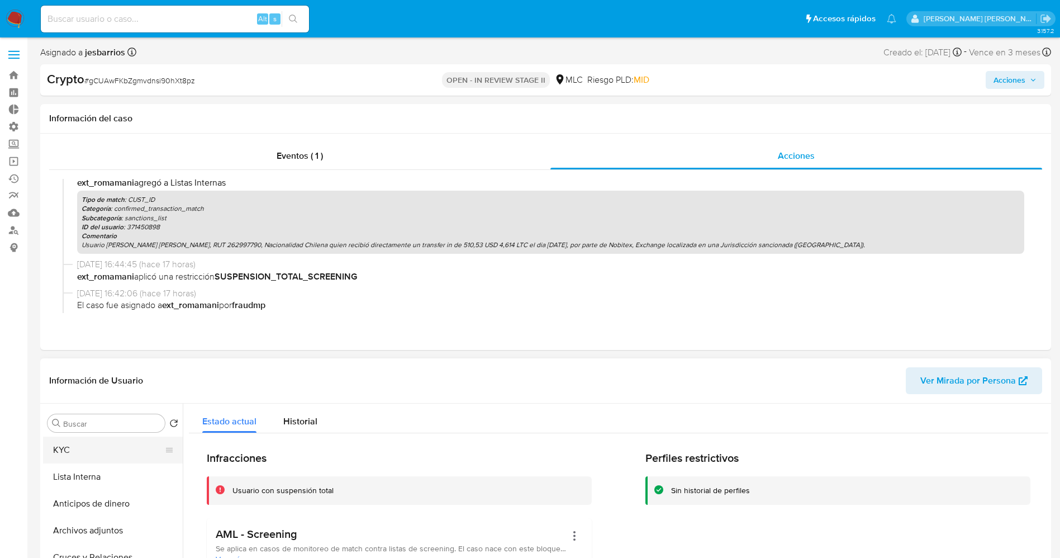
click at [78, 453] on button "KYC" at bounding box center [108, 449] width 131 height 27
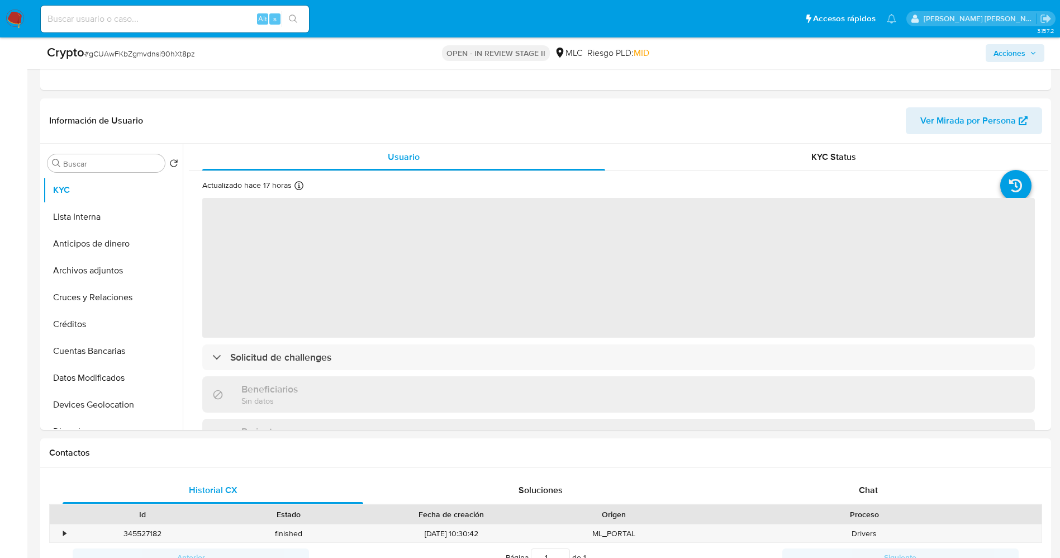
scroll to position [251, 0]
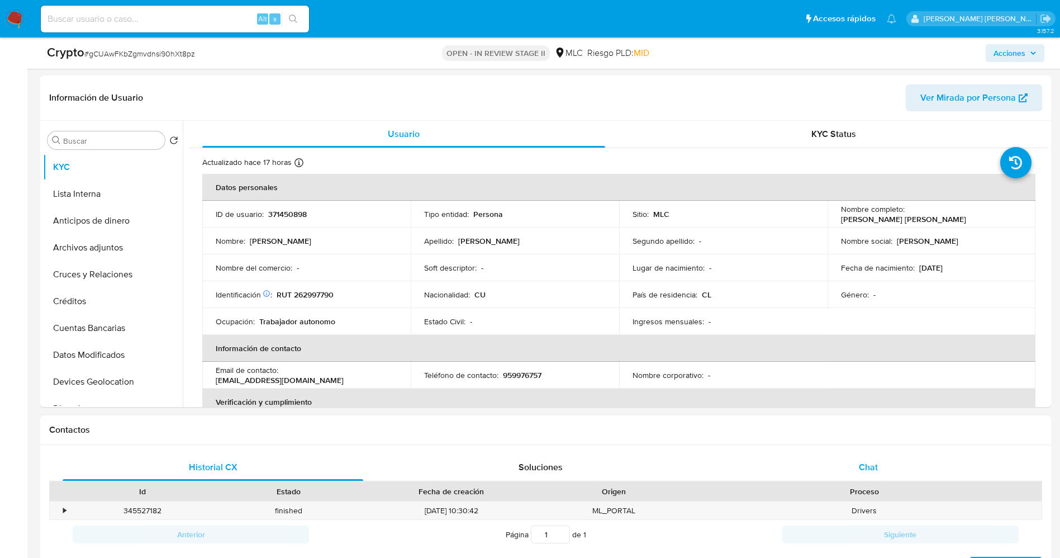
click at [879, 465] on div "Chat" at bounding box center [868, 467] width 301 height 27
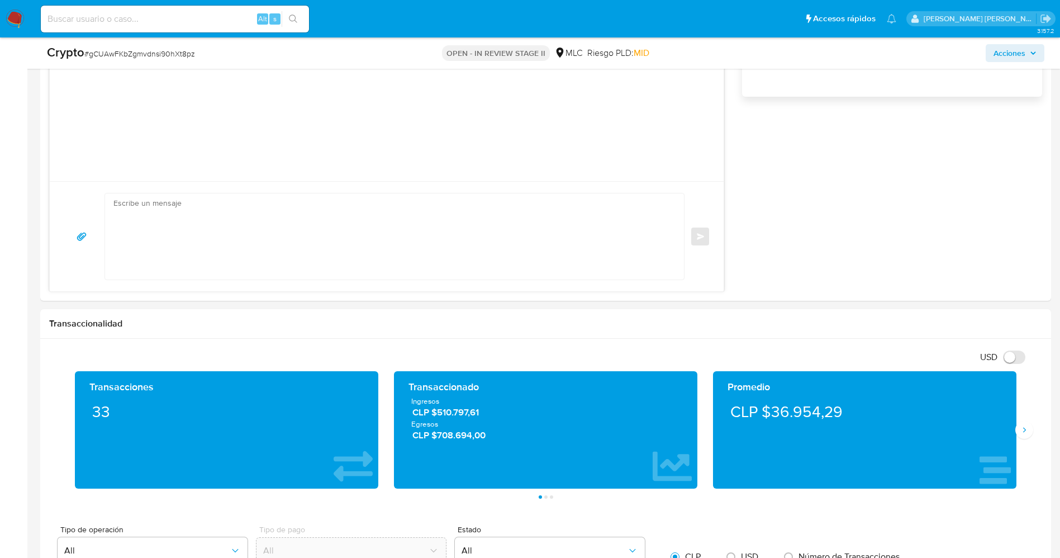
scroll to position [922, 0]
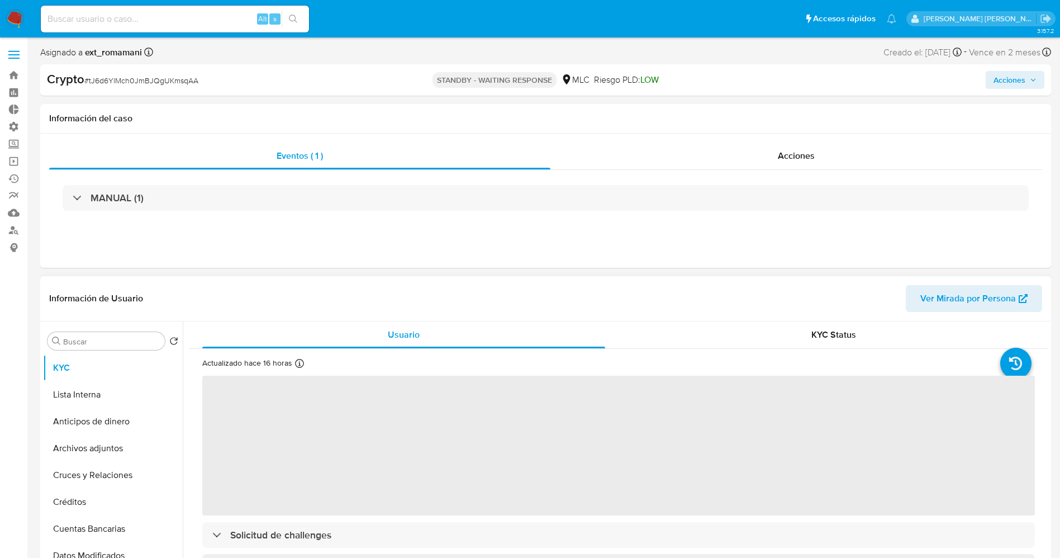
scroll to position [251, 0]
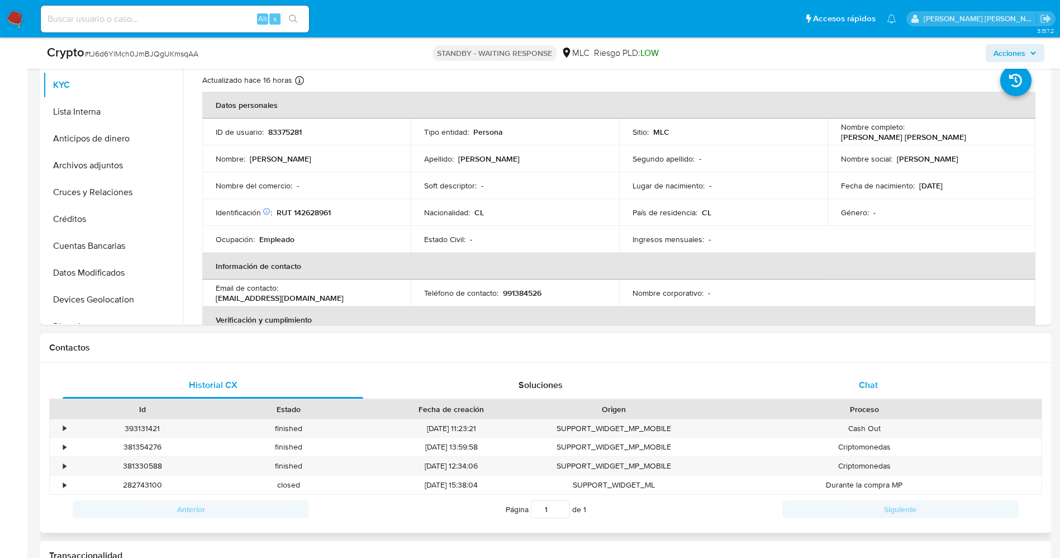
select select "10"
click at [845, 382] on div "Chat" at bounding box center [868, 384] width 301 height 27
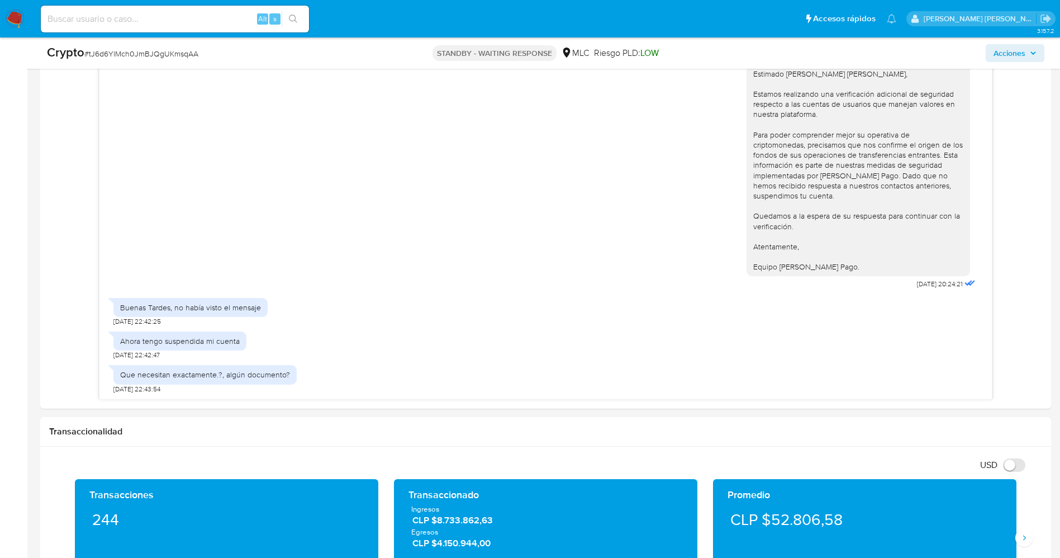
scroll to position [587, 0]
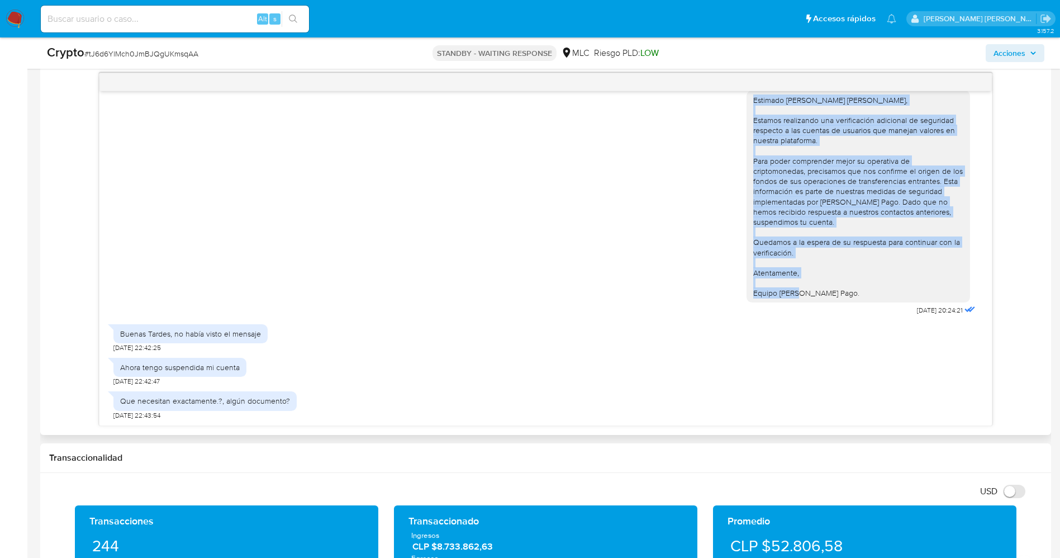
drag, startPoint x: 740, startPoint y: 99, endPoint x: 840, endPoint y: 295, distance: 220.1
click at [840, 295] on div "Estimado Juan Carlos Díaz Muñoz, Estamos realizando una verificación adicional …" at bounding box center [857, 196] width 223 height 212
copy div "Estimado Juan Carlos Díaz Muñoz, Estamos realizando una verificación adicional …"
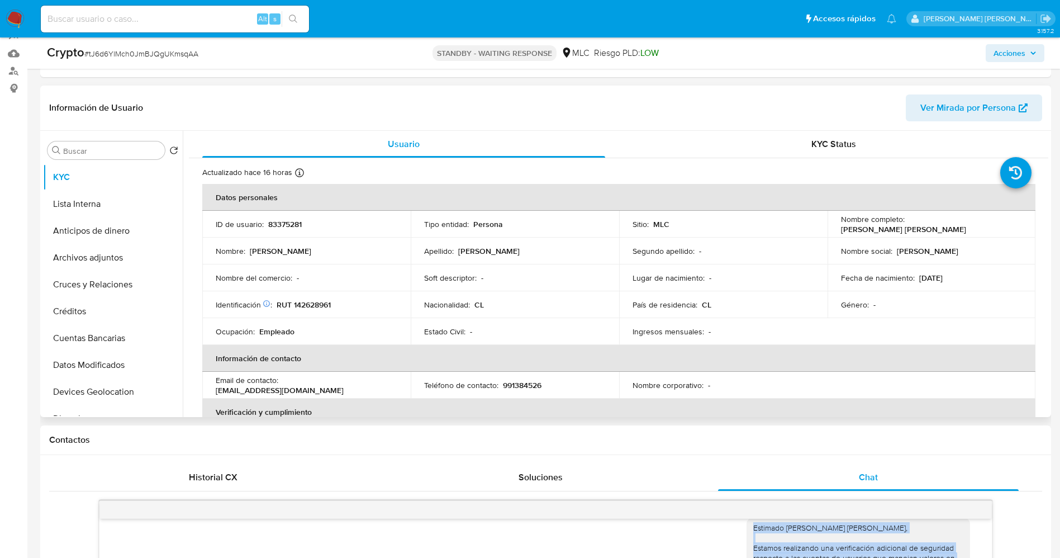
scroll to position [0, 0]
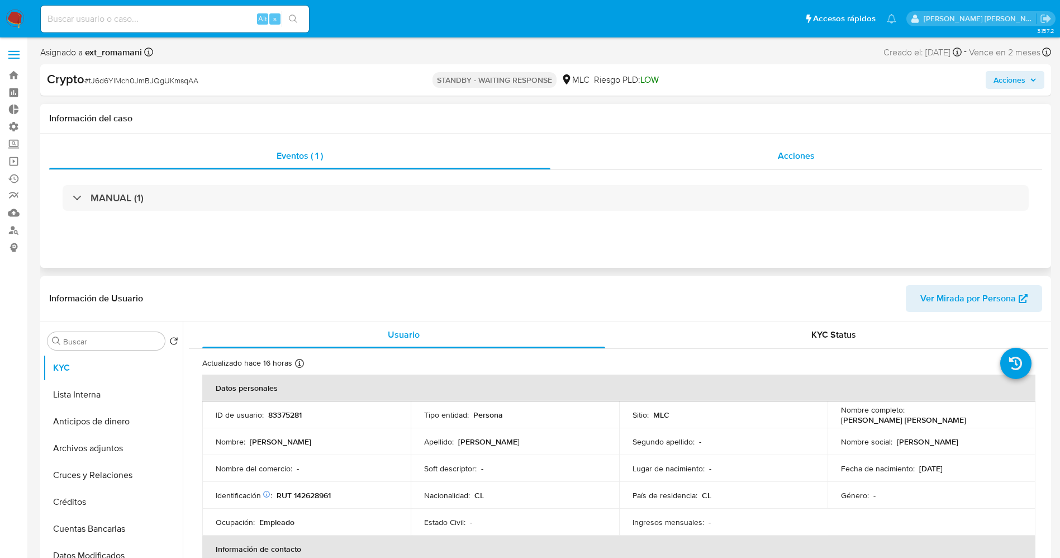
click at [739, 146] on div "Acciones" at bounding box center [796, 155] width 492 height 27
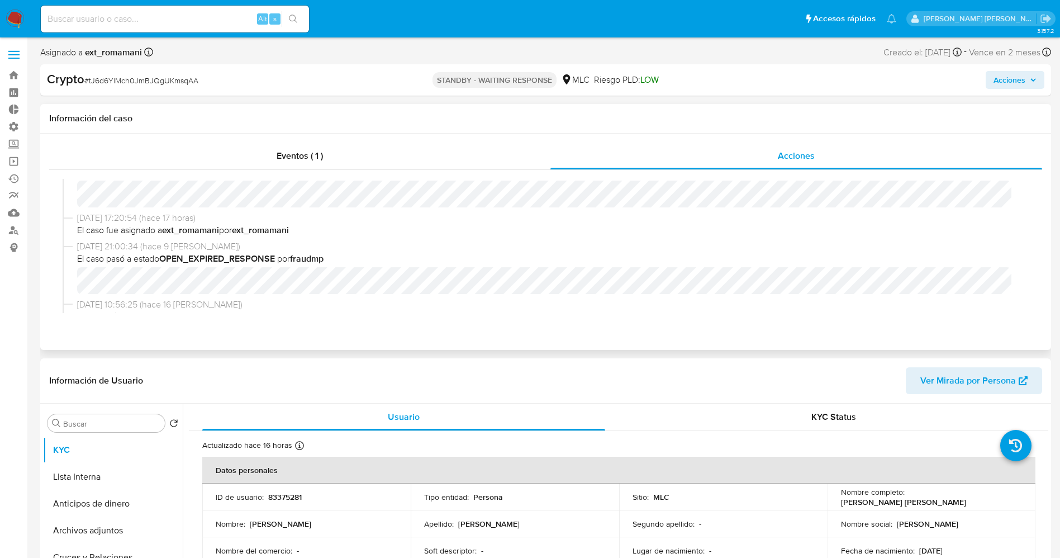
scroll to position [318, 0]
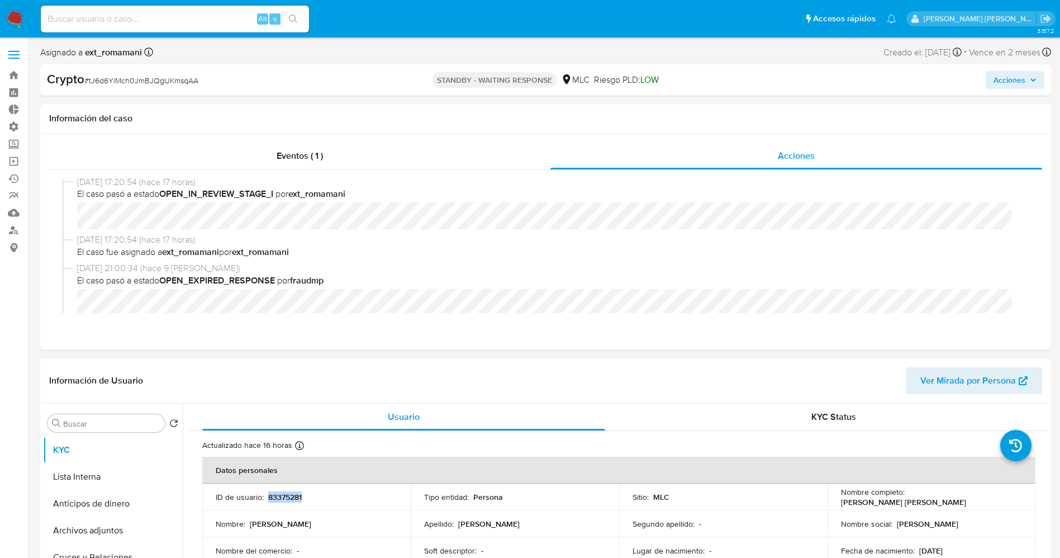
drag, startPoint x: 268, startPoint y: 495, endPoint x: 309, endPoint y: 496, distance: 41.9
click at [309, 496] on div "ID de usuario : 83375281" at bounding box center [307, 497] width 182 height 10
copy p "83375281"
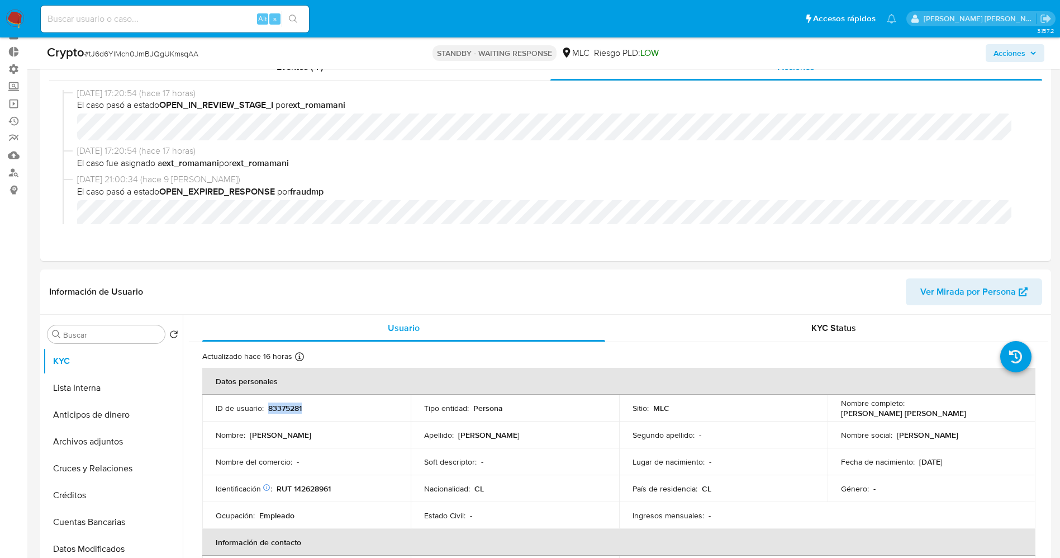
scroll to position [84, 0]
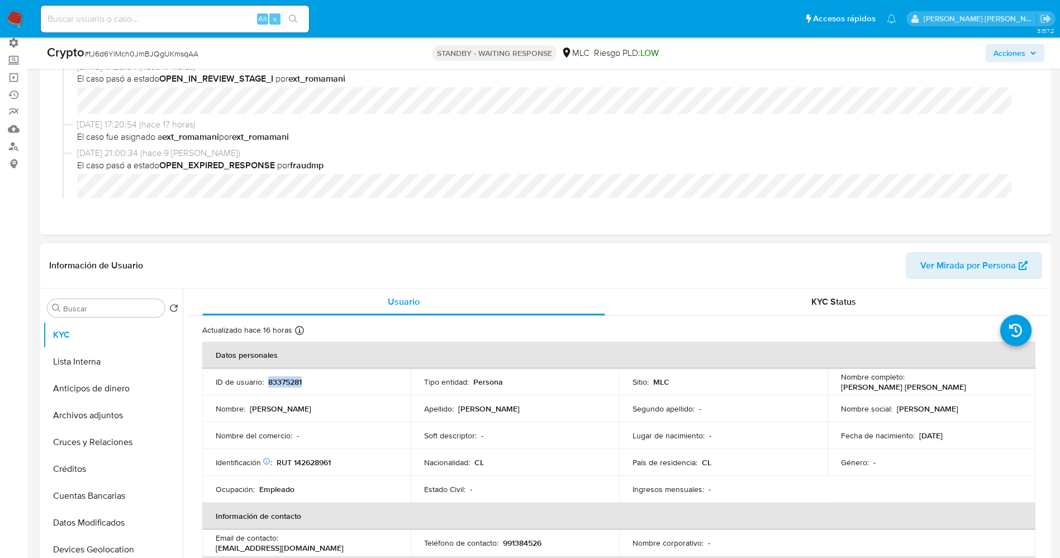
copy p "83375281"
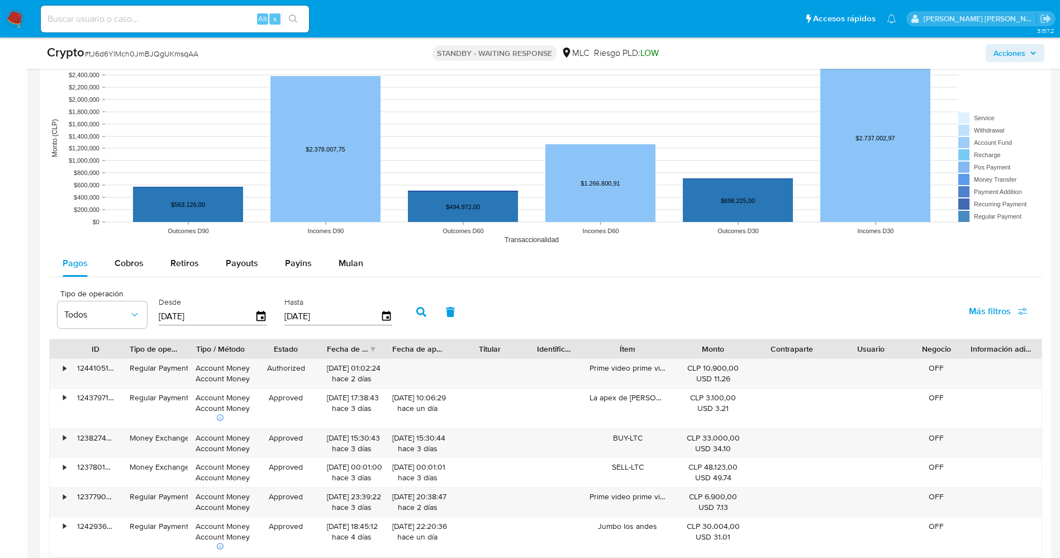
scroll to position [1341, 0]
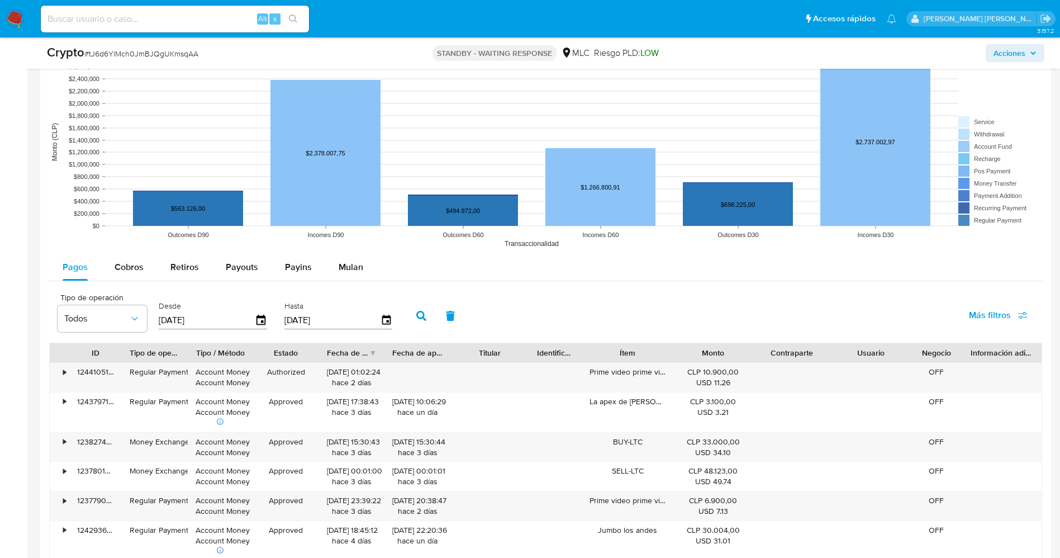
click at [1022, 320] on span "Más filtros" at bounding box center [998, 315] width 59 height 25
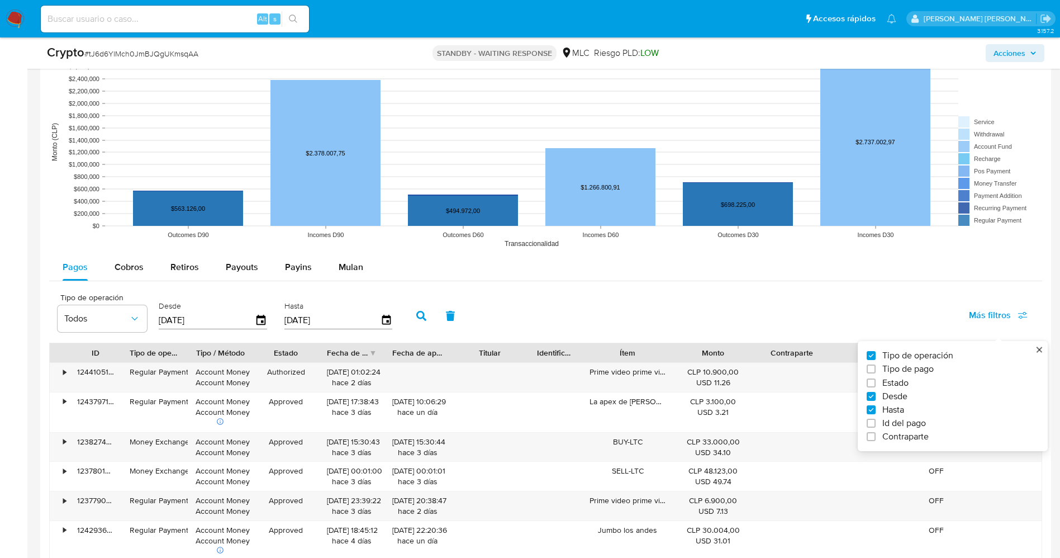
click at [868, 314] on div "Tipo de operación Todos Desde 06/06/2025 Hasta 03/09/2025 Más filtros Tipo de o…" at bounding box center [545, 315] width 993 height 56
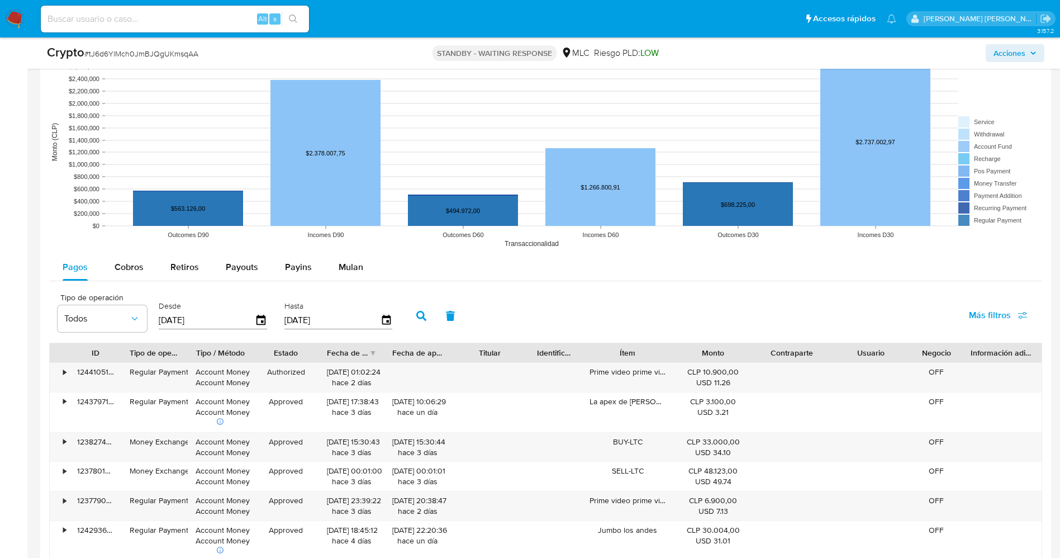
click at [408, 315] on button "button" at bounding box center [421, 315] width 29 height 27
click at [226, 262] on span "Payouts" at bounding box center [242, 266] width 32 height 13
select select "10"
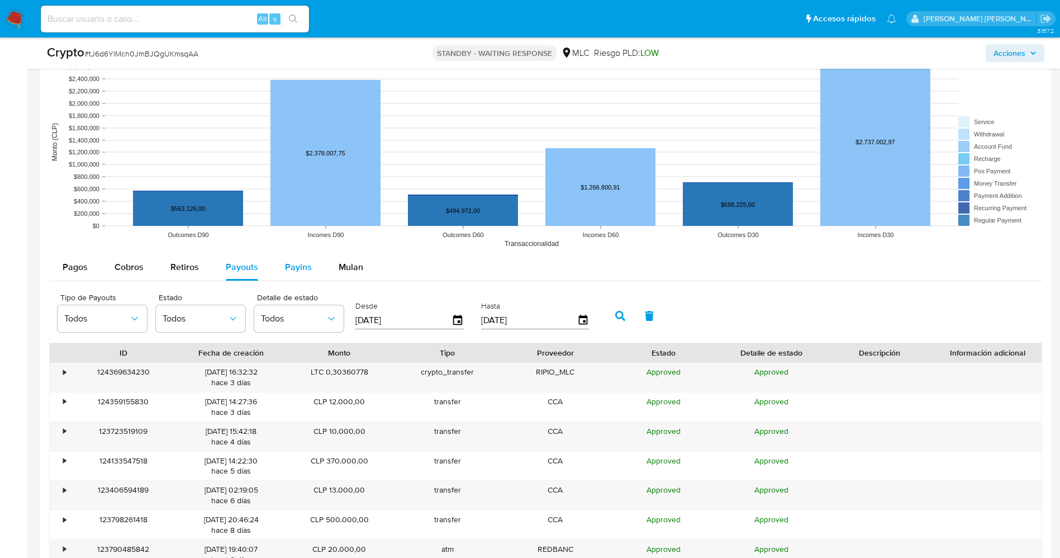
click at [287, 264] on span "Payins" at bounding box center [298, 266] width 27 height 13
select select "10"
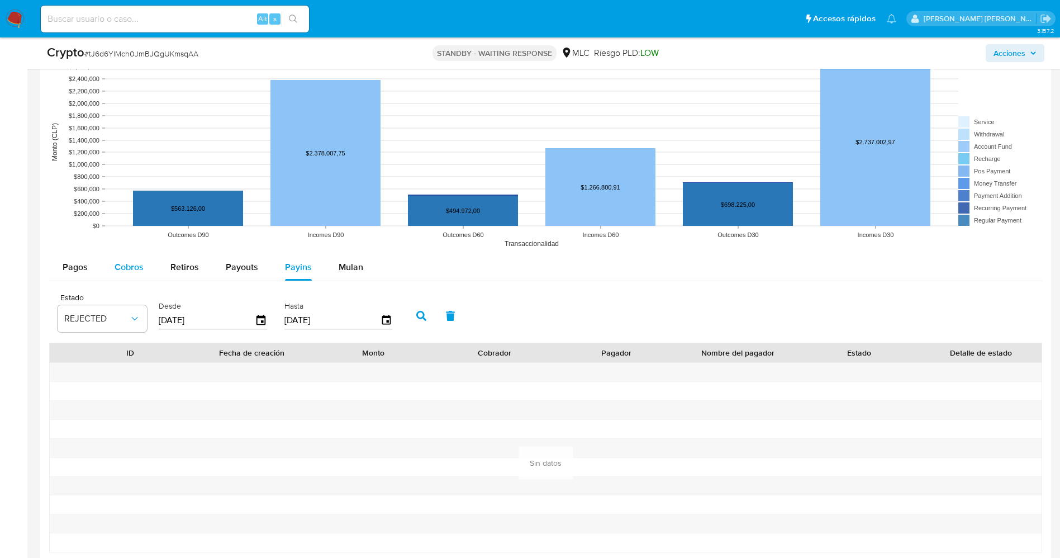
click at [150, 261] on button "Cobros" at bounding box center [129, 267] width 56 height 27
select select "10"
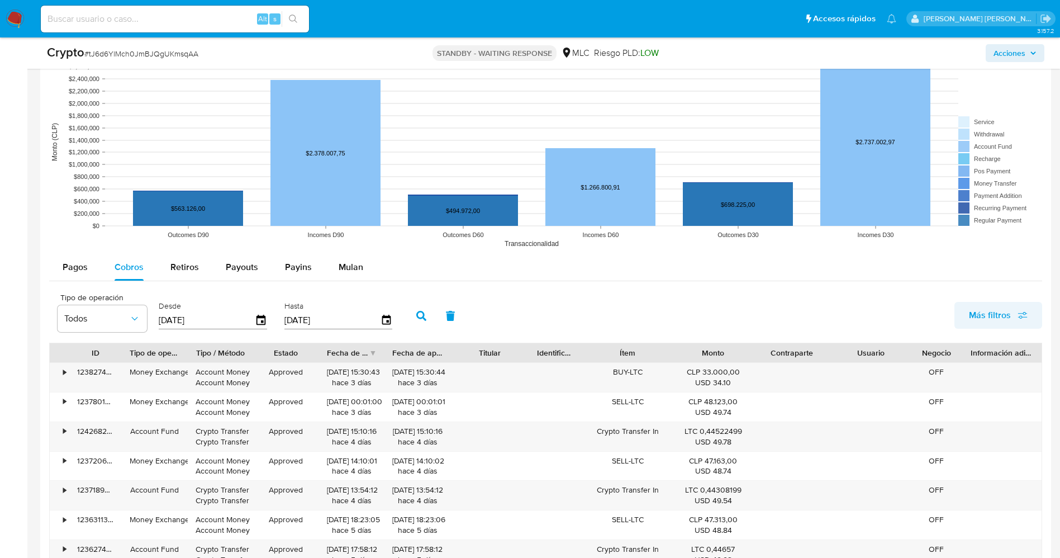
click at [1026, 317] on icon "button" at bounding box center [1022, 315] width 10 height 10
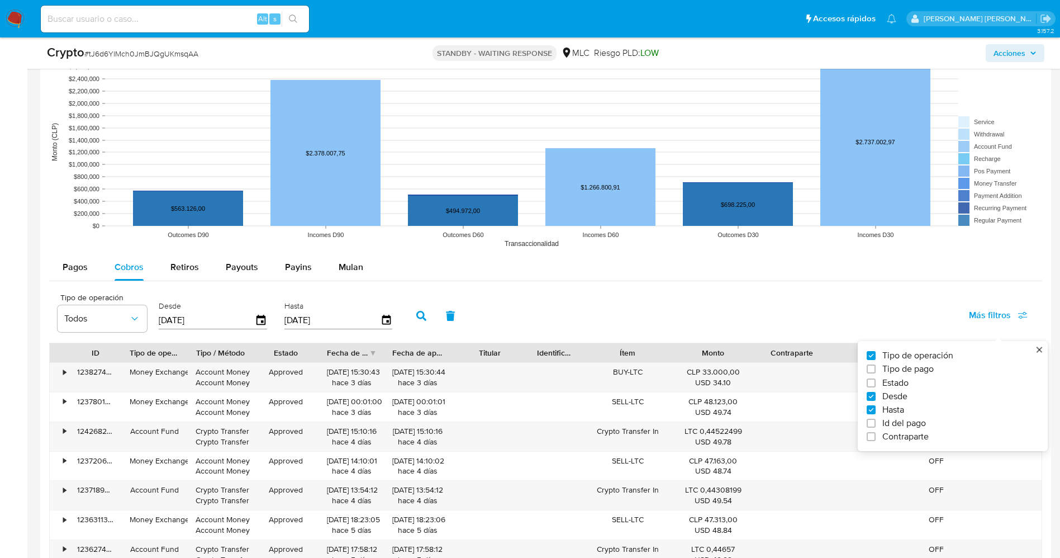
click at [901, 421] on span "Id del pago" at bounding box center [904, 422] width 44 height 11
click at [875, 421] on input "Id del pago" at bounding box center [870, 422] width 9 height 9
checkbox input "true"
click at [465, 327] on div at bounding box center [461, 319] width 109 height 27
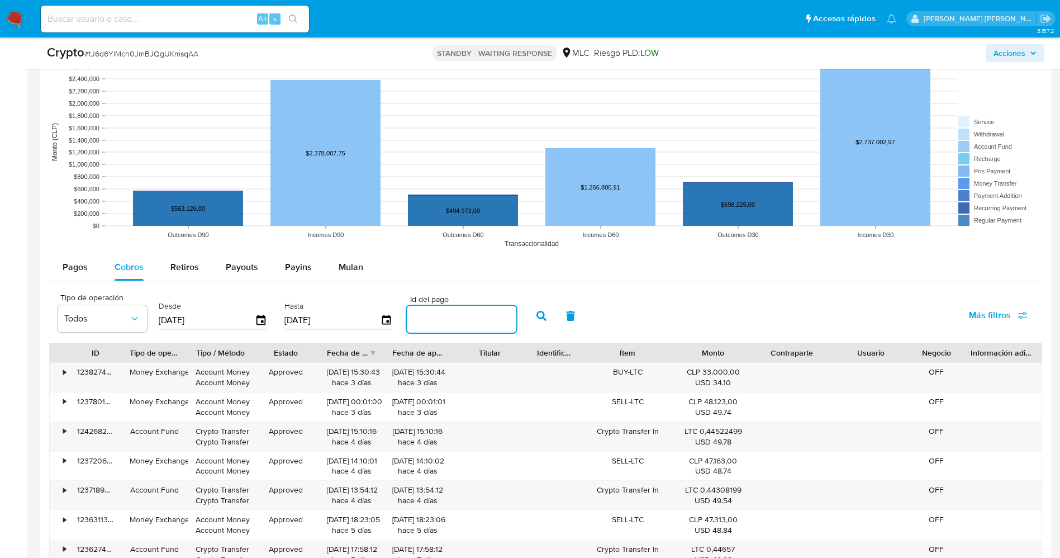
click at [462, 323] on input "number" at bounding box center [461, 319] width 109 height 15
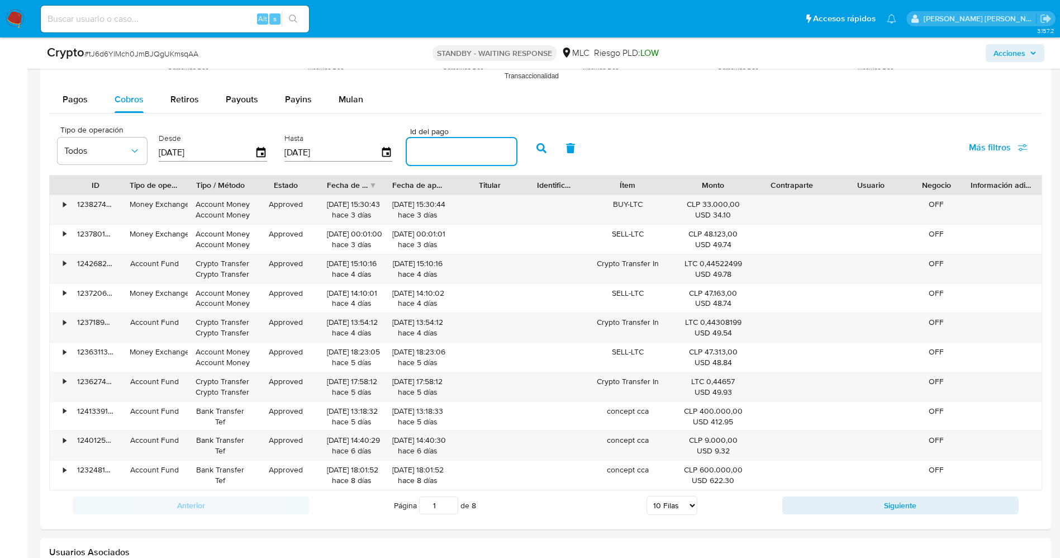
scroll to position [0, 0]
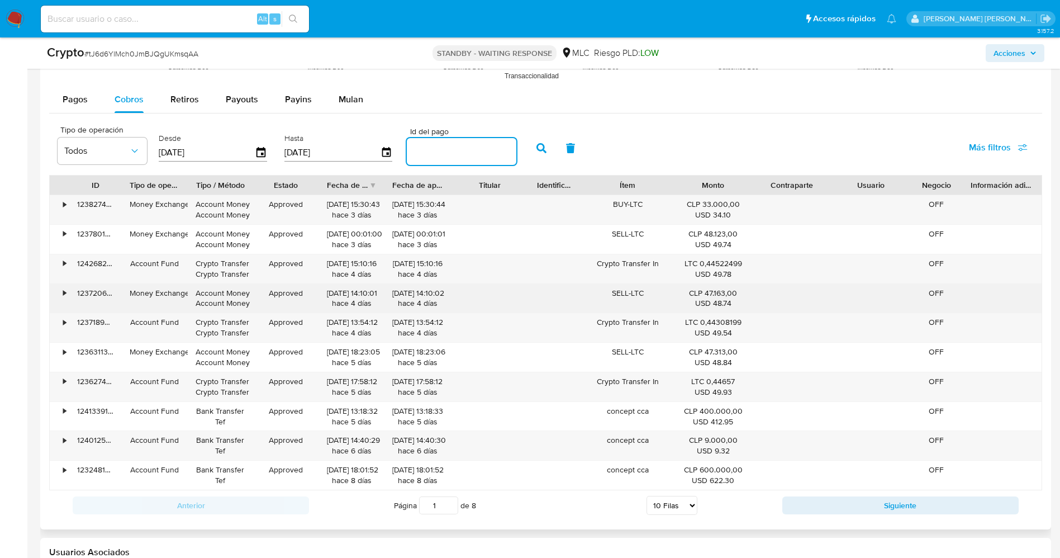
click at [63, 290] on div "•" at bounding box center [64, 293] width 3 height 11
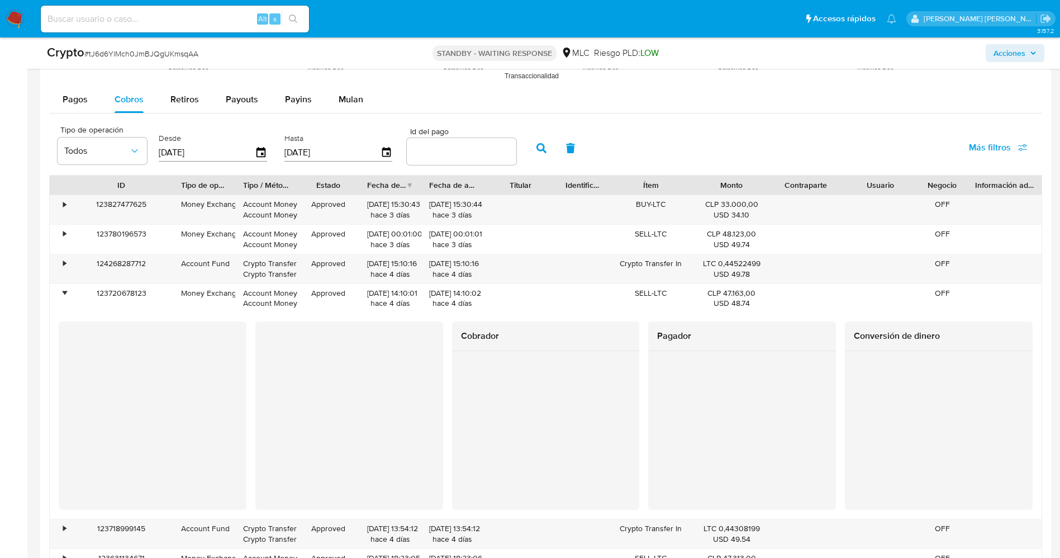
drag, startPoint x: 123, startPoint y: 188, endPoint x: 175, endPoint y: 182, distance: 51.8
click at [175, 182] on div at bounding box center [173, 184] width 20 height 19
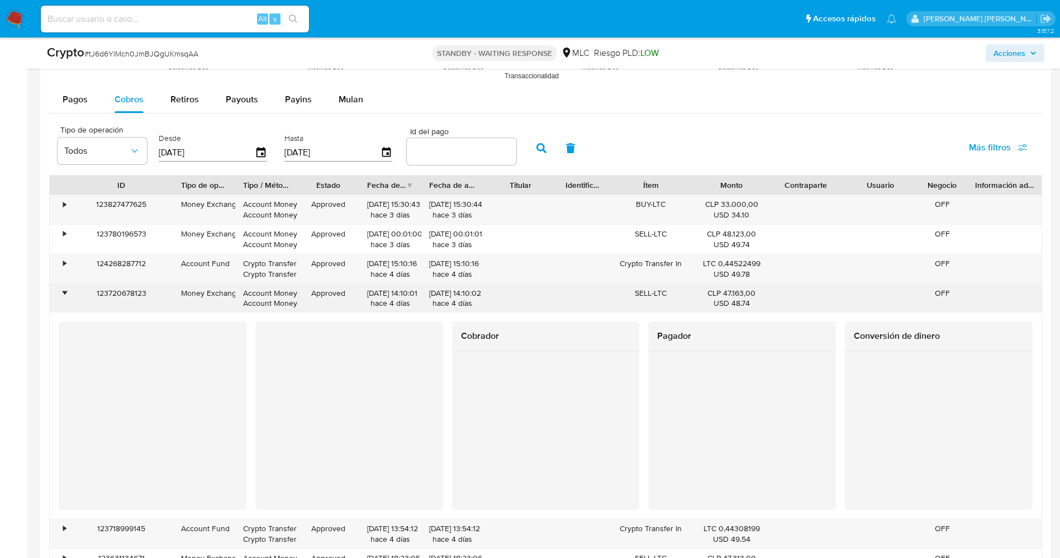
click at [65, 290] on div "•" at bounding box center [64, 293] width 3 height 11
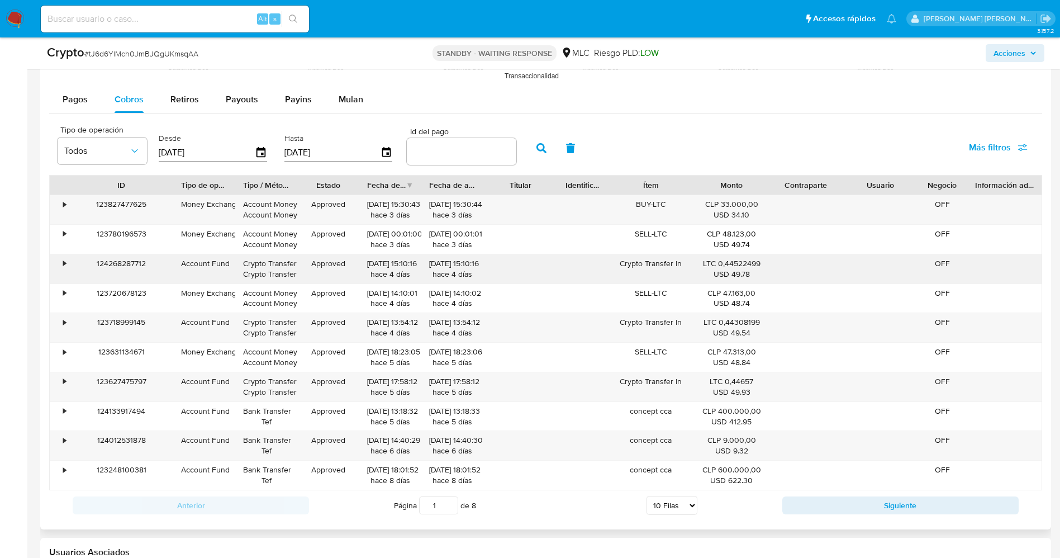
click at [64, 261] on div "•" at bounding box center [64, 263] width 3 height 11
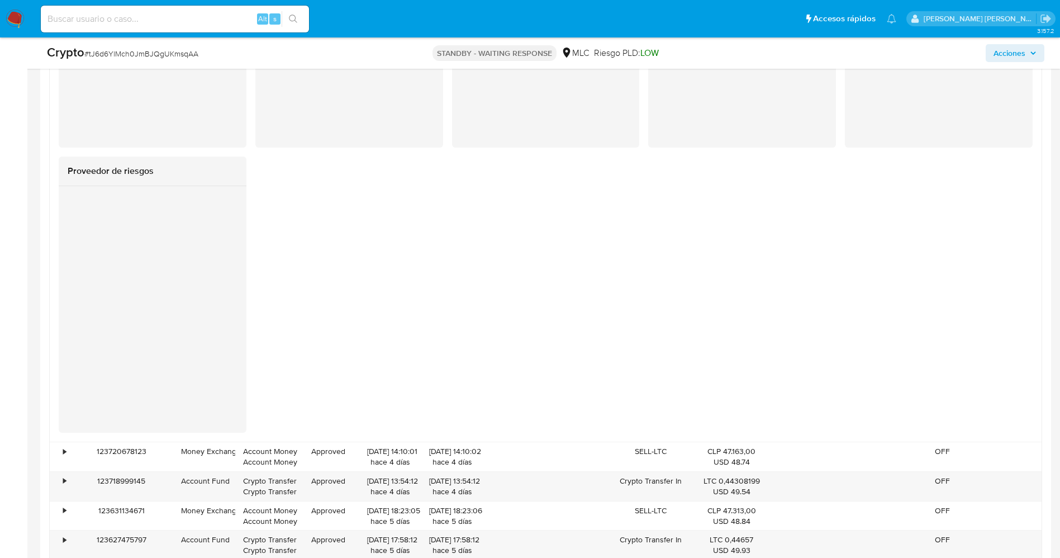
scroll to position [2179, 0]
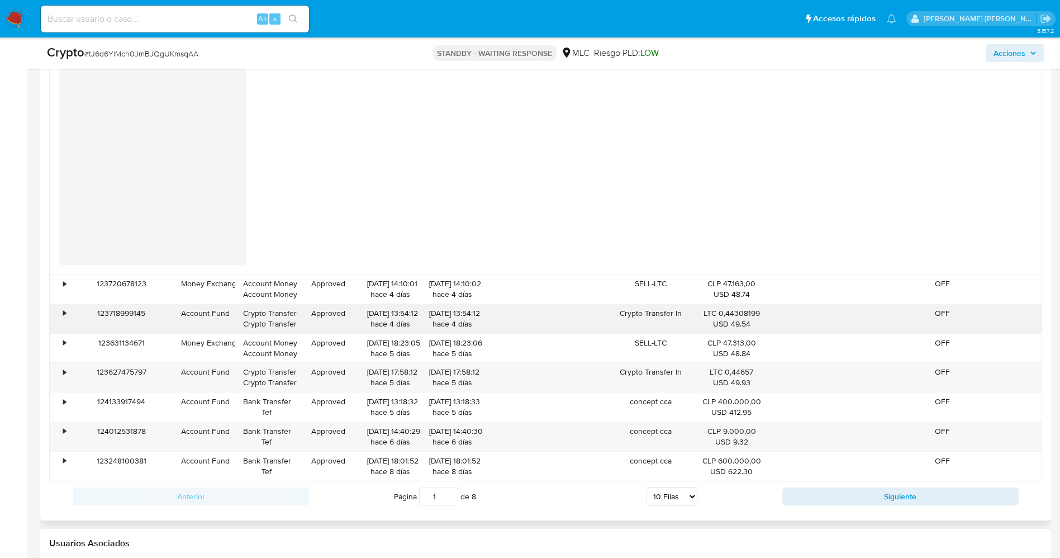
click at [67, 313] on div "•" at bounding box center [60, 318] width 20 height 29
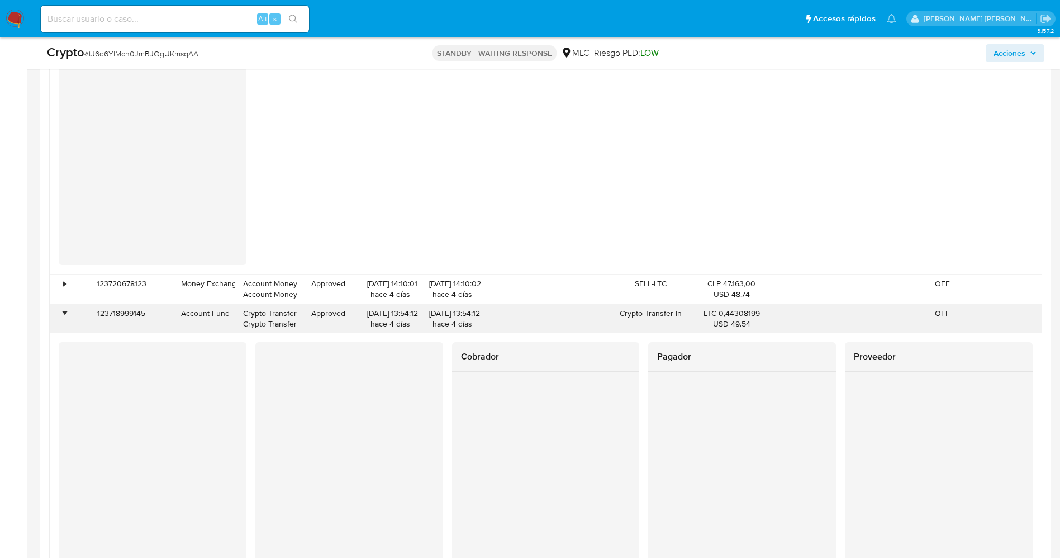
click at [66, 313] on div "•" at bounding box center [64, 313] width 3 height 11
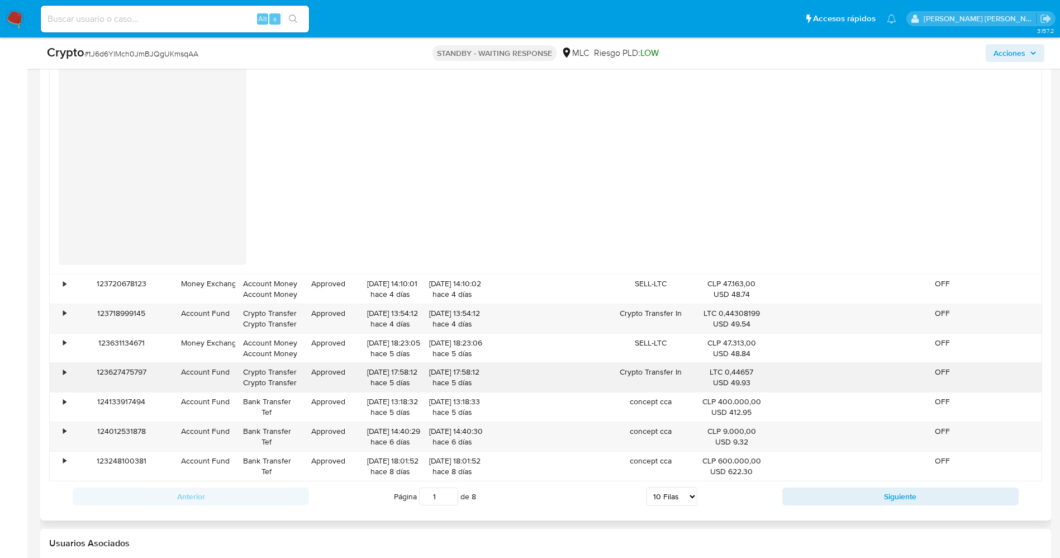
click at [64, 377] on div "•" at bounding box center [64, 371] width 3 height 11
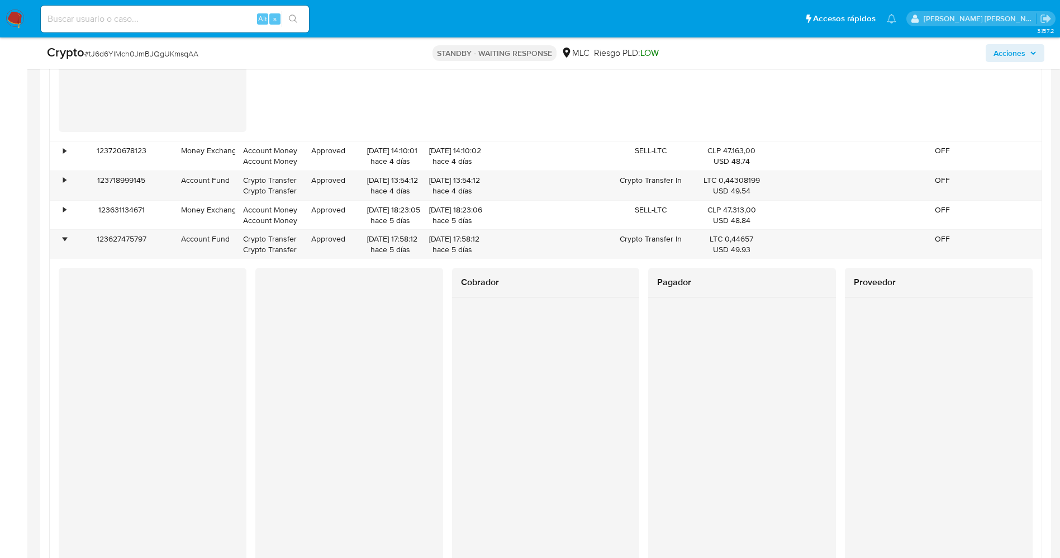
scroll to position [2346, 0]
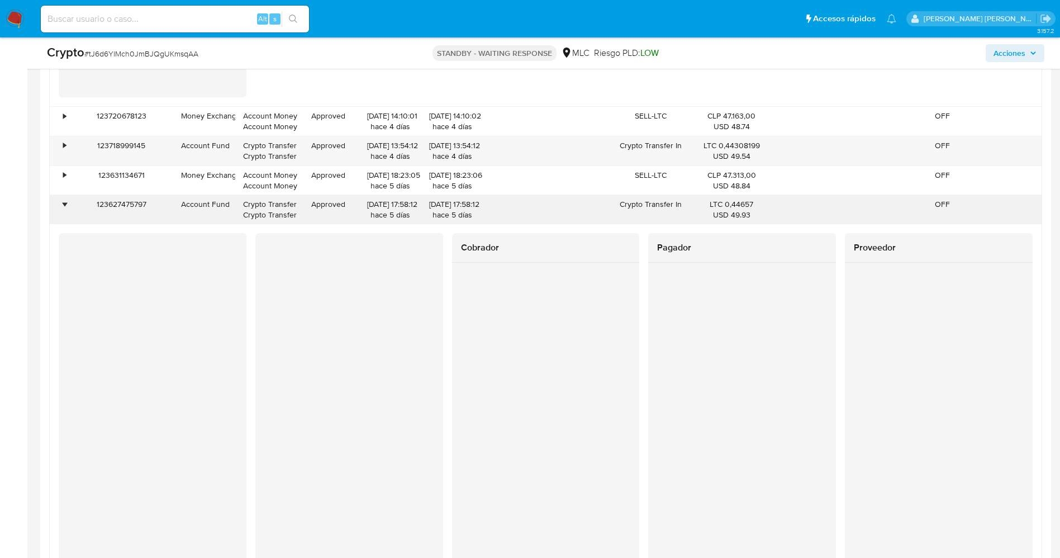
drag, startPoint x: 368, startPoint y: 204, endPoint x: 393, endPoint y: 204, distance: 25.7
click at [408, 202] on div "29/08/2025 17:58:12 hace 5 días" at bounding box center [390, 209] width 46 height 21
click at [64, 140] on div "•" at bounding box center [64, 145] width 3 height 11
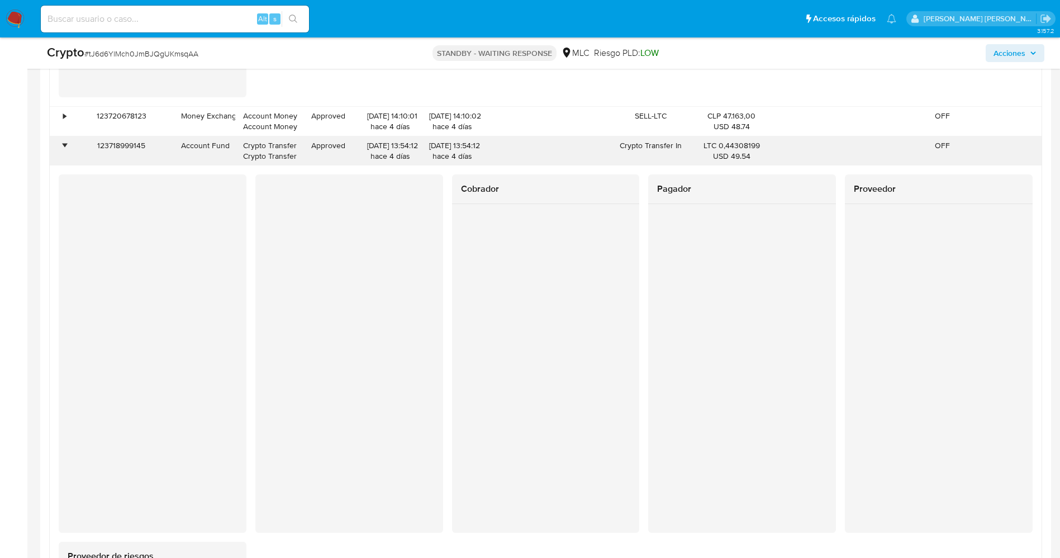
click at [64, 140] on div "•" at bounding box center [64, 145] width 3 height 11
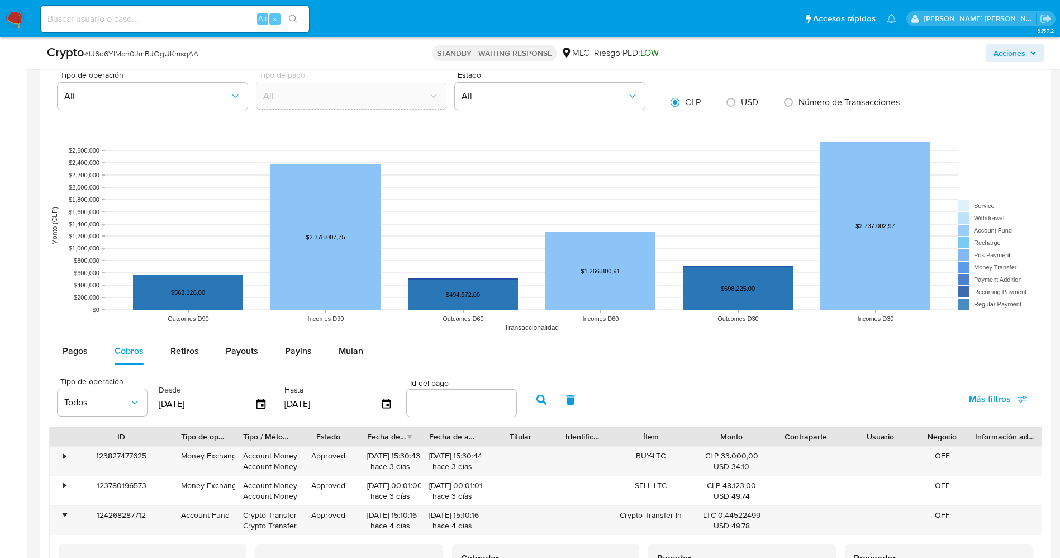
scroll to position [1341, 0]
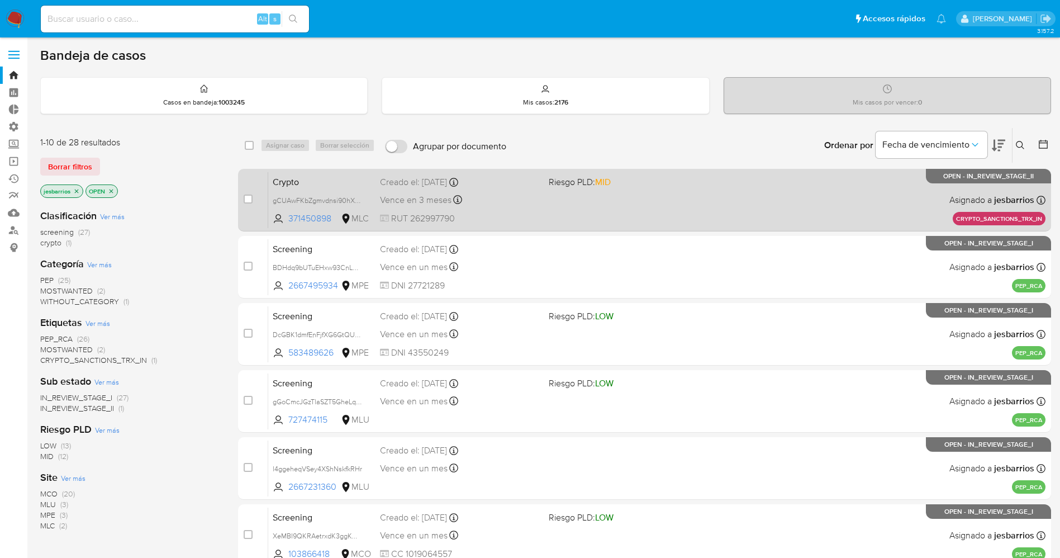
click at [642, 212] on div "Crypto gCUAwFKbZgmvdnsi90hXt8pz 371450898 MLC Riesgo PLD: MID Creado el: 02/09/…" at bounding box center [656, 200] width 777 height 56
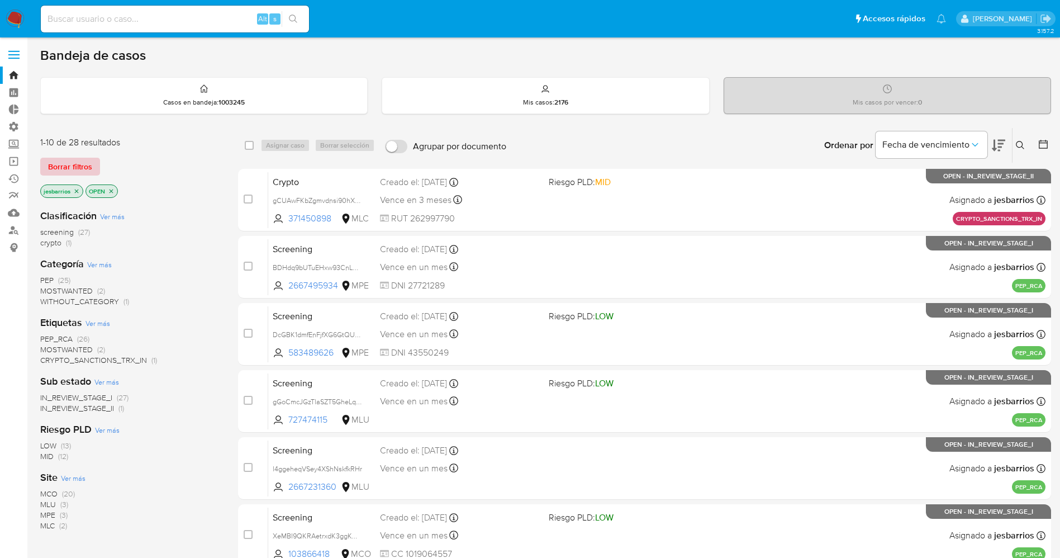
click at [86, 166] on span "Borrar filtros" at bounding box center [70, 167] width 44 height 16
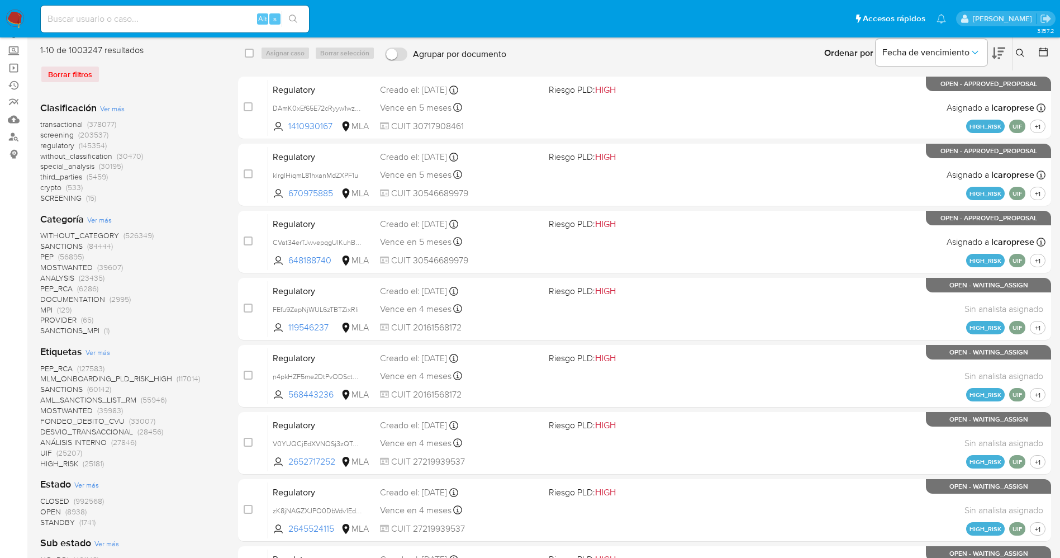
scroll to position [251, 0]
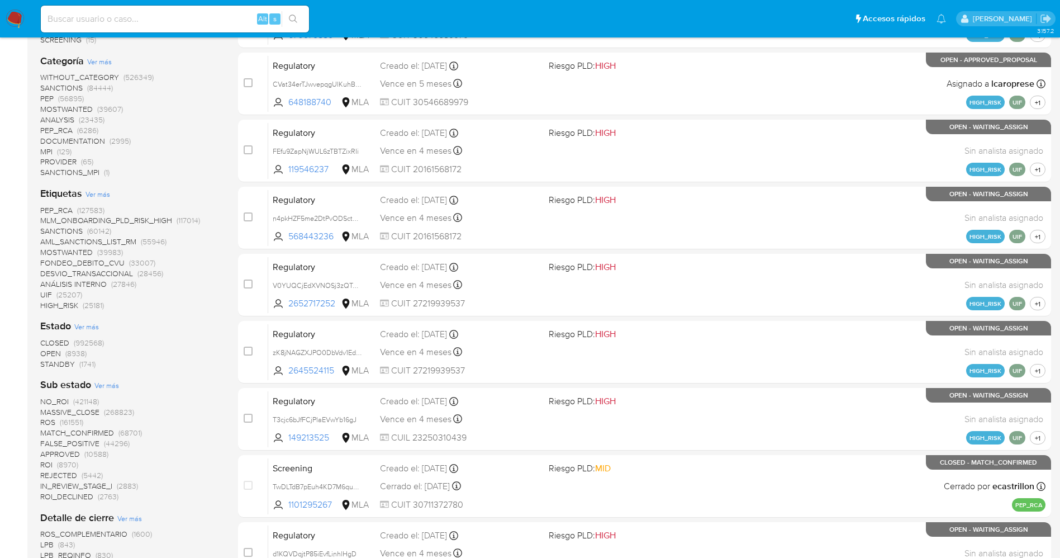
click at [63, 361] on span "STANDBY" at bounding box center [57, 363] width 35 height 11
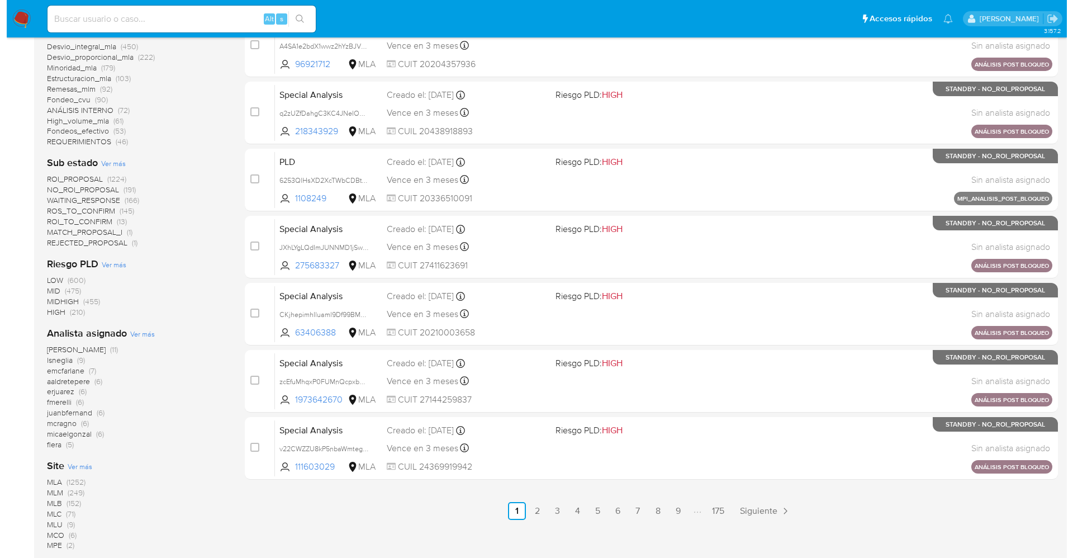
scroll to position [410, 0]
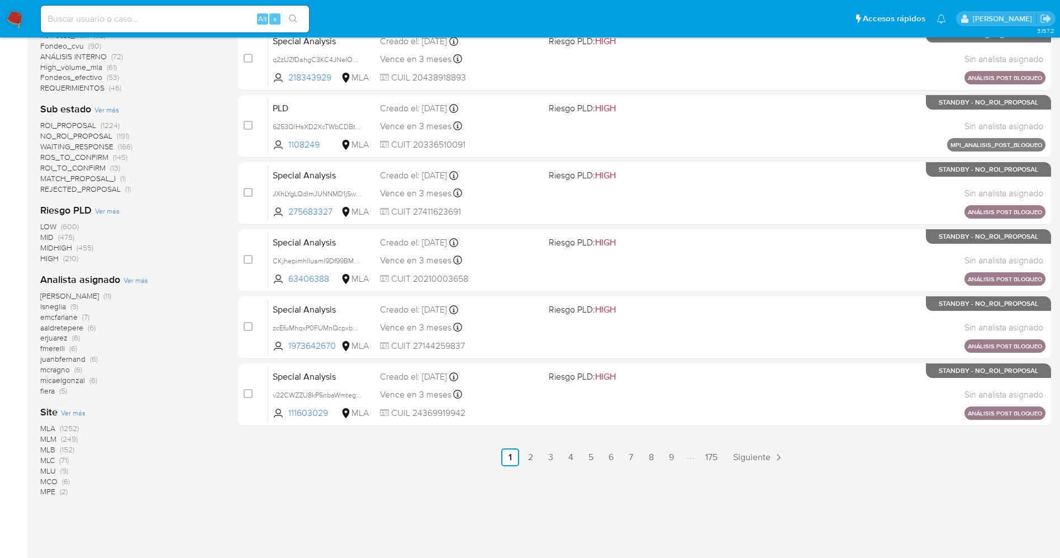
click at [135, 279] on span "Ver más" at bounding box center [135, 280] width 25 height 10
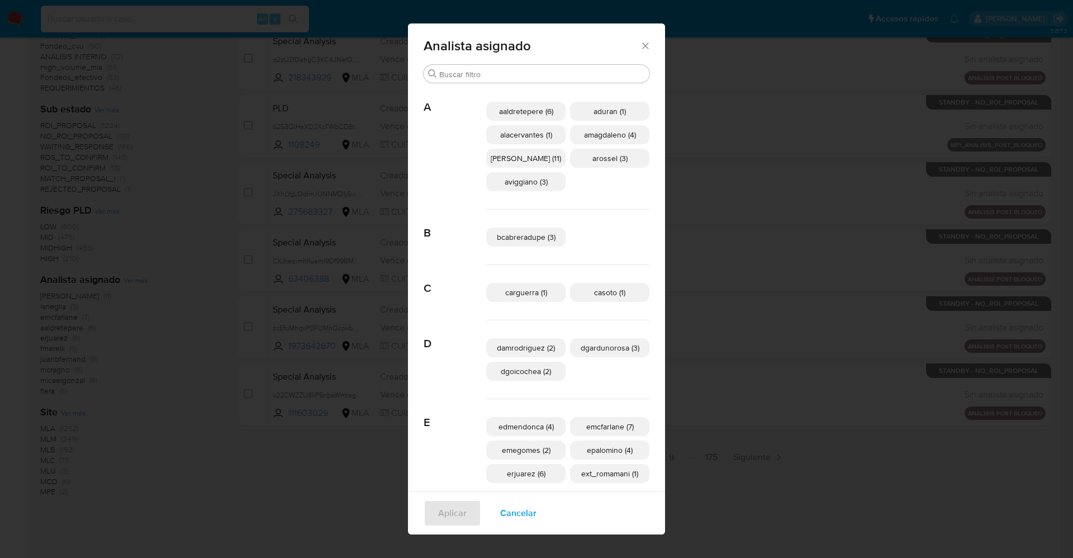
scroll to position [244, 0]
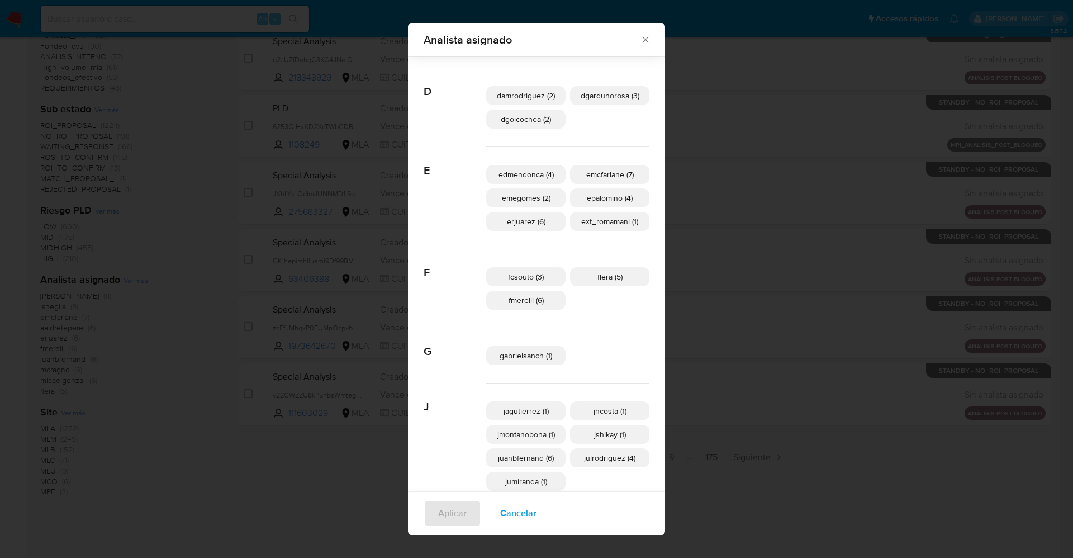
click at [590, 219] on span "ext_romamani (1)" at bounding box center [609, 221] width 57 height 11
click at [449, 508] on span "Aplicar" at bounding box center [452, 513] width 28 height 25
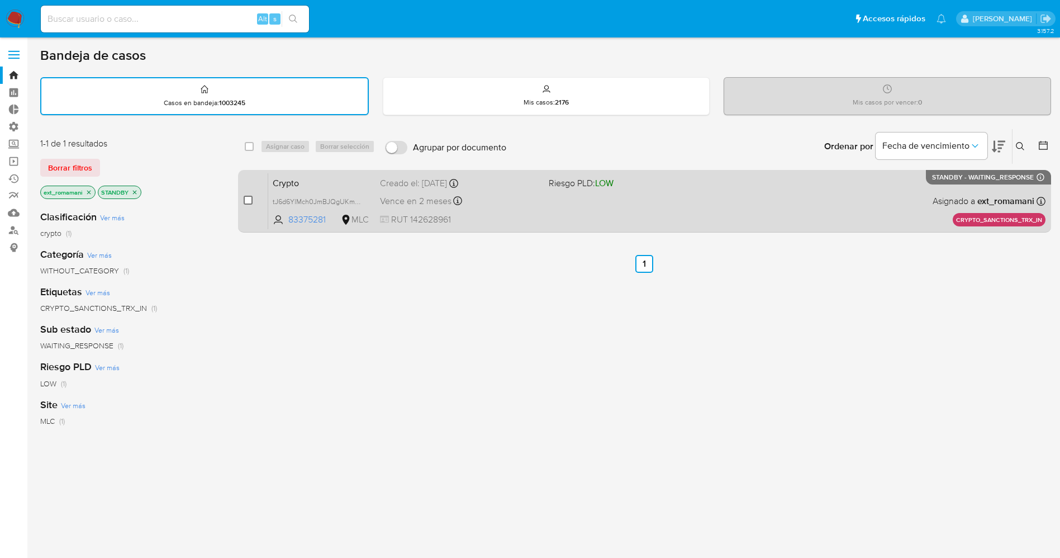
click at [245, 201] on input "checkbox" at bounding box center [248, 200] width 9 height 9
checkbox input "true"
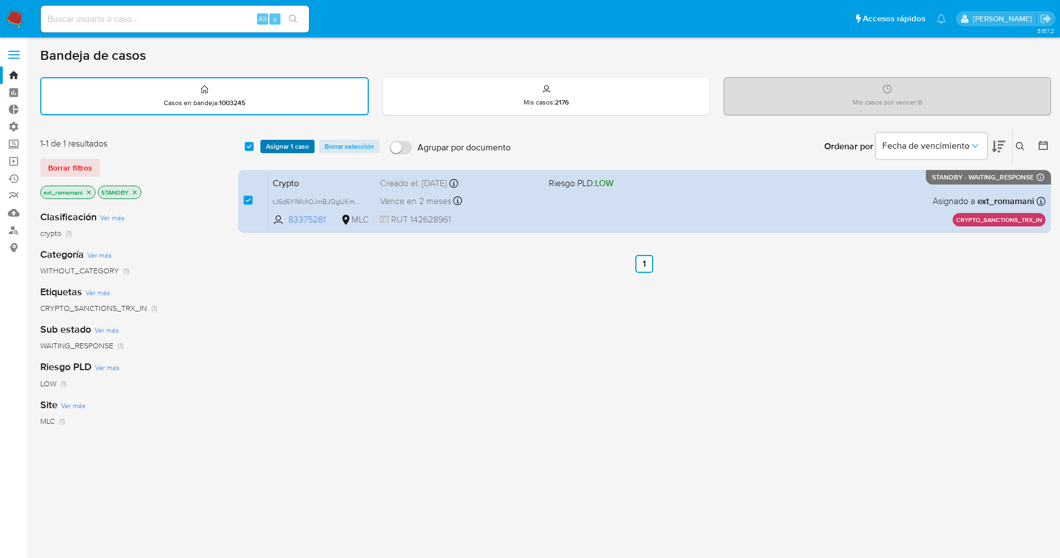
click at [287, 142] on span "Asignar 1 caso" at bounding box center [287, 146] width 43 height 11
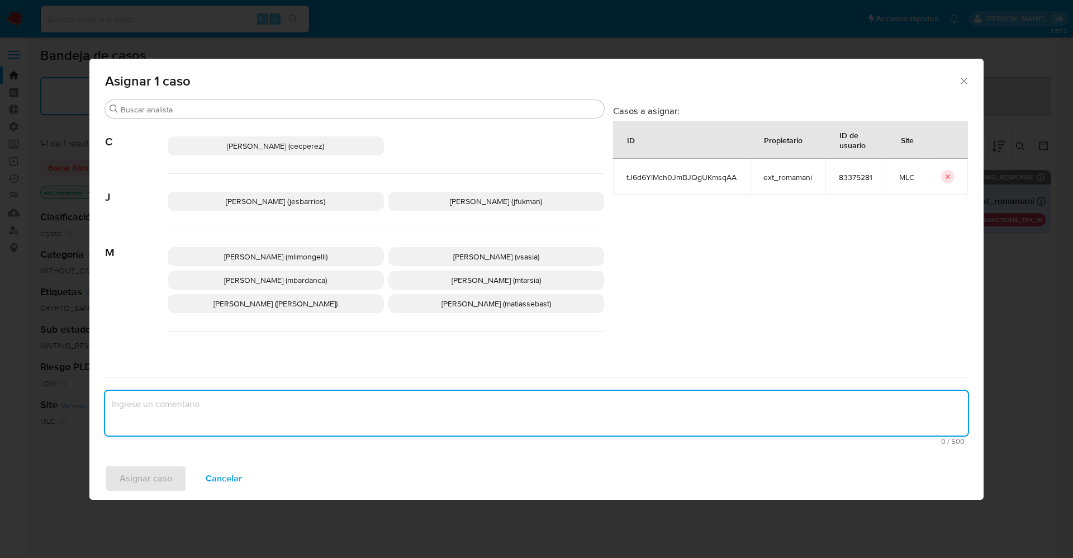
click at [308, 406] on textarea "assign-modal" at bounding box center [536, 412] width 863 height 45
type textarea "ex"
click at [221, 104] on input "Buscar" at bounding box center [360, 109] width 479 height 10
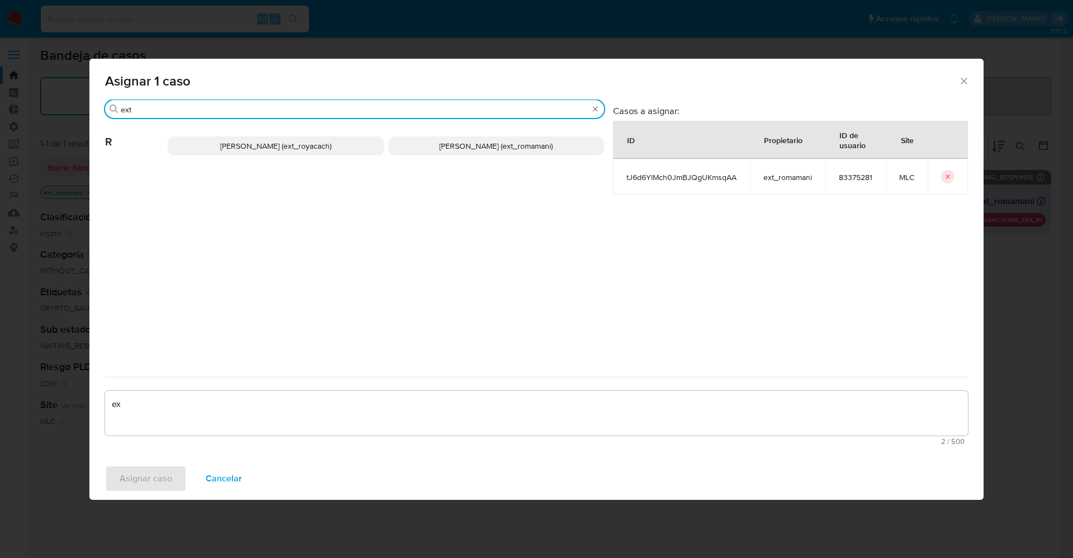
type input "ext"
click at [476, 146] on span "Rosalia Mamani (ext_romamani)" at bounding box center [495, 145] width 113 height 11
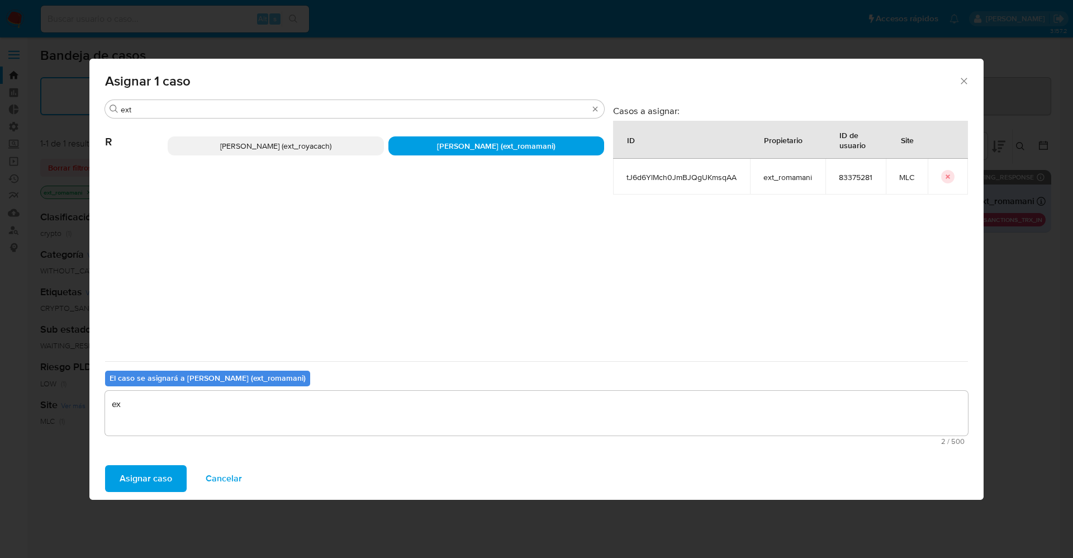
click at [166, 473] on span "Asignar caso" at bounding box center [146, 478] width 53 height 25
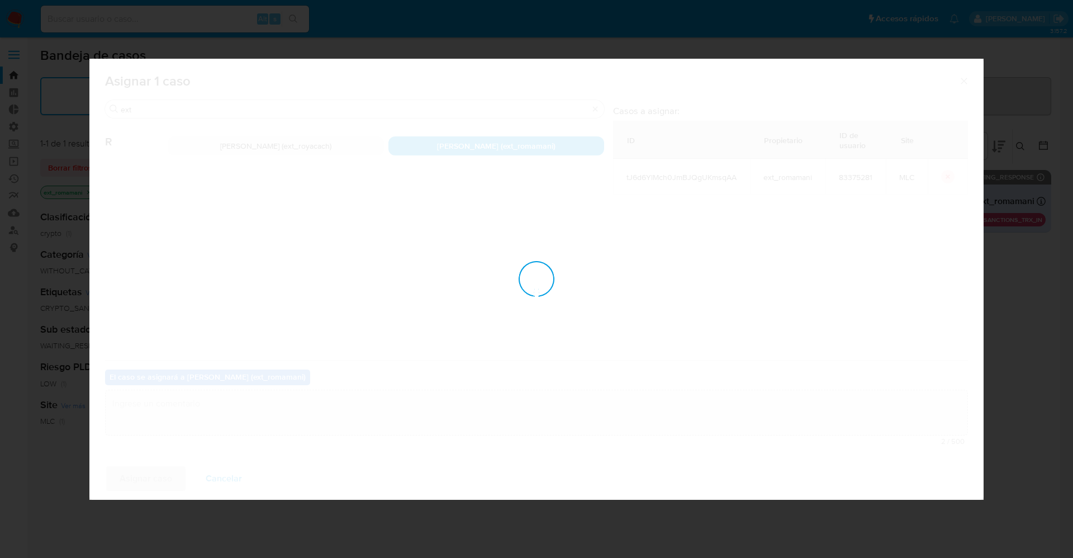
checkbox input "false"
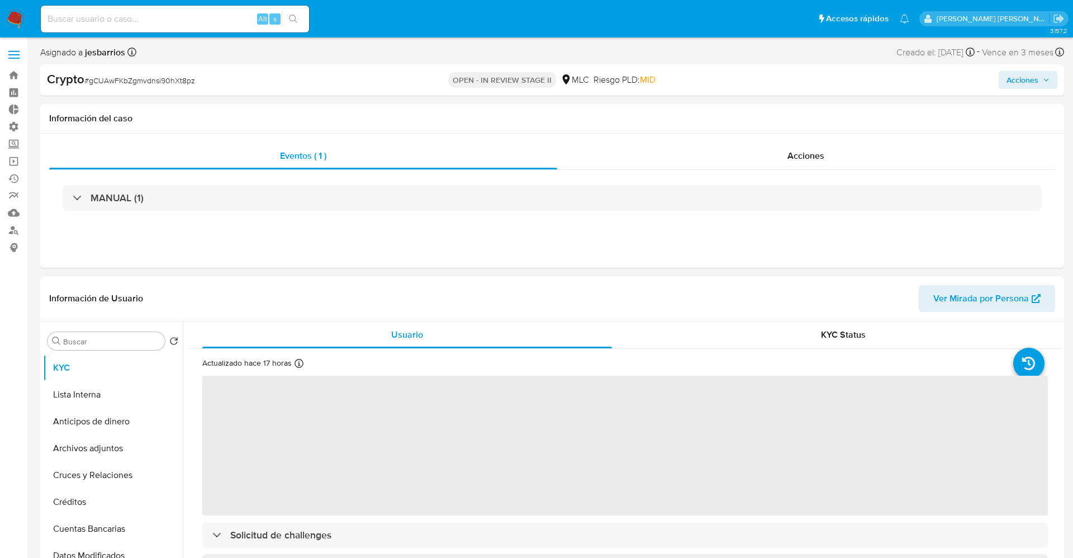
select select "10"
